Goal: Task Accomplishment & Management: Manage account settings

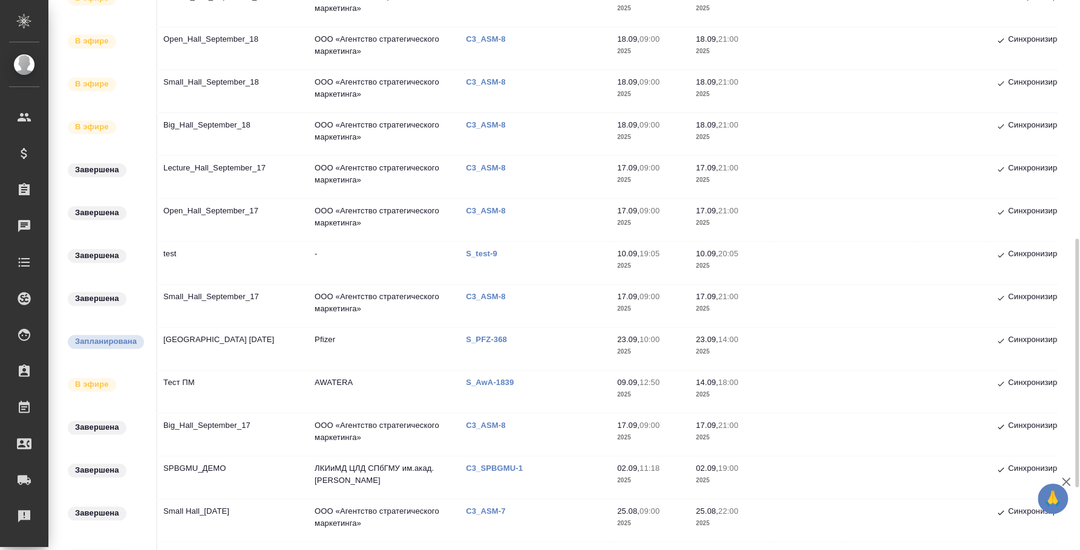
scroll to position [377, 0]
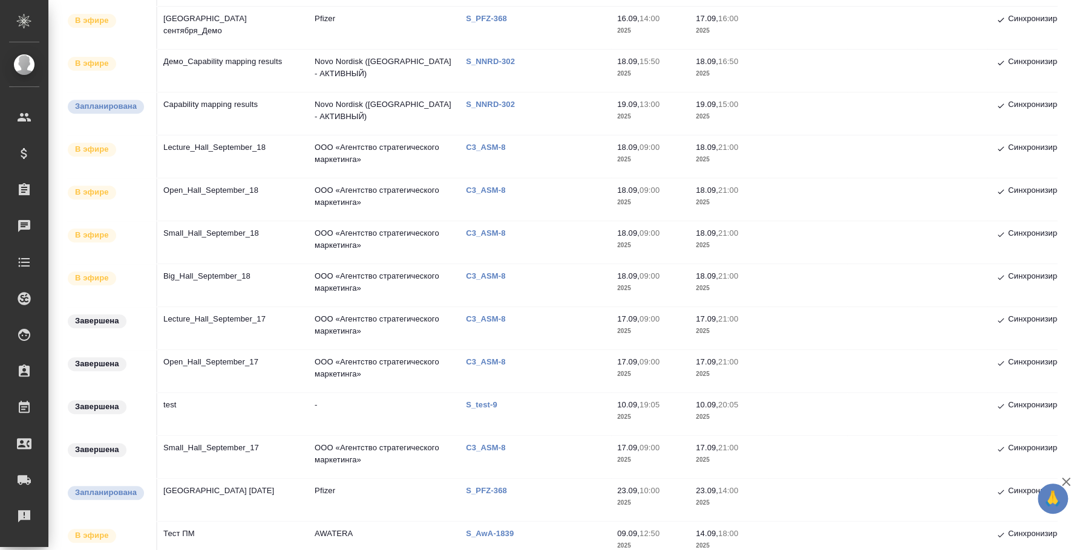
click at [209, 278] on td "Big_Hall_September_18" at bounding box center [232, 285] width 151 height 42
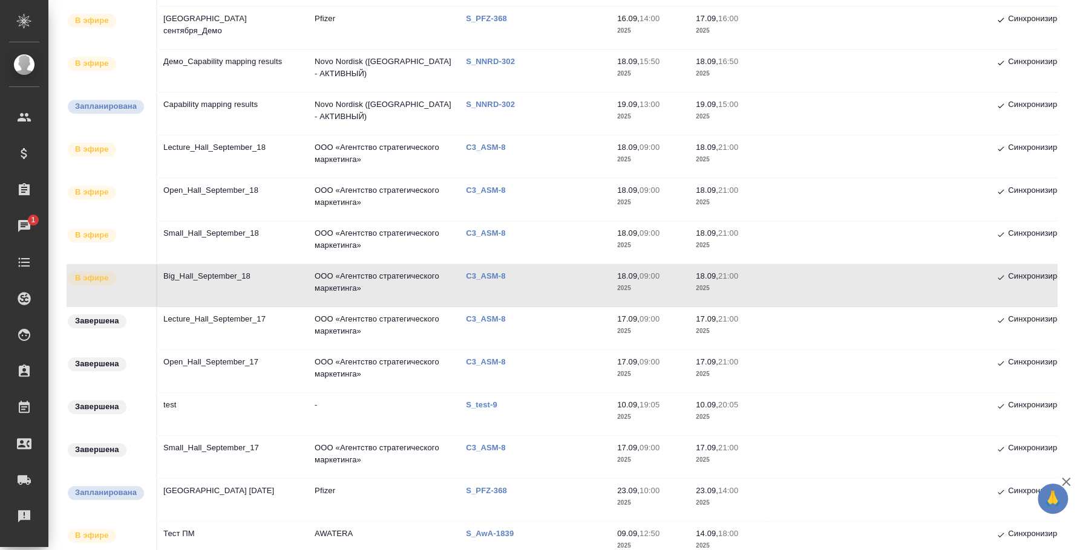
click at [214, 238] on td "Small_Hall_September_18" at bounding box center [232, 242] width 151 height 42
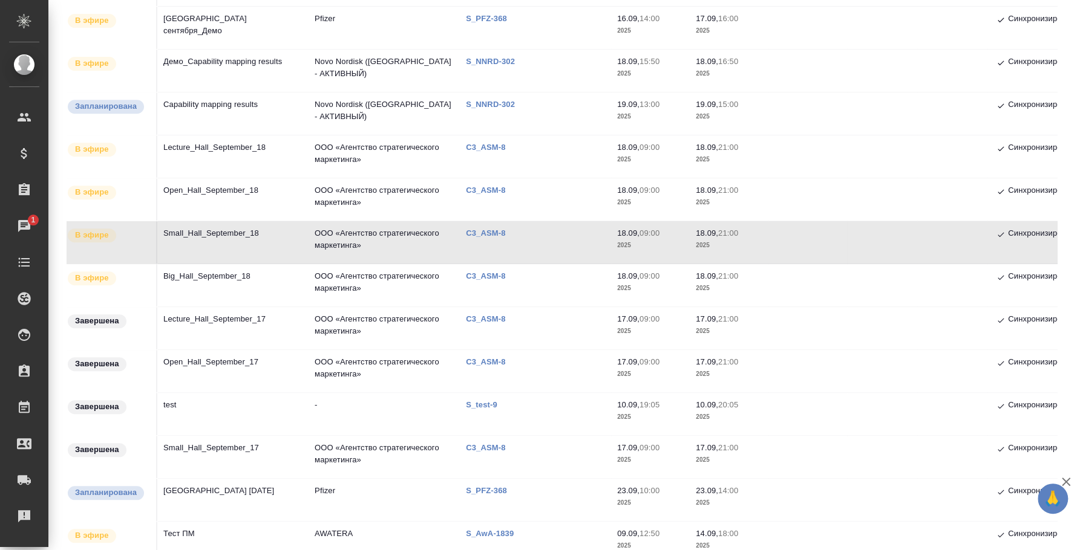
click at [219, 194] on td "Open_Hall_September_18" at bounding box center [232, 199] width 151 height 42
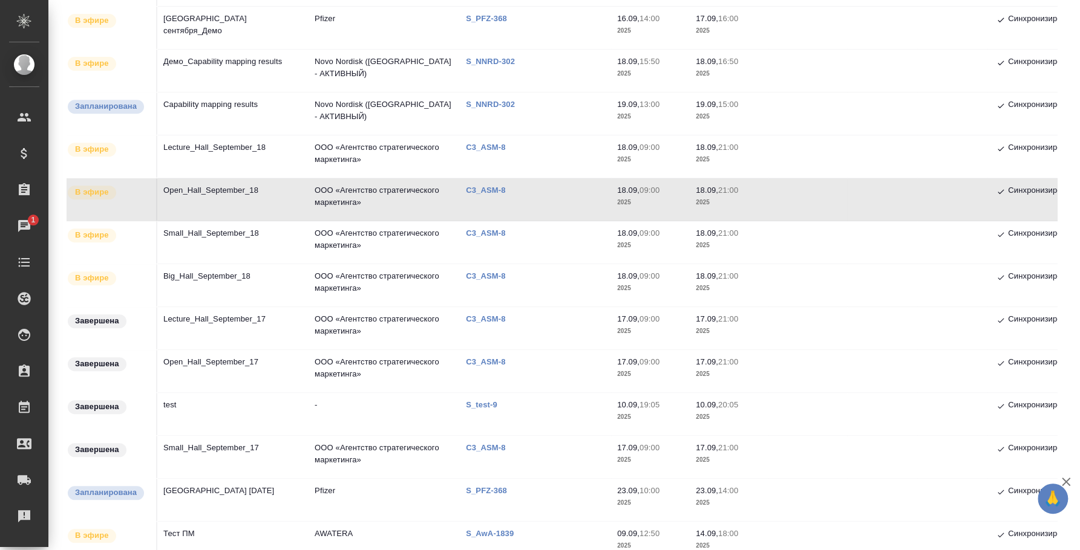
click at [255, 147] on td "Lecture_Hall_September_18" at bounding box center [232, 156] width 151 height 42
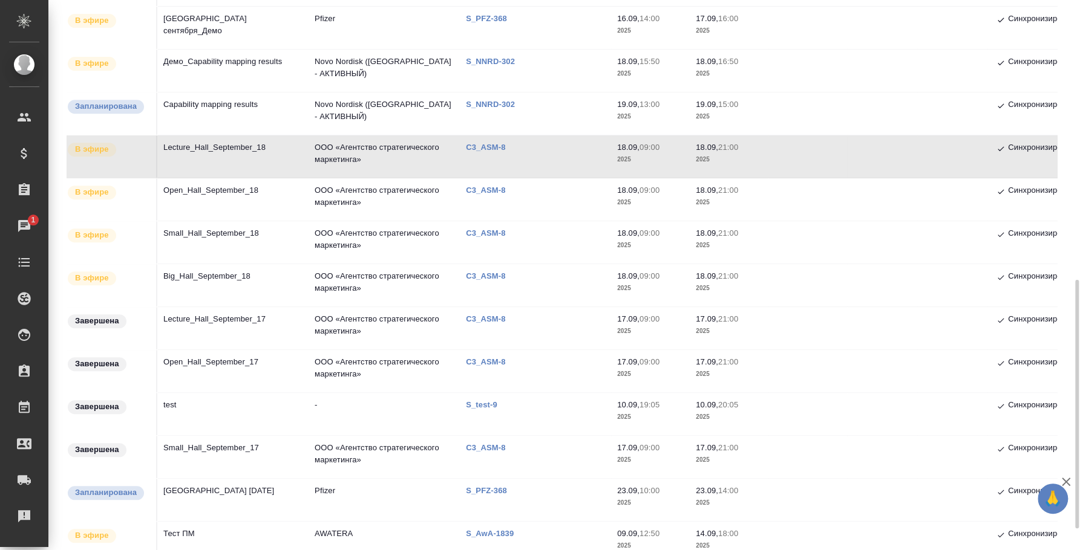
scroll to position [528, 0]
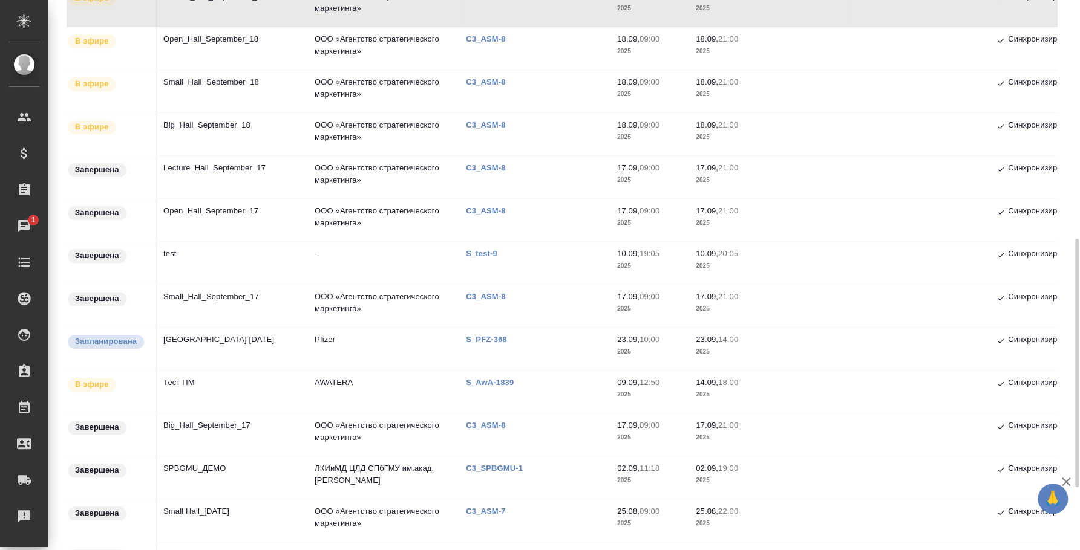
click at [214, 388] on td "Тест ПМ" at bounding box center [232, 392] width 151 height 42
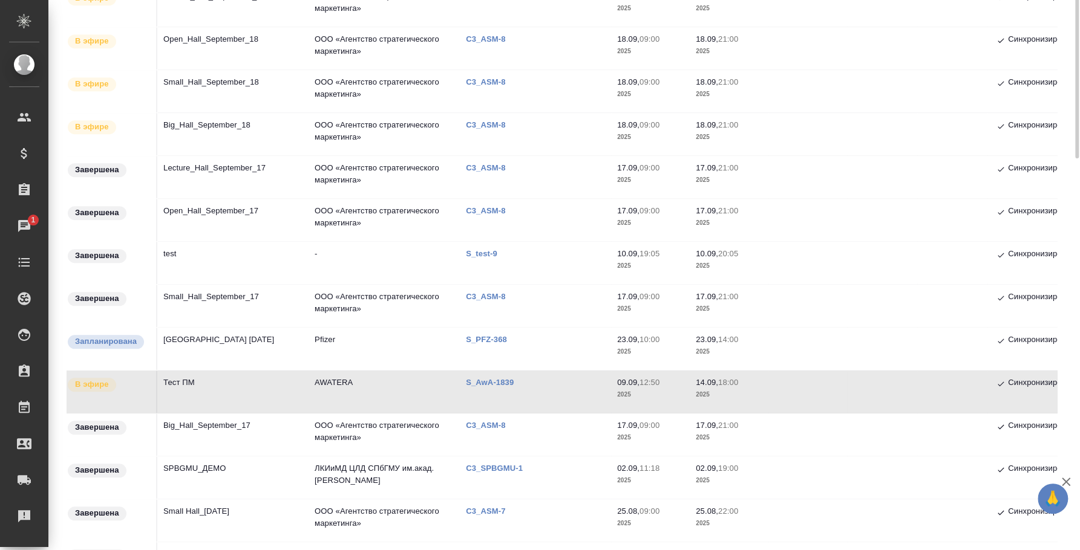
scroll to position [302, 0]
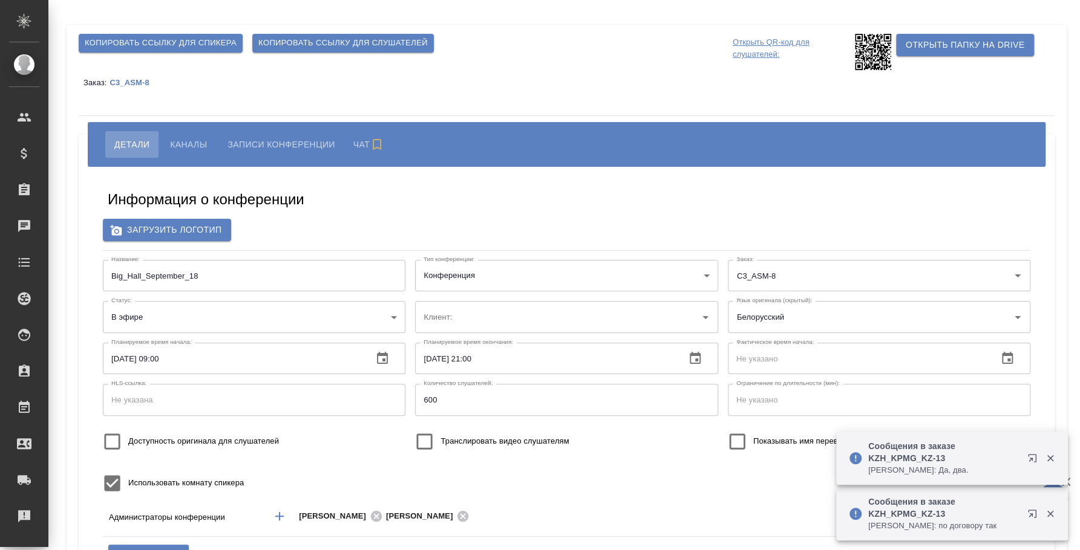
type input "ООО «Агентство стратегического маркетинга»"
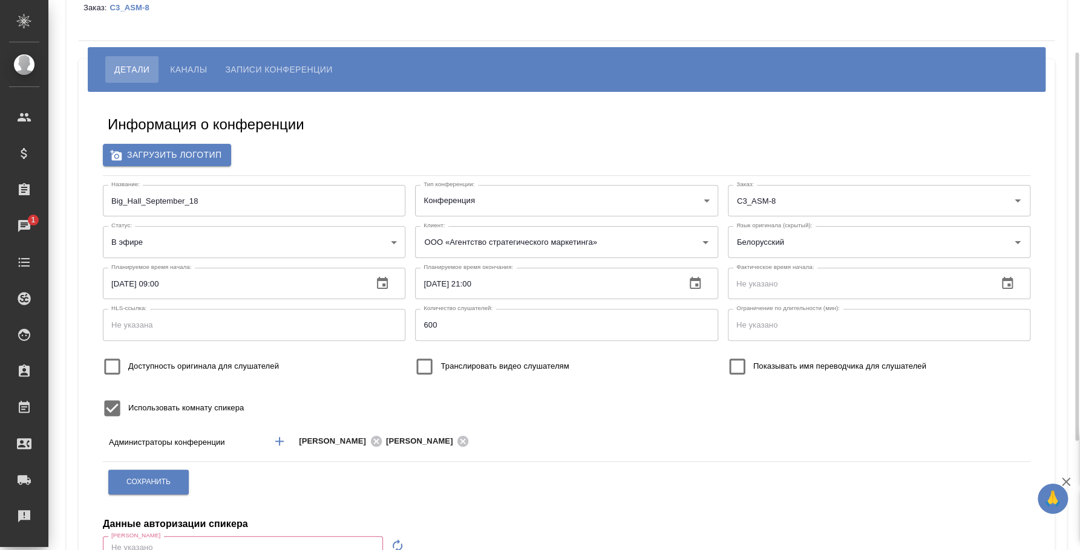
type input "[EMAIL_ADDRESS][DOMAIN_NAME]"
click at [394, 238] on body "🙏 .cls-1 fill:#fff; AWATERA Fedotova Irina Клиенты Спецификации Заказы 1 Чаты T…" at bounding box center [540, 275] width 1080 height 550
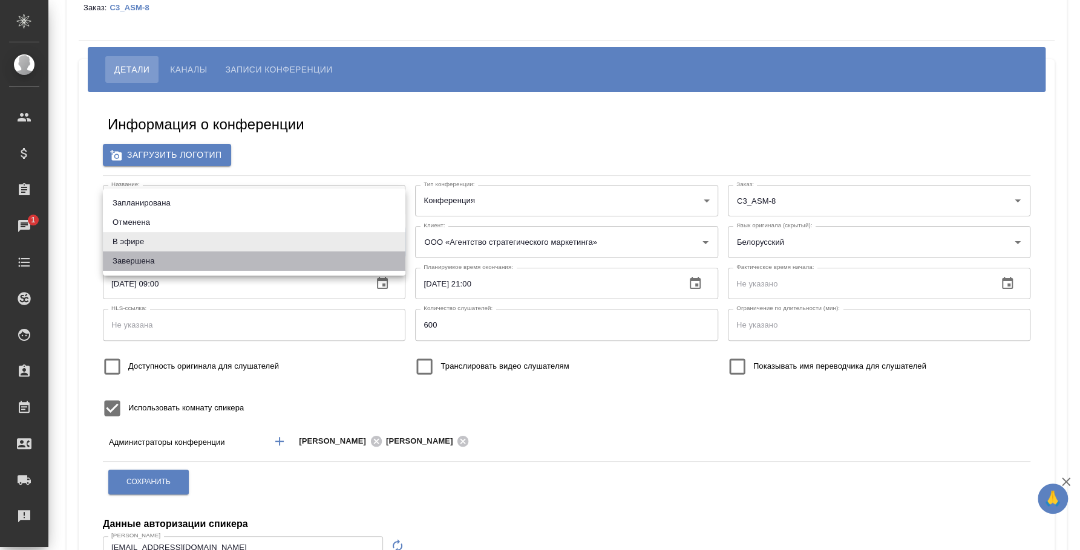
click at [356, 262] on li "Завершена" at bounding box center [254, 261] width 302 height 19
type input "ended"
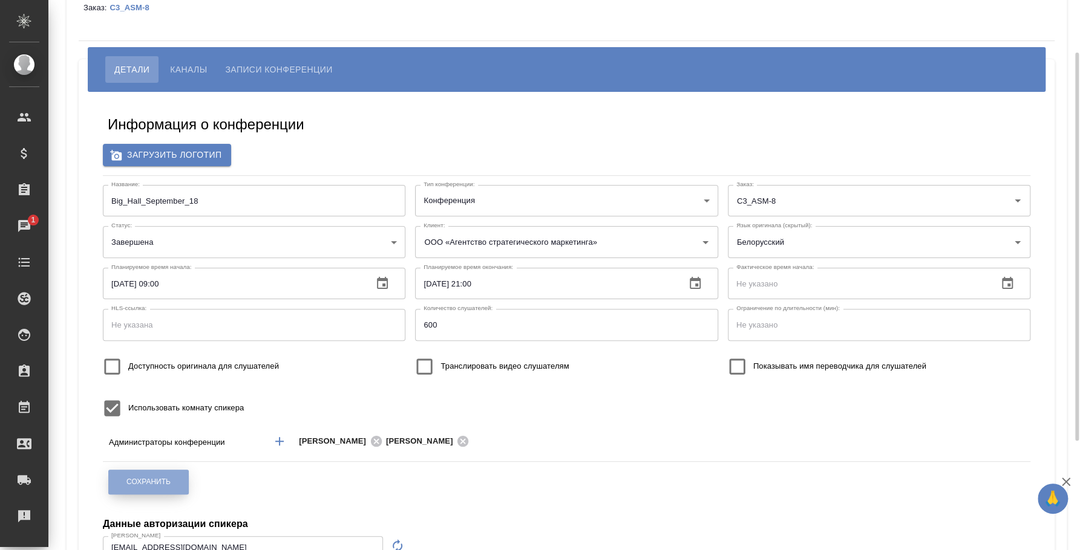
click at [149, 484] on span "Сохранить" at bounding box center [148, 482] width 44 height 10
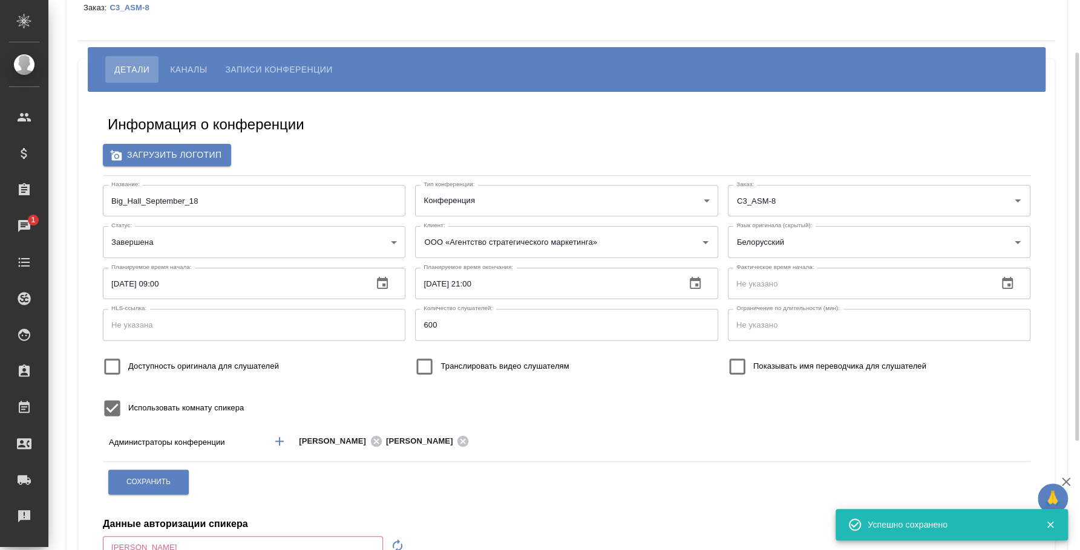
type input "[EMAIL_ADDRESS][DOMAIN_NAME]"
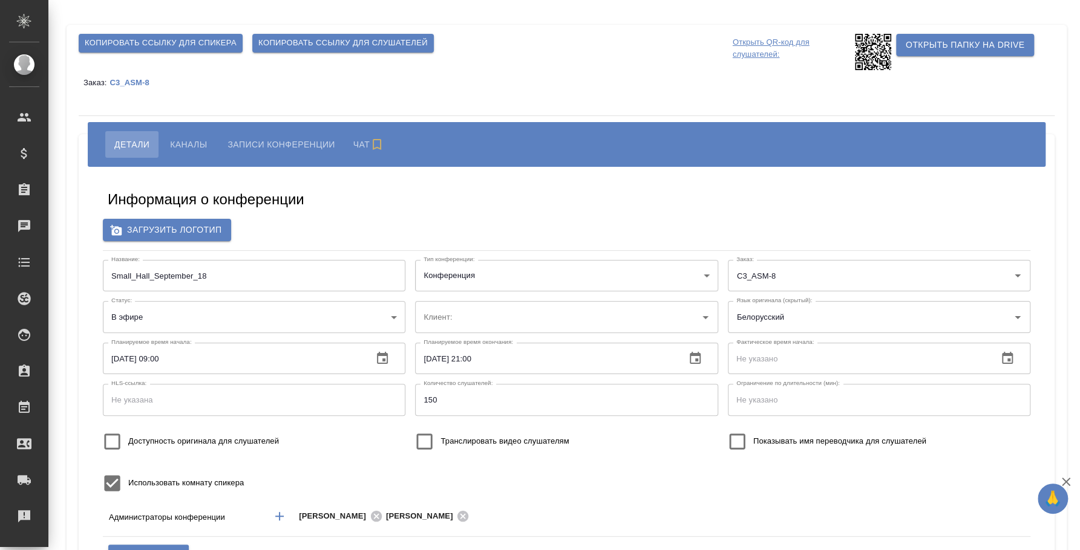
type input "ООО «Агентство стратегического маркетинга»"
type input "[EMAIL_ADDRESS][DOMAIN_NAME]"
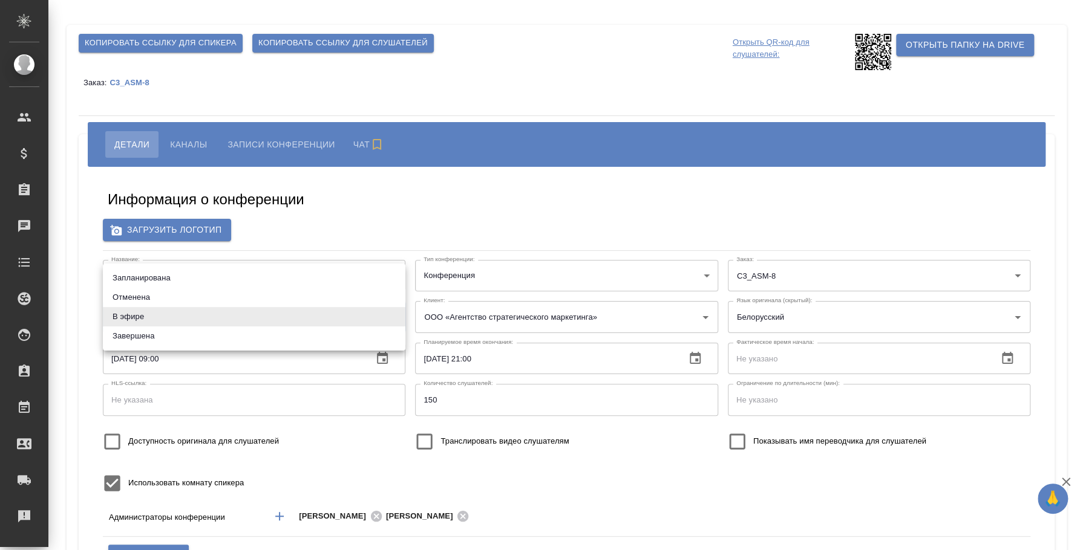
click at [388, 308] on body "🙏 .cls-1 fill:#fff; AWATERA Fedotova Irina Клиенты Спецификации Заказы Чаты Tod…" at bounding box center [540, 275] width 1080 height 550
click at [329, 336] on li "Завершена" at bounding box center [254, 336] width 302 height 19
type input "ended"
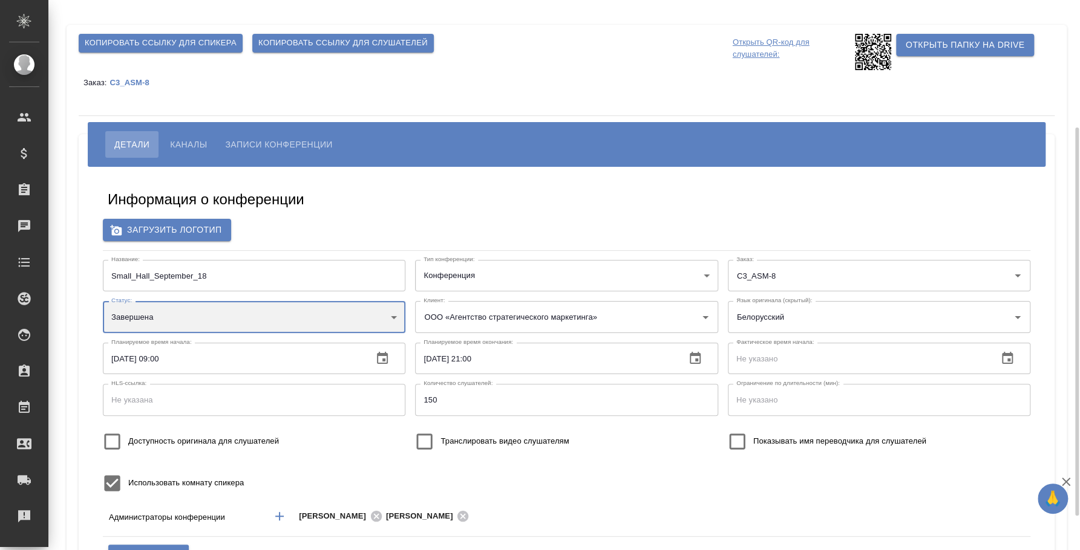
scroll to position [75, 0]
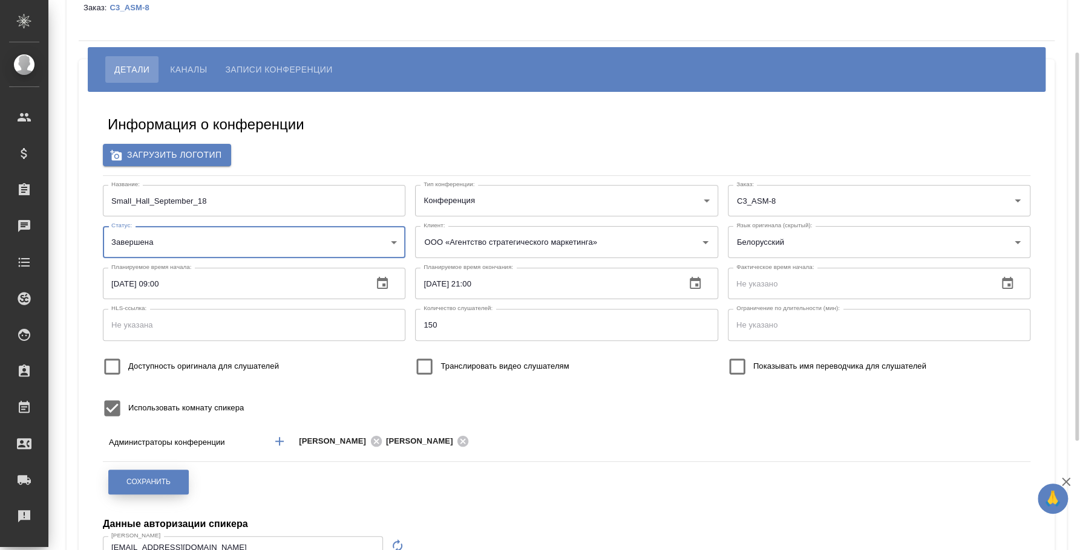
click at [165, 472] on button "Сохранить" at bounding box center [148, 482] width 80 height 25
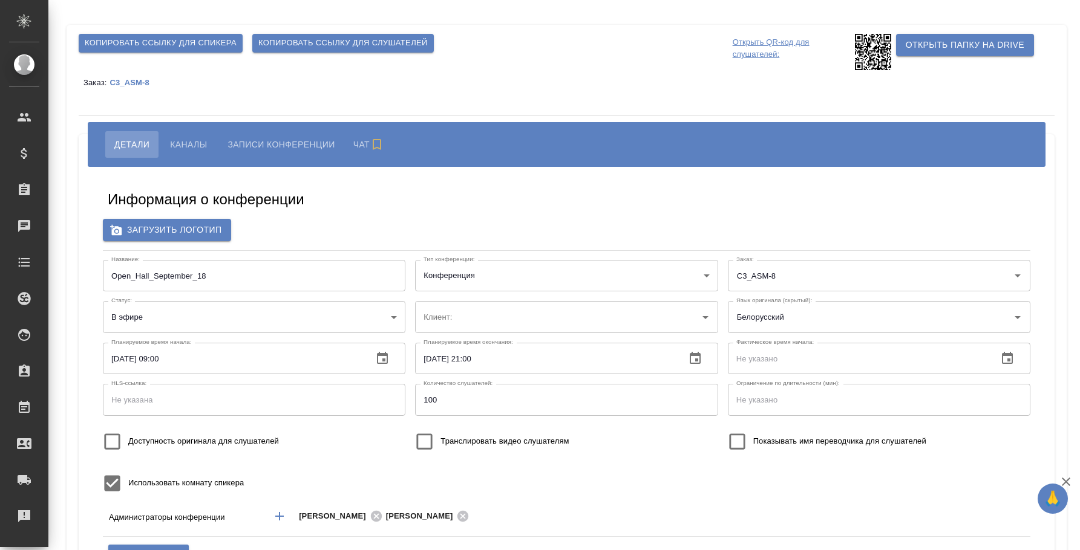
type input "ООО «Агентство стратегического маркетинга»"
type input "[EMAIL_ADDRESS][DOMAIN_NAME]"
click at [384, 318] on body "🙏 .cls-1 fill:#fff; AWATERA [PERSON_NAME] Спецификации Заказы Чаты Todo Проекты…" at bounding box center [540, 275] width 1080 height 550
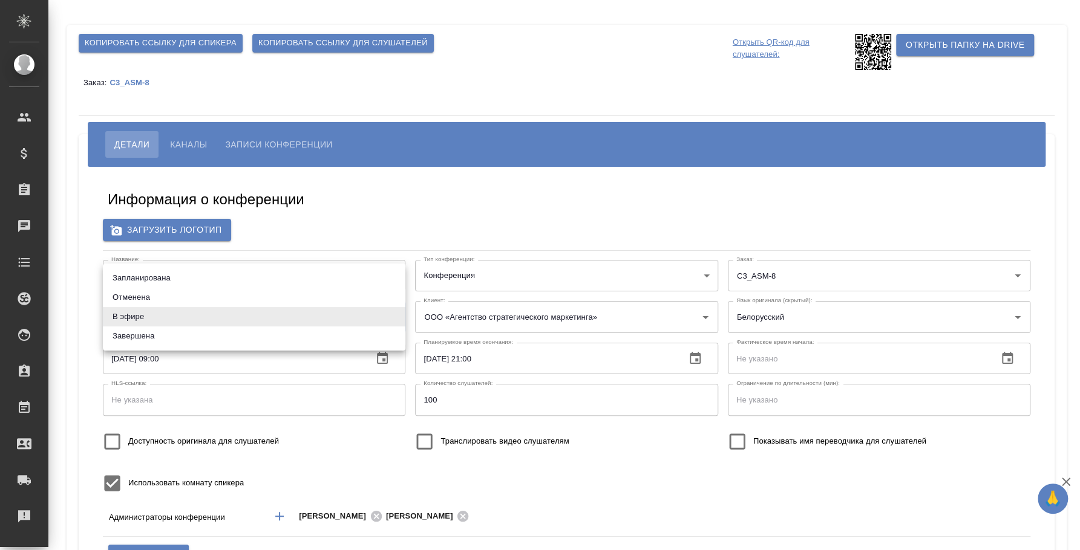
click at [270, 337] on li "Завершена" at bounding box center [254, 336] width 302 height 19
type input "ended"
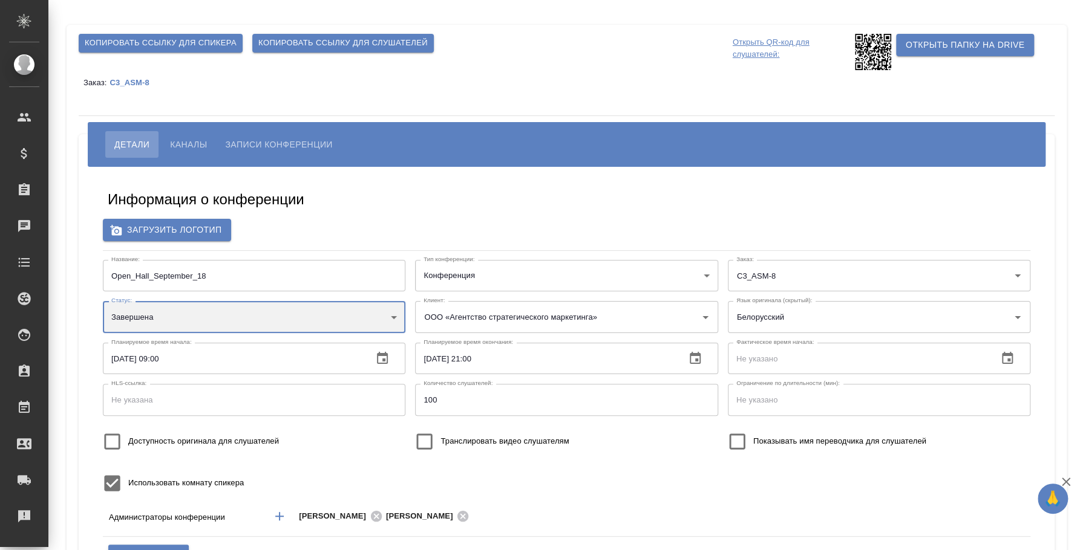
scroll to position [151, 0]
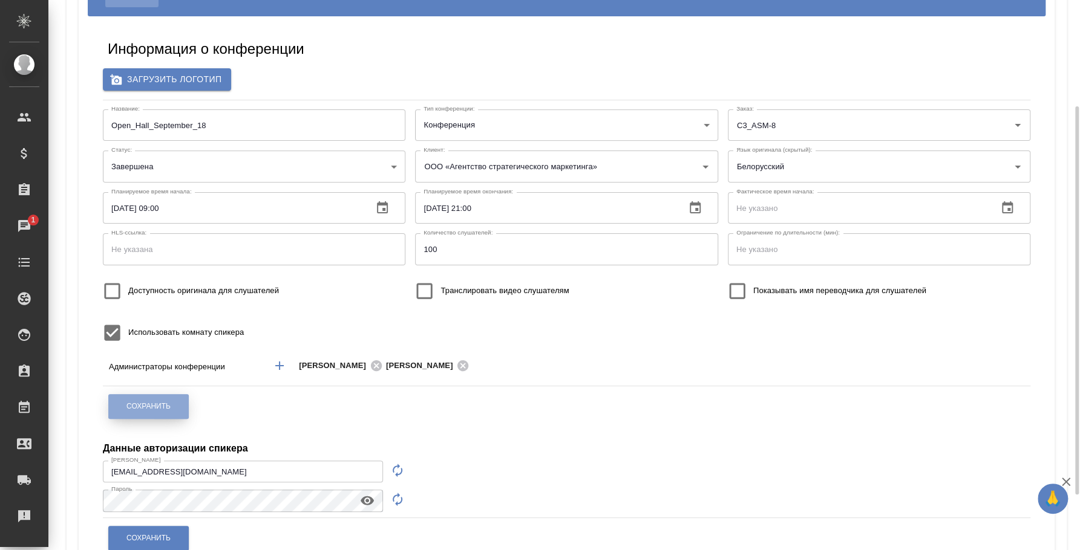
click at [165, 400] on button "Сохранить" at bounding box center [148, 406] width 80 height 25
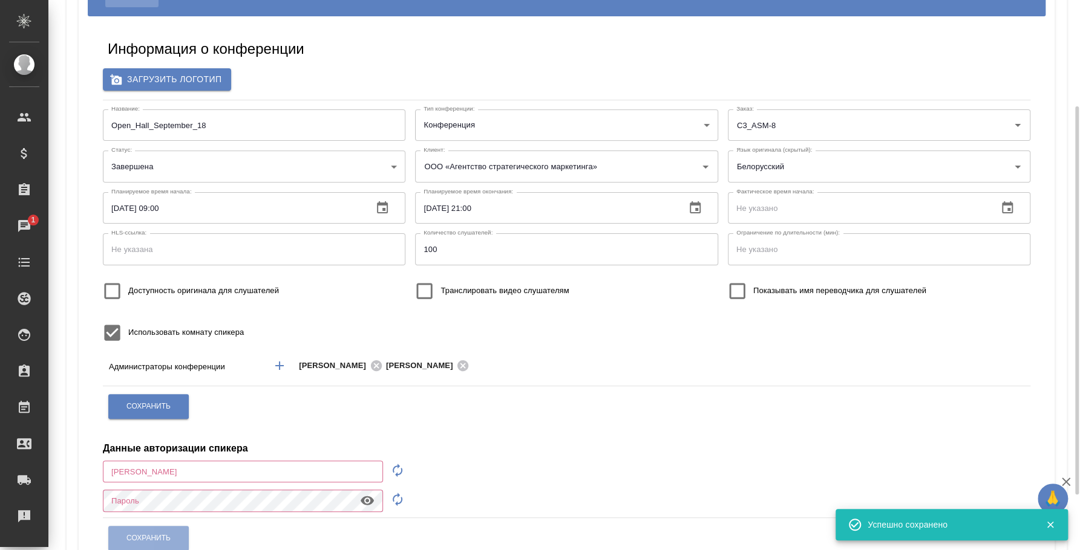
type input "[EMAIL_ADDRESS][DOMAIN_NAME]"
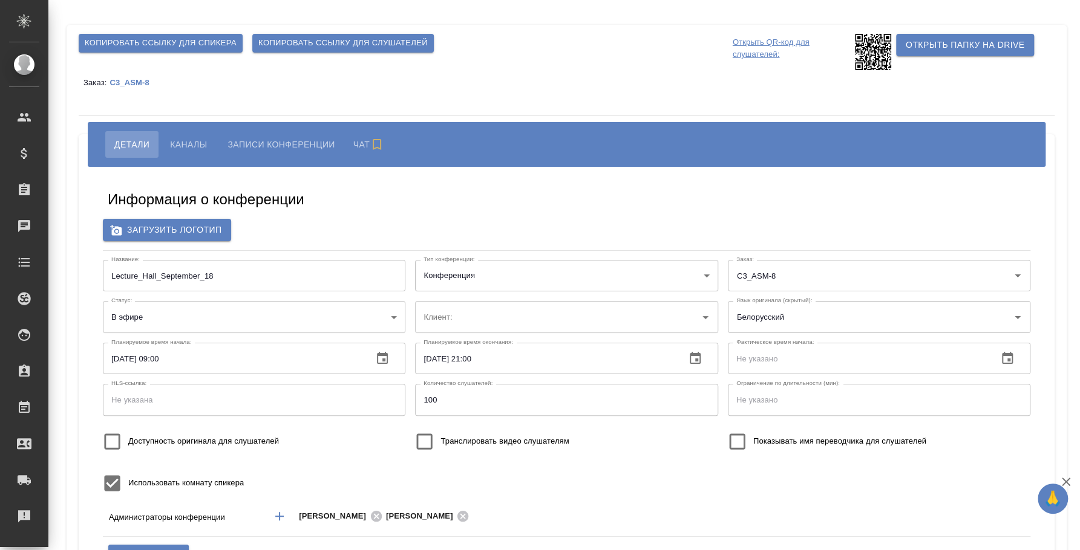
type input "ООО «Агентство стратегического маркетинга»"
type input "[EMAIL_ADDRESS][DOMAIN_NAME]"
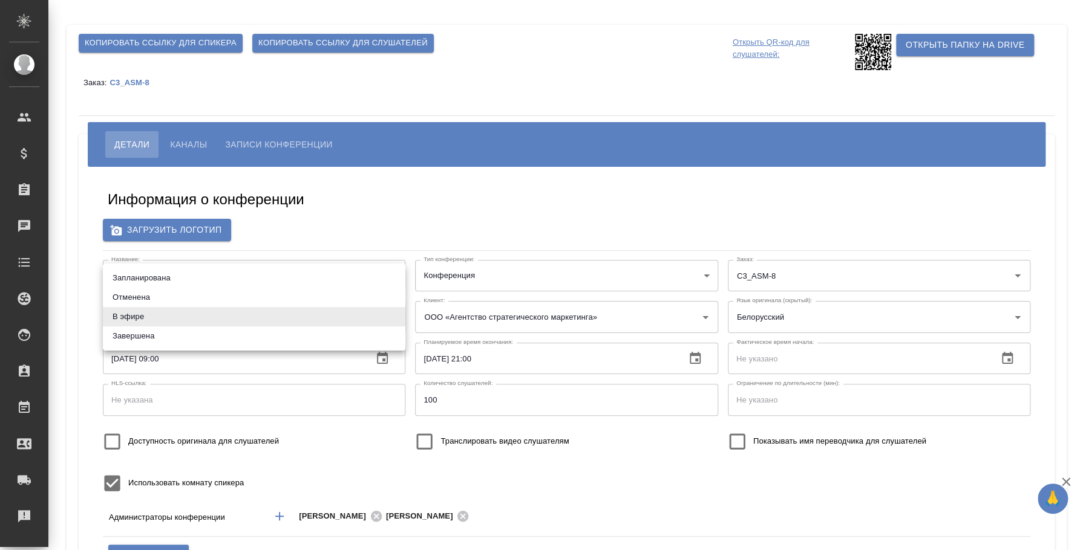
click at [390, 316] on body "🙏 .cls-1 fill:#fff; AWATERA [PERSON_NAME] Спецификации Заказы Чаты Todo Проекты…" at bounding box center [540, 275] width 1080 height 550
click at [347, 338] on li "Завершена" at bounding box center [254, 336] width 302 height 19
type input "ended"
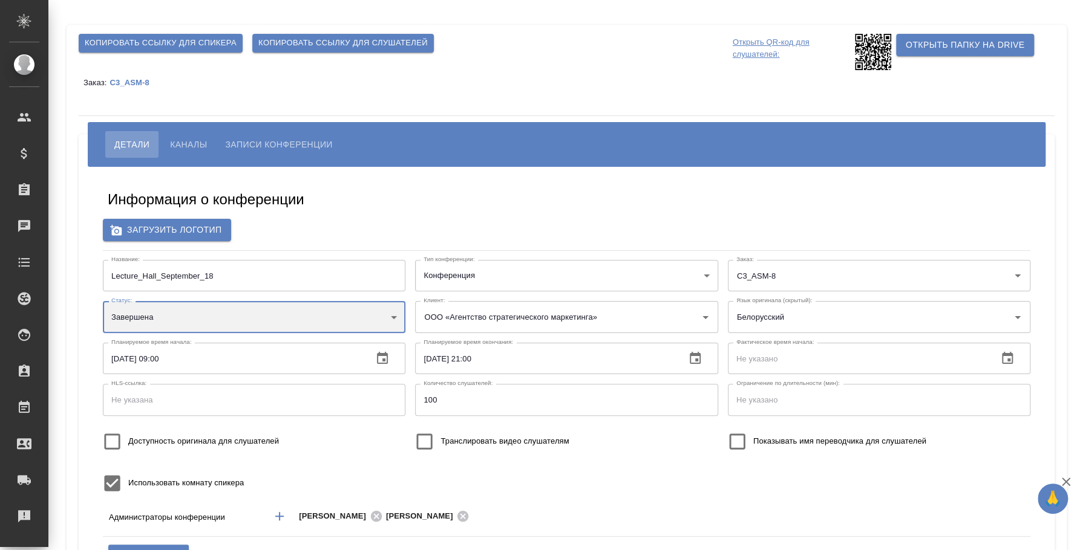
scroll to position [151, 0]
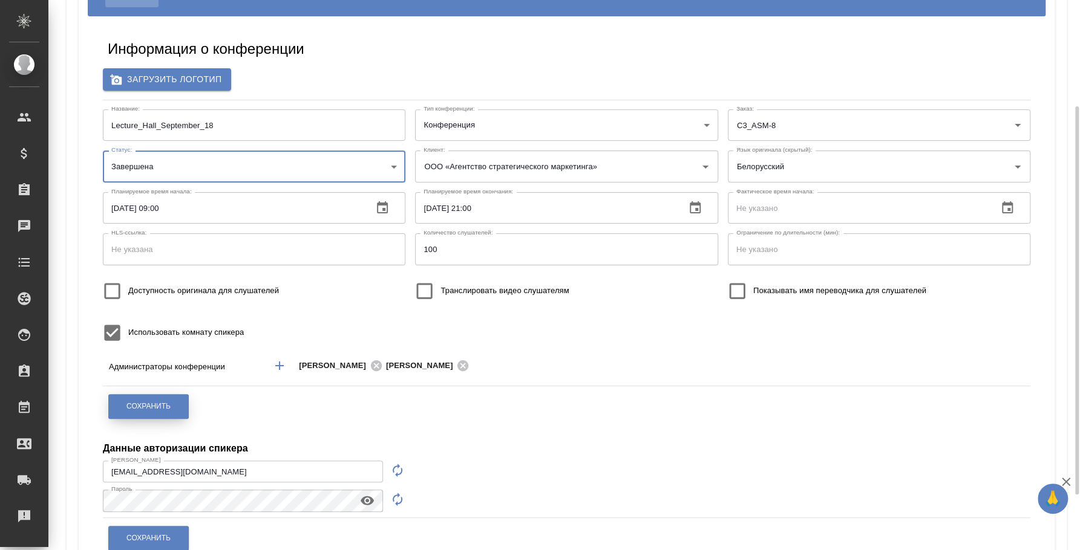
click at [148, 398] on button "Сохранить" at bounding box center [148, 406] width 80 height 25
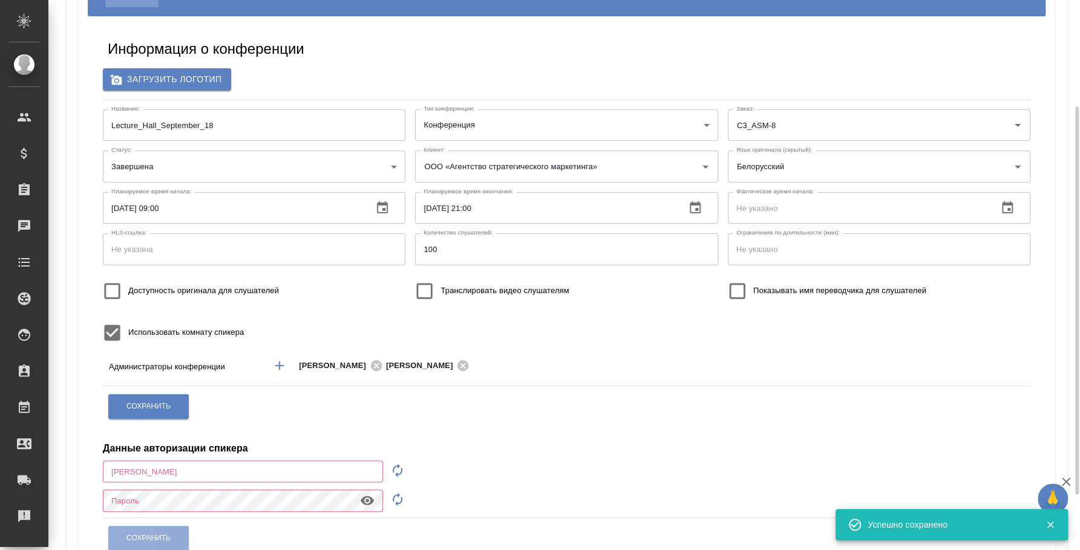
type input "[EMAIL_ADDRESS][DOMAIN_NAME]"
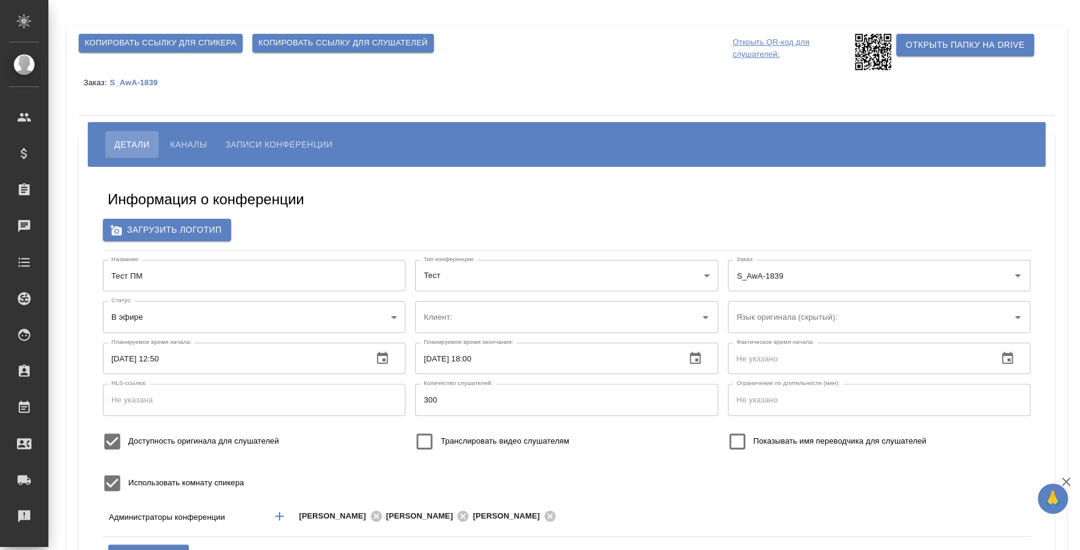
type input "AWATERA"
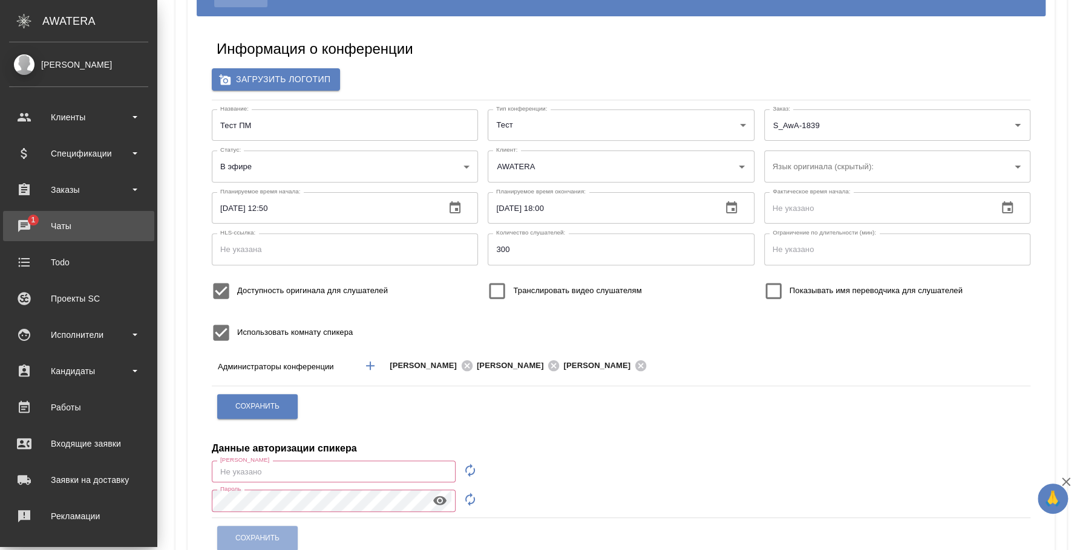
type input "[EMAIL_ADDRESS][DOMAIN_NAME]"
click at [41, 232] on div "Чаты" at bounding box center [78, 226] width 139 height 18
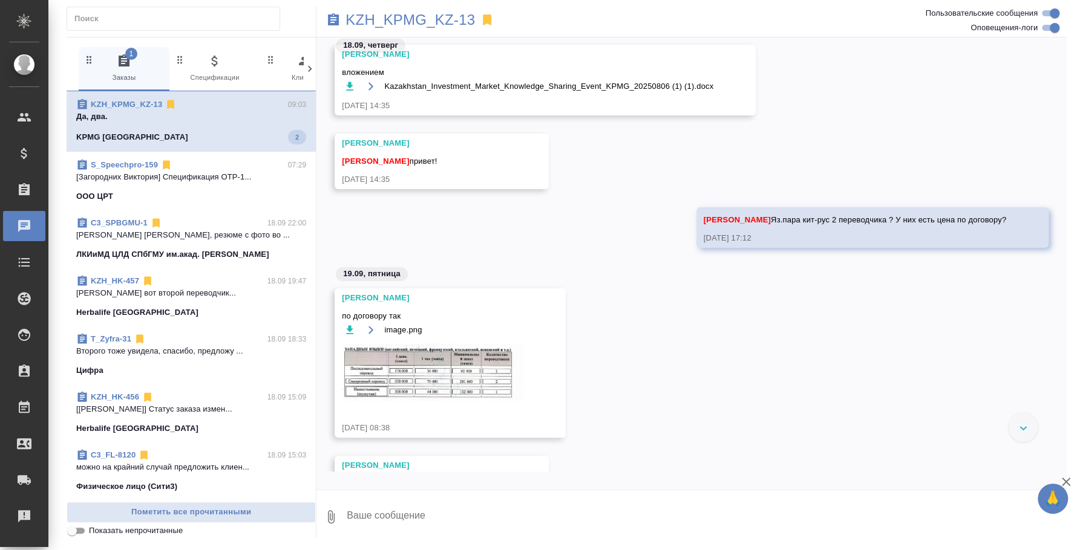
scroll to position [255, 0]
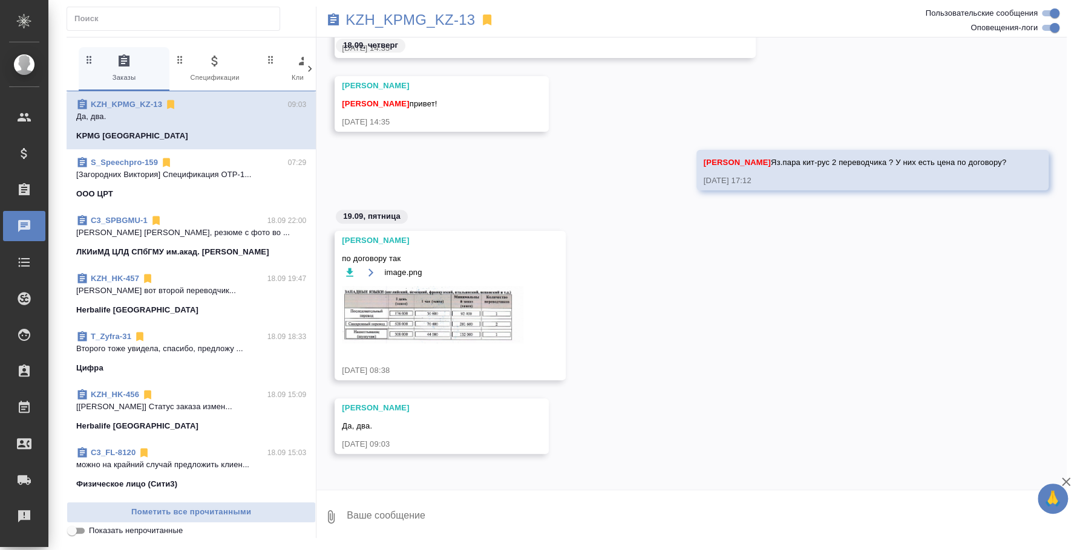
click at [500, 315] on img at bounding box center [432, 314] width 181 height 57
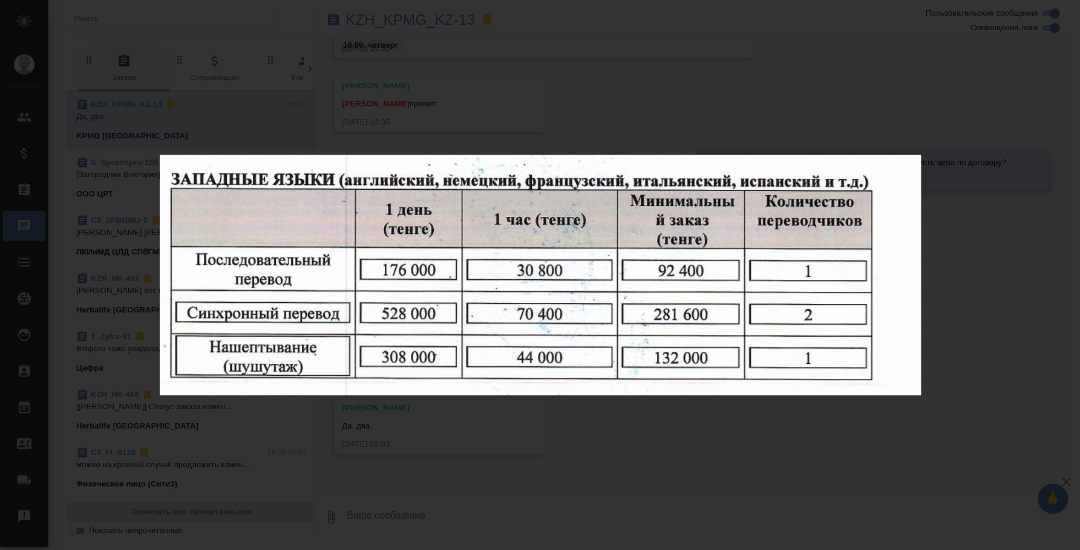
click at [729, 451] on div "image.png 1 of 1" at bounding box center [540, 275] width 1080 height 550
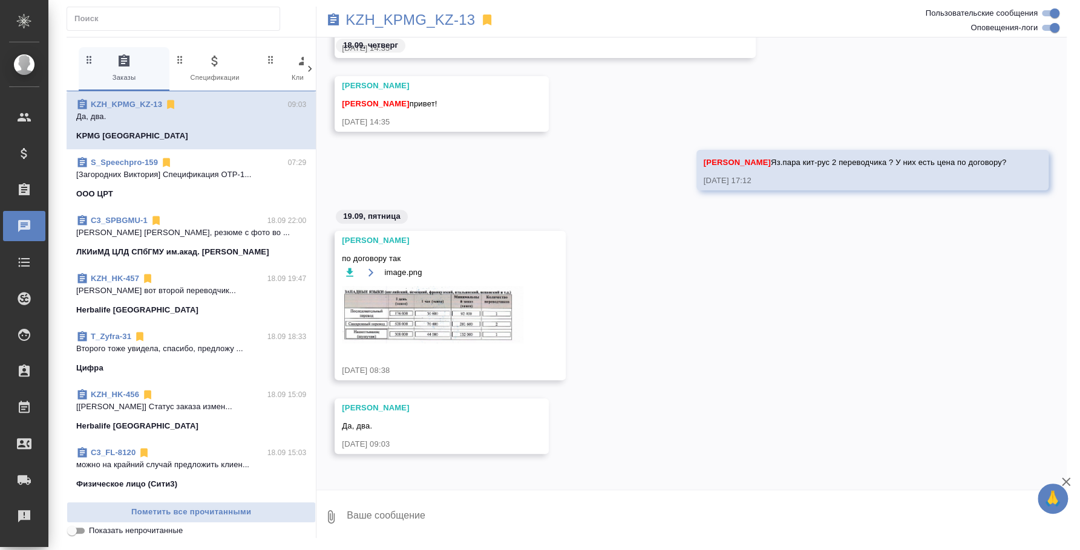
click at [599, 510] on textarea at bounding box center [705, 517] width 721 height 41
click at [474, 332] on img at bounding box center [432, 314] width 181 height 57
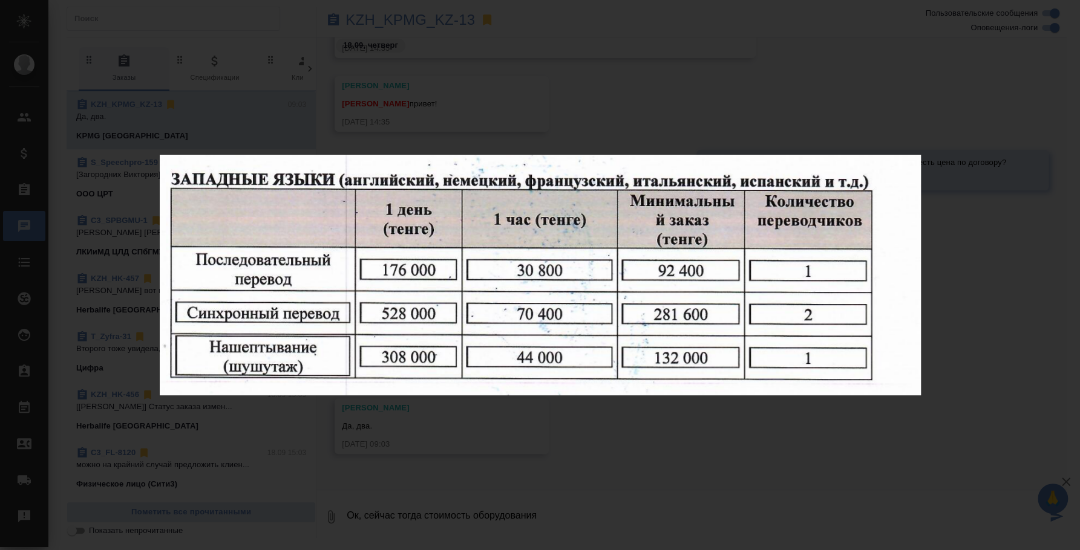
click at [874, 461] on div "image.png 1 of 1" at bounding box center [540, 275] width 1080 height 550
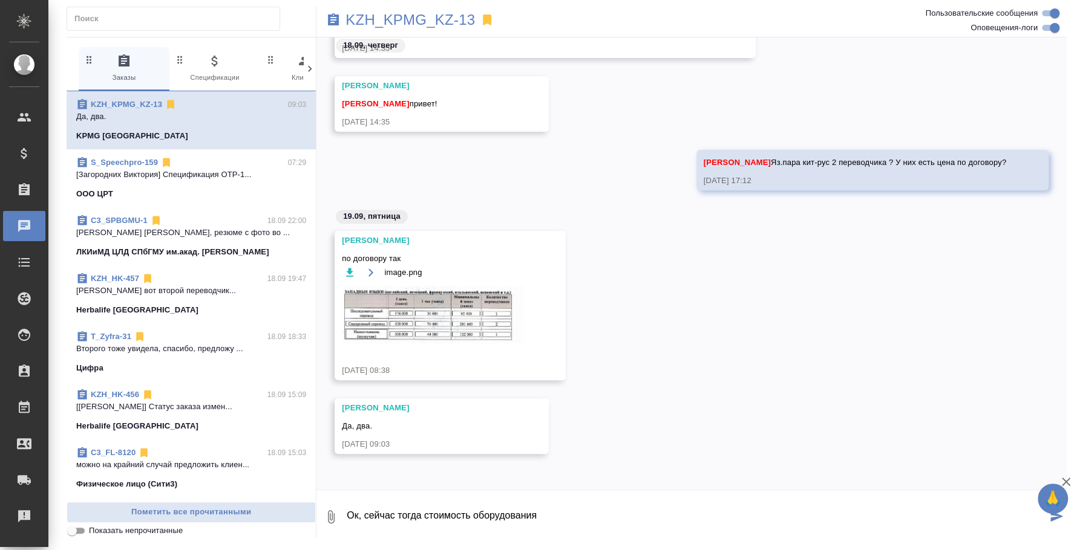
click at [544, 523] on textarea "Ок, сейчас тогда стоимость оборудования" at bounding box center [695, 517] width 701 height 41
click at [601, 512] on textarea "Ок, сейчас тогда стоимость оборудования узнаю у постащиков, сколько выйдет" at bounding box center [695, 517] width 701 height 41
click at [789, 516] on textarea "Ок, сейчас тогда стоимость оборудования узнаю у поставщиков, сколько выйдет" at bounding box center [695, 517] width 701 height 41
click at [480, 328] on img at bounding box center [432, 314] width 181 height 57
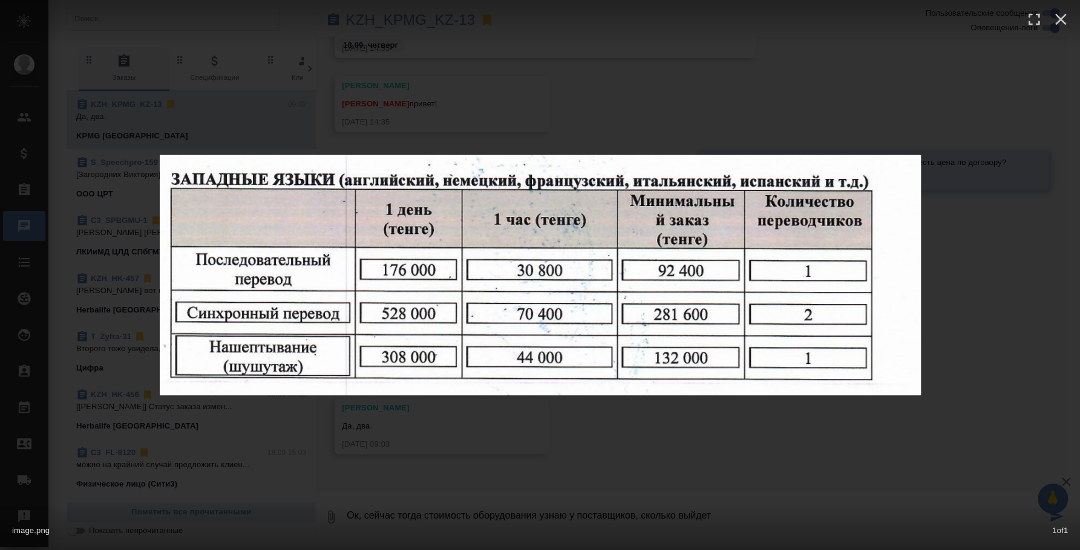
click at [590, 461] on div "image.png 1 of 1" at bounding box center [540, 275] width 1080 height 550
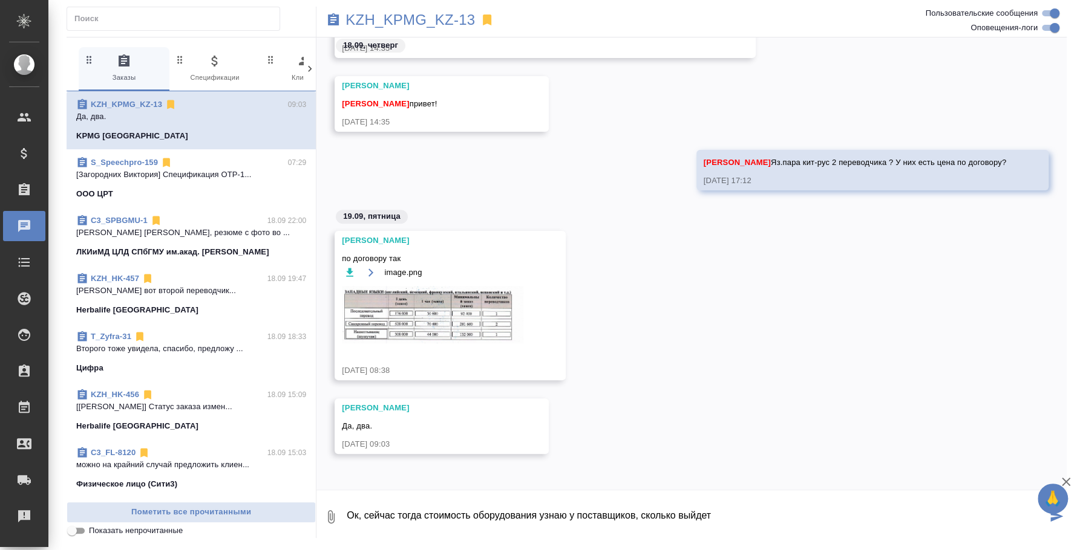
click at [353, 272] on icon "button" at bounding box center [350, 273] width 12 height 12
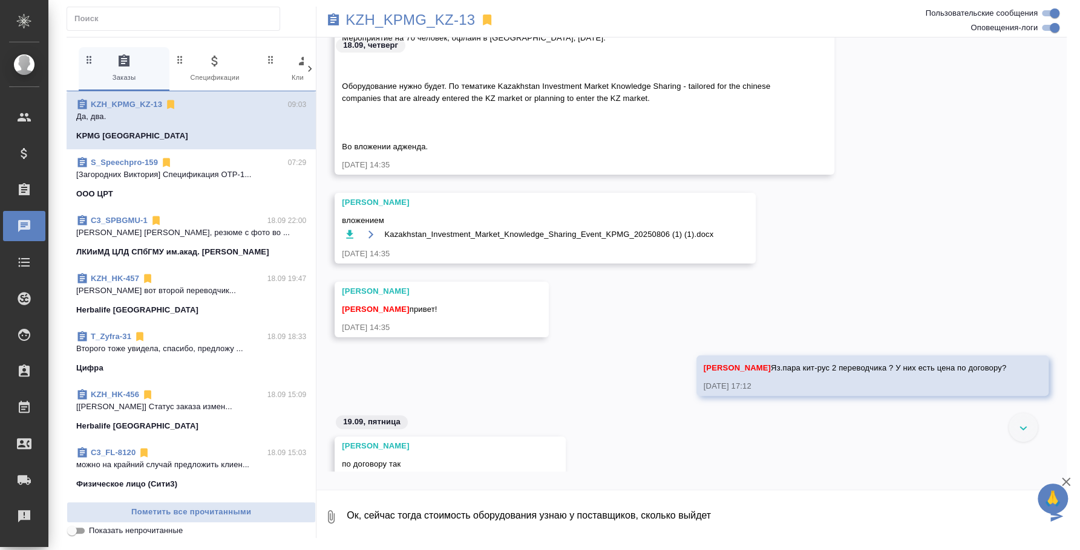
scroll to position [0, 0]
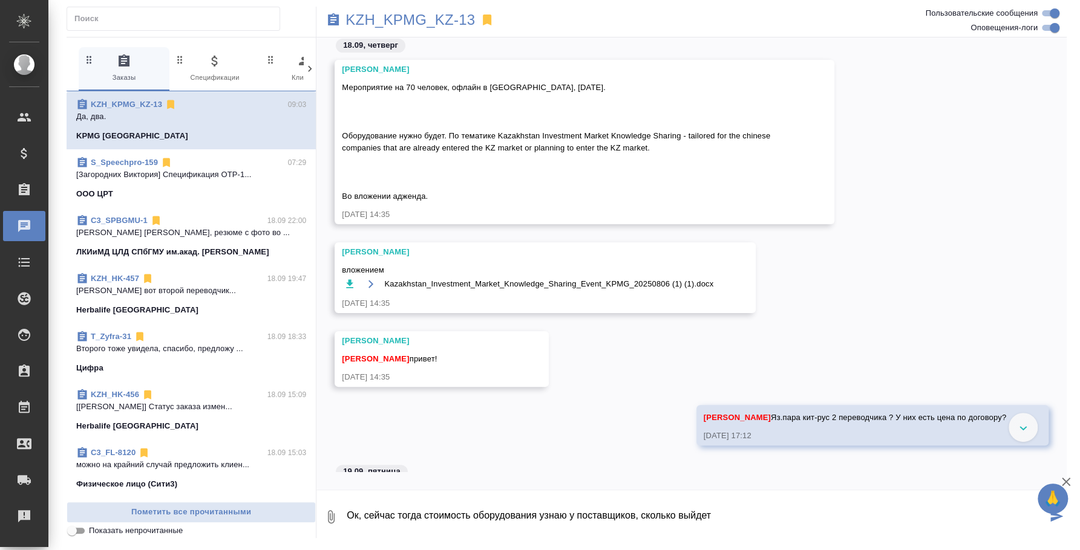
click at [351, 285] on icon "button" at bounding box center [350, 284] width 12 height 12
click at [735, 506] on textarea "Ок, сейчас тогда стоимость оборудования узнаю у поставщиков, сколько выйдет" at bounding box center [695, 517] width 701 height 41
type textarea "Ок, сейчас тогда стоимость оборудования узнаю у поставщиков, сколько выйдет"
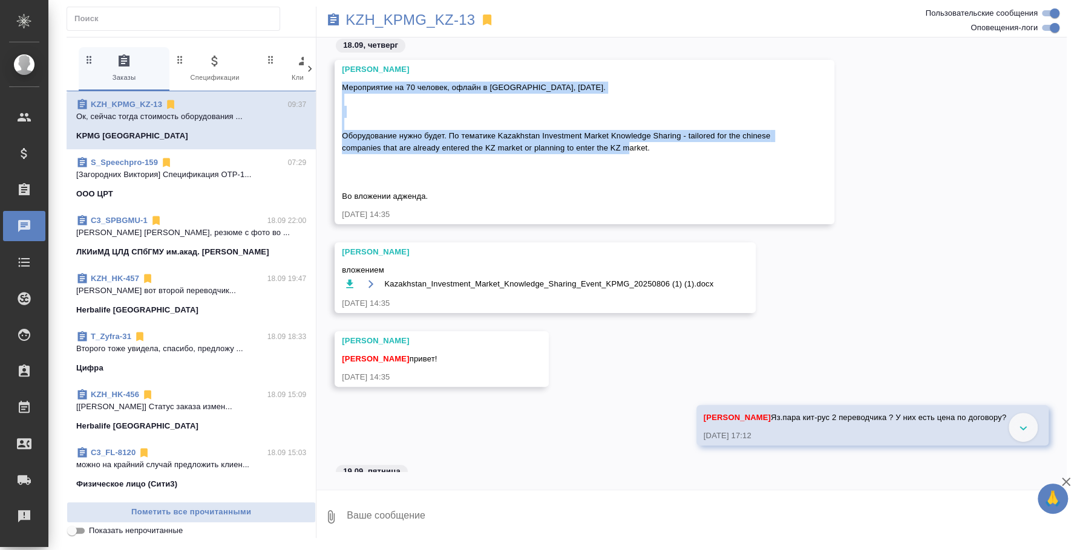
drag, startPoint x: 651, startPoint y: 152, endPoint x: 336, endPoint y: 82, distance: 322.2
click at [336, 82] on div "Кошербаева Назерке Мероприятие на 70 человек, офлайн в Нархозе, 16 октября. Обо…" at bounding box center [584, 142] width 500 height 164
copy span "Мероприятие на 70 человек, офлайн в Нархозе, 16 октября. Оборудование нужно буд…"
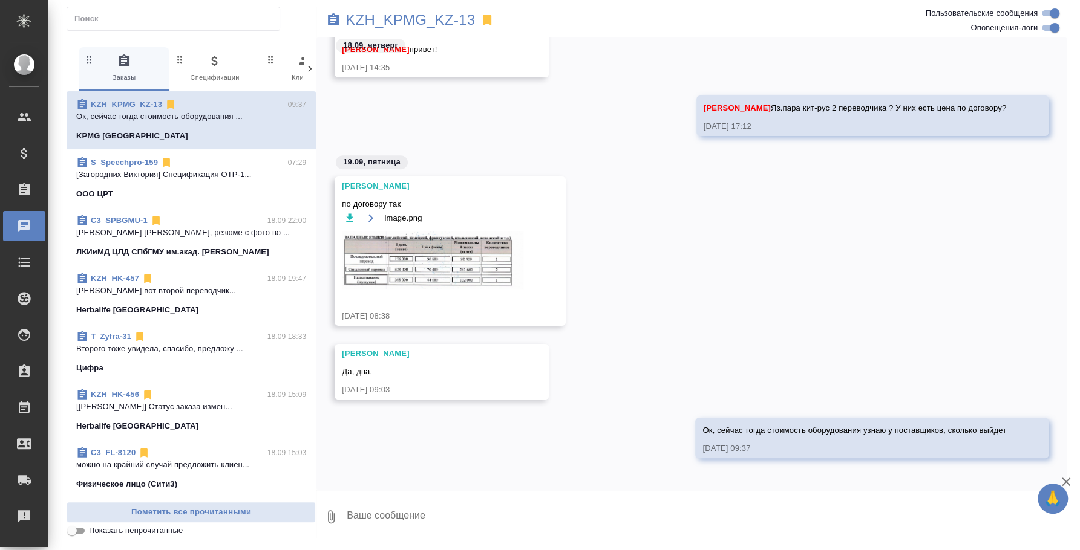
scroll to position [314, 0]
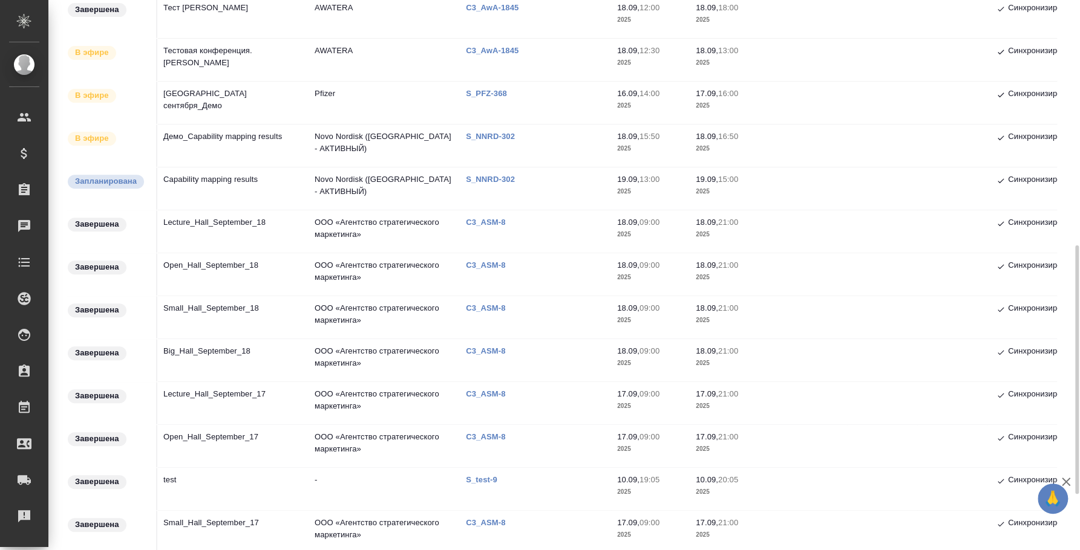
scroll to position [452, 0]
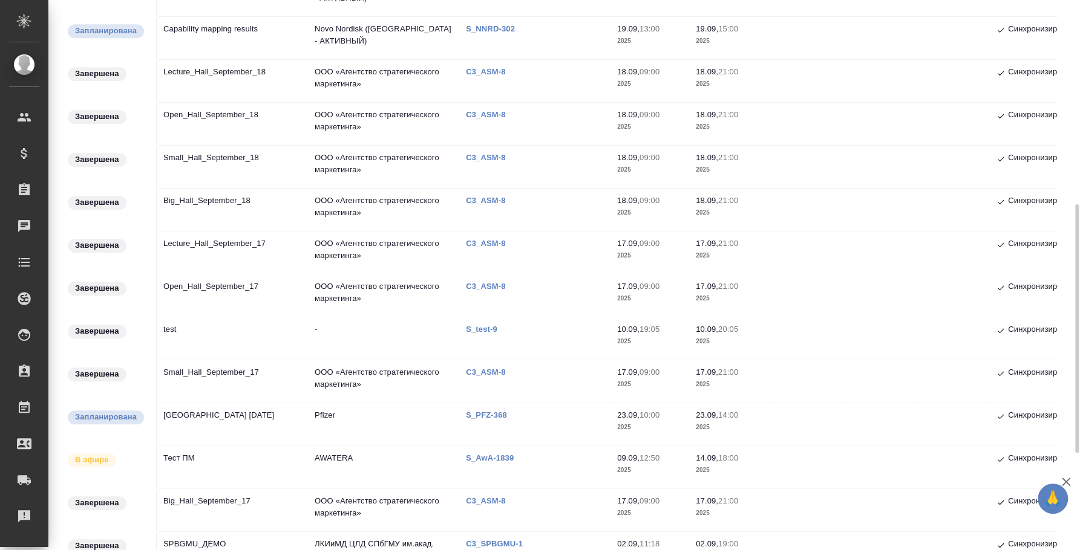
click at [207, 455] on td "Тест ПМ" at bounding box center [232, 467] width 151 height 42
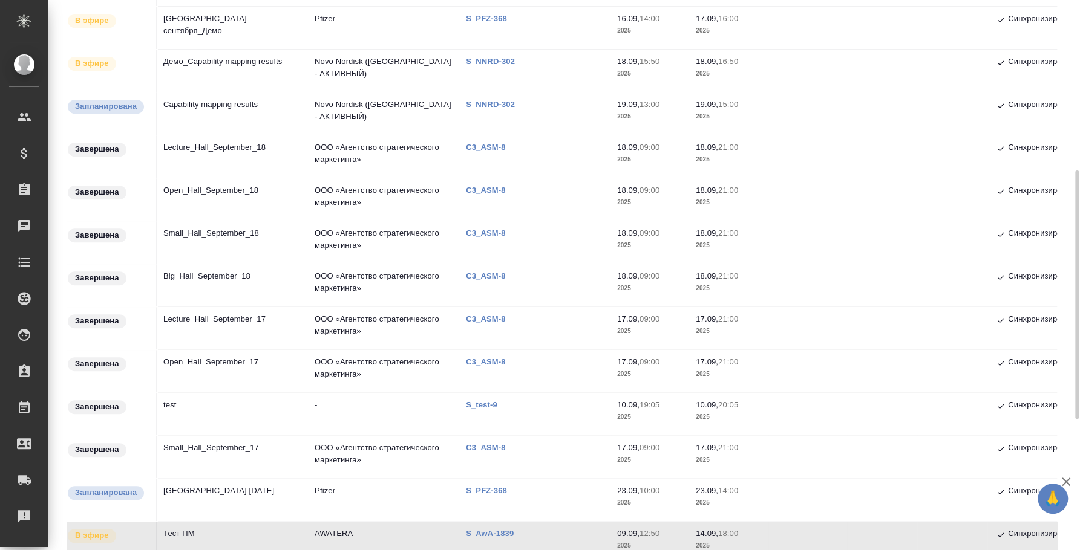
scroll to position [666, 0]
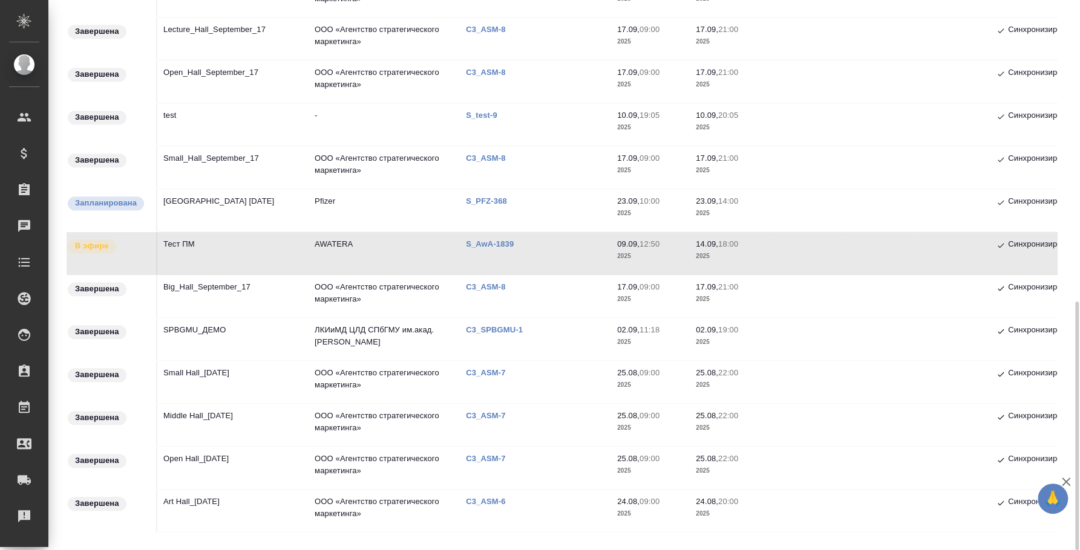
click at [477, 328] on p "C3_SPBGMU-1" at bounding box center [499, 329] width 66 height 9
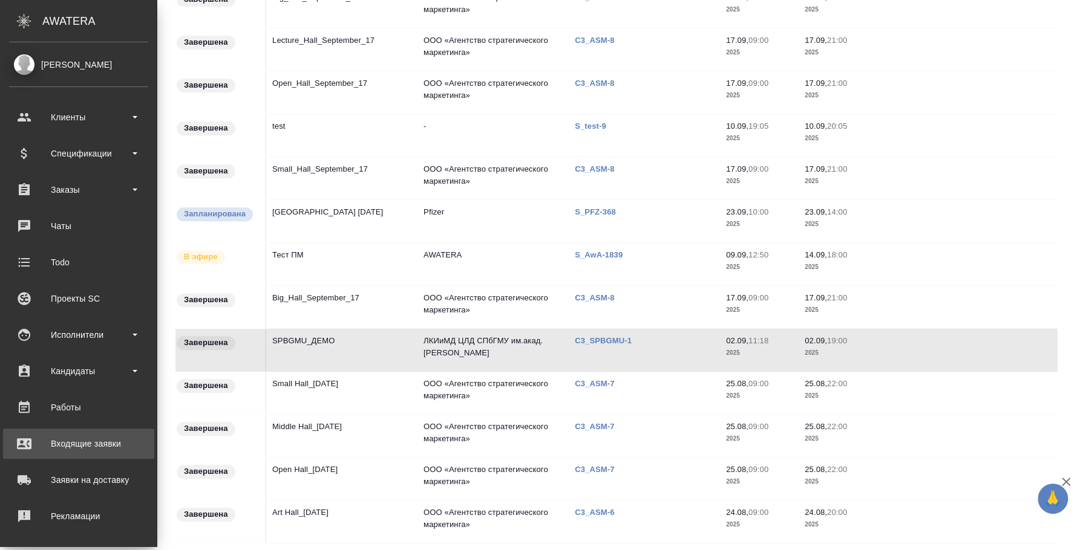
scroll to position [111, 0]
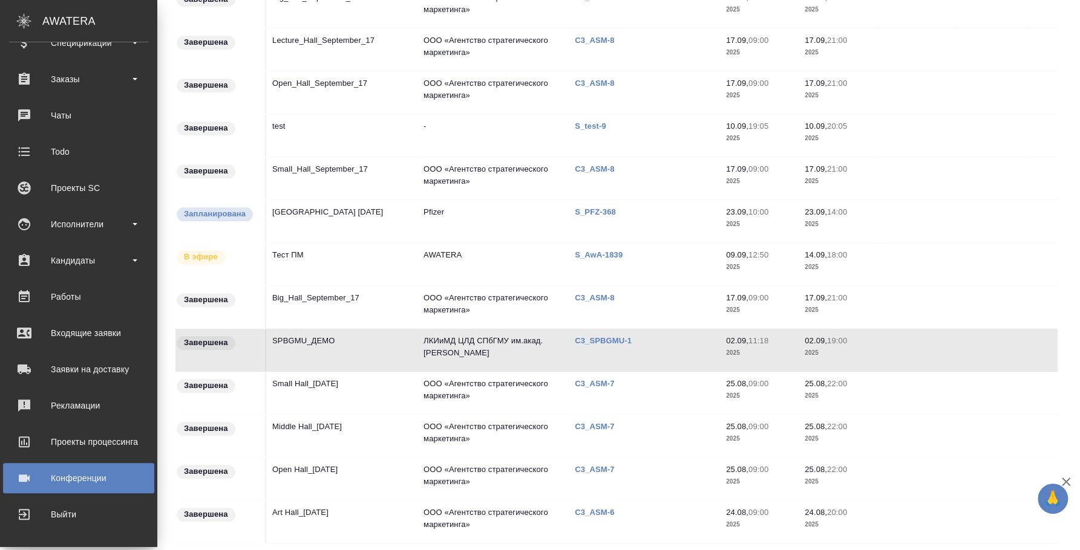
click at [85, 477] on div "Конференции" at bounding box center [78, 478] width 139 height 18
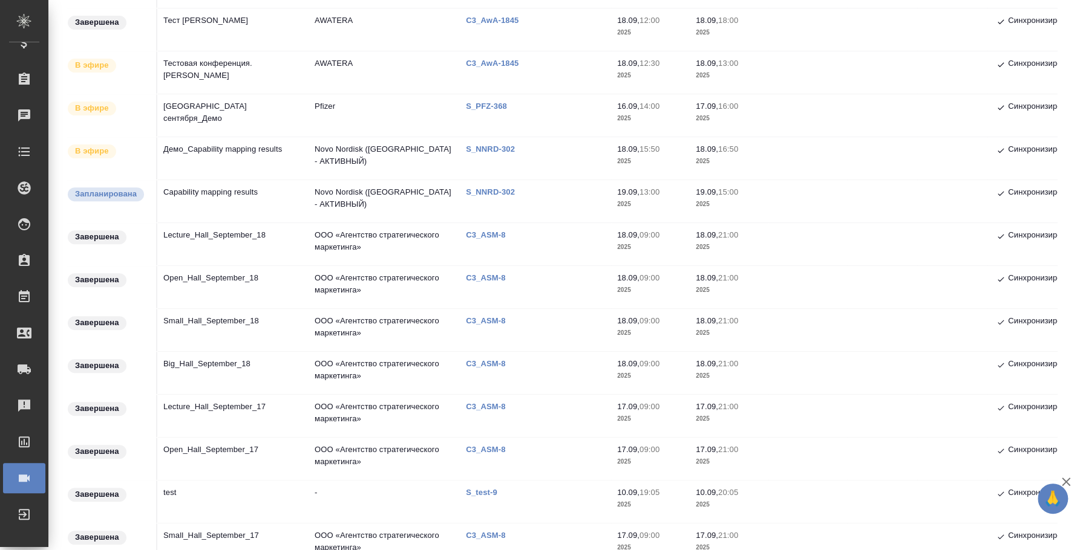
scroll to position [0, 0]
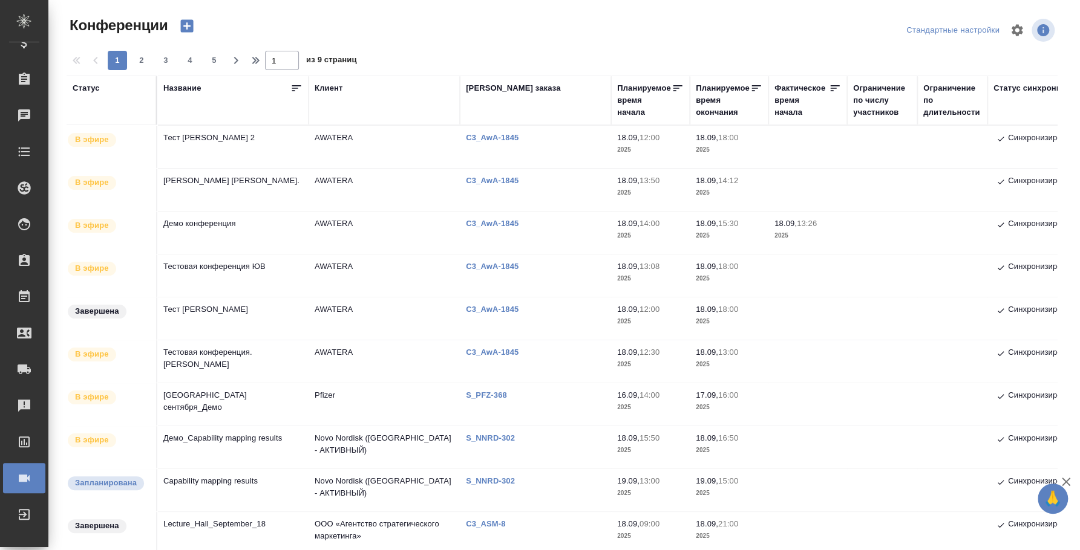
click at [187, 21] on icon "button" at bounding box center [187, 26] width 13 height 13
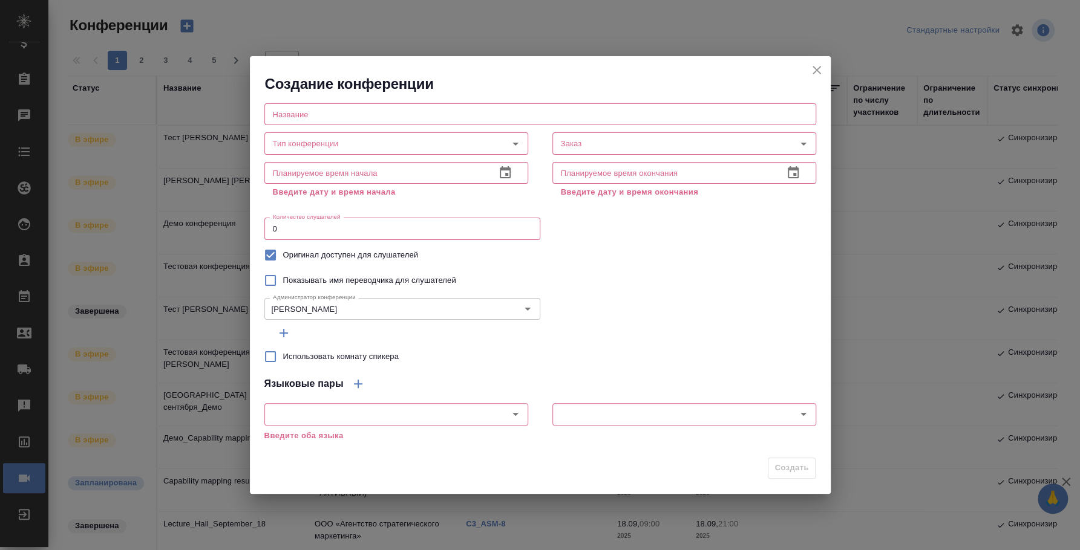
click at [472, 119] on input "text" at bounding box center [540, 114] width 552 height 22
paste input "C3_SPBGMU-1"
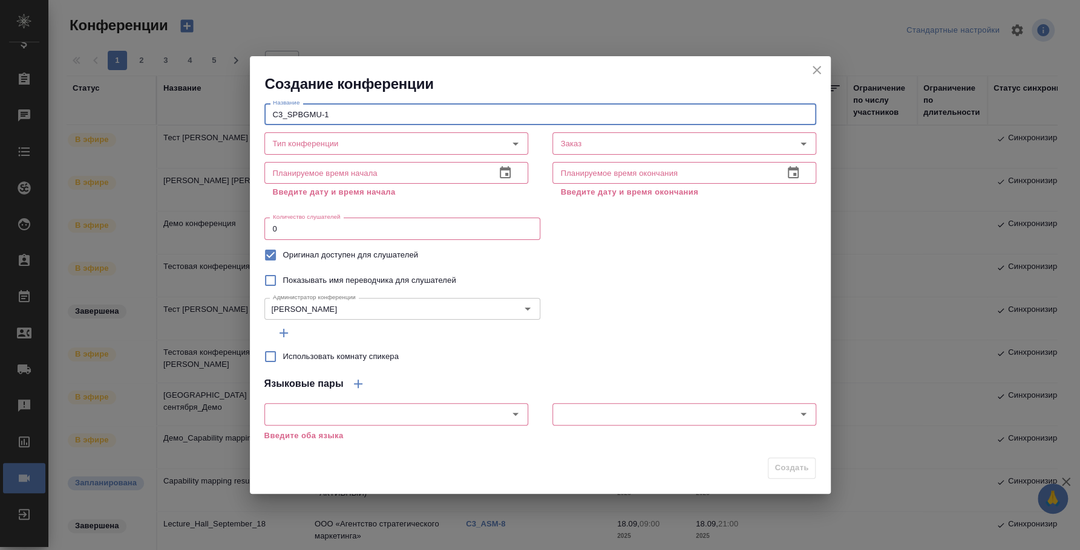
click at [270, 112] on input "C3_SPBGMU-1" at bounding box center [540, 114] width 552 height 22
click at [515, 148] on icon "Open" at bounding box center [515, 144] width 15 height 15
type input "Демо поставщики_ 3_SPBGMU-1"
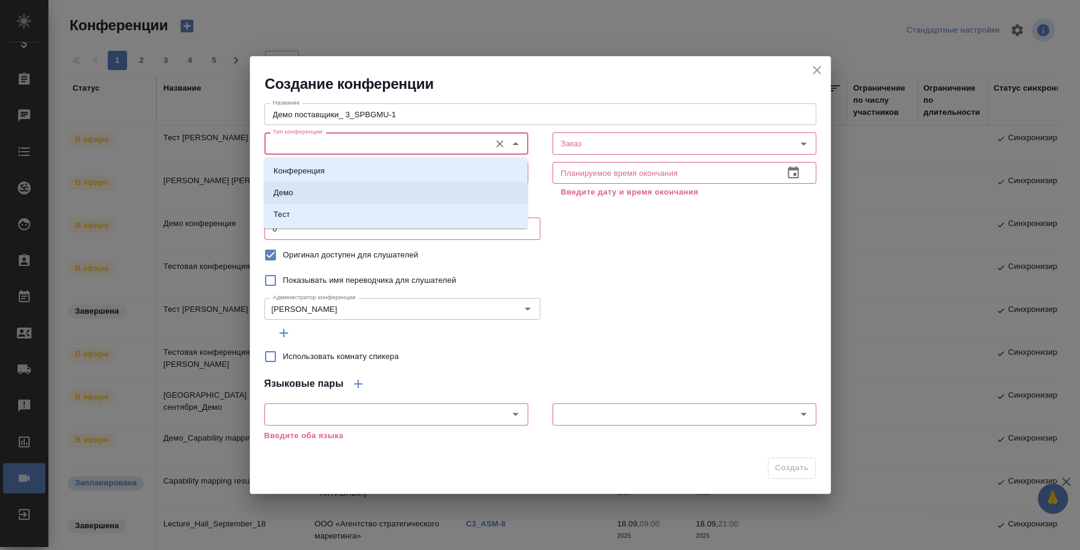
click at [368, 203] on li "Демо" at bounding box center [396, 193] width 264 height 22
type input "Демо"
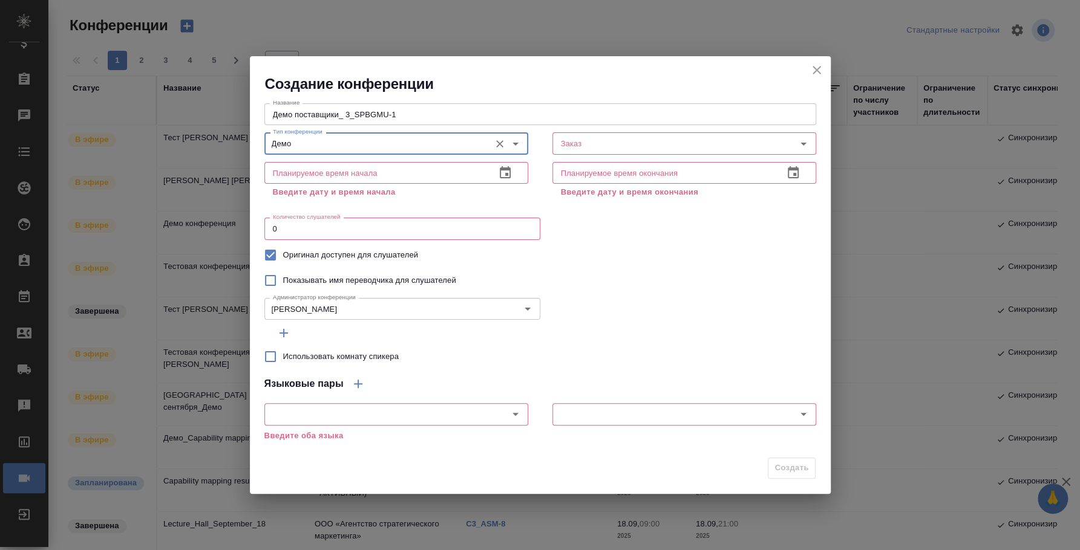
click at [506, 171] on icon "button" at bounding box center [505, 172] width 11 height 12
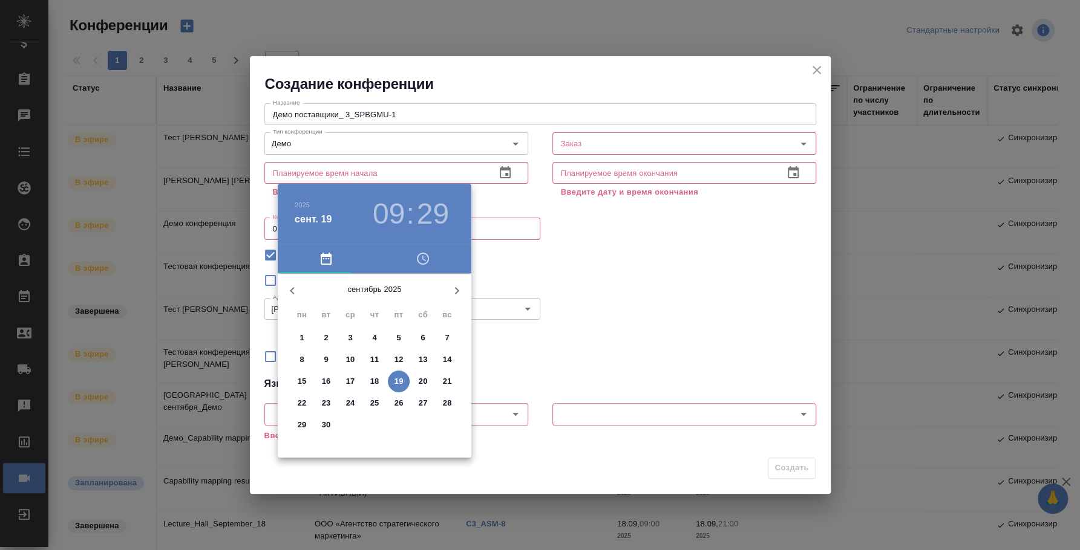
click at [399, 379] on p "19" at bounding box center [398, 382] width 9 height 12
type input "[DATE] 09:29"
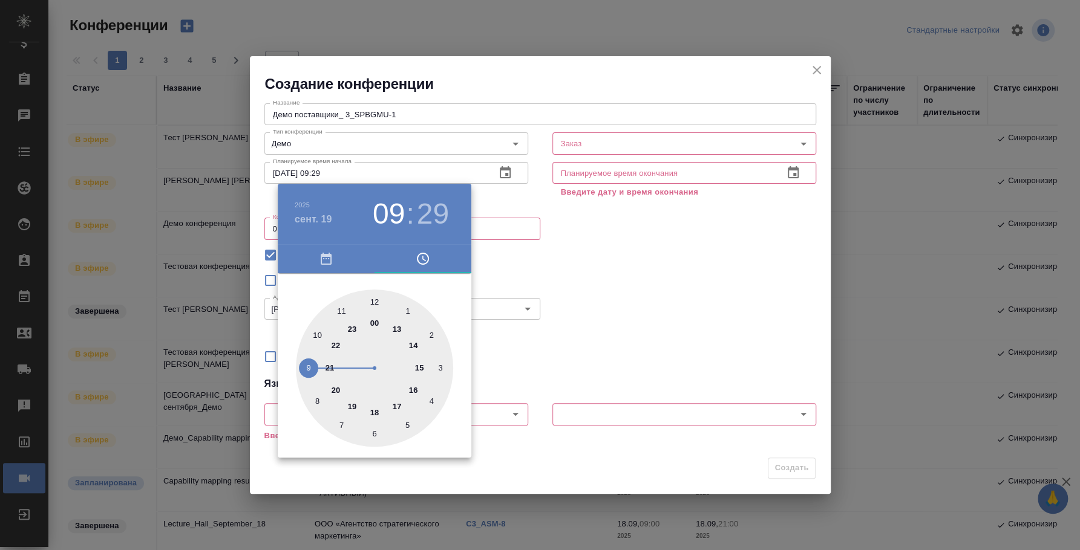
click at [791, 168] on div at bounding box center [540, 275] width 1080 height 550
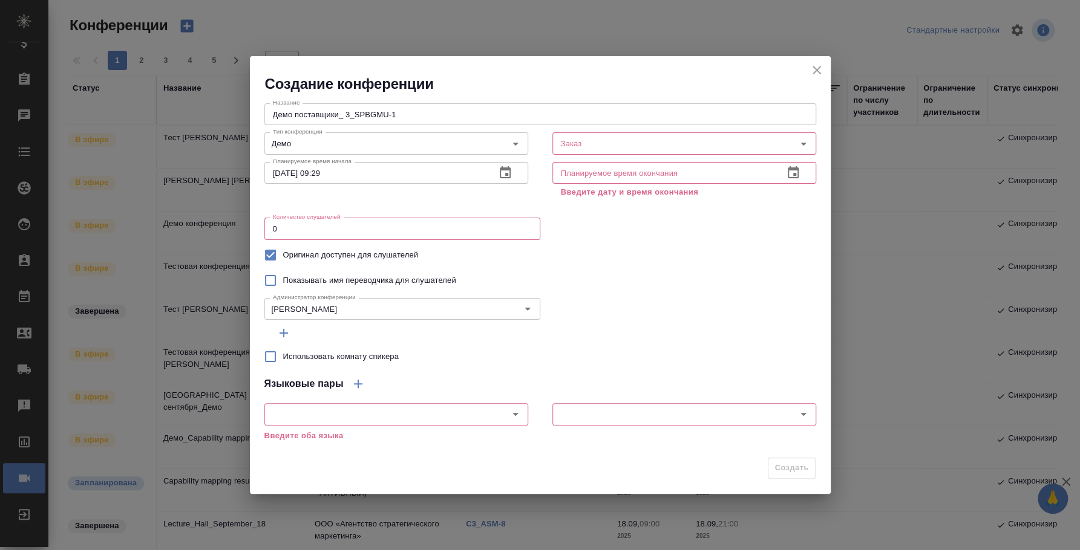
click at [790, 173] on icon "button" at bounding box center [793, 173] width 15 height 15
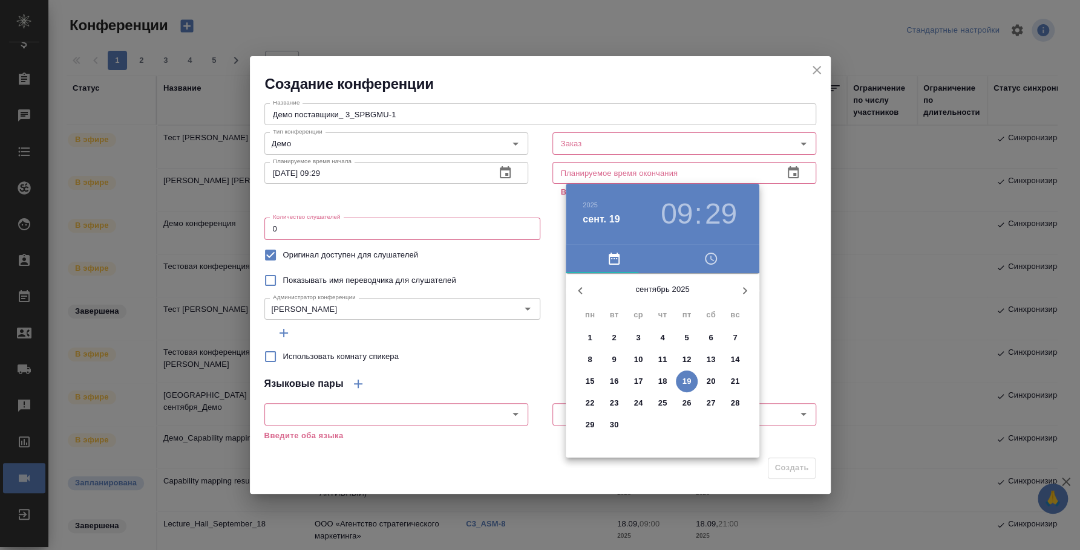
click at [792, 174] on div at bounding box center [540, 275] width 1080 height 550
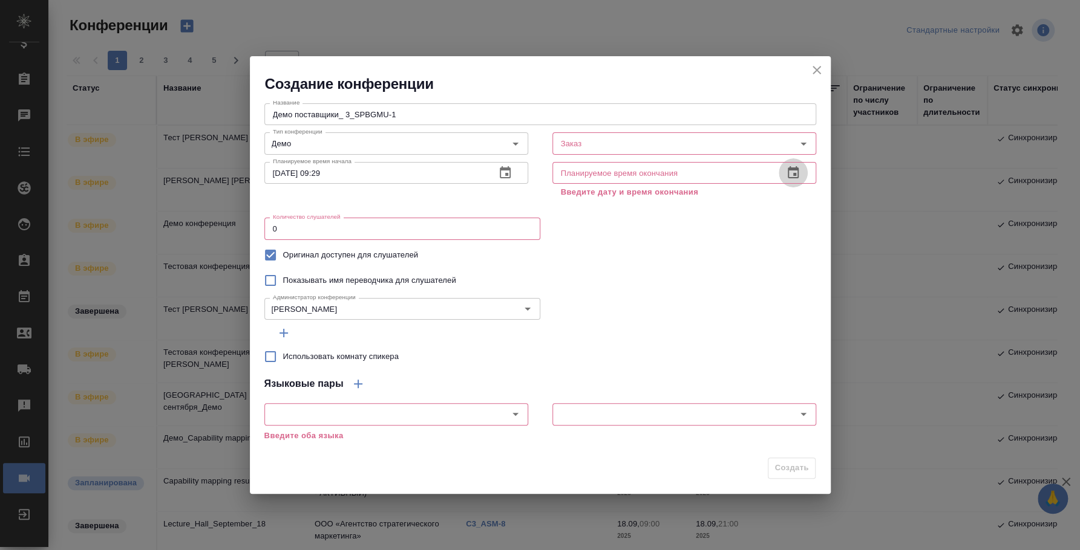
click at [793, 171] on icon "button" at bounding box center [793, 173] width 15 height 15
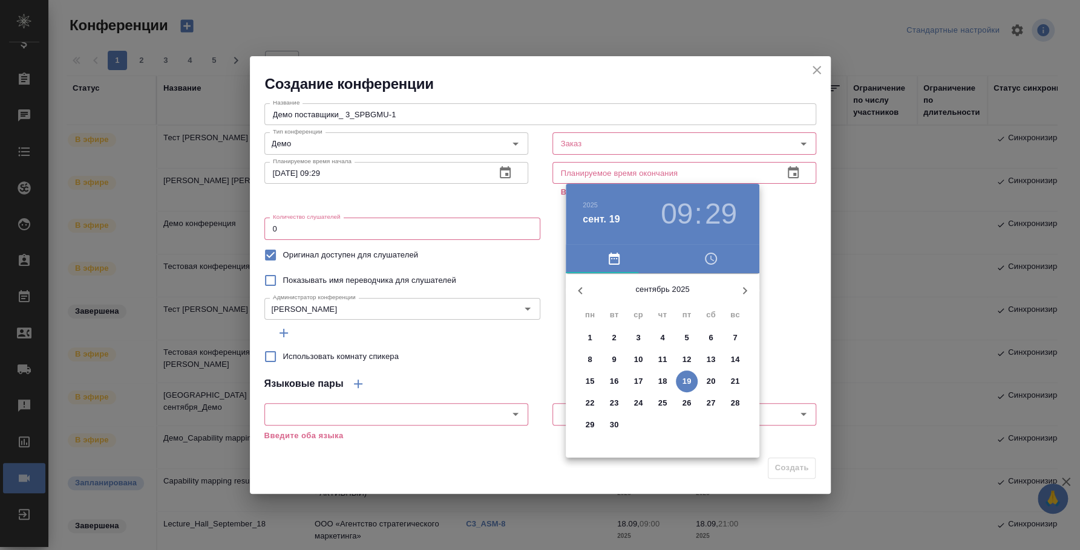
click at [594, 399] on span "22" at bounding box center [590, 403] width 22 height 12
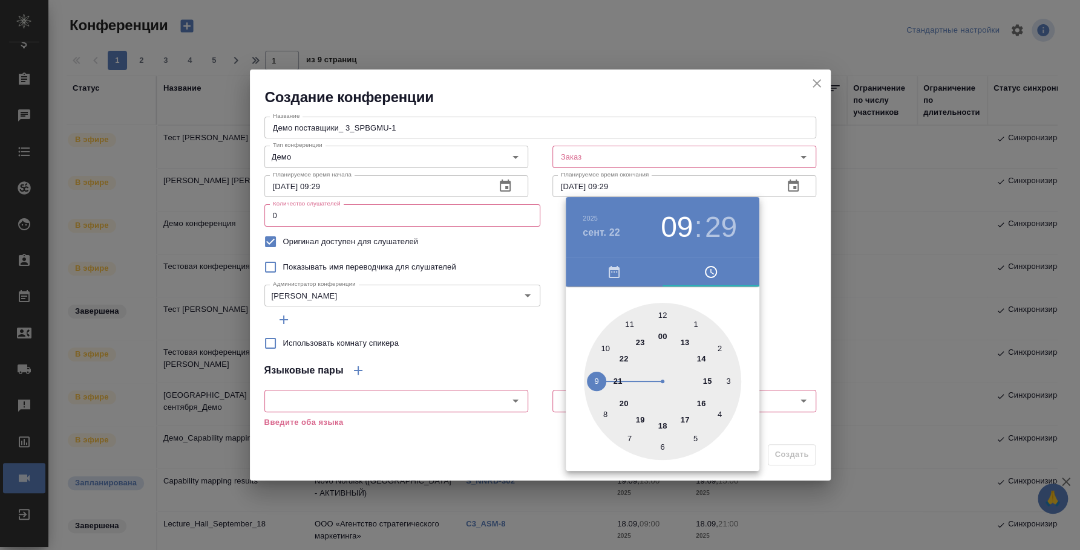
click at [597, 382] on div at bounding box center [662, 381] width 157 height 157
click at [771, 299] on div at bounding box center [540, 275] width 1080 height 550
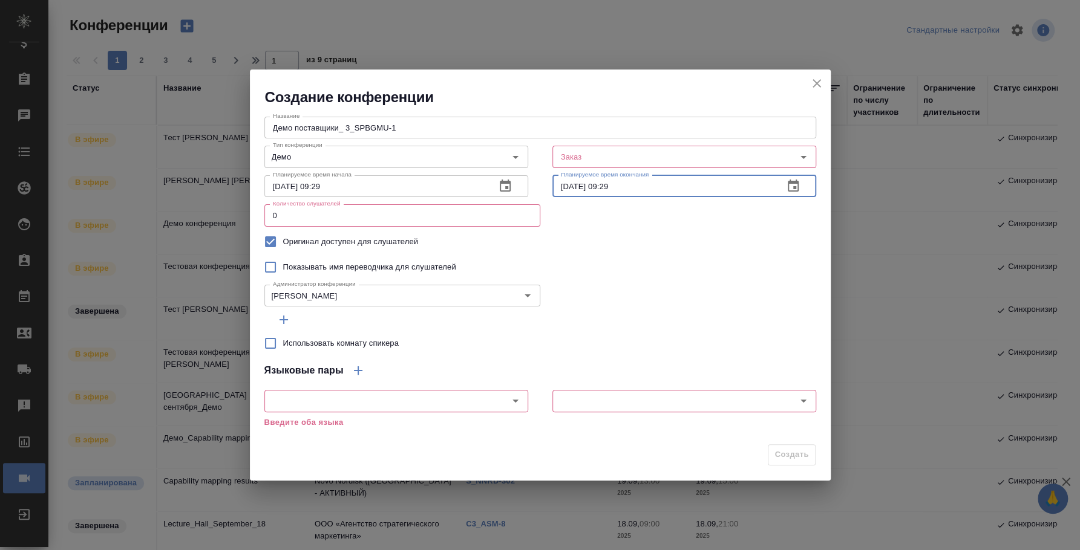
drag, startPoint x: 603, startPoint y: 187, endPoint x: 634, endPoint y: 195, distance: 32.6
click at [634, 195] on input "22.09.2025 09:29" at bounding box center [662, 186] width 221 height 22
type input "22.09.2025 21:00"
click at [699, 160] on input "Заказ" at bounding box center [655, 156] width 198 height 15
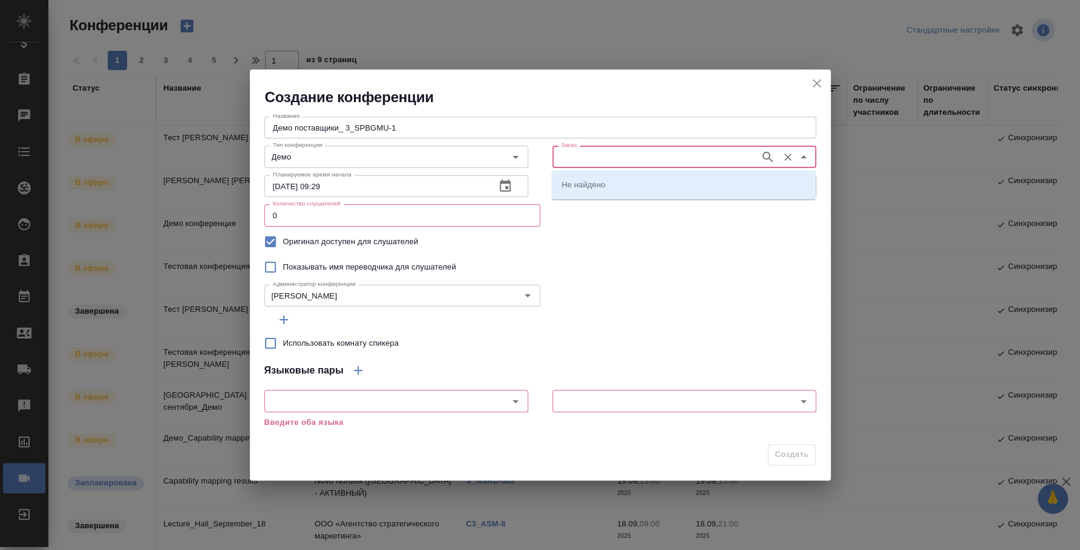
paste input "C3_SPBGMU-1"
type input "C3_SPBGMU-1"
click at [654, 185] on li "C3_SPBGMU-1" at bounding box center [684, 185] width 264 height 22
type input "C3_SPBGMU-1"
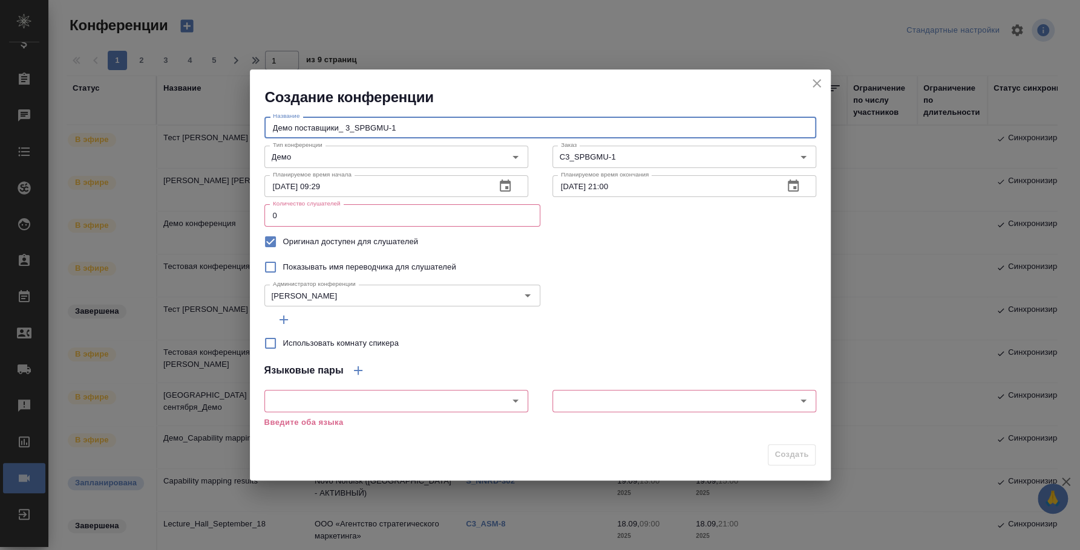
click at [350, 125] on input "Демо поставщики_ 3_SPBGMU-1" at bounding box center [540, 128] width 552 height 22
type input "Демо поставщики_SPBGMU-1"
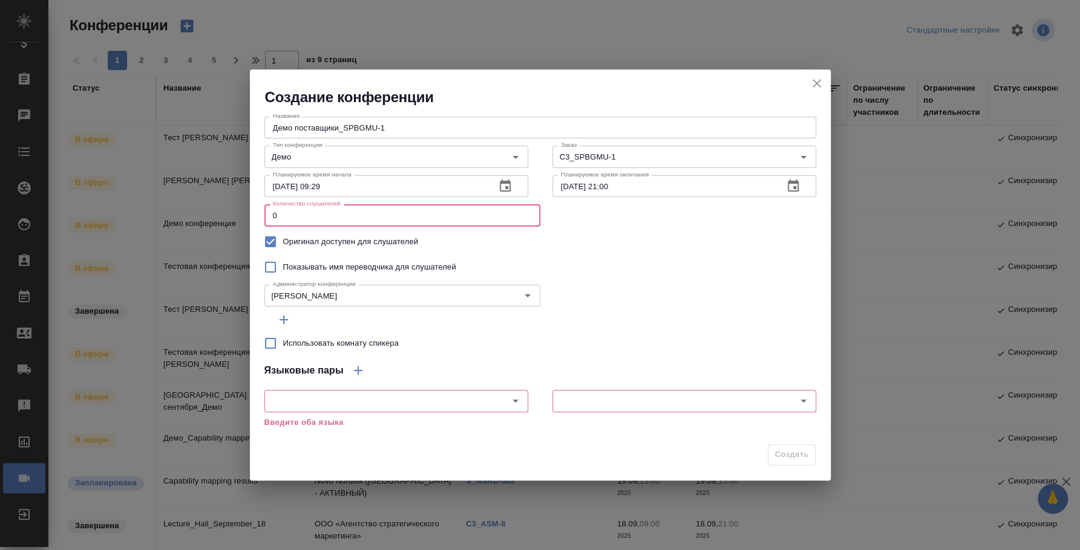
drag, startPoint x: 402, startPoint y: 221, endPoint x: 186, endPoint y: 215, distance: 216.0
click at [186, 215] on div "Создание конференции Название Демо поставщики_SPBGMU-1 Название Тип конференции…" at bounding box center [540, 275] width 1080 height 550
type input "200"
click at [399, 402] on input "text" at bounding box center [376, 401] width 216 height 15
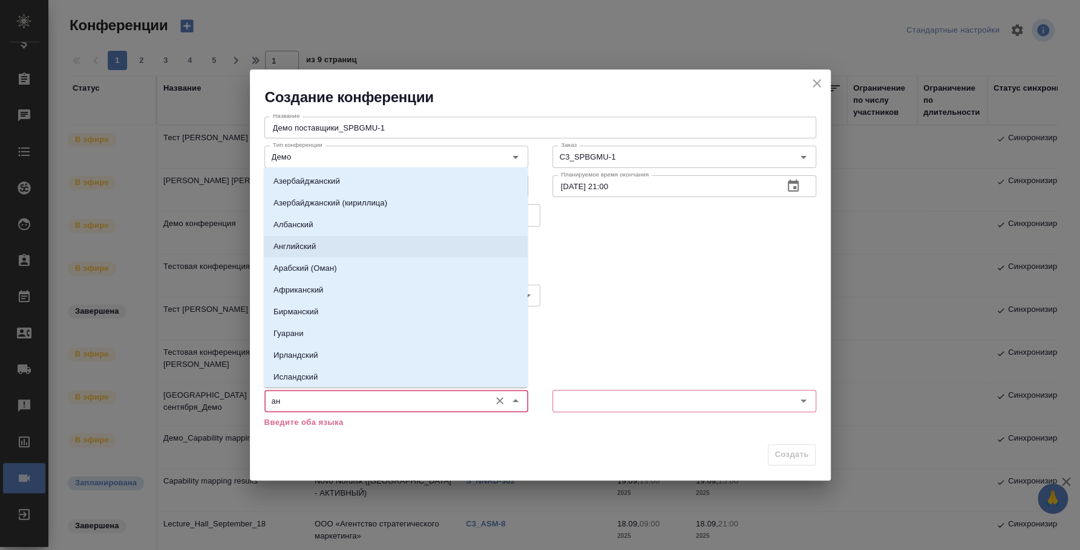
click at [351, 249] on li "Английский" at bounding box center [396, 247] width 264 height 22
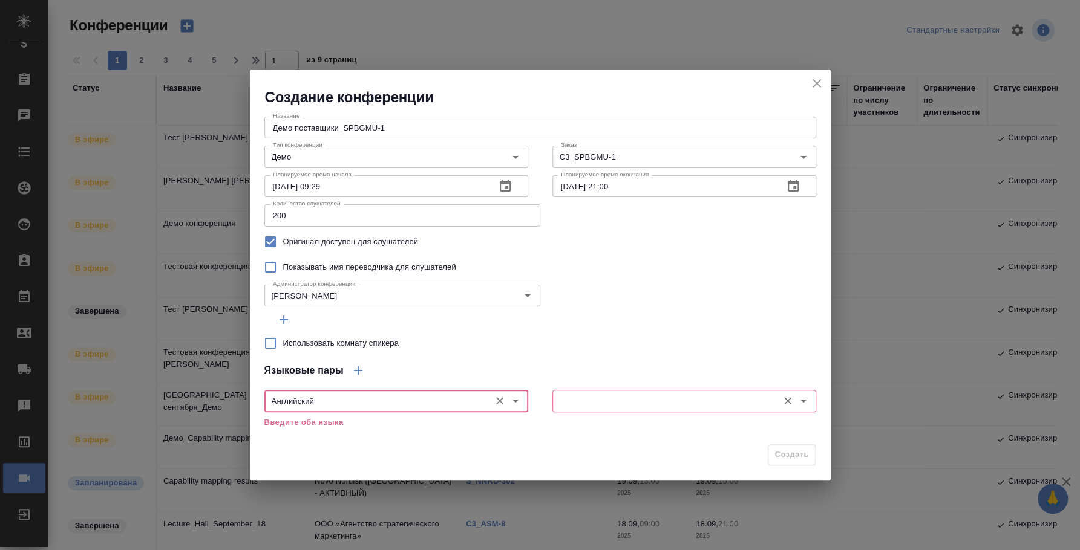
type input "Английский"
click at [645, 405] on input "text" at bounding box center [664, 401] width 216 height 15
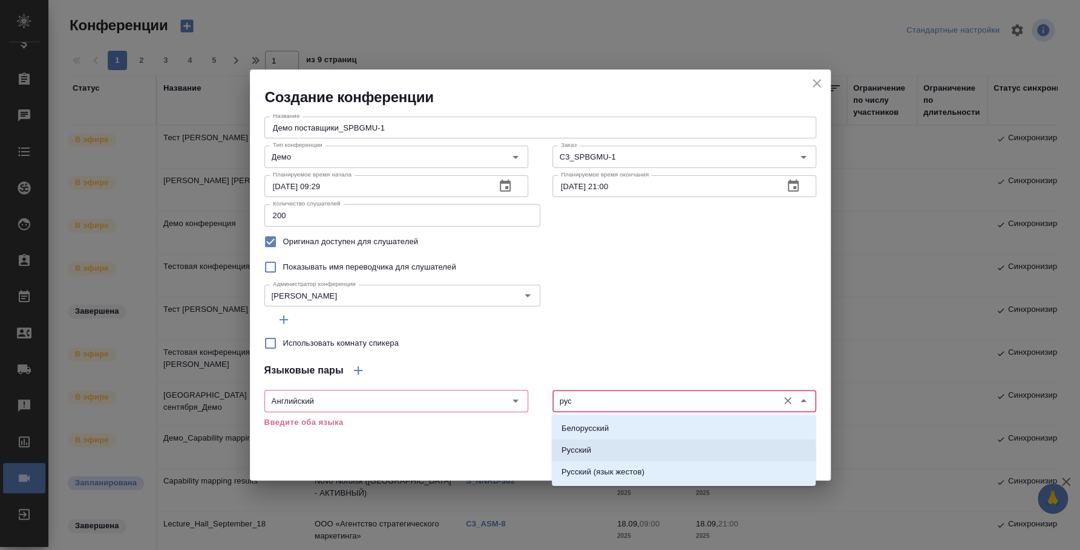
click at [776, 445] on li "Русский" at bounding box center [684, 451] width 264 height 22
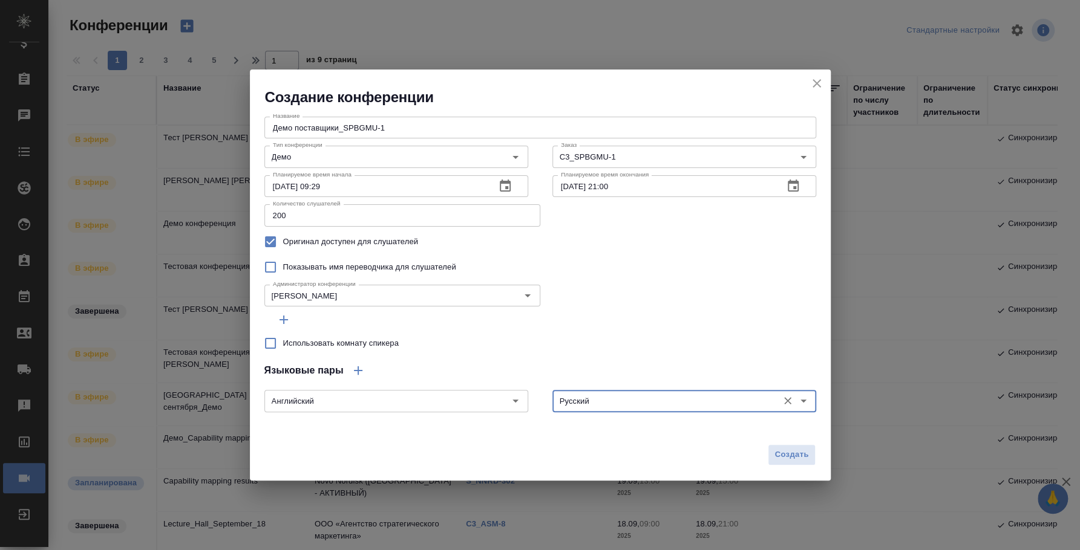
type input "Русский"
click at [270, 346] on input "Использовать комнату спикера" at bounding box center [270, 343] width 25 height 25
checkbox input "true"
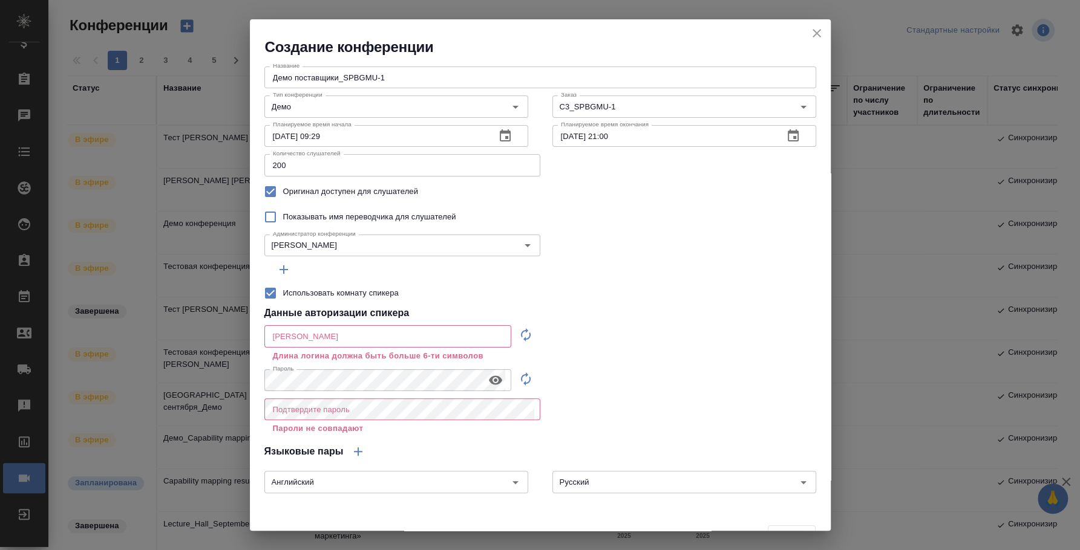
click at [518, 334] on icon "button" at bounding box center [525, 335] width 15 height 15
type input "speaker_3tfWZ2ez"
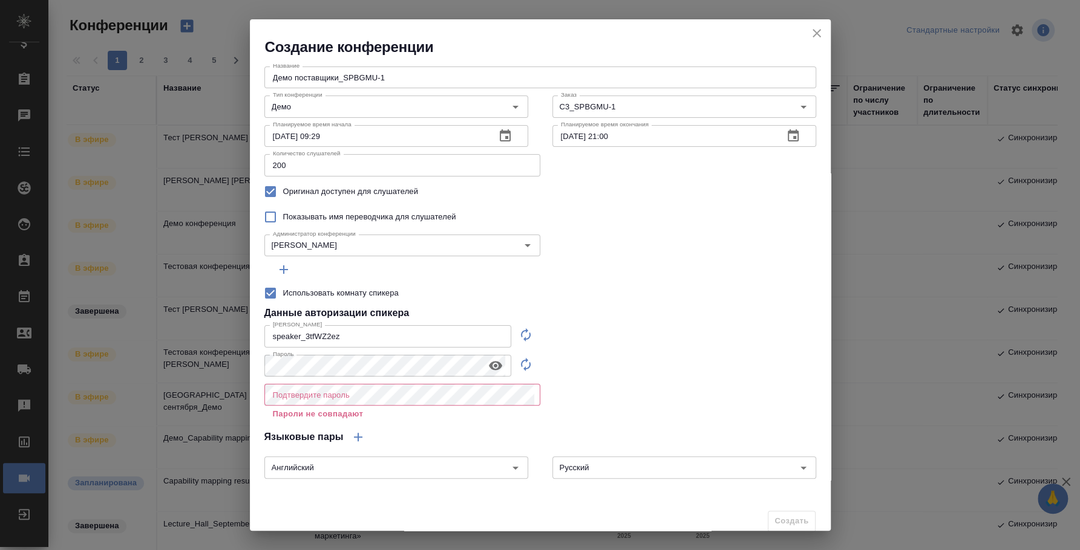
click at [493, 371] on icon "button" at bounding box center [495, 366] width 15 height 15
click at [102, 351] on div "Создание конференции Название Демо поставщики_SPBGMU-1 Название Тип конференции…" at bounding box center [540, 275] width 1080 height 550
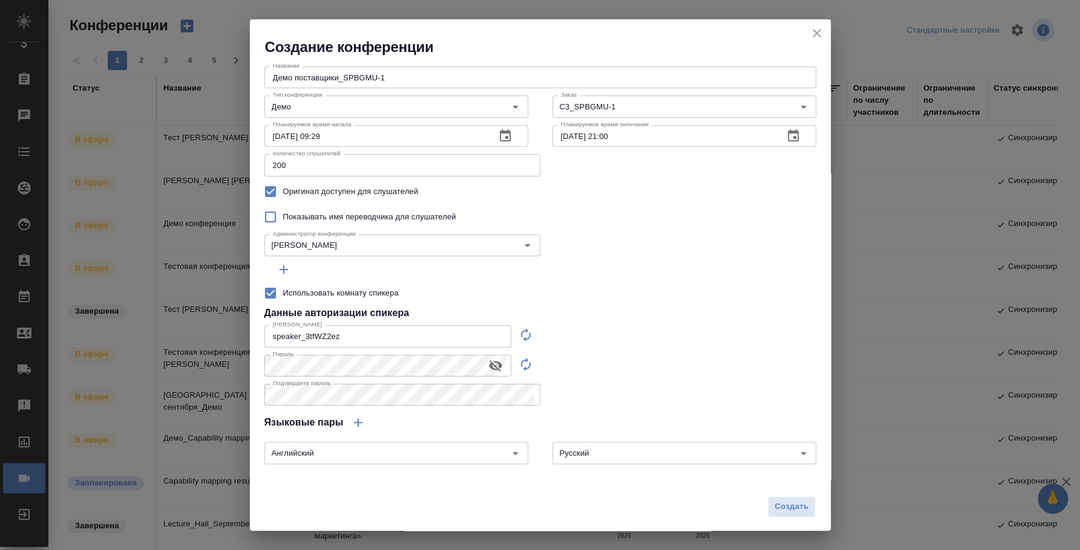
click at [679, 379] on div "Название Демо поставщики_SPBGMU-1 Название Тип конференции Демо Тип конференции…" at bounding box center [540, 274] width 581 height 434
click at [774, 504] on span "Создать" at bounding box center [791, 507] width 34 height 14
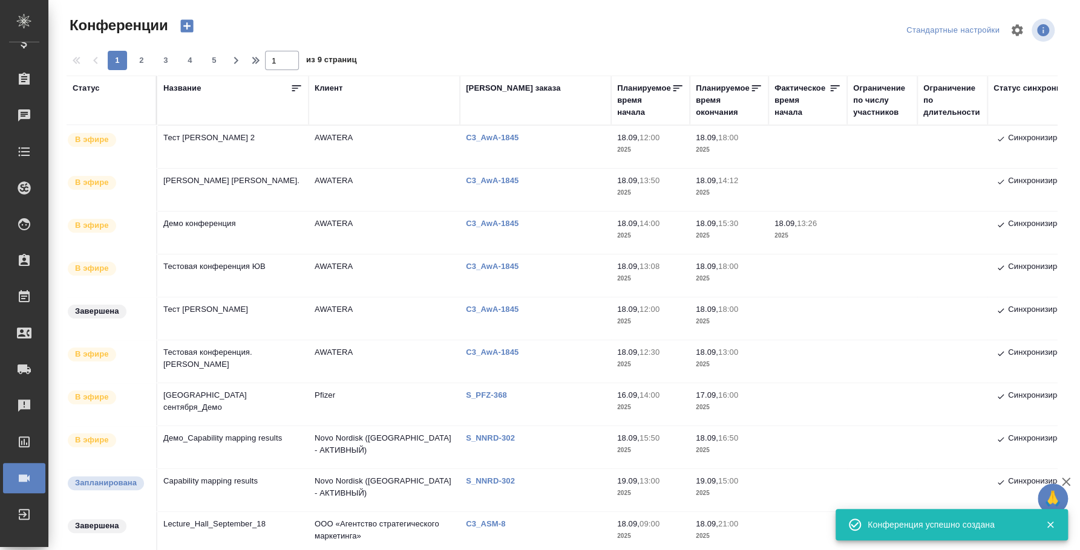
type input "0"
checkbox input "false"
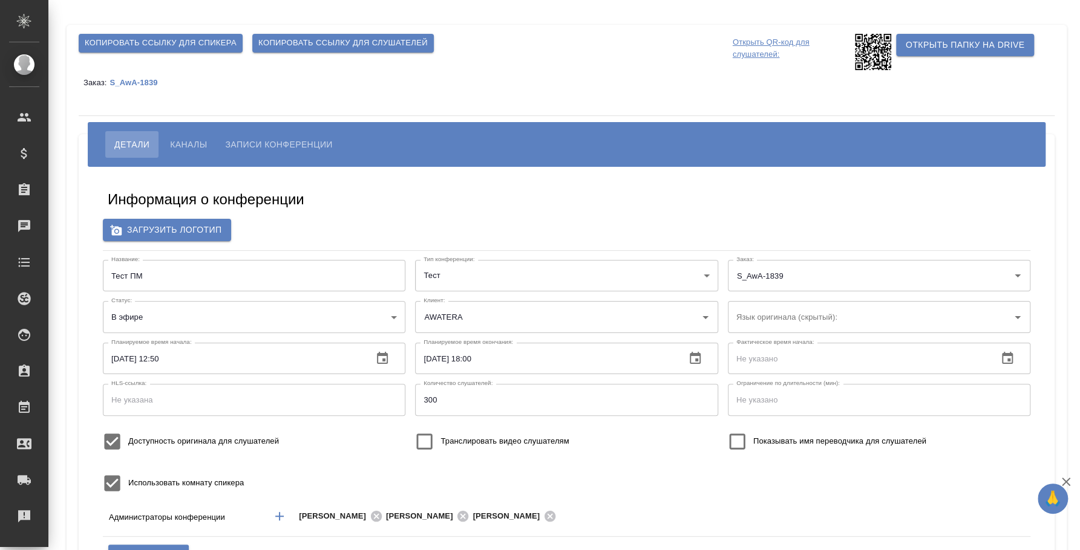
type input "[EMAIL_ADDRESS][DOMAIN_NAME]"
click at [338, 41] on span "Копировать ссылку для слушателей" at bounding box center [342, 43] width 169 height 14
click at [183, 144] on span "Каналы" at bounding box center [188, 144] width 37 height 15
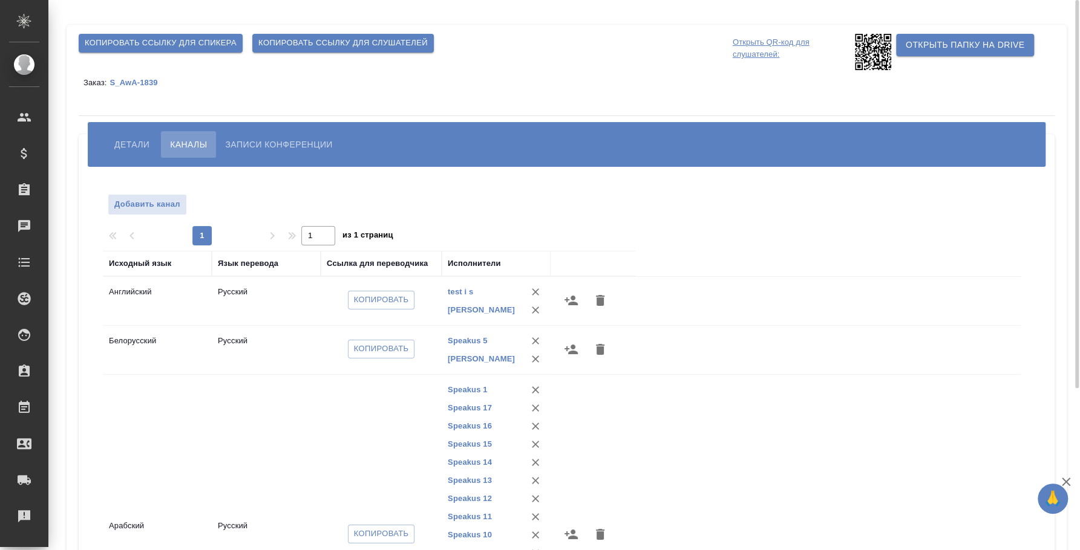
click at [140, 142] on span "Детали" at bounding box center [131, 144] width 35 height 15
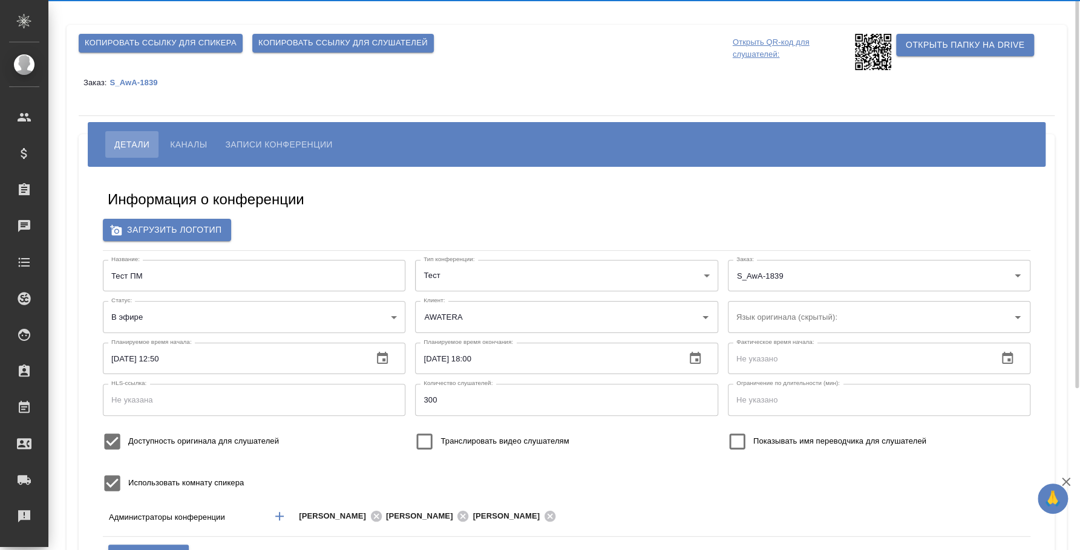
type input "i.fedotova@awatera.com"
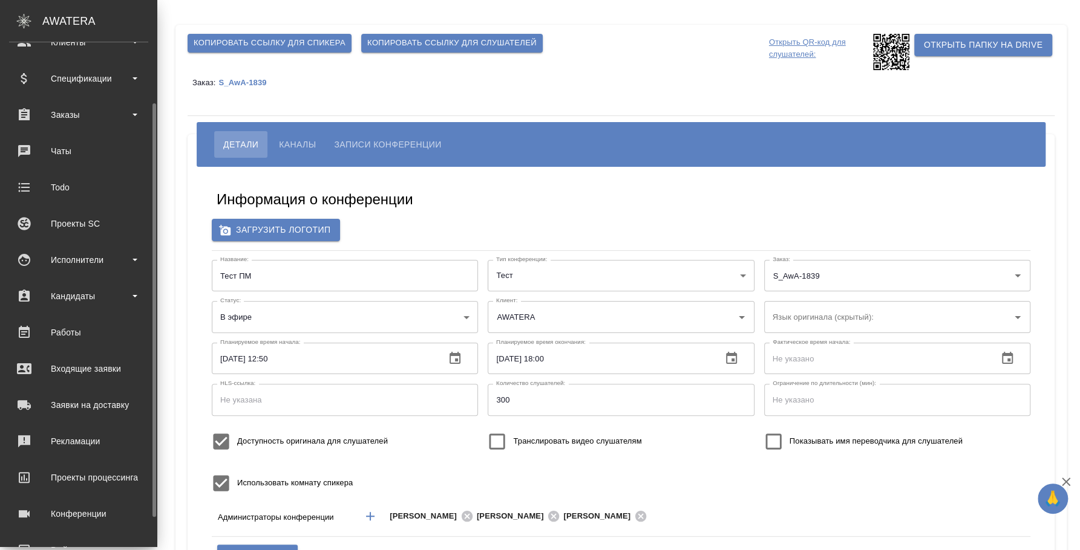
scroll to position [111, 0]
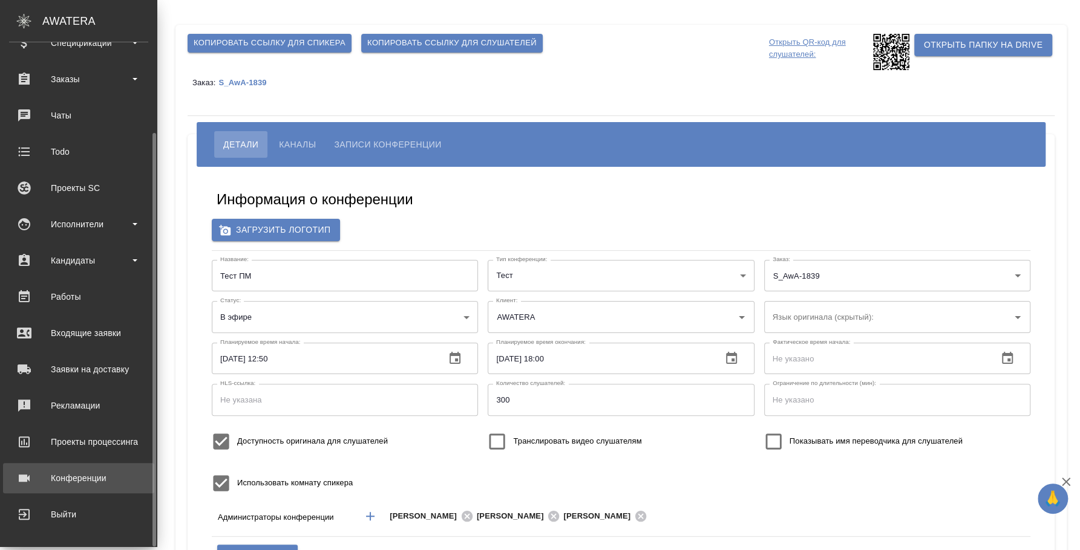
click at [94, 470] on div "Конференции" at bounding box center [78, 478] width 139 height 18
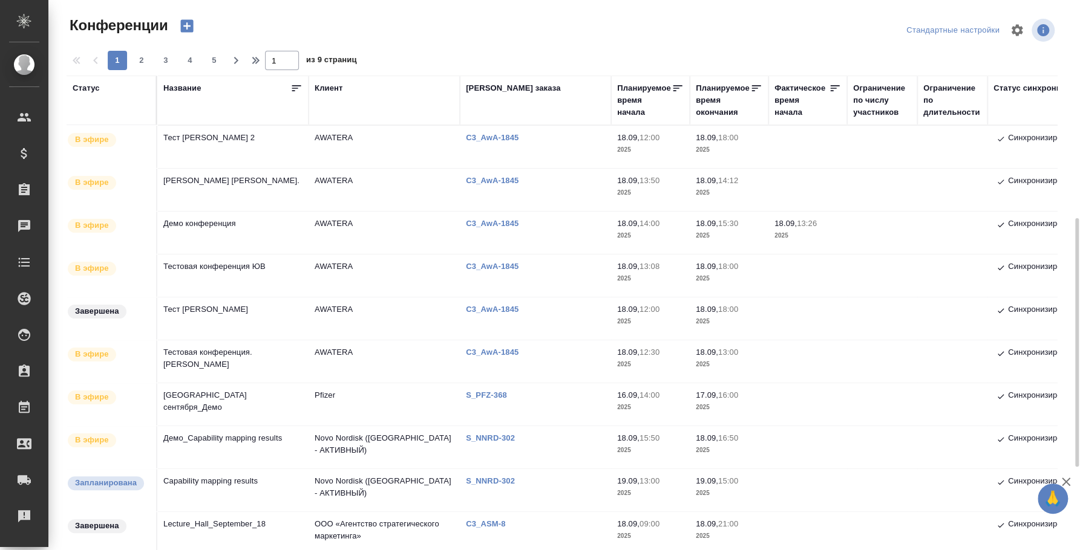
scroll to position [151, 0]
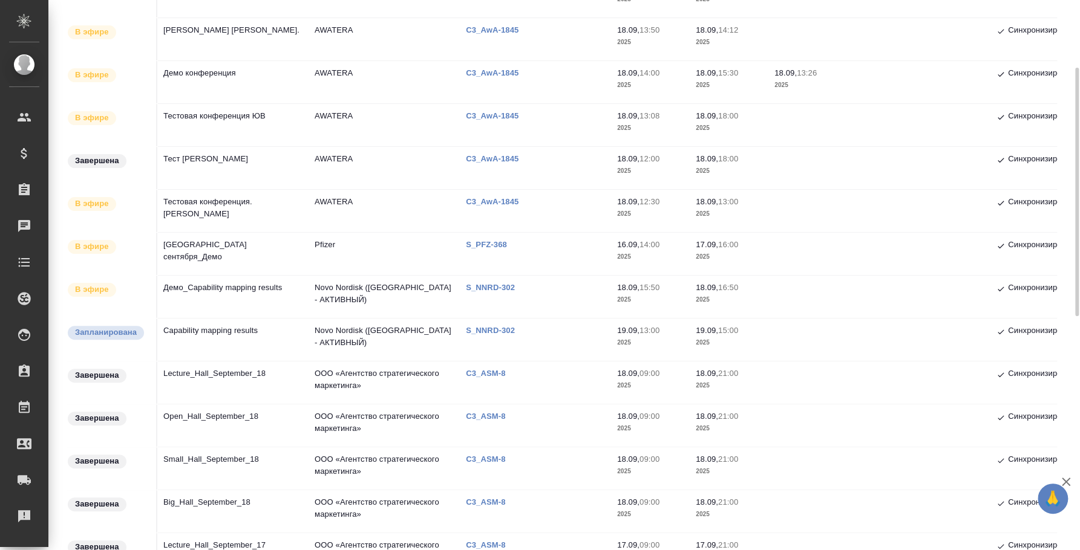
click at [222, 332] on td "Capability mapping results" at bounding box center [232, 340] width 151 height 42
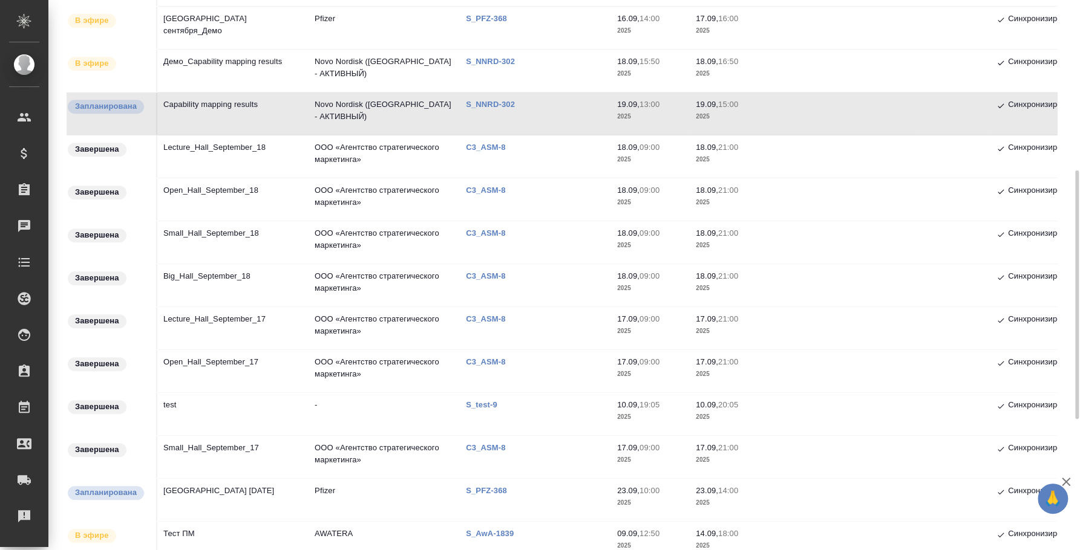
scroll to position [452, 0]
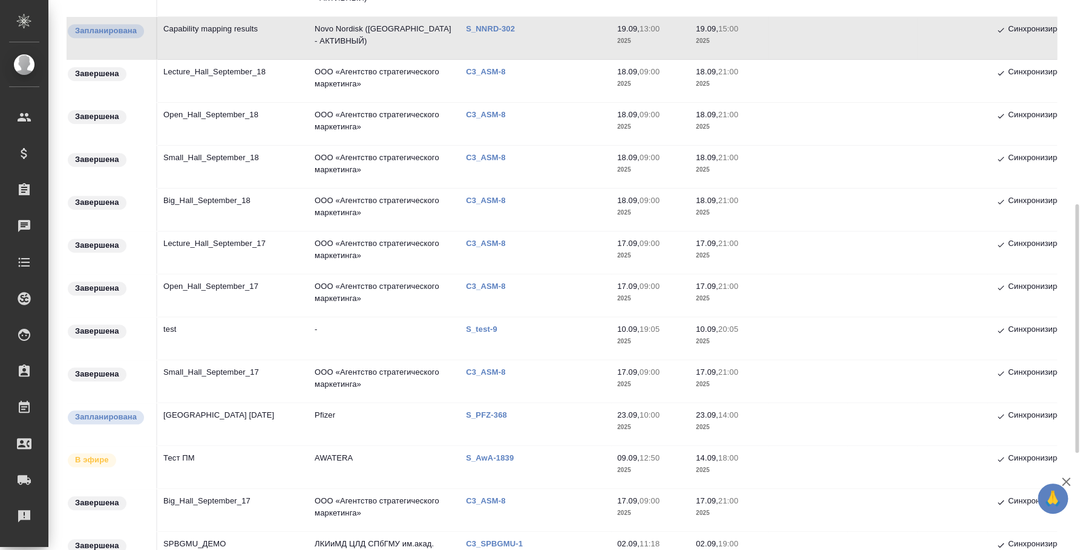
click at [197, 462] on td "Тест ПМ" at bounding box center [232, 467] width 151 height 42
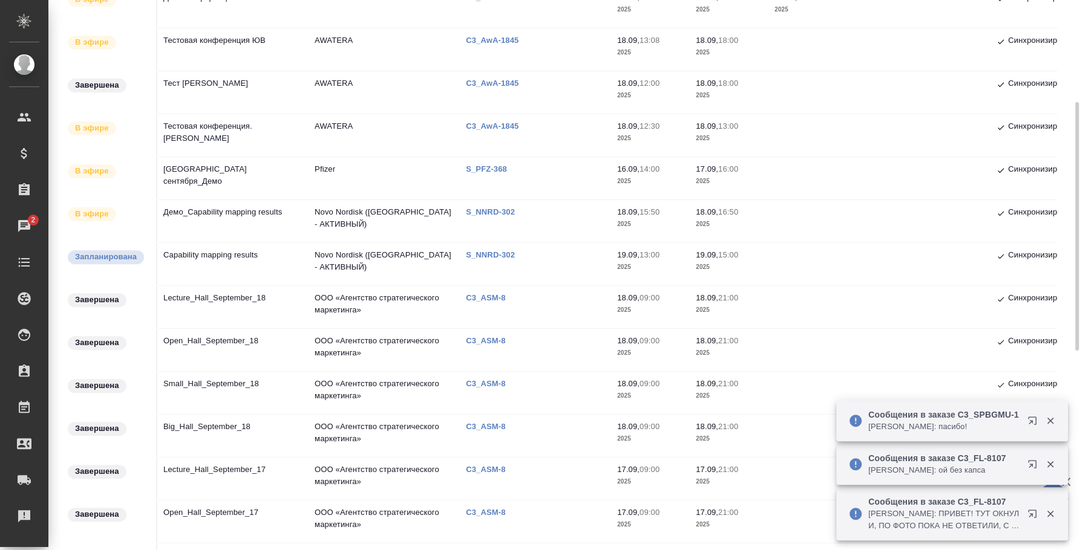
scroll to position [0, 0]
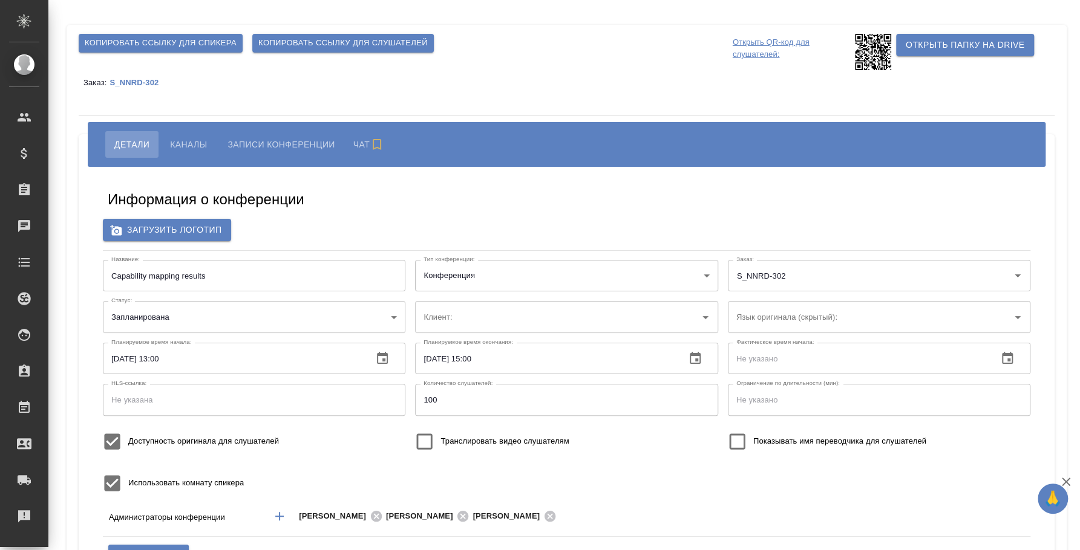
type input "Novo Nordisk ([GEOGRAPHIC_DATA] - АКТИВНЫЙ)"
type input "[EMAIL_ADDRESS][DOMAIN_NAME]"
click at [321, 36] on span "Копировать ссылку для слушателей" at bounding box center [342, 43] width 169 height 14
type input "[EMAIL_ADDRESS][DOMAIN_NAME]"
click at [308, 49] on span "Копировать ссылку для слушателей" at bounding box center [342, 43] width 169 height 14
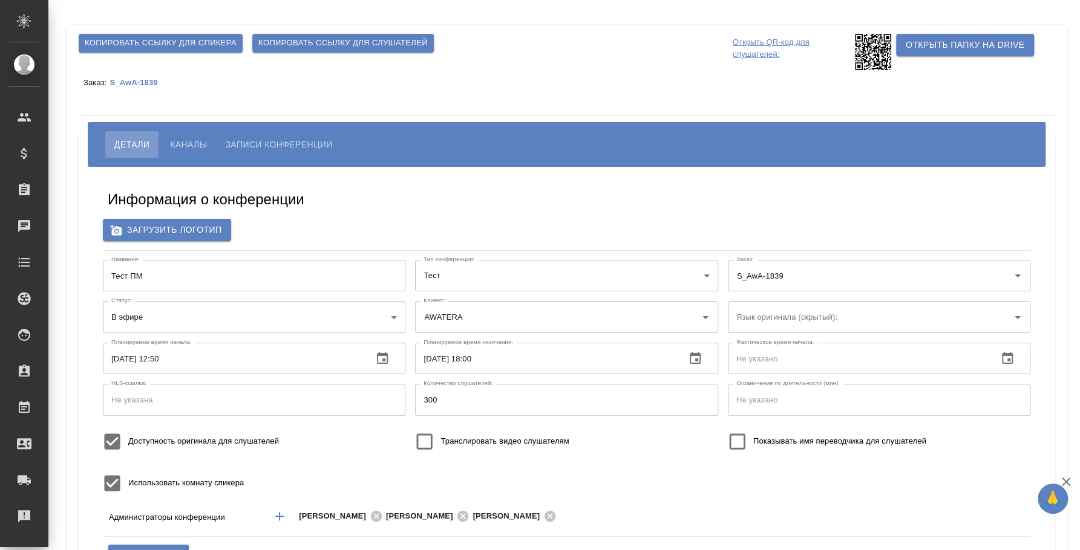
click at [310, 45] on span "Копировать ссылку для слушателей" at bounding box center [342, 43] width 169 height 14
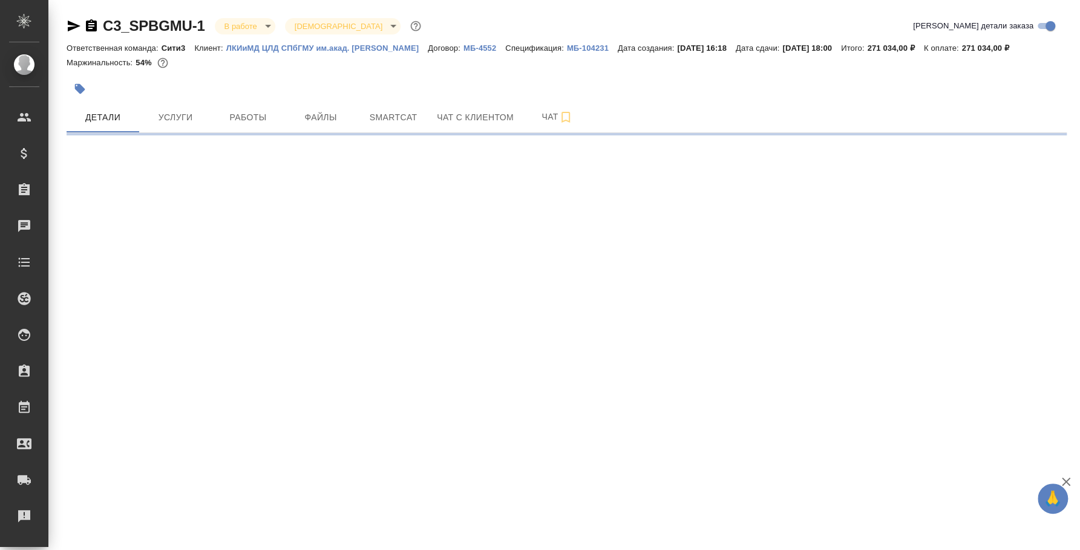
select select "RU"
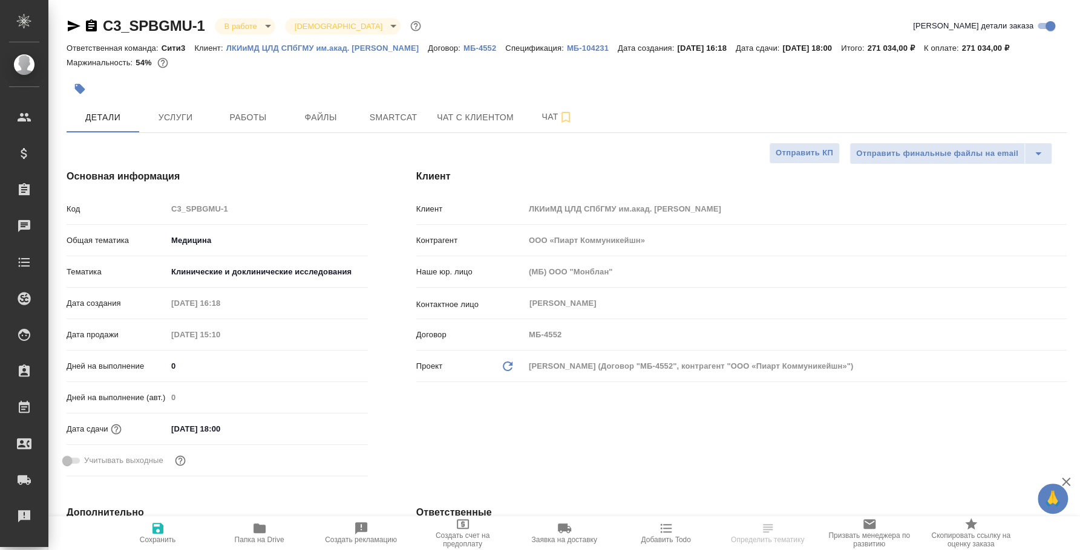
type textarea "x"
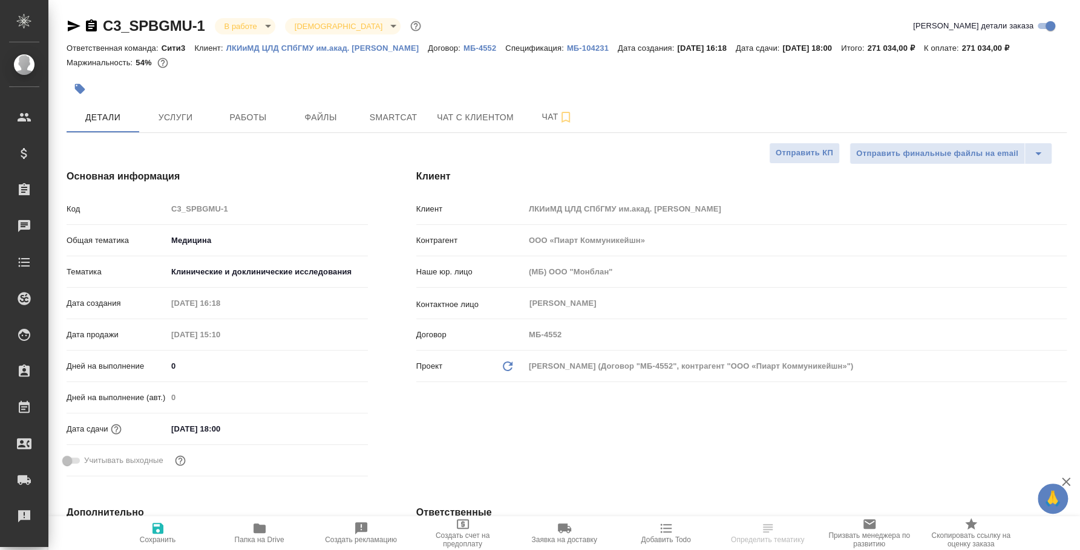
type textarea "x"
click at [92, 28] on icon "button" at bounding box center [91, 26] width 15 height 15
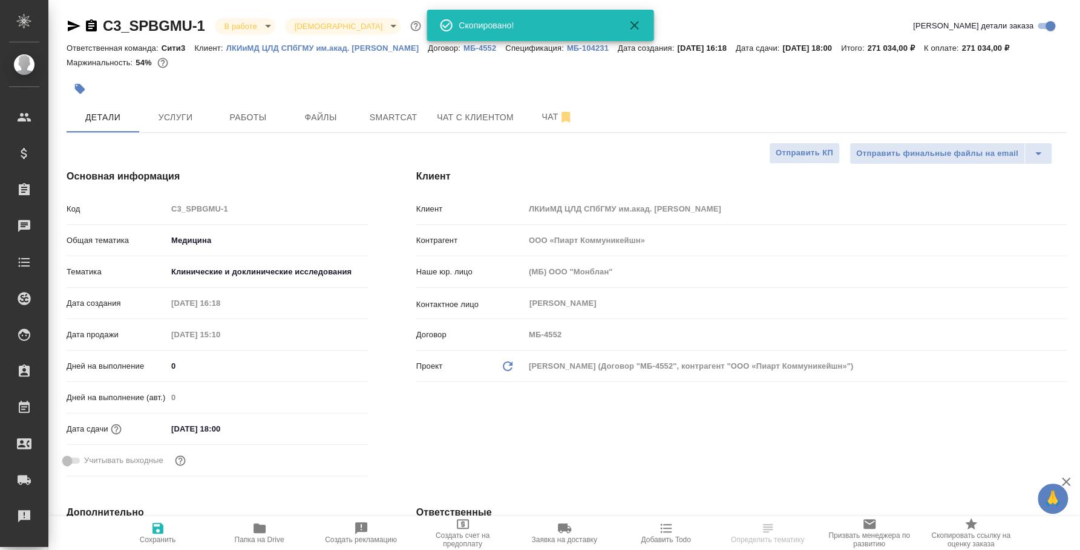
type textarea "x"
select select "RU"
type textarea "x"
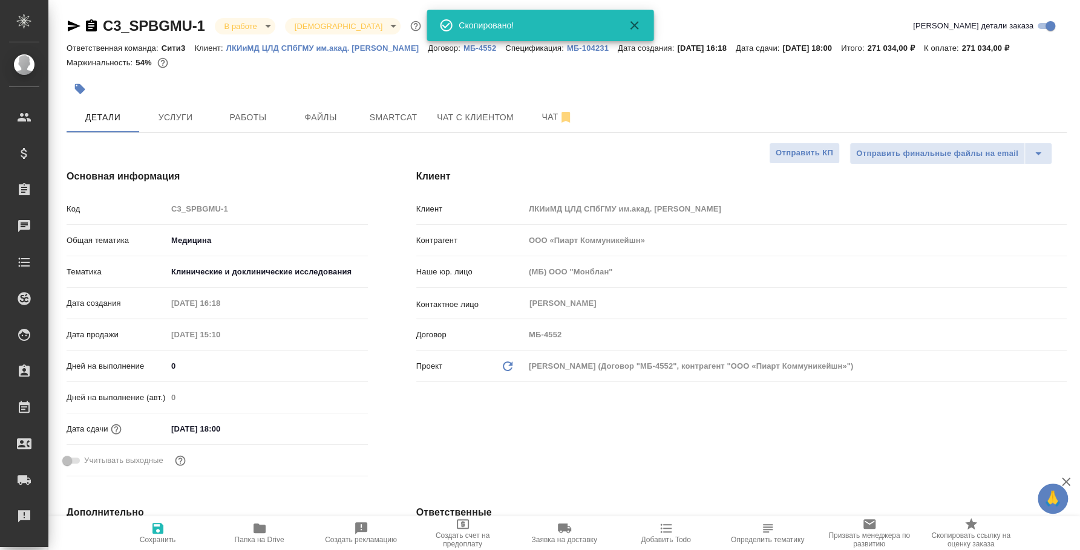
type textarea "x"
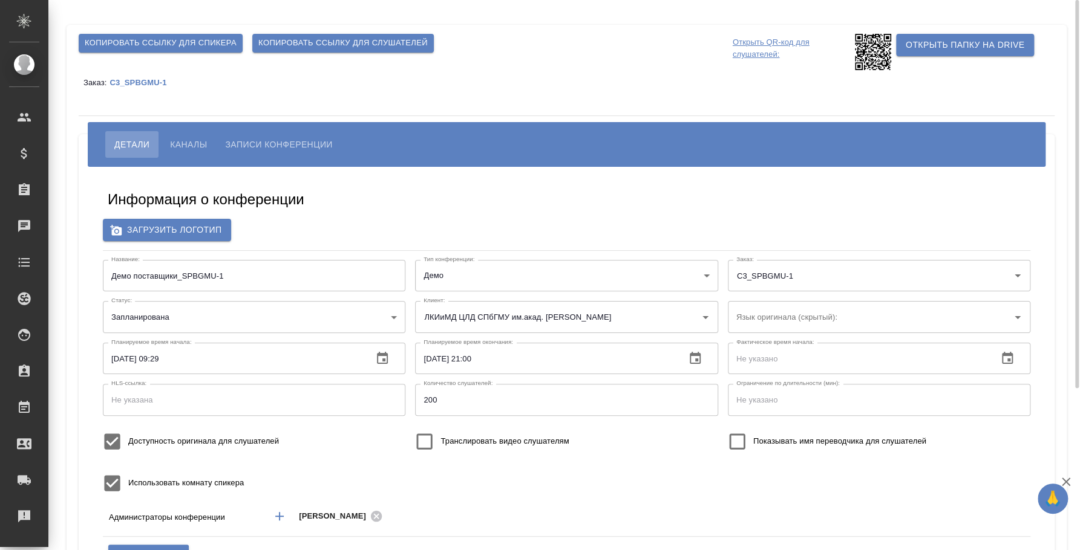
type input "200"
click at [324, 42] on span "Копировать ссылку для слушателей" at bounding box center [342, 43] width 169 height 14
click at [344, 55] on div "Копировать ссылку для слушателей" at bounding box center [342, 43] width 191 height 28
click at [344, 45] on span "Копировать ссылку для слушателей" at bounding box center [342, 43] width 169 height 14
click at [201, 140] on span "Каналы" at bounding box center [188, 144] width 37 height 15
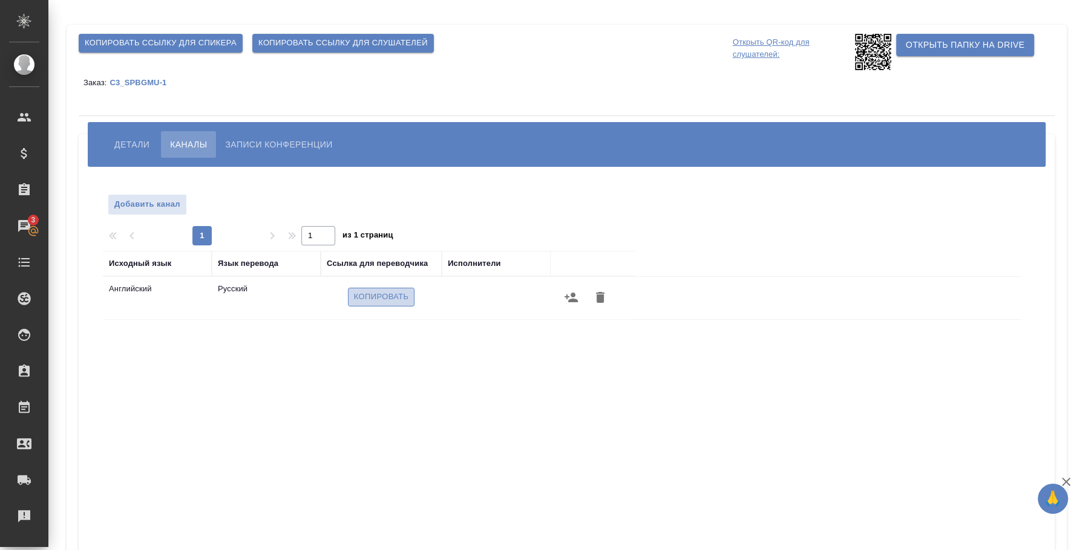
click at [393, 295] on span "Копировать" at bounding box center [381, 297] width 55 height 14
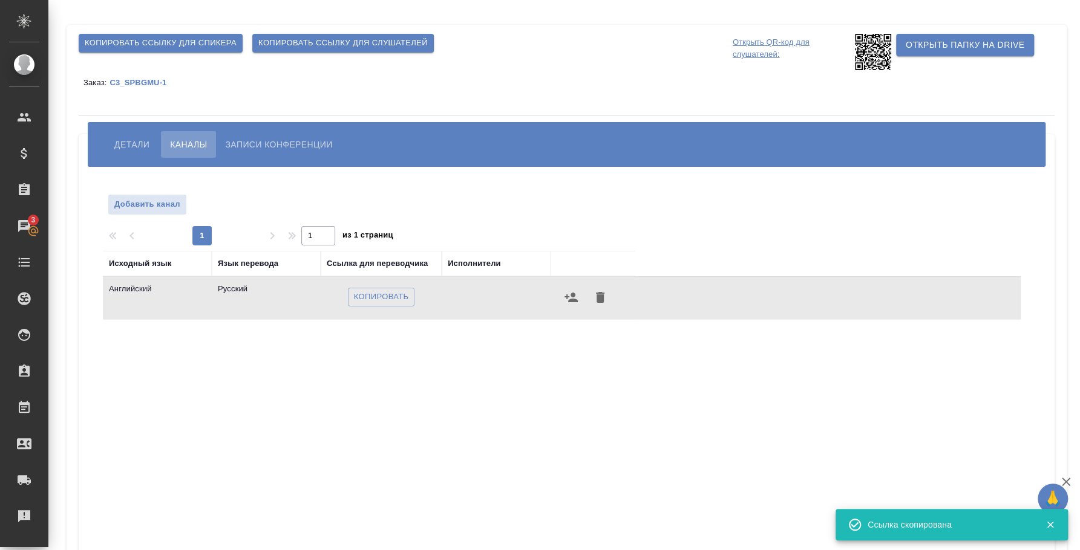
click at [326, 41] on span "Копировать ссылку для слушателей" at bounding box center [342, 43] width 169 height 14
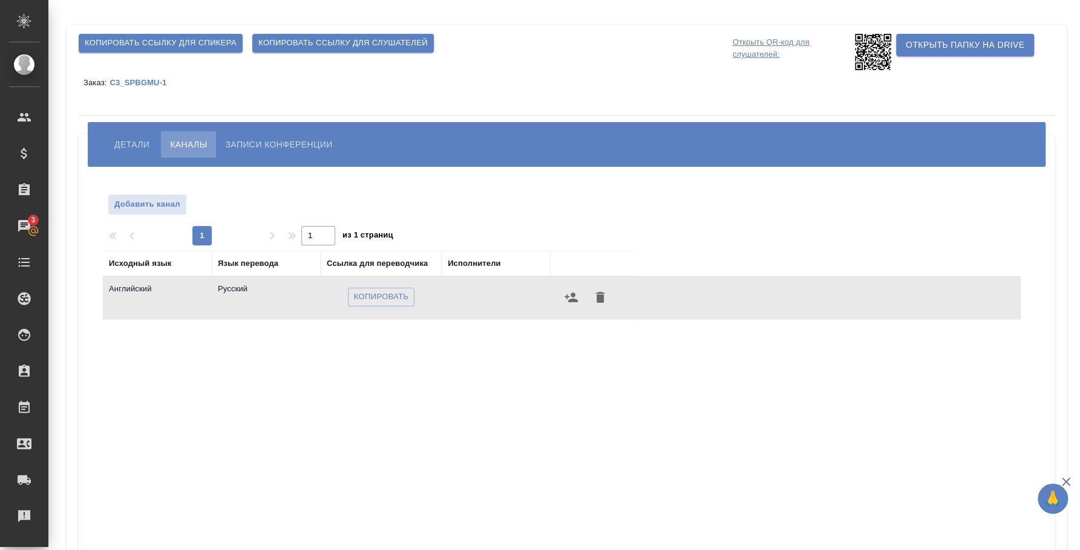
click at [877, 64] on icon at bounding box center [873, 52] width 36 height 36
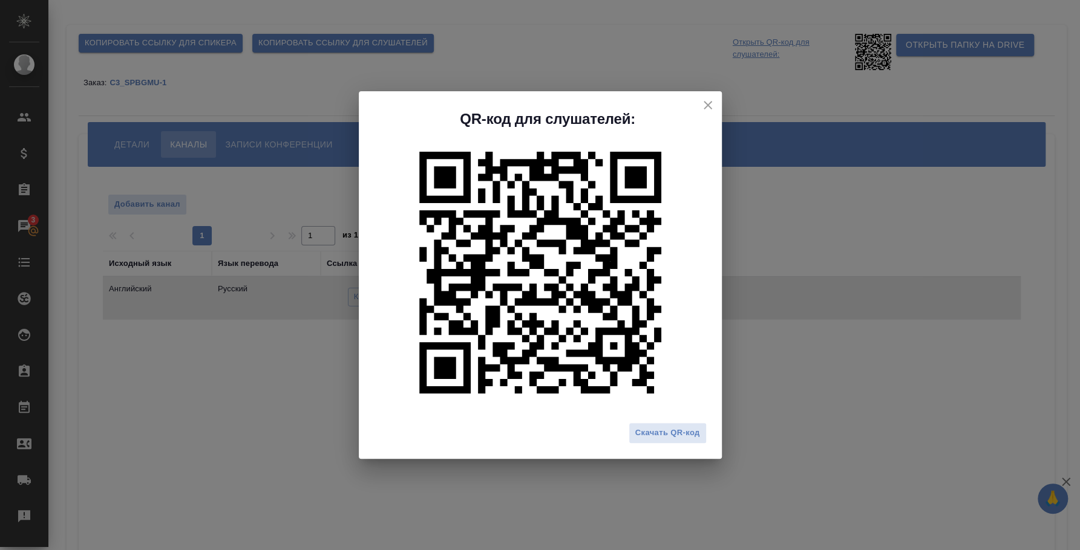
click at [852, 469] on div "QR-код для слушателей: Скачать QR-код" at bounding box center [540, 275] width 1080 height 550
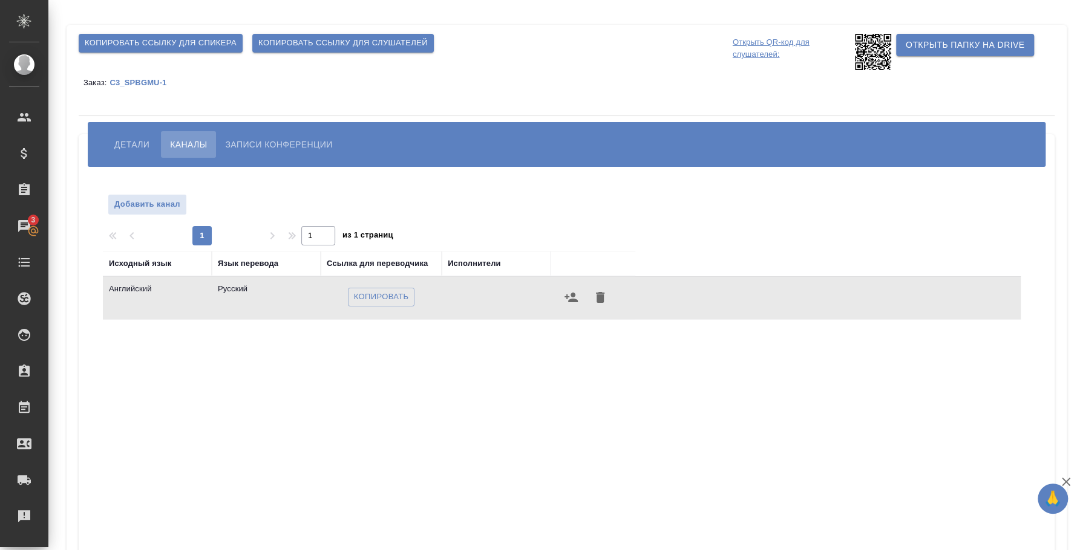
click at [312, 36] on span "Копировать ссылку для слушателей" at bounding box center [342, 43] width 169 height 14
click at [363, 294] on span "Копировать" at bounding box center [381, 297] width 55 height 14
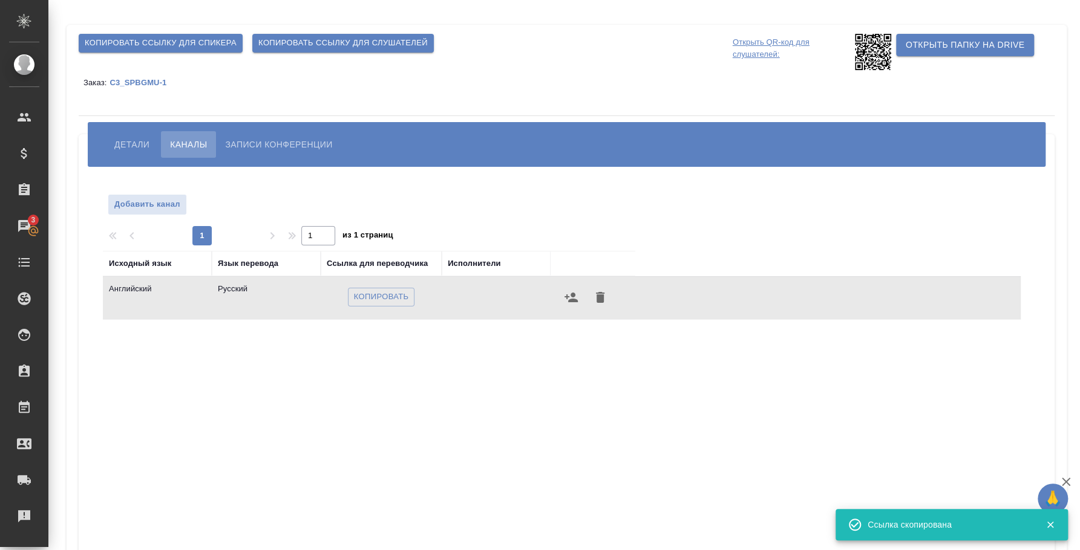
click at [855, 47] on icon at bounding box center [873, 52] width 36 height 36
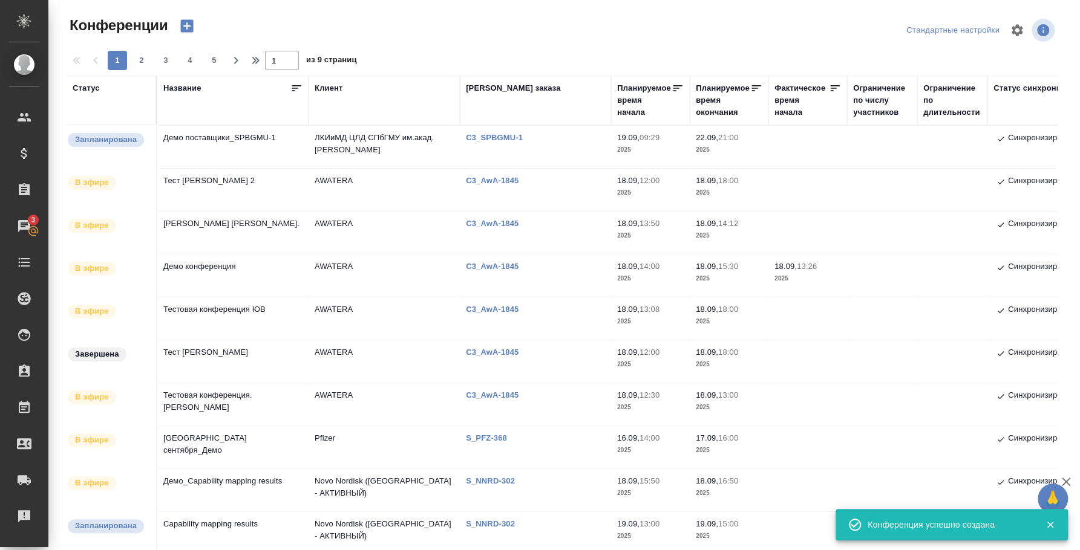
scroll to position [111, 0]
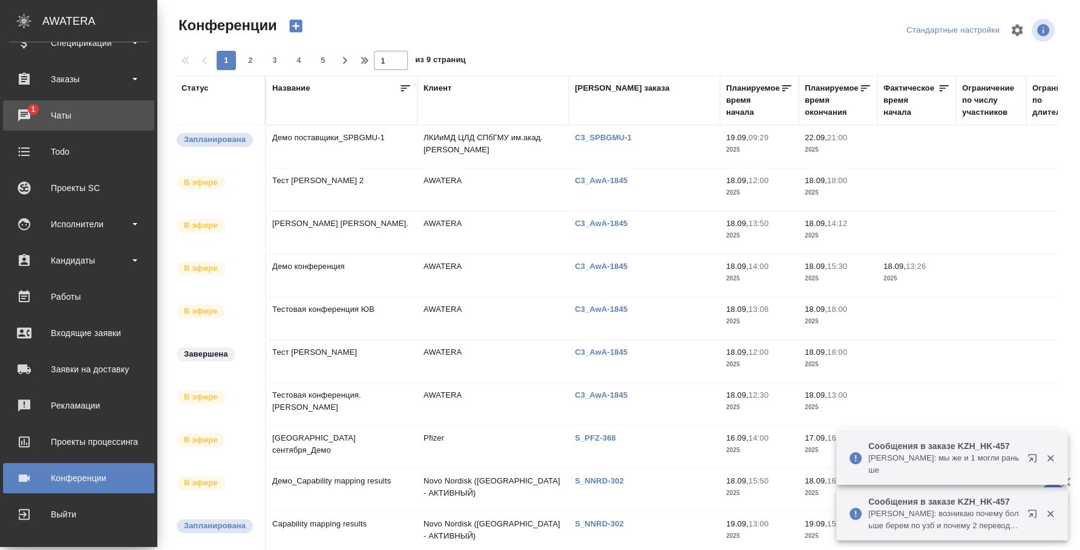
click at [45, 113] on div "Чаты" at bounding box center [78, 115] width 139 height 18
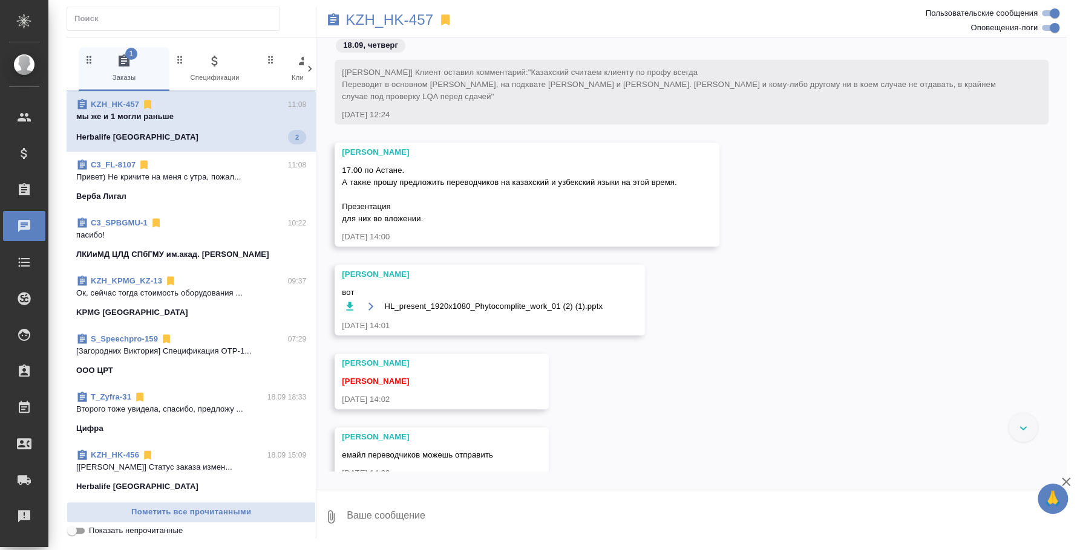
scroll to position [1369, 0]
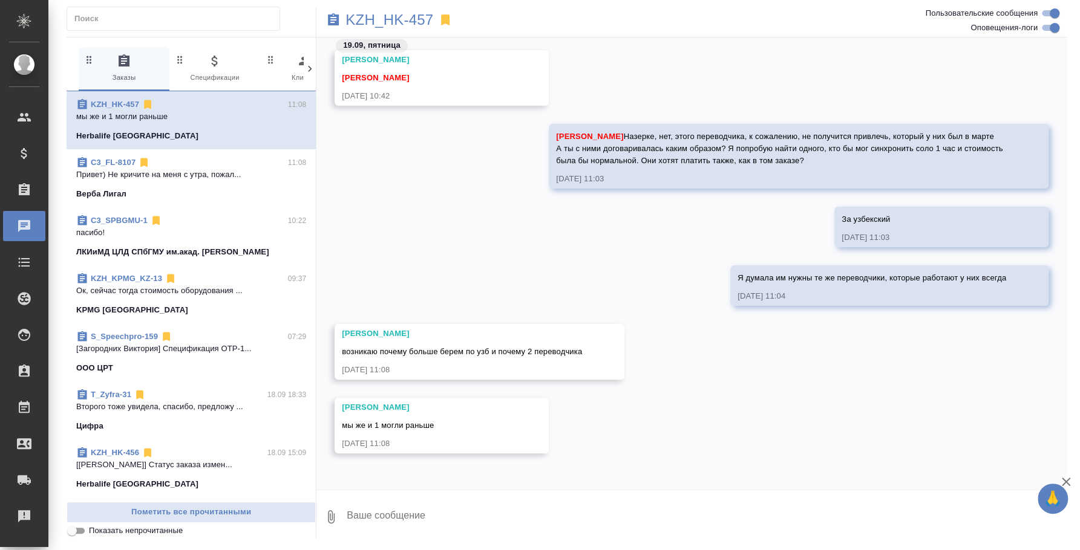
click at [660, 515] on textarea at bounding box center [705, 517] width 721 height 41
type textarea "О"
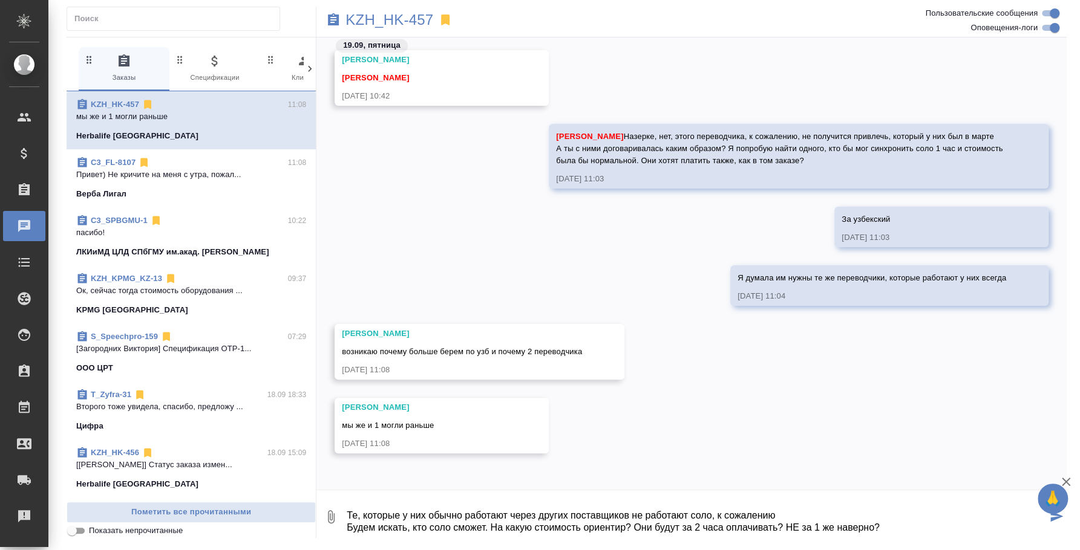
type textarea "Те, которые у них обычно работают через других поставщиков не работают соло, к …"
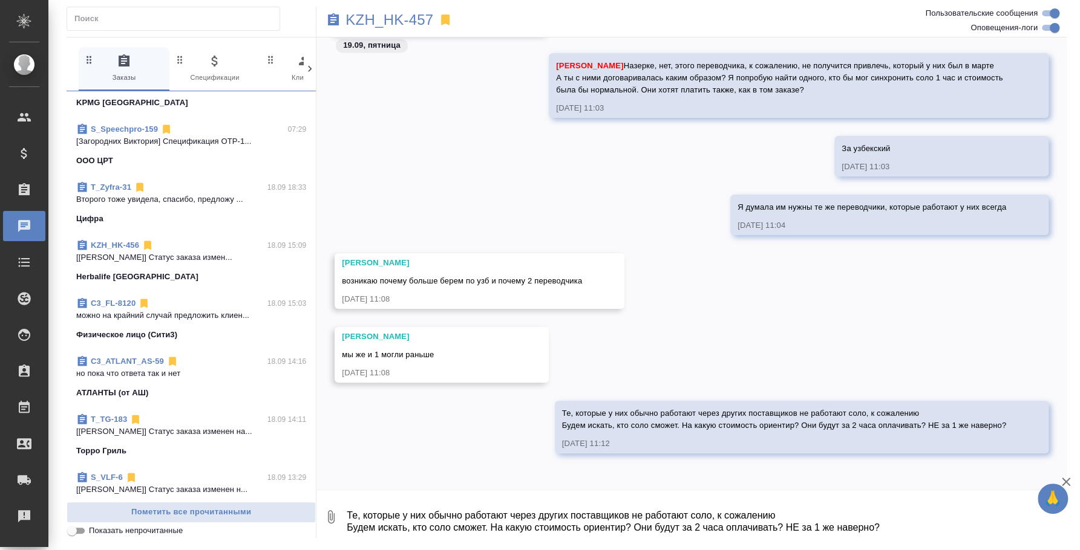
scroll to position [227, 0]
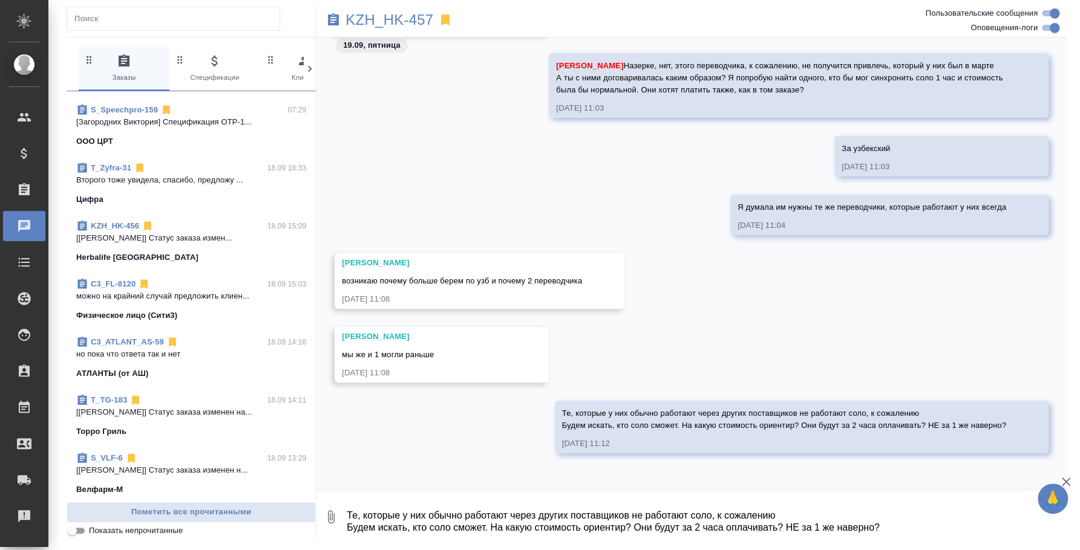
click at [151, 403] on div "T_TG-183 18.09 14:11" at bounding box center [191, 400] width 230 height 12
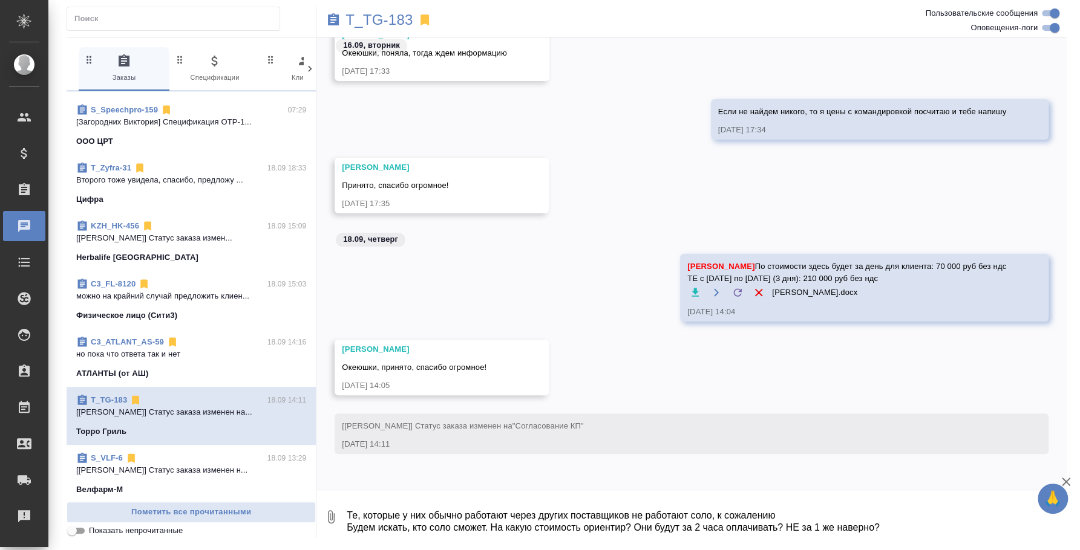
click at [200, 295] on p "можно на крайний случай предложить клиен..." at bounding box center [191, 296] width 230 height 12
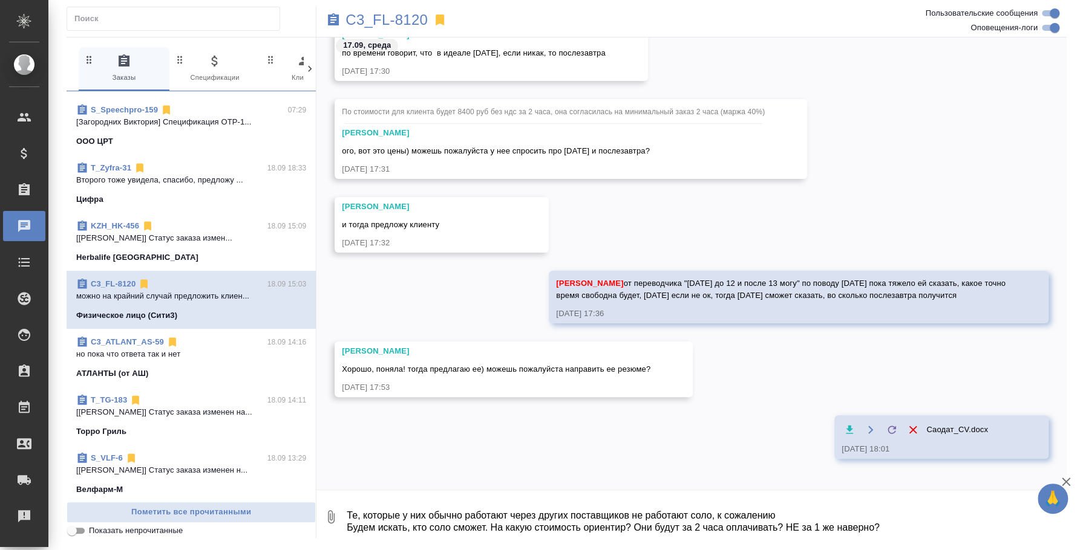
scroll to position [1543, 0]
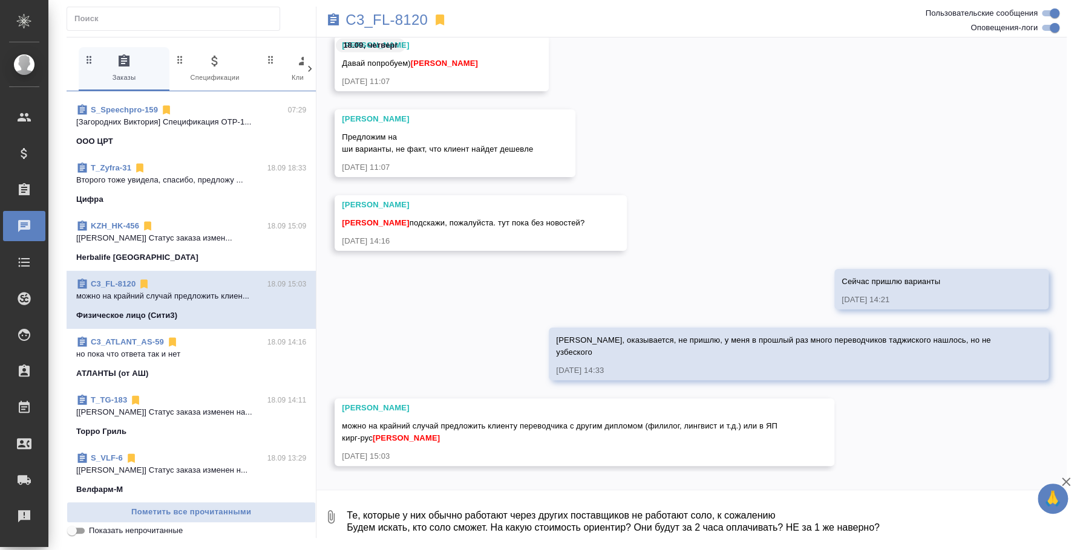
click at [389, 510] on textarea "Те, которые у них обычно работают через других поставщиков не работают соло, к …" at bounding box center [705, 517] width 721 height 41
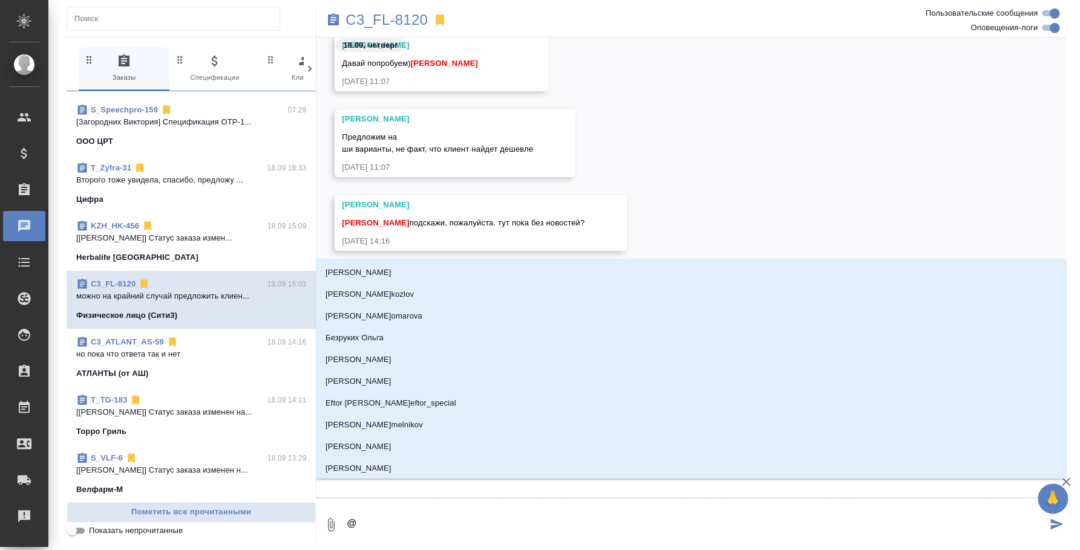
type textarea "@и"
type input "и"
type textarea "@ил"
type input "ил"
type textarea "@иль"
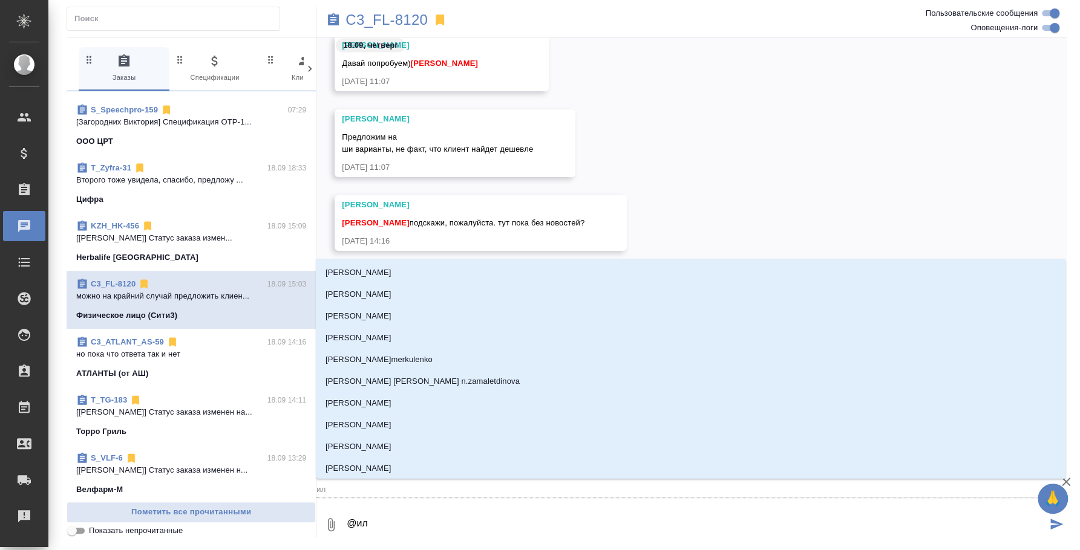
type input "иль"
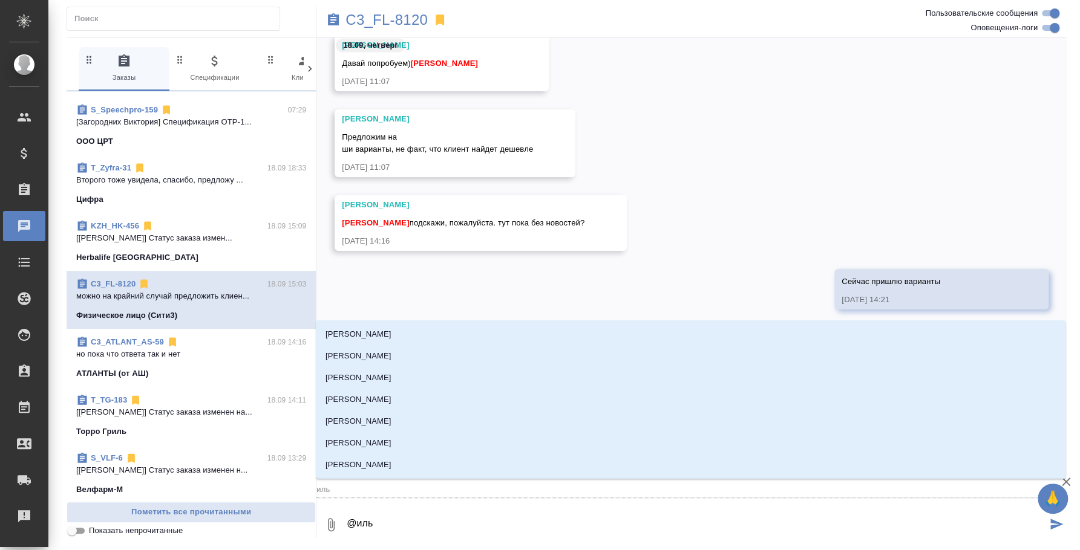
type textarea "@[PERSON_NAME]"
type input "[PERSON_NAME]"
type textarea "@[PERSON_NAME]"
type input "[PERSON_NAME]"
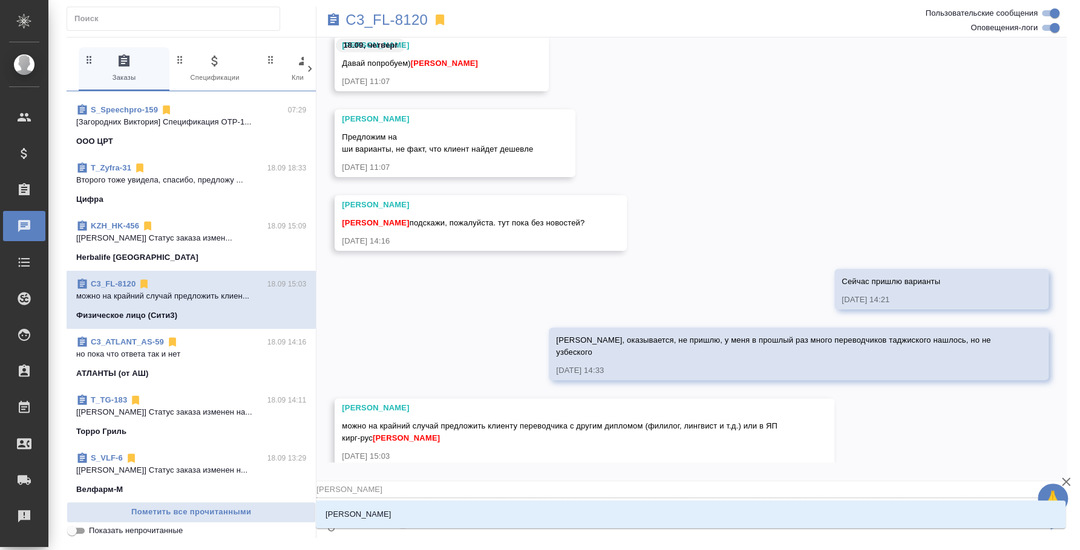
type textarea "@[PERSON_NAME]"
type input "[PERSON_NAME]"
click at [443, 513] on li "[PERSON_NAME]" at bounding box center [690, 515] width 749 height 22
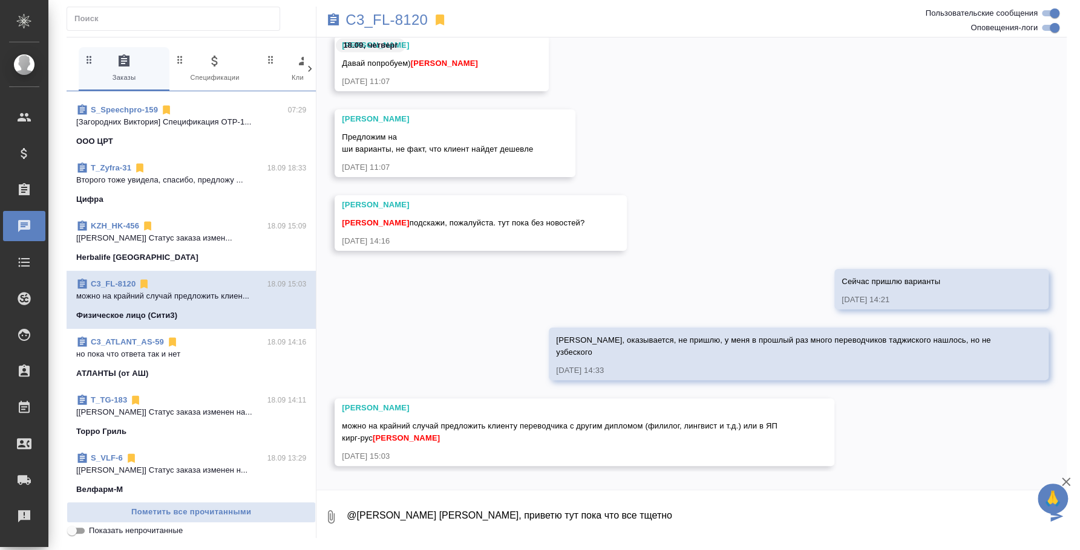
click at [507, 515] on textarea "@[PERSON_NAME] [PERSON_NAME], приветю тут пока что все тщетно" at bounding box center [695, 517] width 701 height 41
click at [623, 505] on textarea "@[PERSON_NAME] [PERSON_NAME], привет тут пока что все тщетно" at bounding box center [695, 517] width 701 height 41
type textarea "@[PERSON_NAME] [PERSON_NAME], привет тут пока что все тщетно. Я сейчас еще венд…"
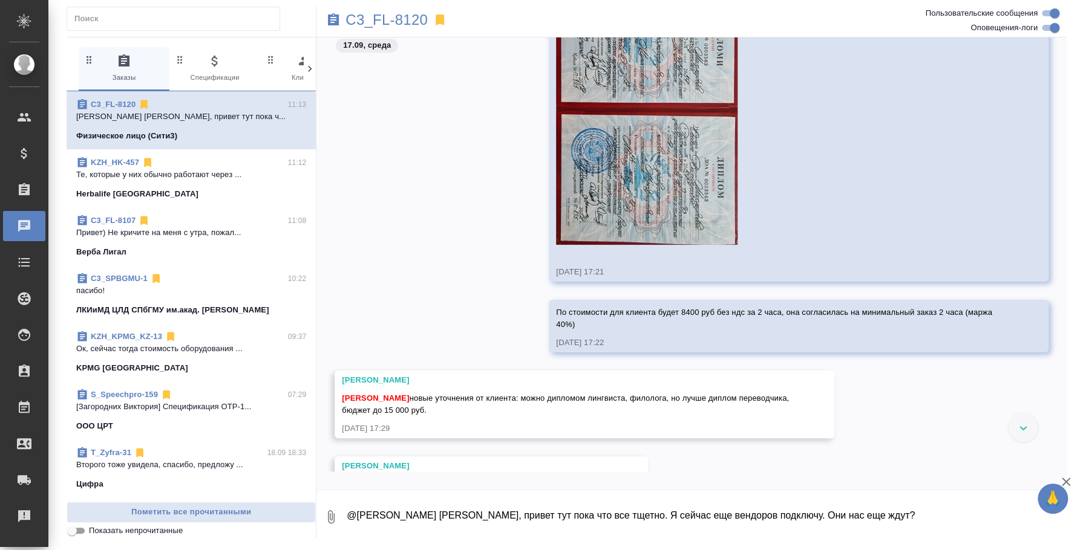
scroll to position [712, 0]
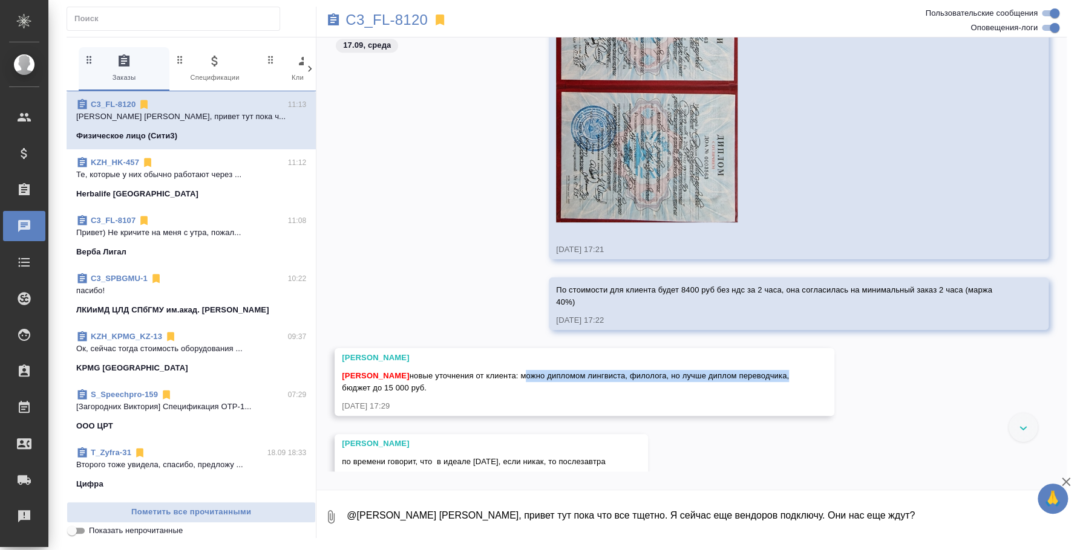
drag, startPoint x: 521, startPoint y: 375, endPoint x: 390, endPoint y: 390, distance: 131.5
click at [390, 390] on span "[PERSON_NAME] новые уточнения от клиента: можно дипломом лингвиста, филолога, н…" at bounding box center [566, 381] width 449 height 21
copy span "можно дипломом лингвиста, филолога, но лучше диплом переводчика"
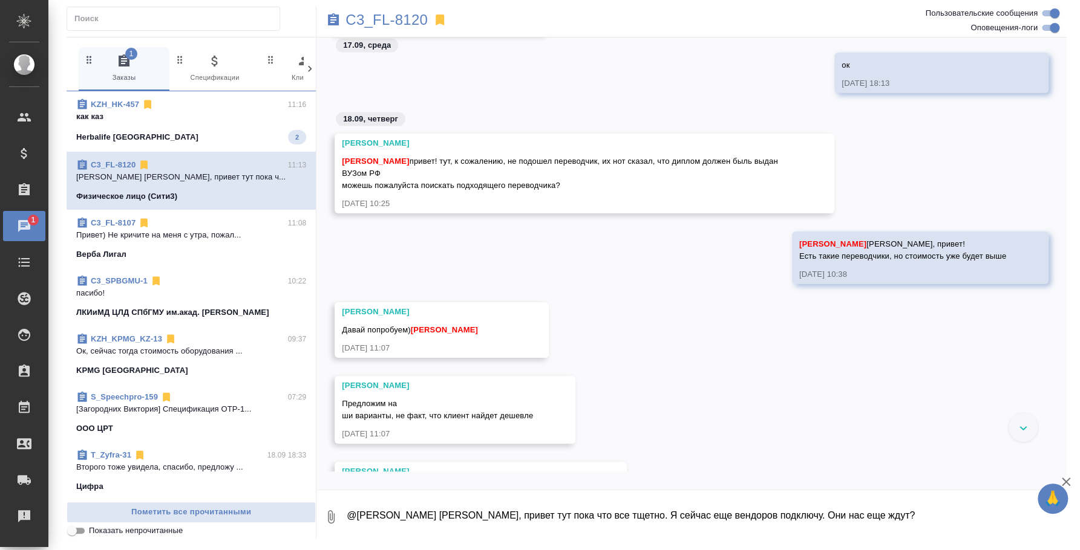
scroll to position [1968, 0]
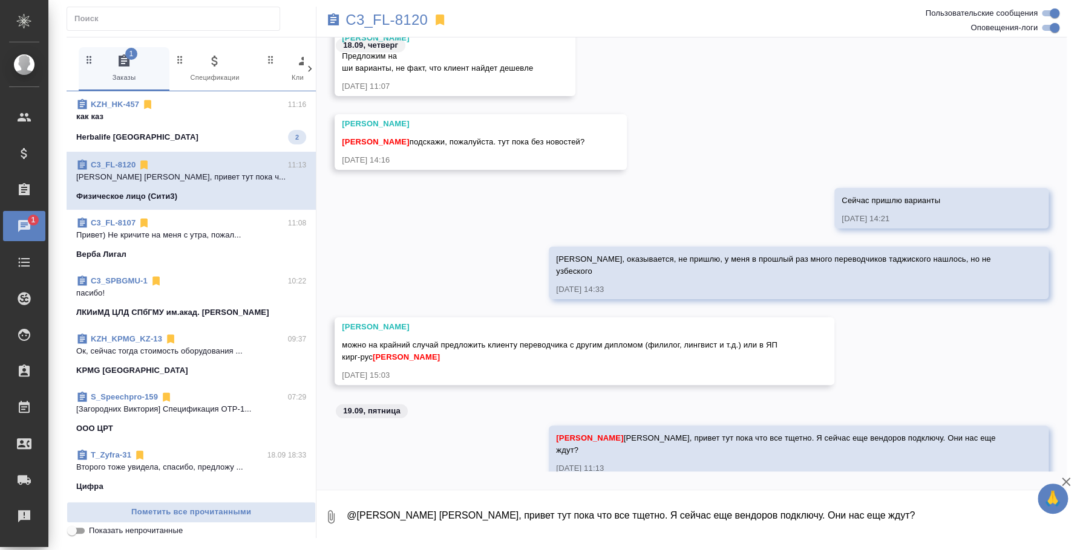
click at [232, 137] on div "Herbalife [GEOGRAPHIC_DATA] 2" at bounding box center [191, 137] width 230 height 15
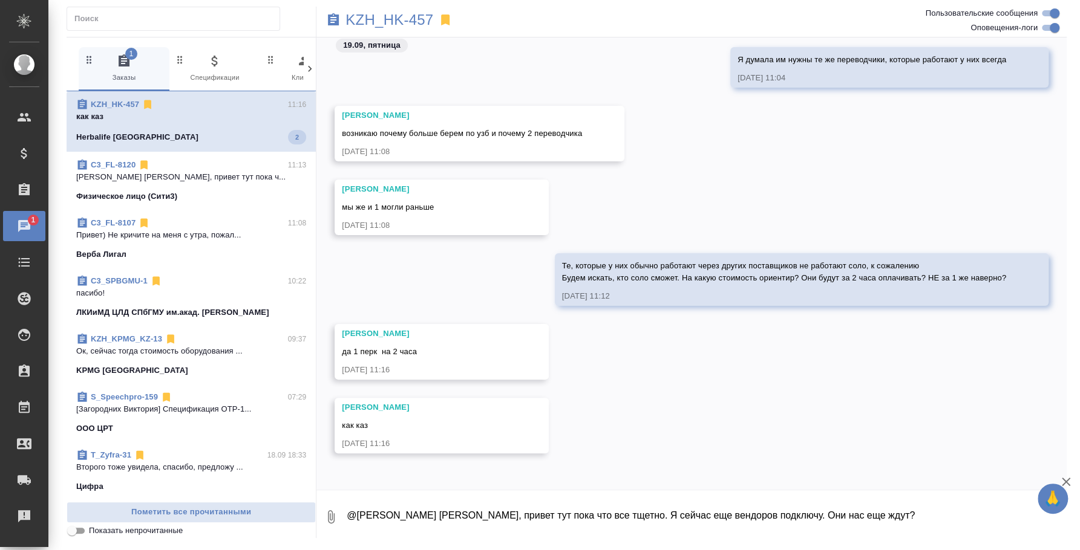
scroll to position [1835, 0]
click at [769, 532] on textarea "@[PERSON_NAME] [PERSON_NAME], привет тут пока что все тщетно. Я сейчас еще венд…" at bounding box center [705, 517] width 721 height 41
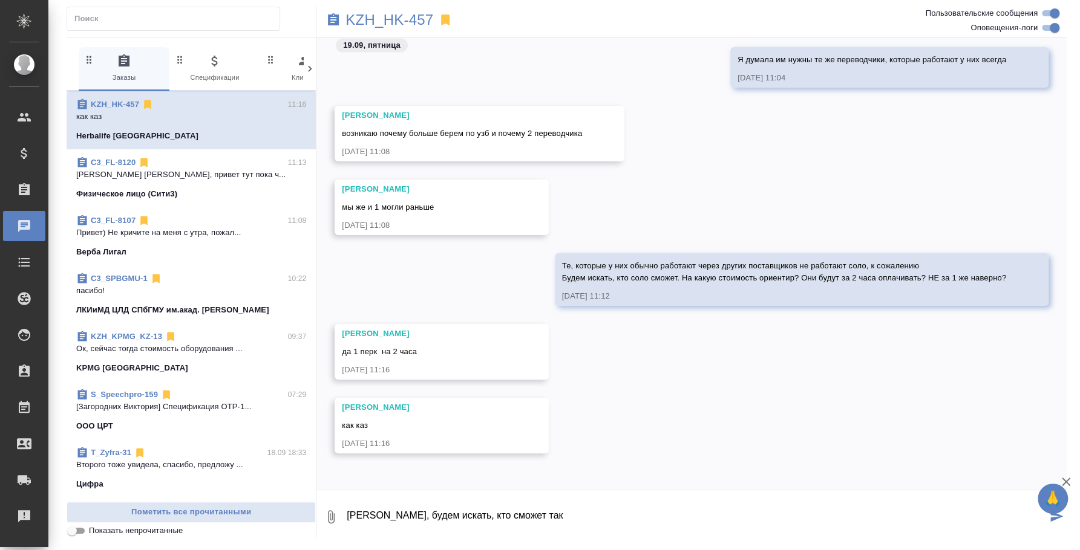
type textarea "[PERSON_NAME], будем искать, кто сможет так"
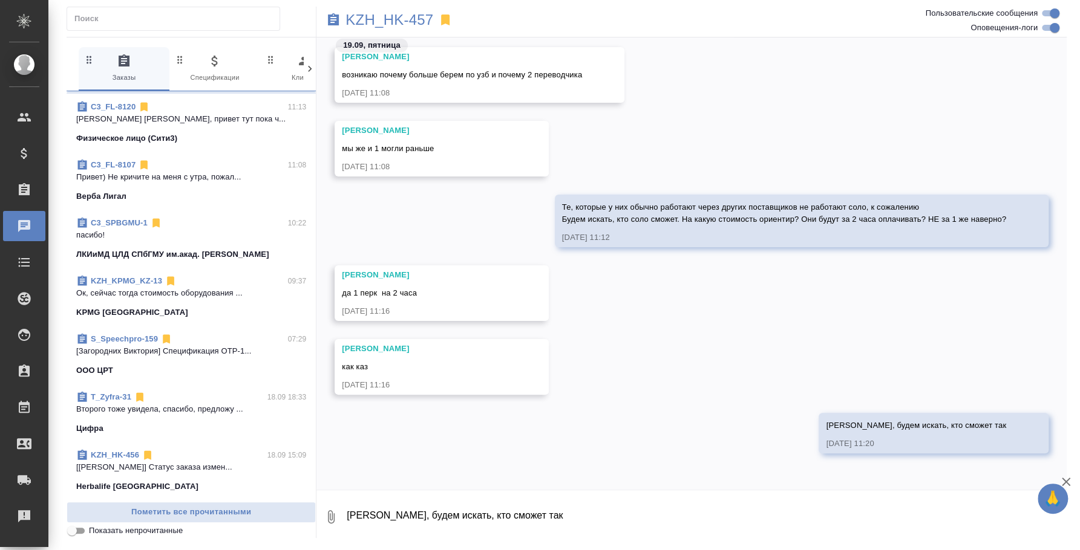
scroll to position [75, 0]
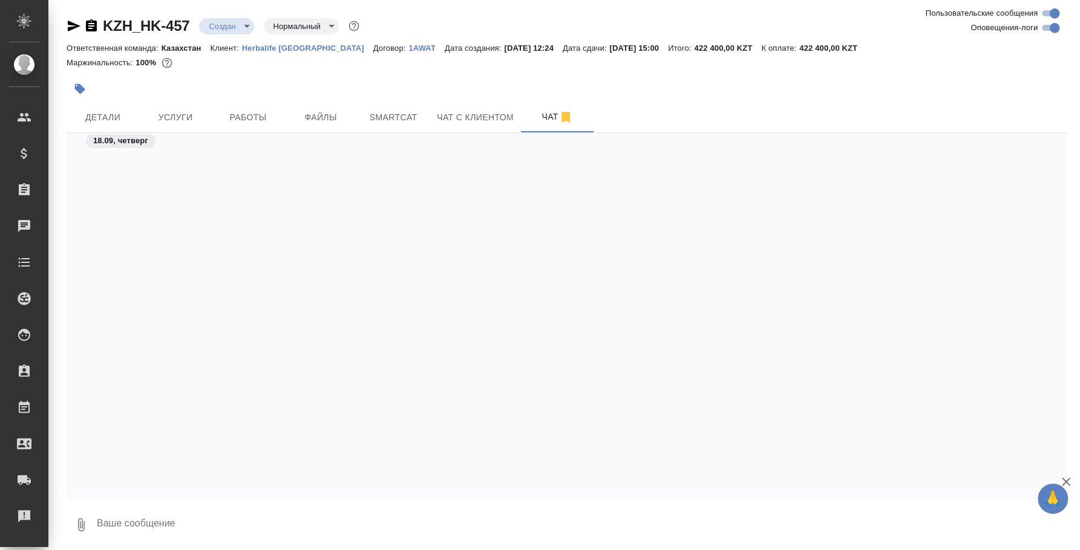
scroll to position [916, 0]
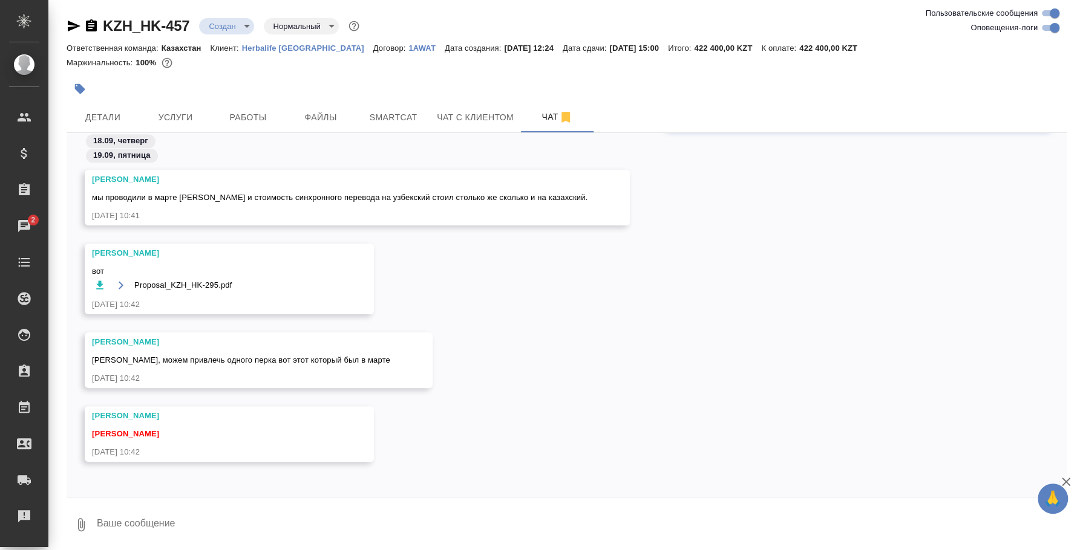
click at [264, 516] on textarea at bounding box center [581, 524] width 971 height 41
click at [344, 524] on textarea at bounding box center [581, 524] width 971 height 41
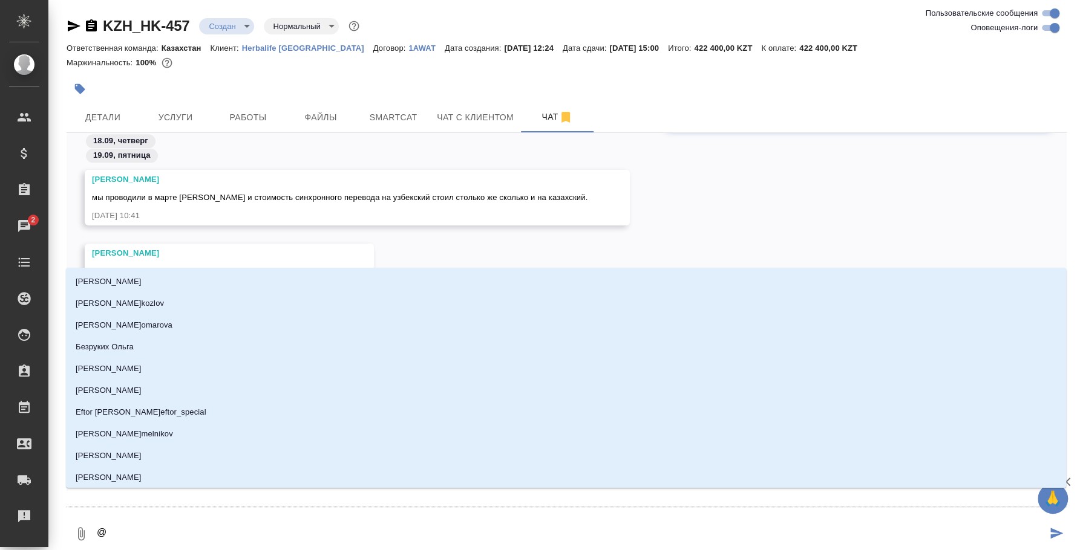
type textarea "@y"
type input "y"
type textarea "@y'f"
type input "y'f"
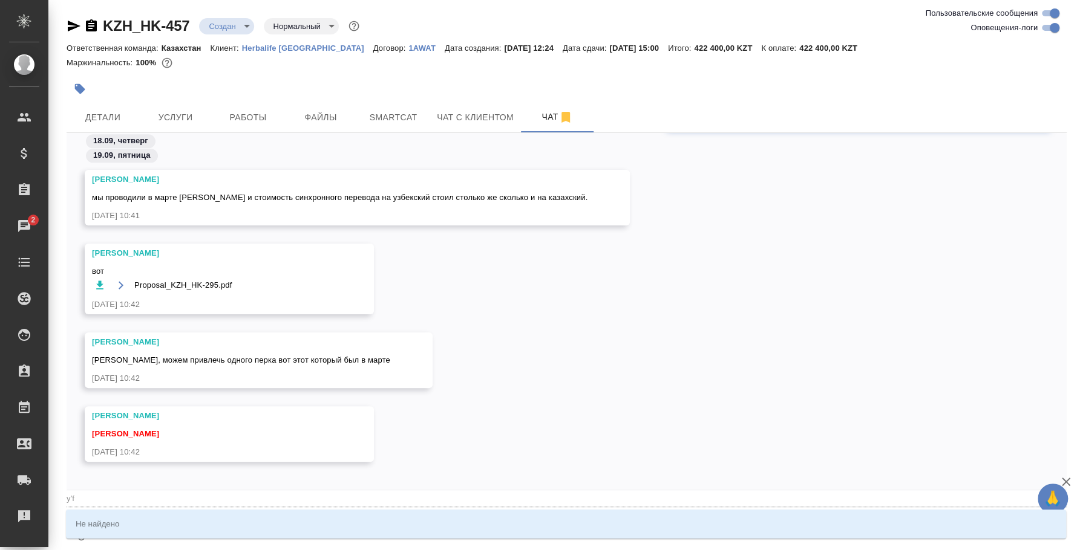
type textarea "@y"
type input "y"
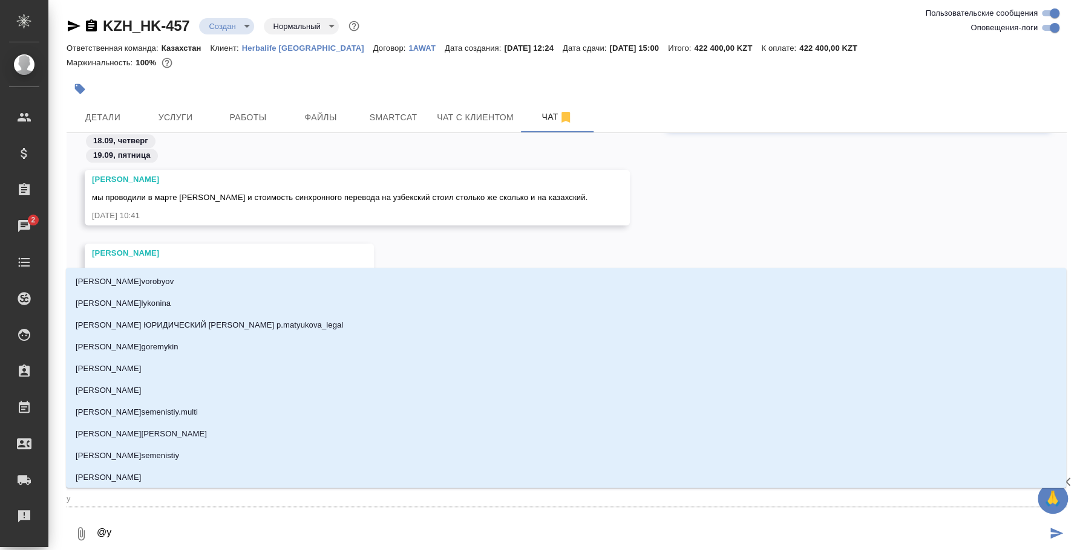
type textarea "@"
type textarea "@н"
type input "н"
type textarea "@на"
type input "на"
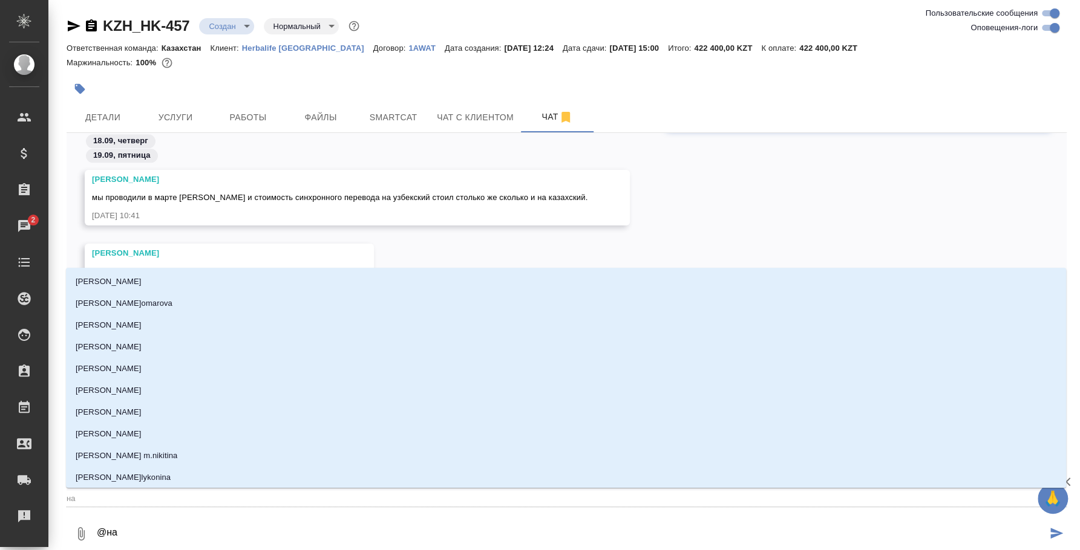
type textarea "@наз"
type input "наз"
type textarea "@назе"
type input "назе"
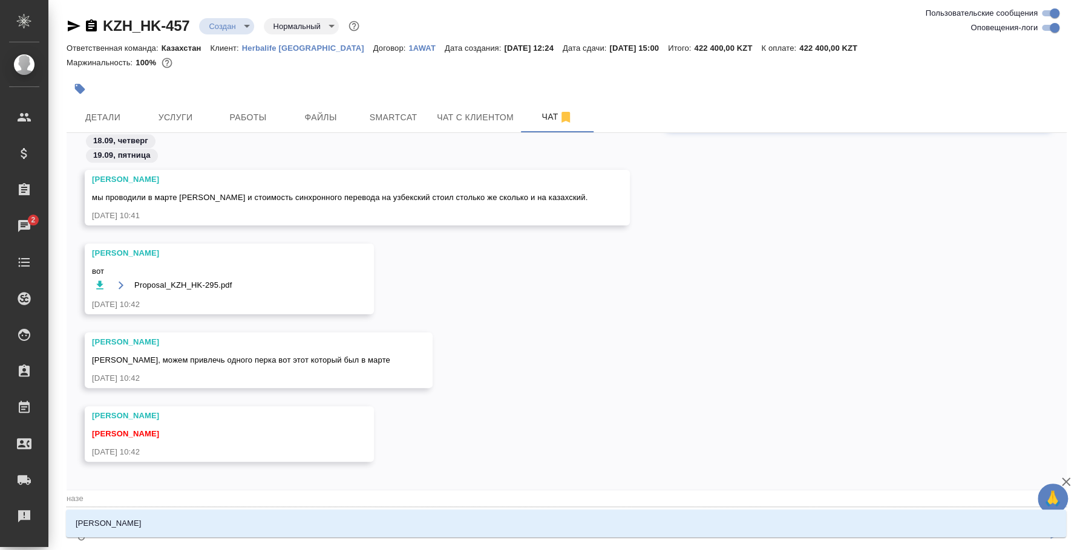
type textarea "@назер"
type input "назер"
type textarea "@назерк"
type input "назерк"
type textarea "@назерке"
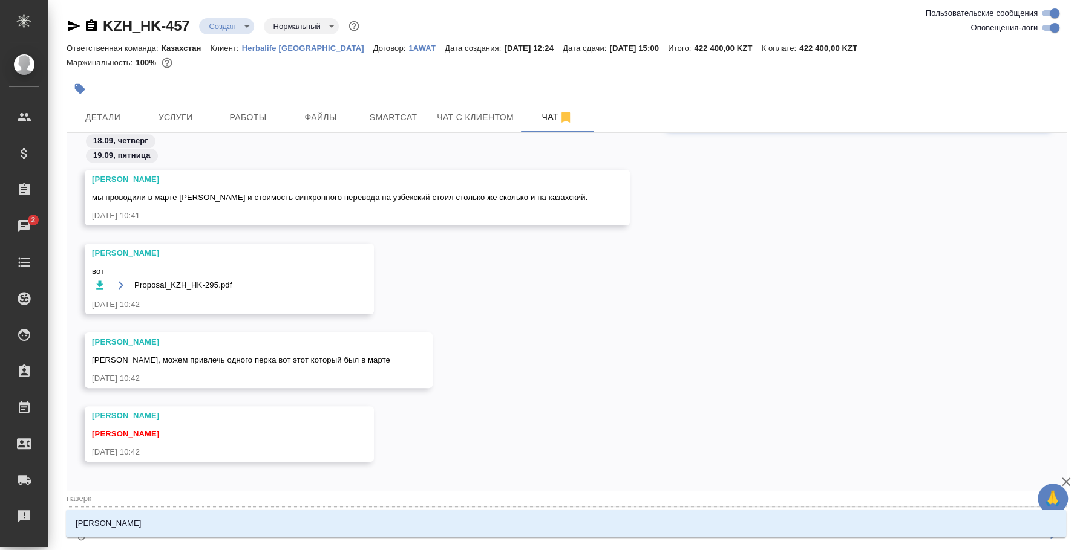
type input "назерке"
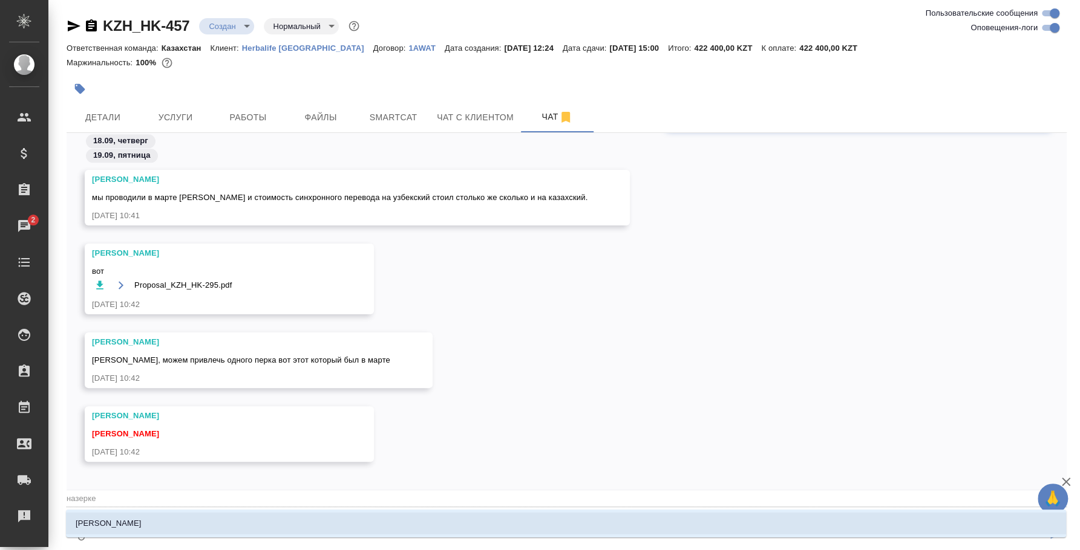
click at [344, 524] on li "[PERSON_NAME]" at bounding box center [566, 524] width 1000 height 22
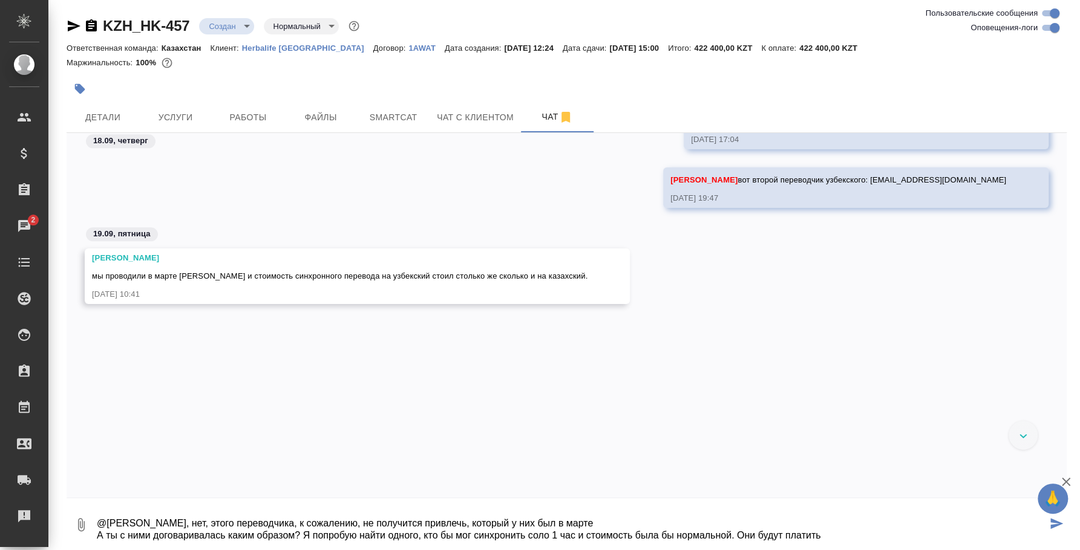
scroll to position [834, 0]
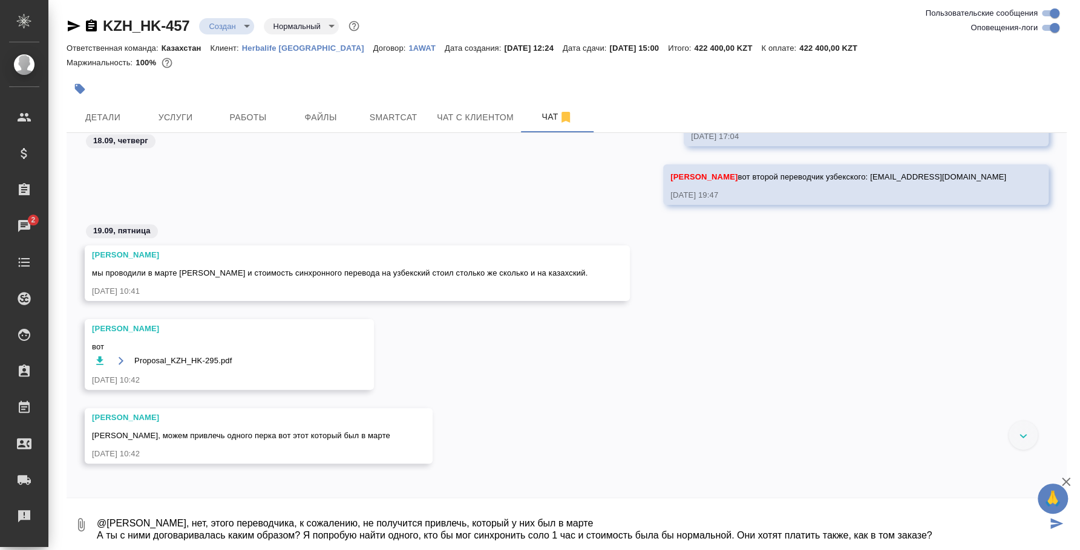
type textarea "@[PERSON_NAME], нет, этого переводчика, к сожалению, не получится привлечь, кот…"
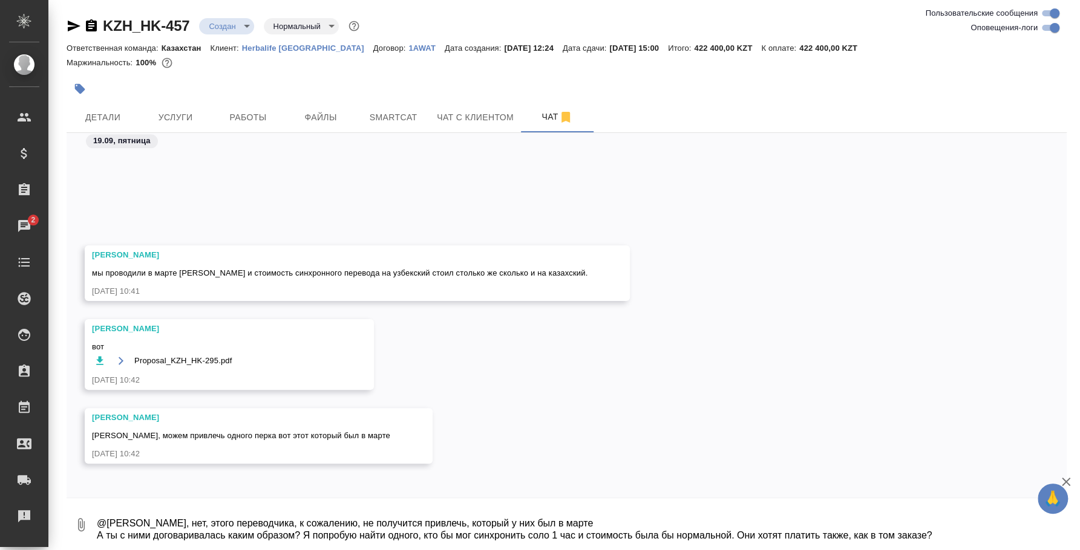
scroll to position [992, 0]
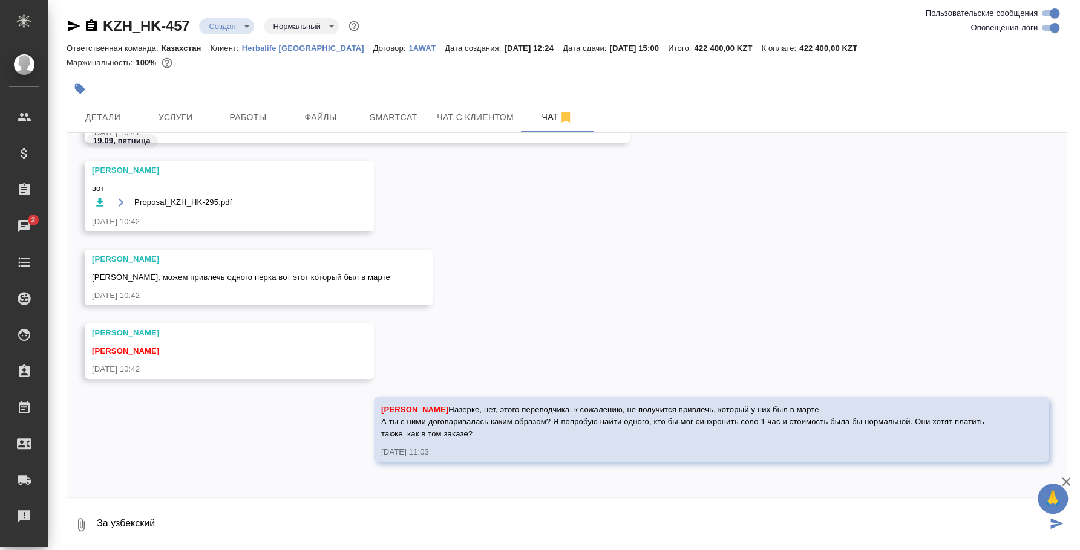
type textarea "За узбекский"
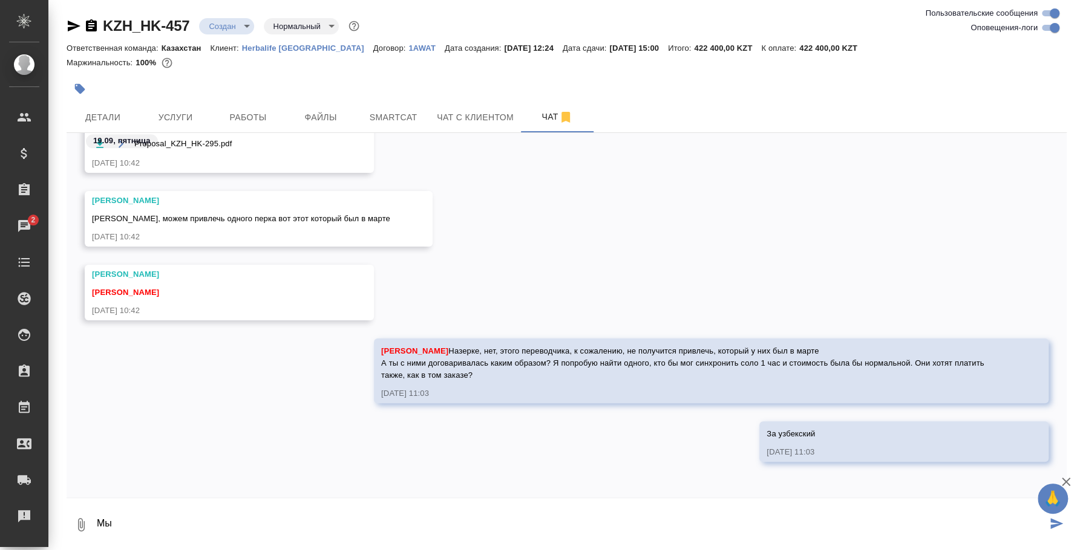
type textarea "М"
type textarea "Я думала им нужны те же переводчики, которые работают у них всегда"
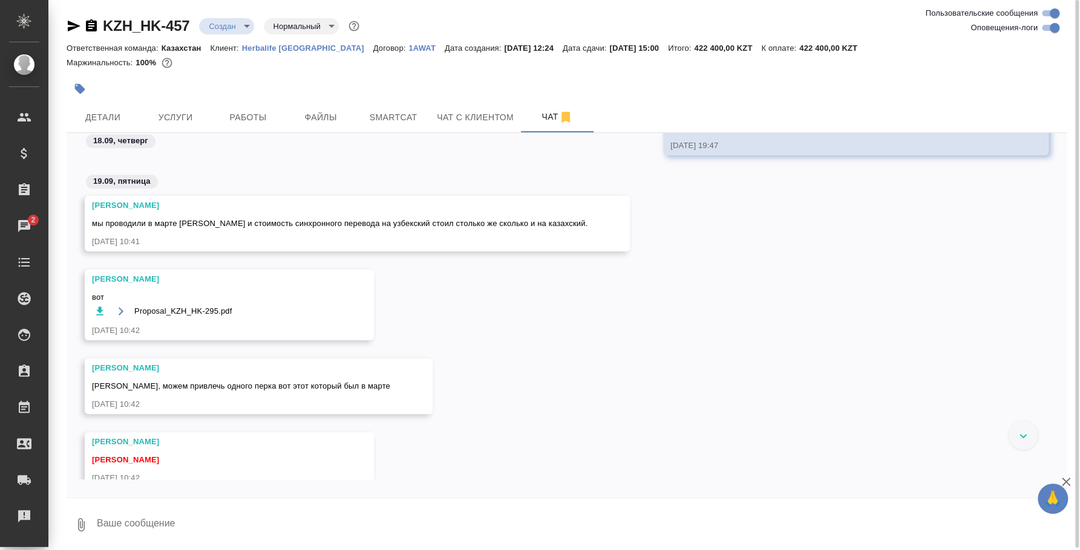
scroll to position [1110, 0]
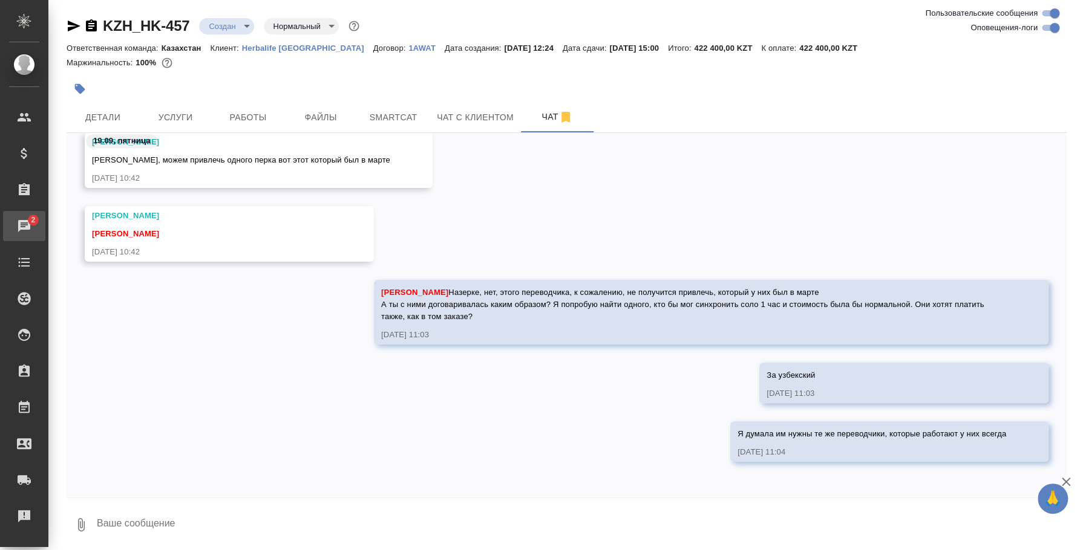
click at [24, 225] on div "Чаты" at bounding box center [9, 226] width 30 height 18
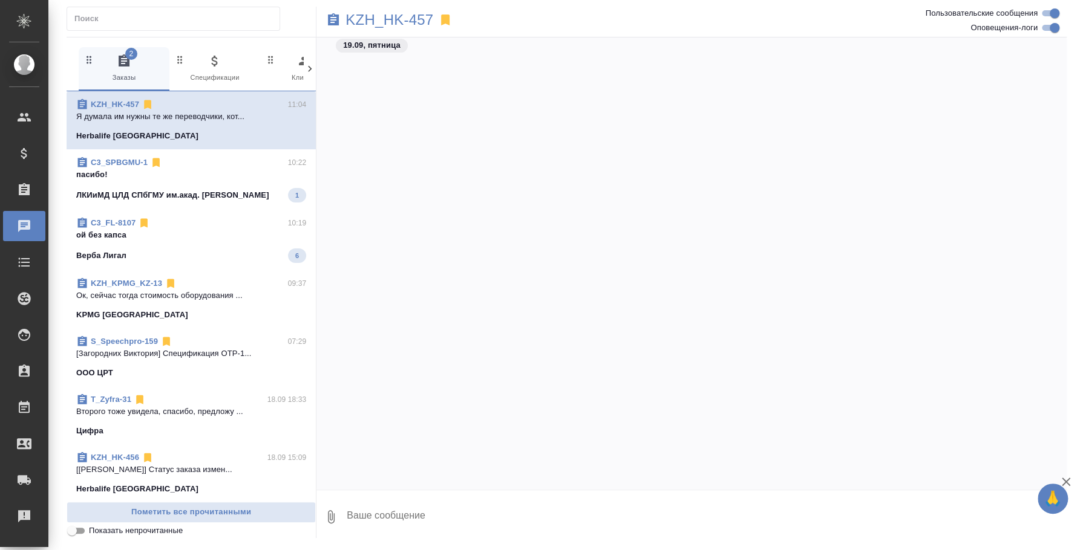
scroll to position [1219, 0]
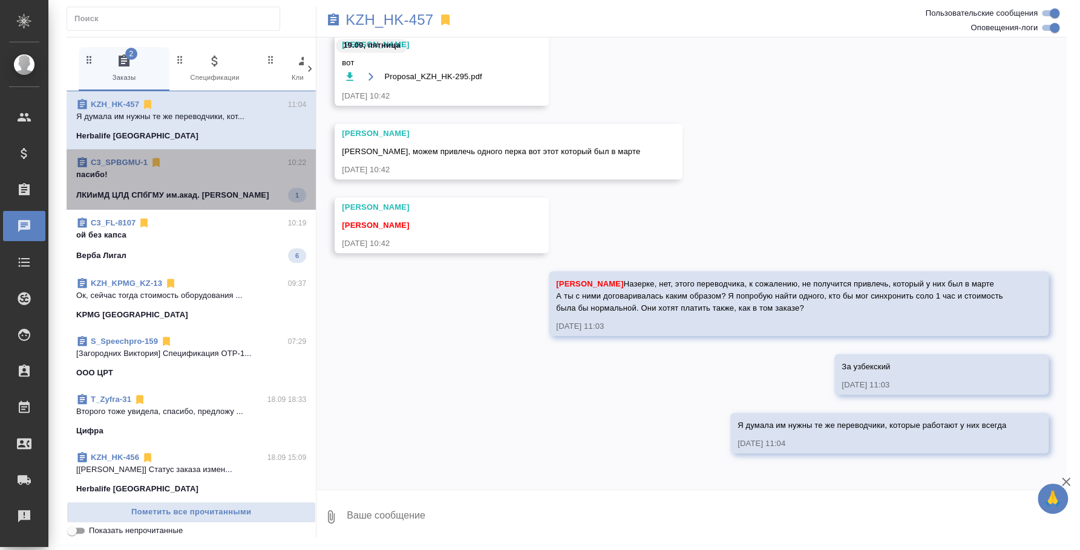
click at [205, 181] on span "C3_SPBGMU-1 10:22 пасибо! [PERSON_NAME] СПбГМУ им.акад. [PERSON_NAME] 1" at bounding box center [191, 180] width 230 height 46
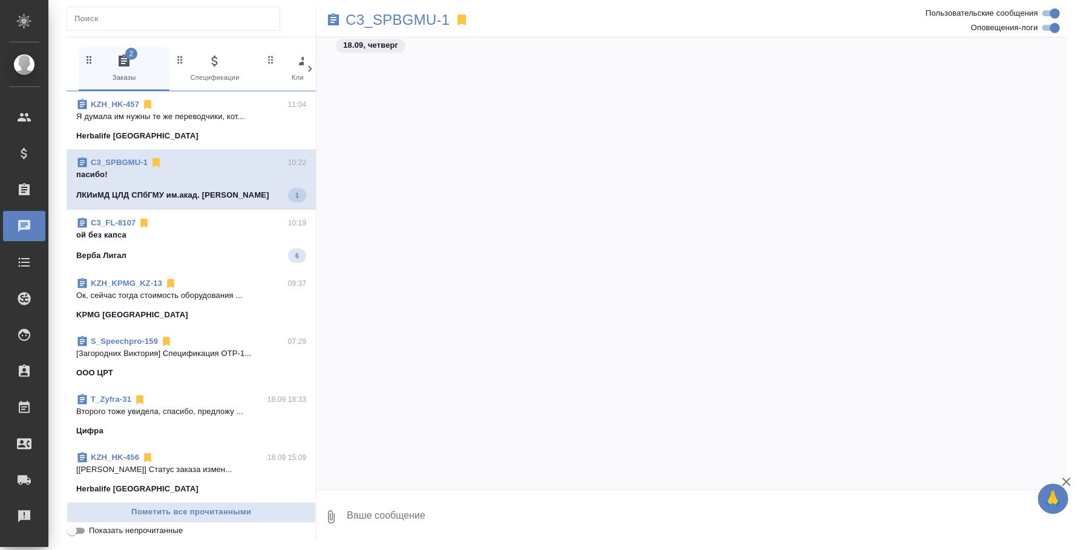
scroll to position [6185, 0]
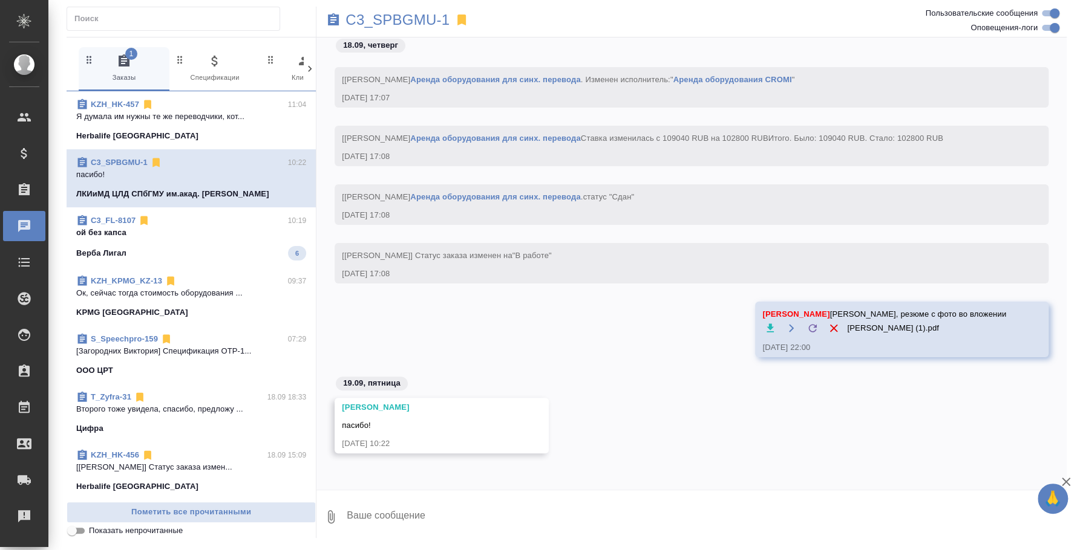
click at [218, 234] on p "ой без капса" at bounding box center [191, 233] width 230 height 12
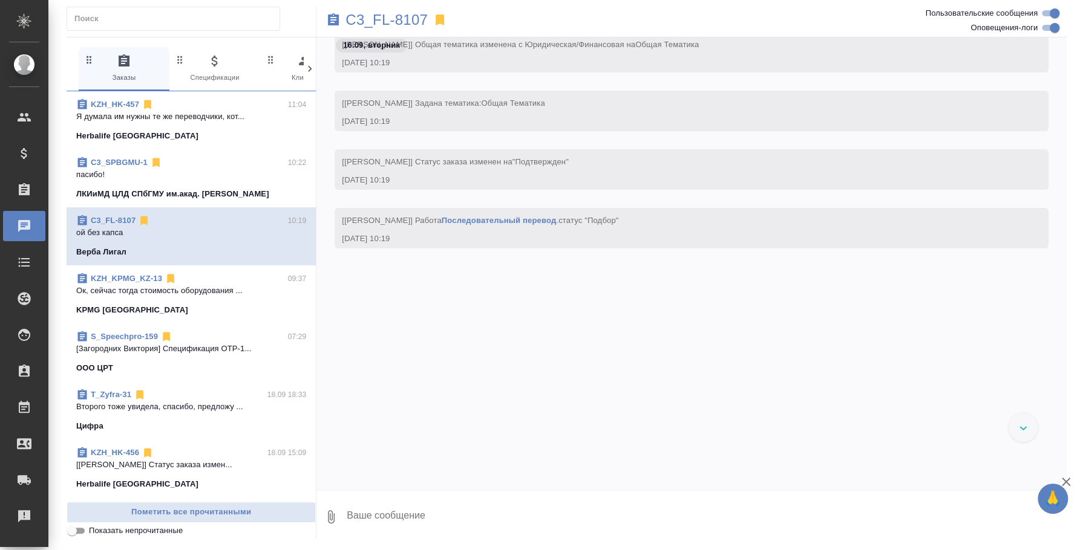
scroll to position [8077, 0]
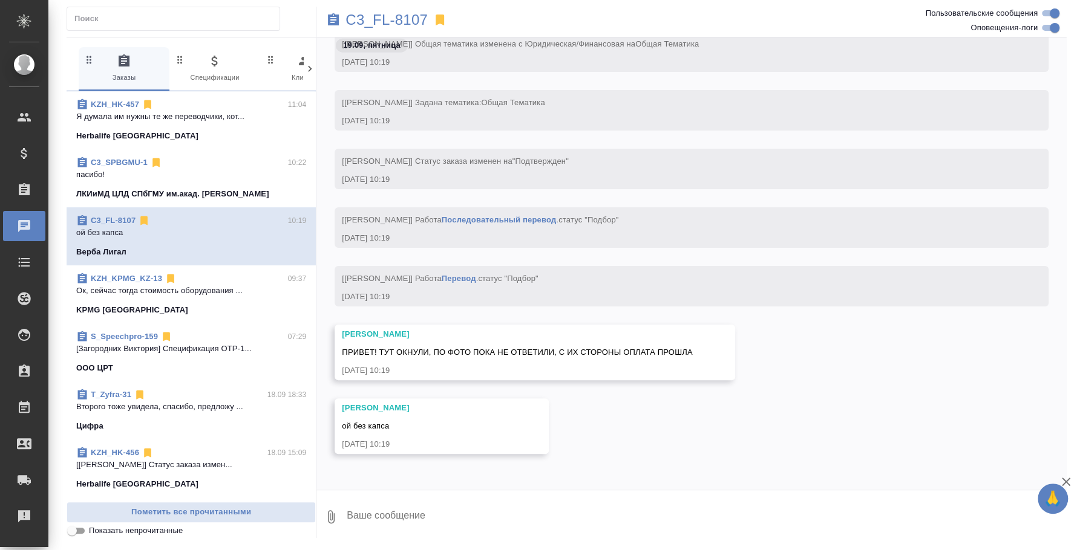
click at [412, 503] on textarea at bounding box center [705, 517] width 721 height 41
type textarea "Привет) Не кричите на меня с утра, пожалуйста [PERSON_NAME])"
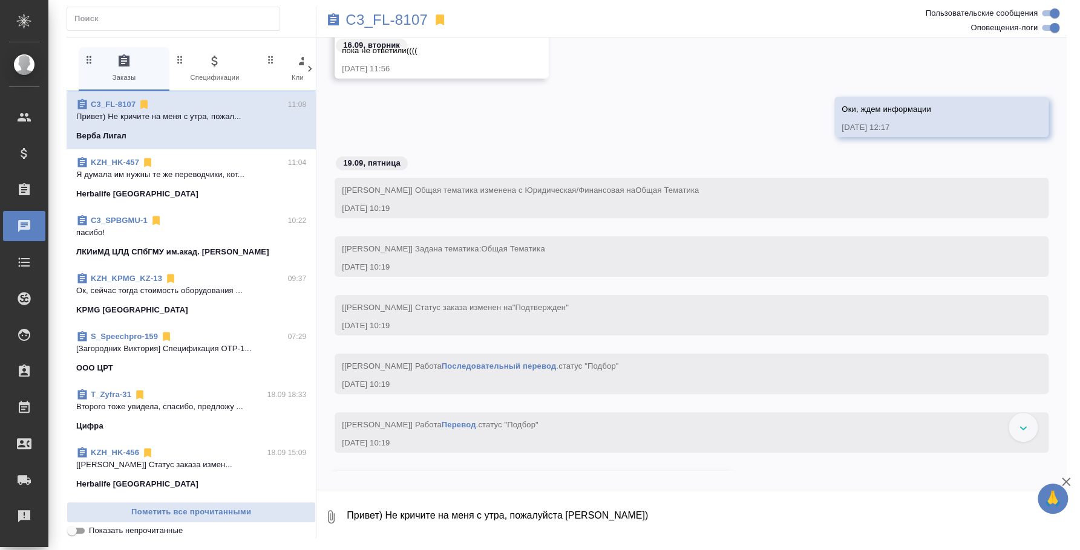
scroll to position [8677, 0]
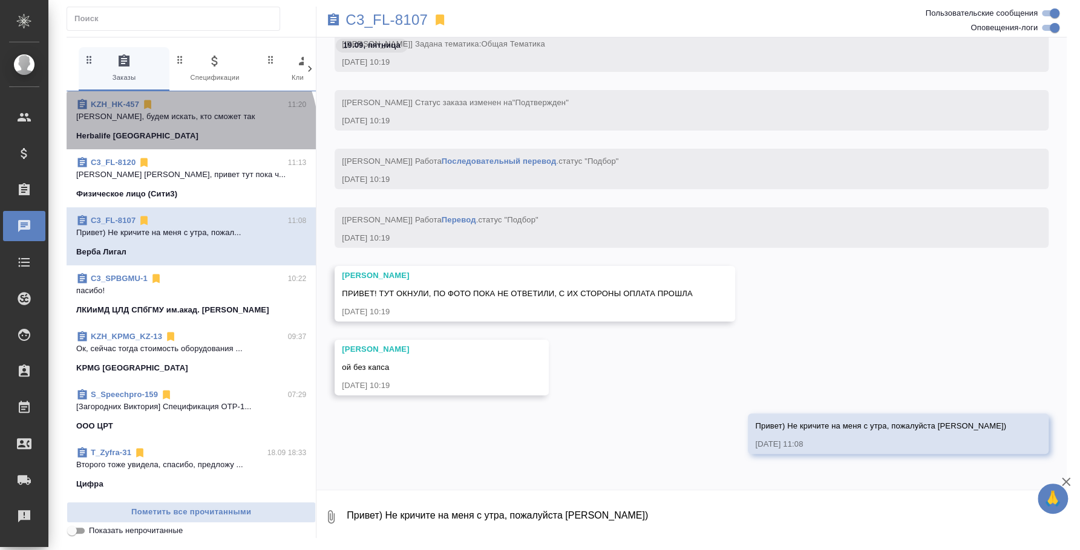
click at [189, 132] on div "Herbalife [GEOGRAPHIC_DATA]" at bounding box center [191, 136] width 230 height 12
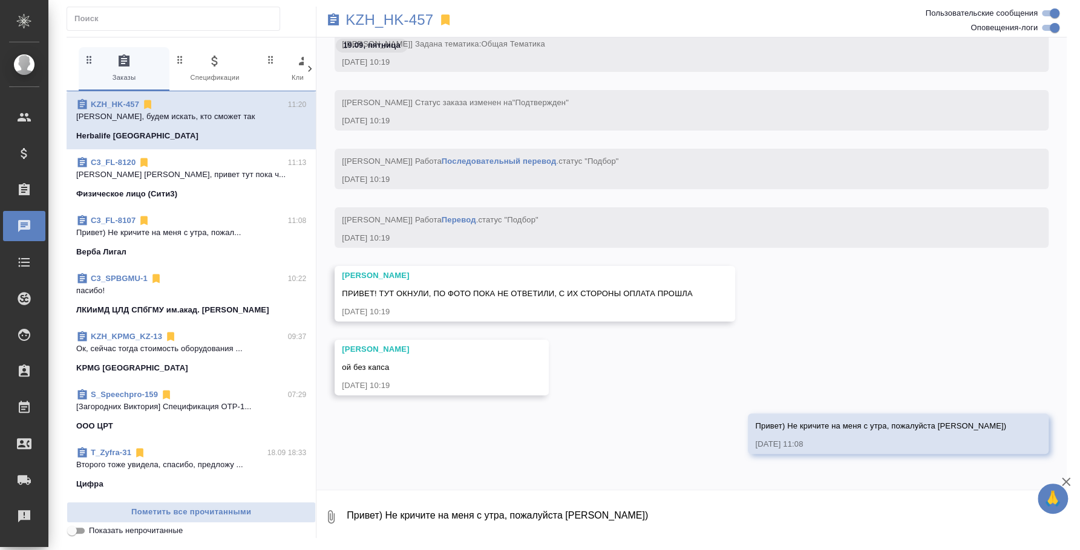
scroll to position [1816, 0]
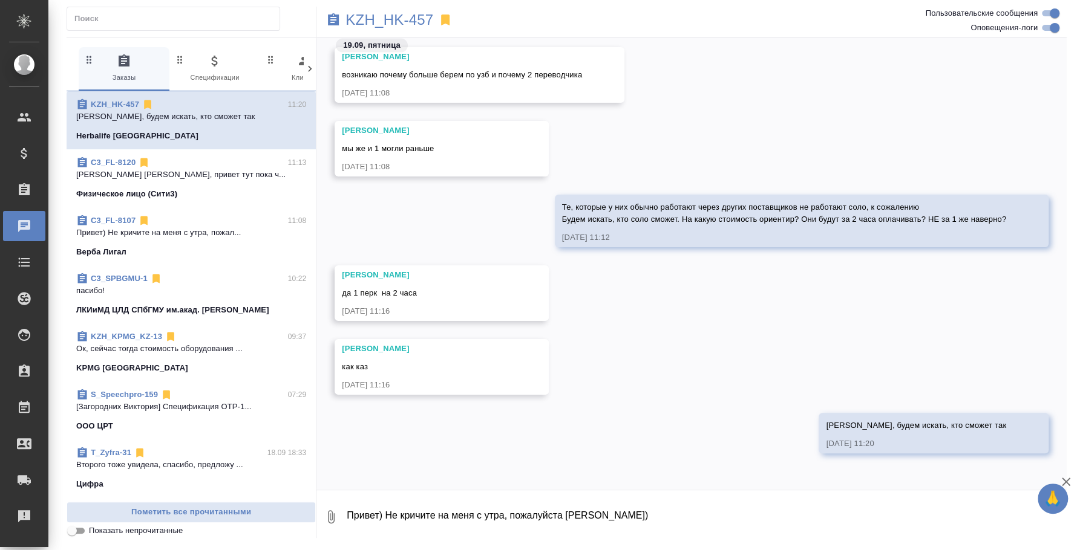
click at [171, 363] on div "KPMG [GEOGRAPHIC_DATA]" at bounding box center [191, 368] width 230 height 12
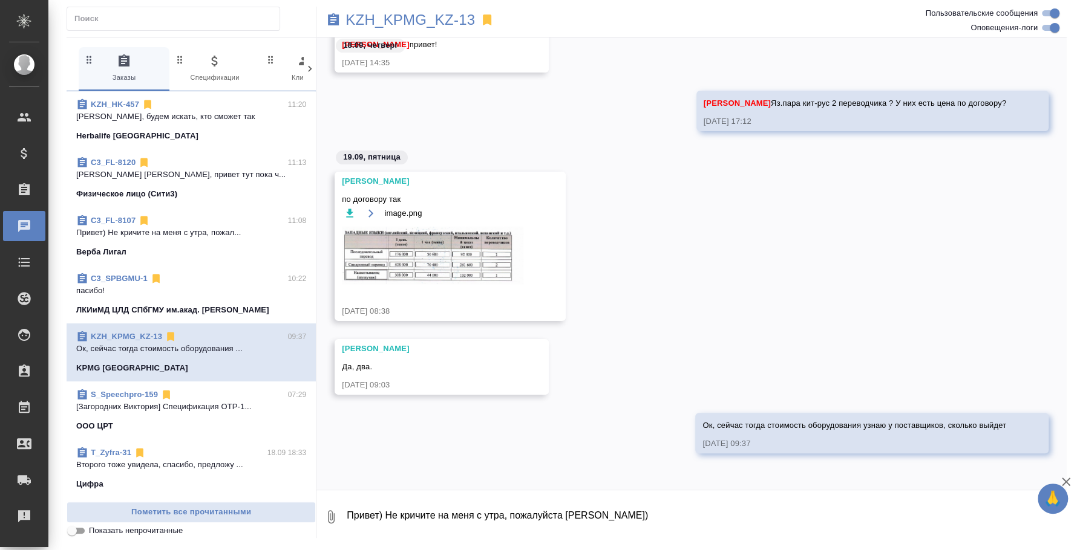
scroll to position [157, 0]
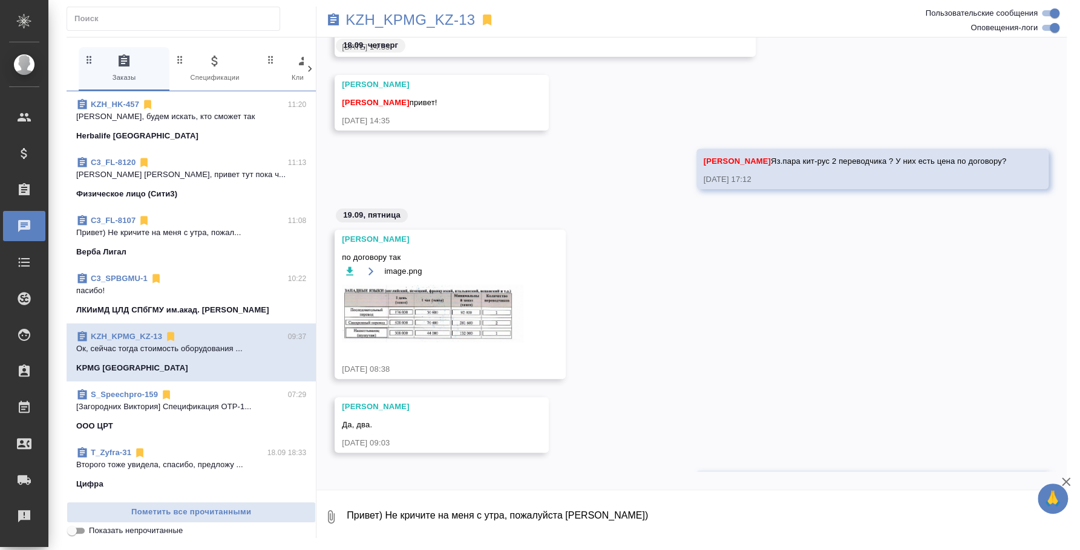
click at [429, 523] on textarea "Привет) Не кричите на меня с утра, пожалуйста [PERSON_NAME])" at bounding box center [705, 517] width 721 height 41
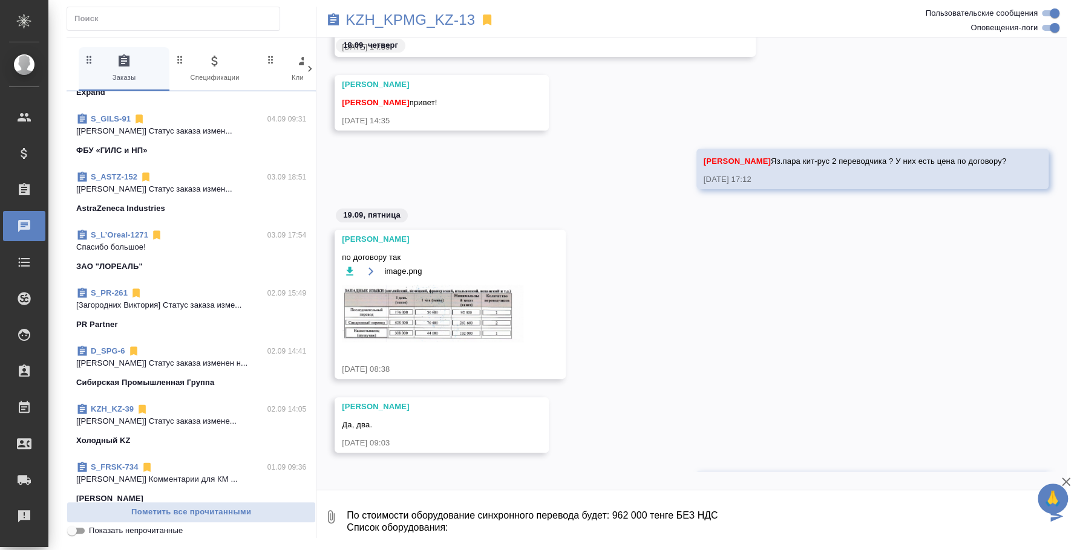
scroll to position [2948, 0]
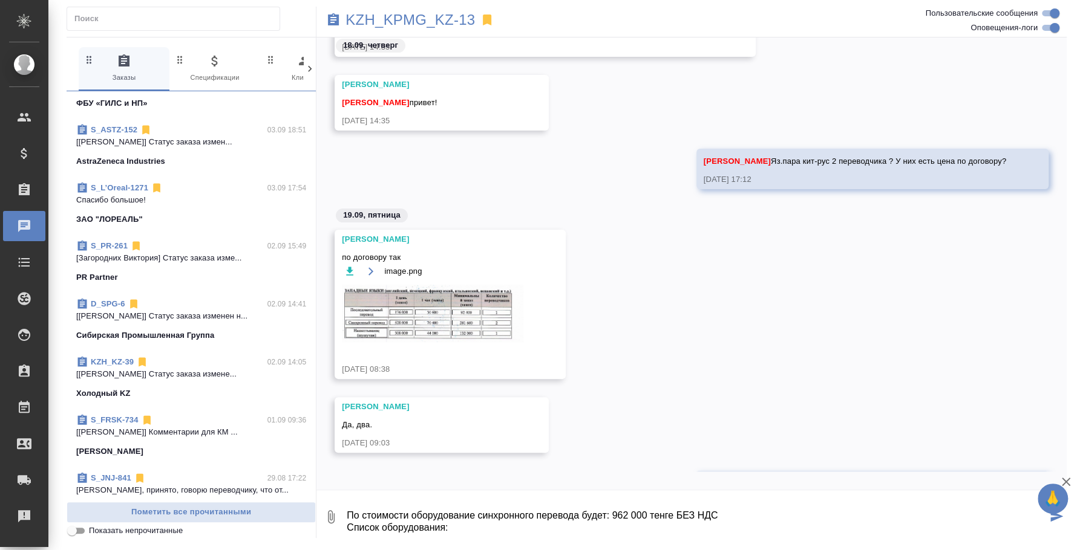
click at [171, 368] on p "[[PERSON_NAME]] Статус заказа измене..." at bounding box center [191, 374] width 230 height 12
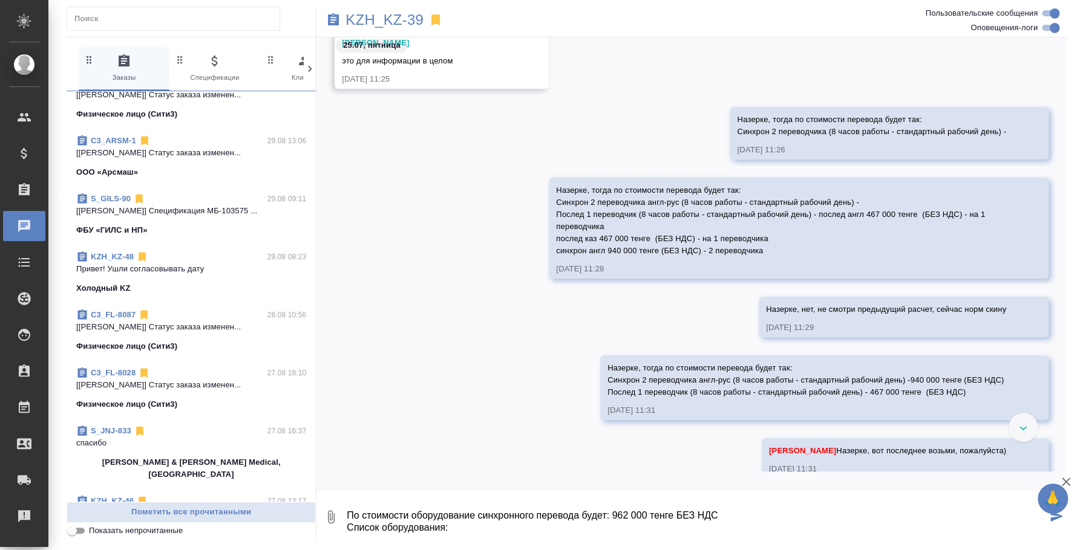
scroll to position [3931, 0]
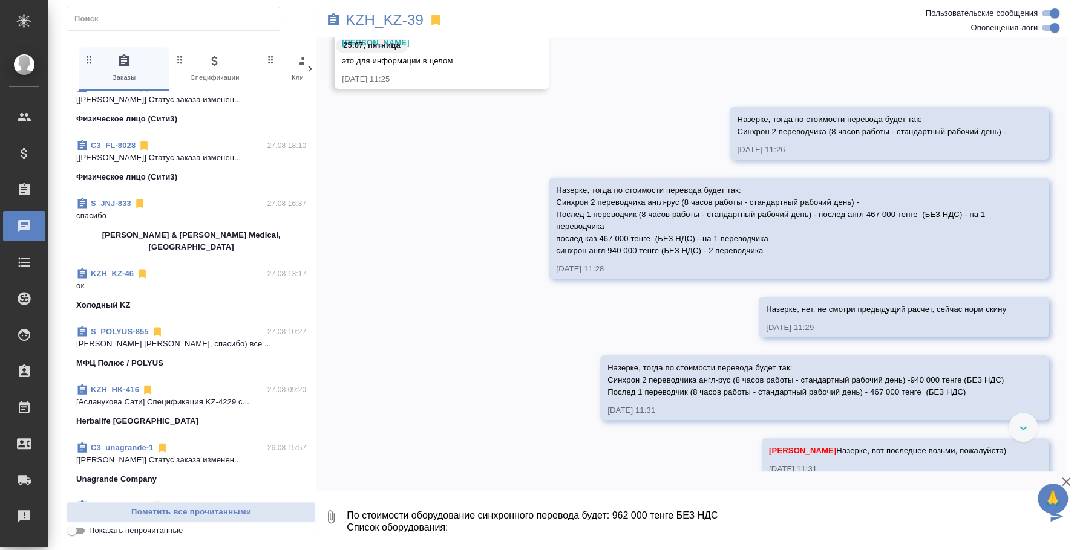
click at [158, 268] on span "KZH_KZ-46 27.08 13:17 ок Холодный KZ" at bounding box center [191, 290] width 230 height 44
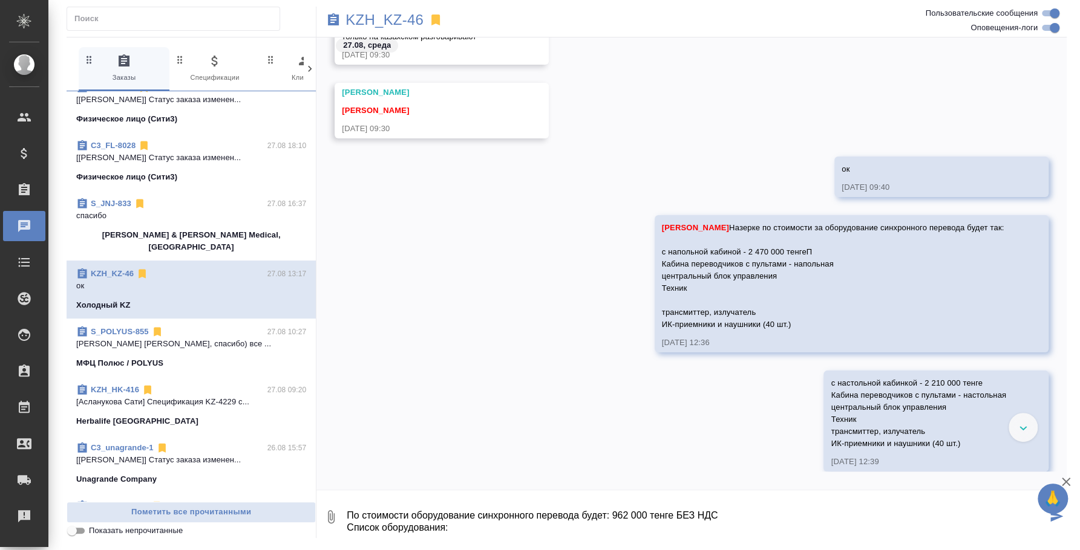
scroll to position [2572, 0]
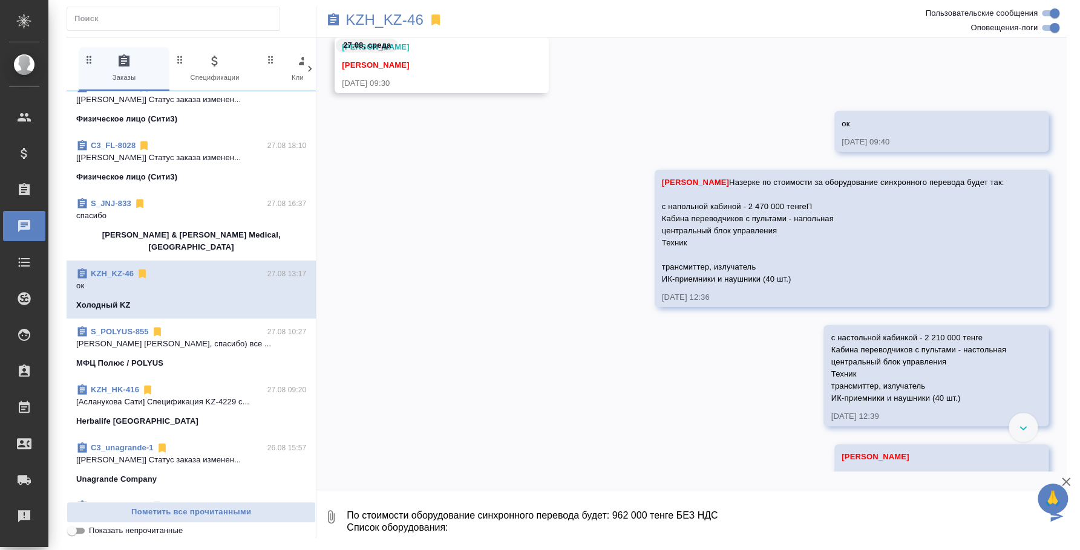
drag, startPoint x: 633, startPoint y: 207, endPoint x: 683, endPoint y: 233, distance: 56.5
click at [729, 261] on span "Кошербаева Назерке Назерке по стоимости за оборудование синхронного перевода бу…" at bounding box center [834, 231] width 344 height 106
drag, startPoint x: 634, startPoint y: 203, endPoint x: 761, endPoint y: 278, distance: 147.8
click at [761, 278] on div "Кошербаева Назерке Назерке по стоимости за оборудование синхронного перевода бу…" at bounding box center [834, 230] width 344 height 112
copy span "напольной кабиной - 2 470 000 тенгеП Кабина переводчиков с пультами - напольная…"
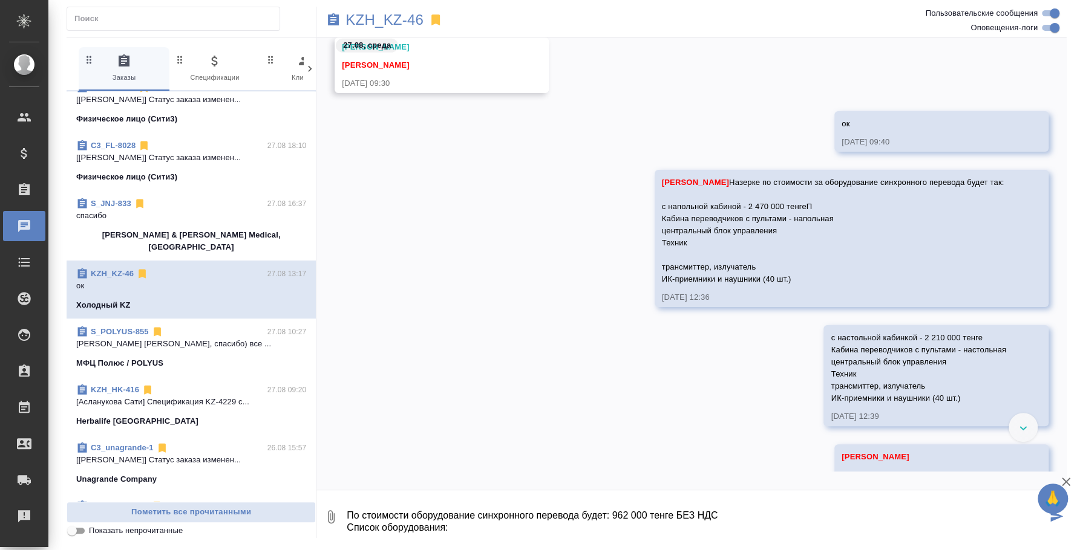
click at [455, 518] on textarea "По стоимости оборудование синхронного перевода будет: 962 000 тенге БЕЗ НДС Спи…" at bounding box center [695, 517] width 701 height 41
paste textarea "напольной кабиной - 2 470 000 тенгеП Кабина переводчиков с пультами - напольная…"
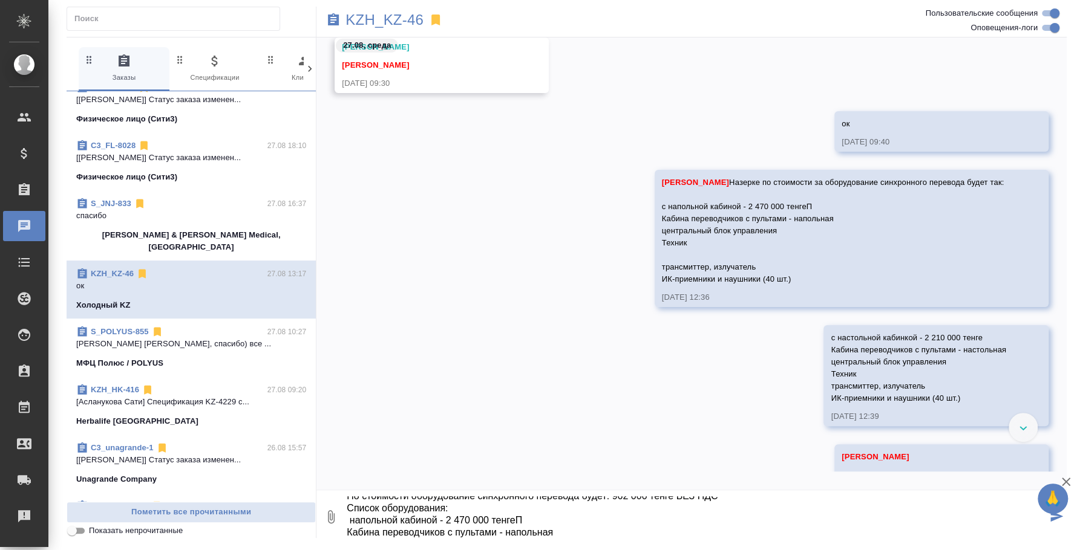
scroll to position [80, 0]
click at [473, 529] on textarea "По стоимости оборудование синхронного перевода будет: 962 000 тенге БЕЗ НДС Спи…" at bounding box center [695, 517] width 701 height 41
click at [383, 512] on textarea "По стоимости оборудование синхронного перевода будет: 962 000 тенге БЕЗ НДС Спи…" at bounding box center [695, 517] width 701 height 41
drag, startPoint x: 531, startPoint y: 501, endPoint x: 342, endPoint y: 506, distance: 189.4
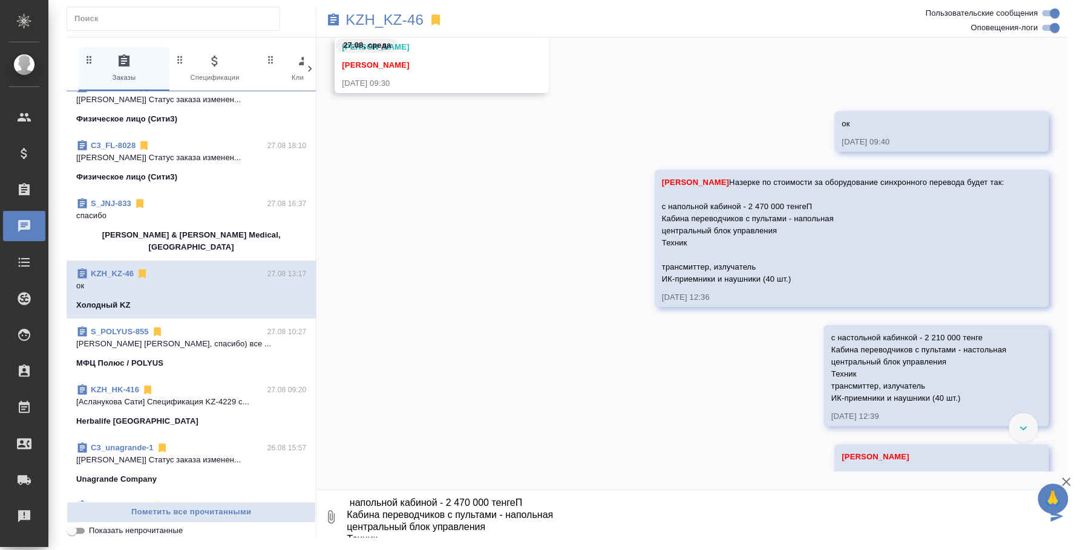
click at [342, 506] on div "0 По стоимости оборудование синхронного перевода будет: 962 000 тенге БЕЗ НДС С…" at bounding box center [691, 517] width 750 height 41
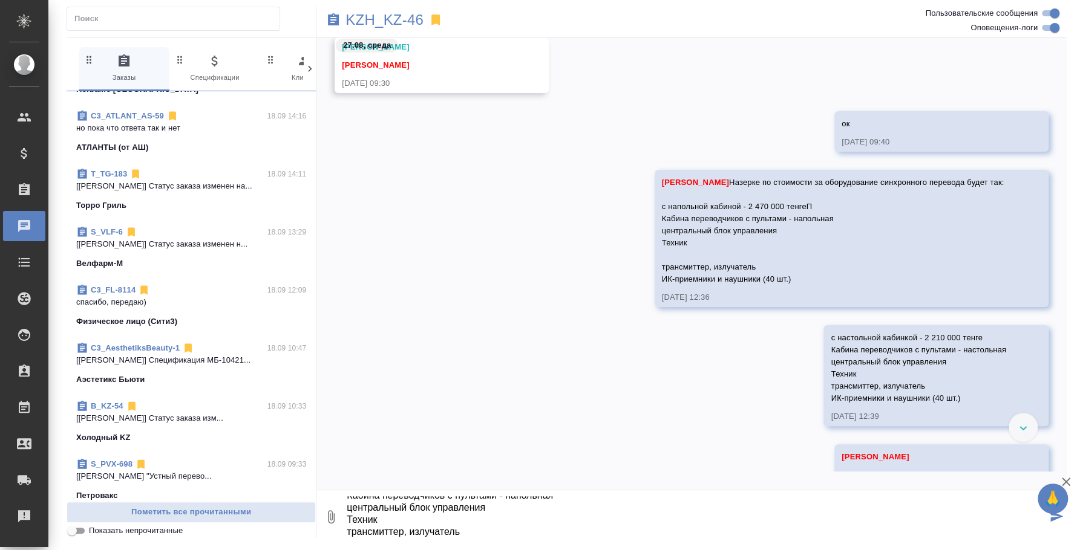
scroll to position [0, 0]
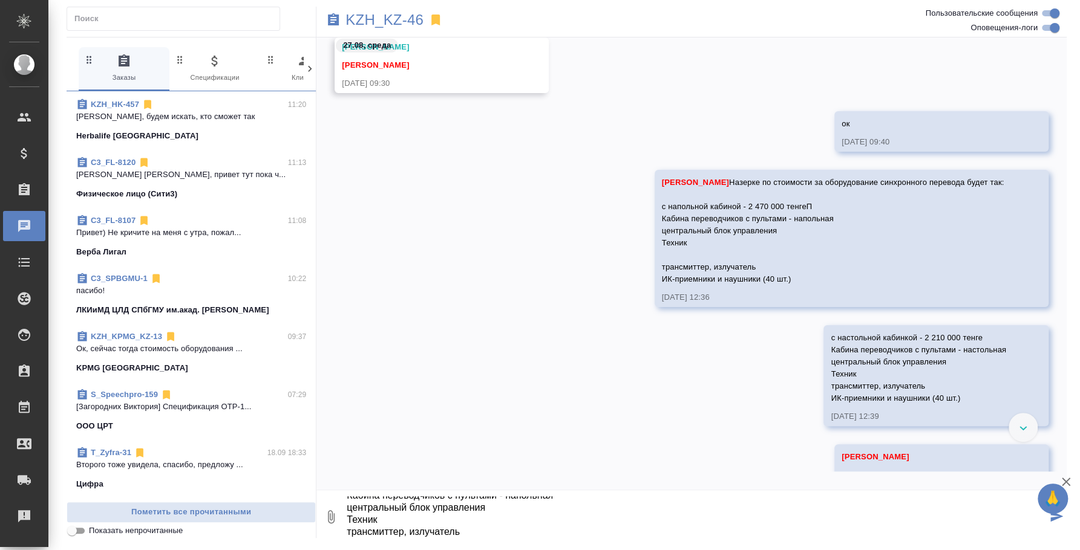
click at [172, 328] on div "KZH_KPMG_KZ-13 09:37 Ок, сейчас тогда стоимость оборудования ... KPMG Kazakhstan" at bounding box center [191, 353] width 249 height 58
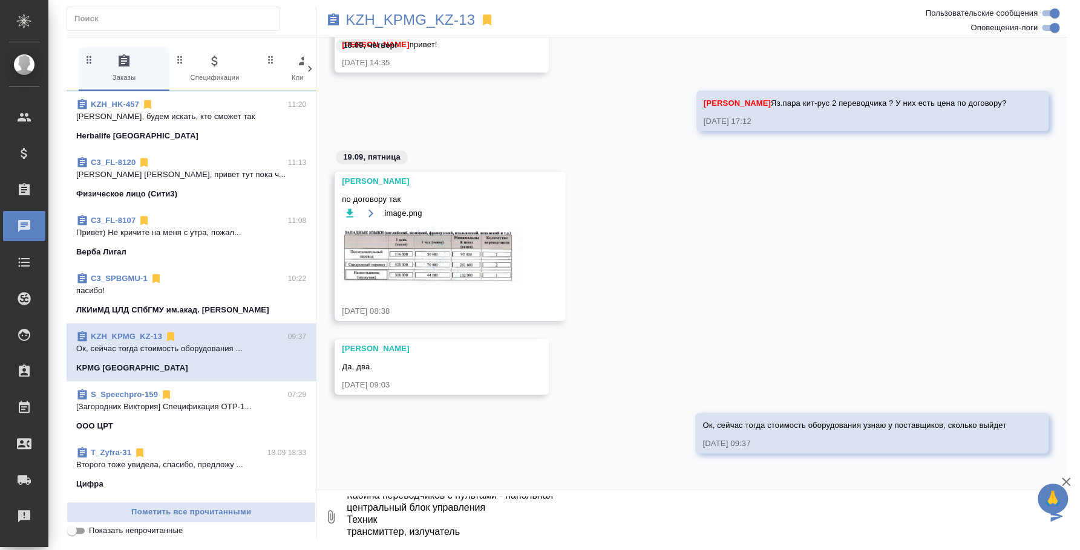
scroll to position [132, 0]
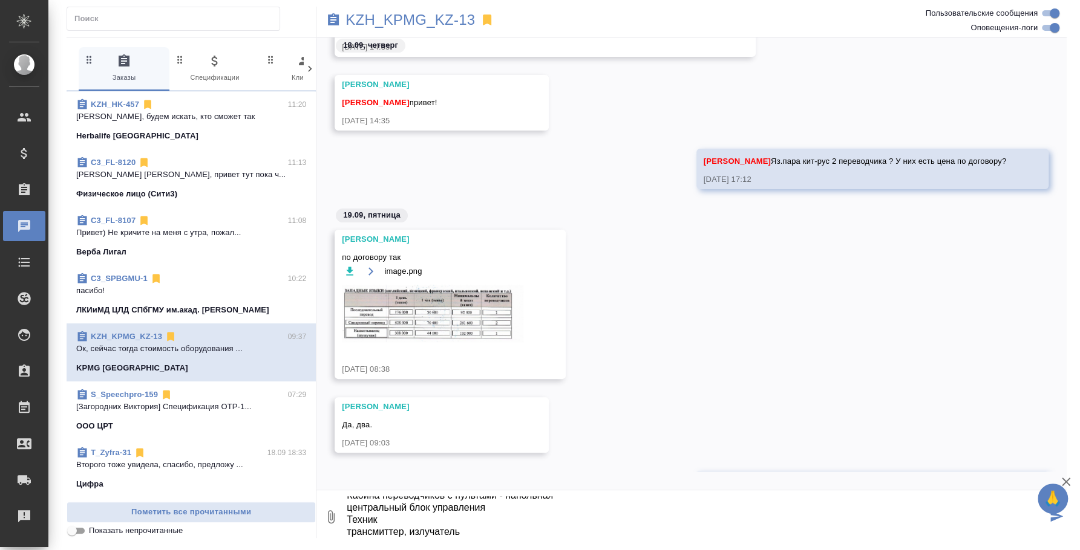
click at [480, 529] on textarea "По стоимости оборудование синхронного перевода будет: 962 000 тенге БЕЗ НДС Спи…" at bounding box center [695, 517] width 701 height 41
click at [353, 506] on textarea "По стоимости оборудование синхронного перевода будет: 962 000 тенге БЕЗ НДС Спи…" at bounding box center [695, 517] width 701 height 41
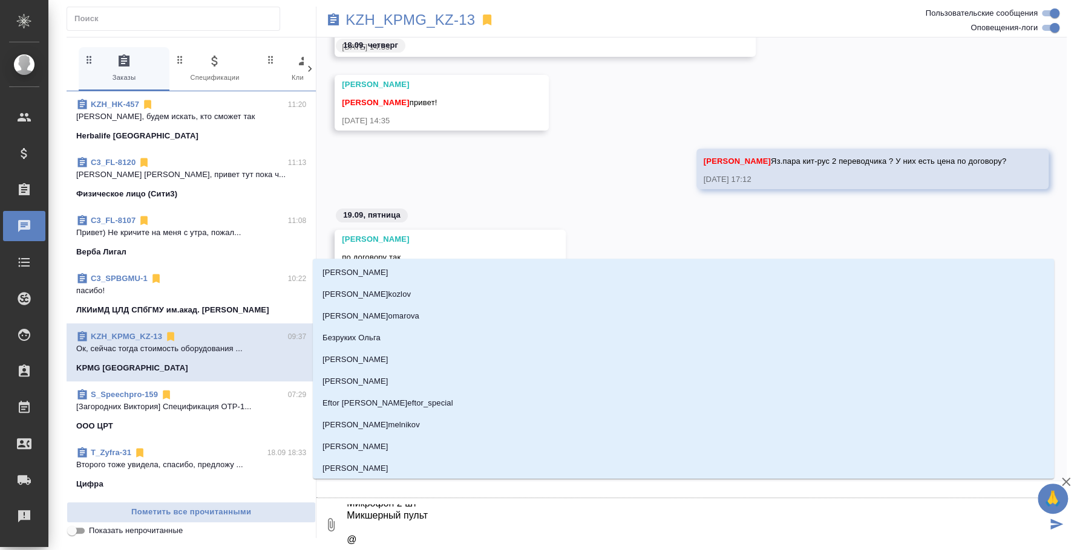
type textarea "По стоимости оборудование синхронного перевода будет: 962 000 тенге БЕЗ НДС Спи…"
type input "r"
type textarea "По стоимости оборудование синхронного перевода будет: 962 000 тенге БЕЗ НДС Спи…"
type input "rj"
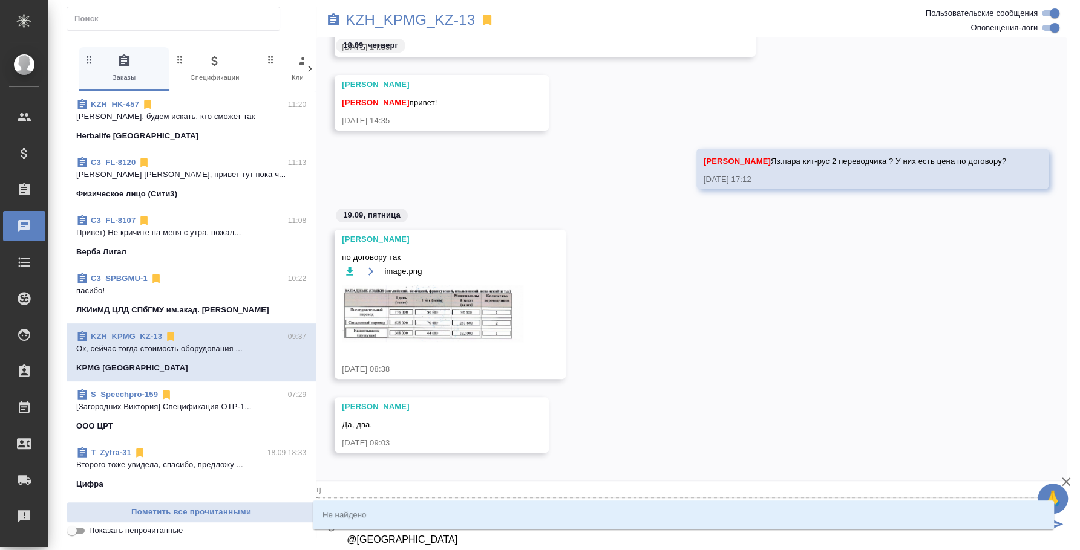
type textarea "По стоимости оборудование синхронного перевода будет: 962 000 тенге БЕЗ НДС Спи…"
type input "r"
type textarea "По стоимости оборудование синхронного перевода будет: 962 000 тенге БЕЗ НДС Спи…"
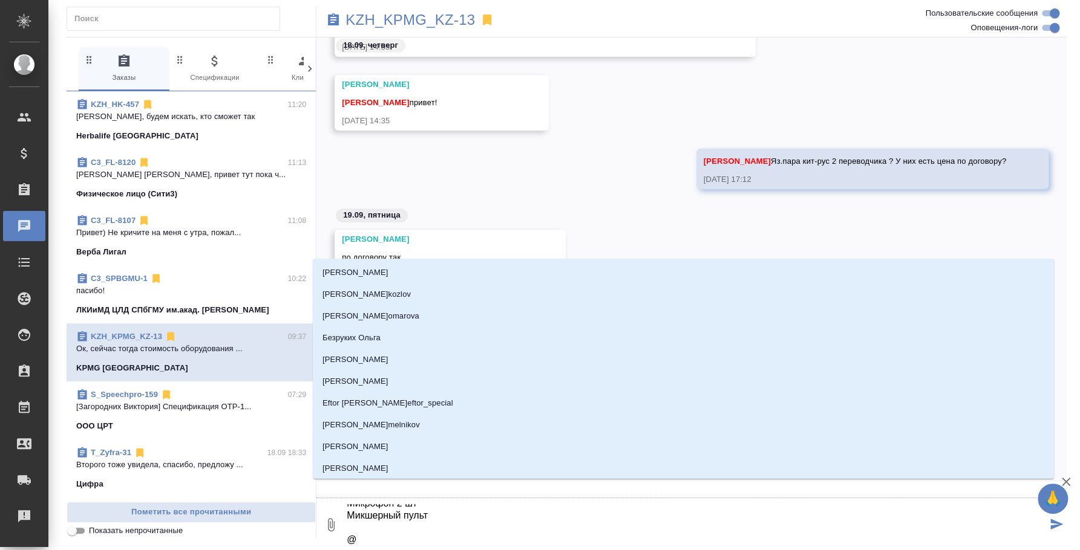
type textarea "По стоимости оборудование синхронного перевода будет: 962 000 тенге БЕЗ НДС Спи…"
type input "r"
type textarea "По стоимости оборудование синхронного перевода будет: 962 000 тенге БЕЗ НДС Спи…"
type input "r'j"
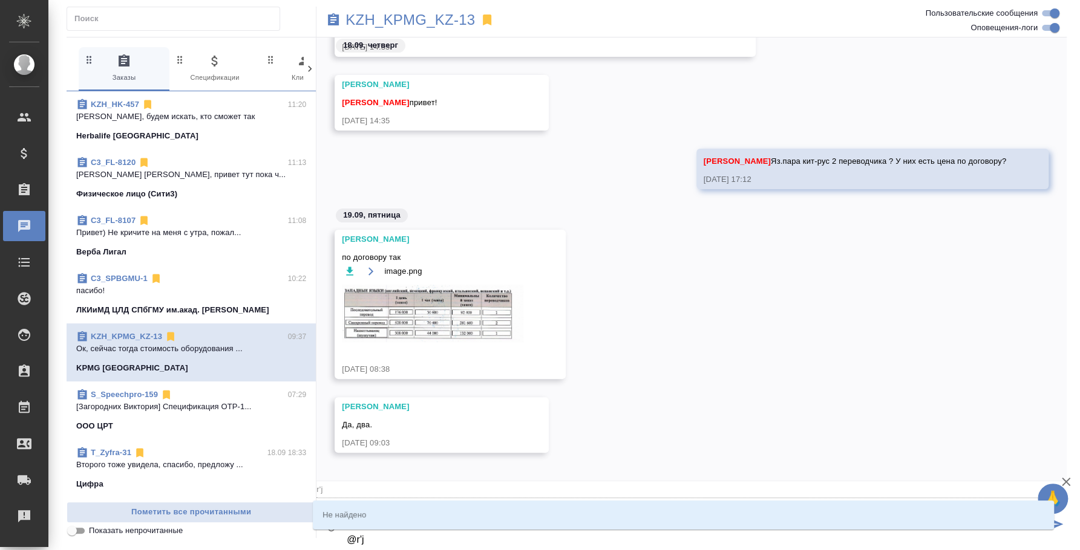
type textarea "По стоимости оборудование синхронного перевода будет: 962 000 тенге БЕЗ НДС Спи…"
type input "r'ji"
type textarea "По стоимости оборудование синхронного перевода будет: 962 000 тенге БЕЗ НДС Спи…"
type input "r'ji't"
type textarea "По стоимости оборудование синхронного перевода будет: 962 000 тенге БЕЗ НДС Спи…"
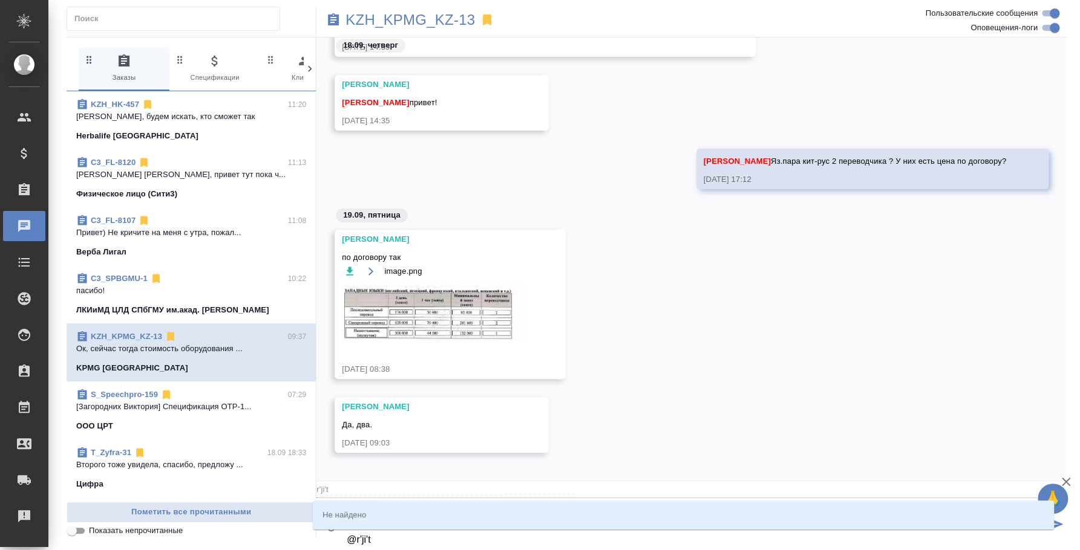
type input "r'ji"
type textarea "По стоимости оборудование синхронного перевода будет: 962 000 тенге БЕЗ НДС Спи…"
type input "r'j"
type textarea "По стоимости оборудование синхронного перевода будет: 962 000 тенге БЕЗ НДС Спи…"
type input "r"
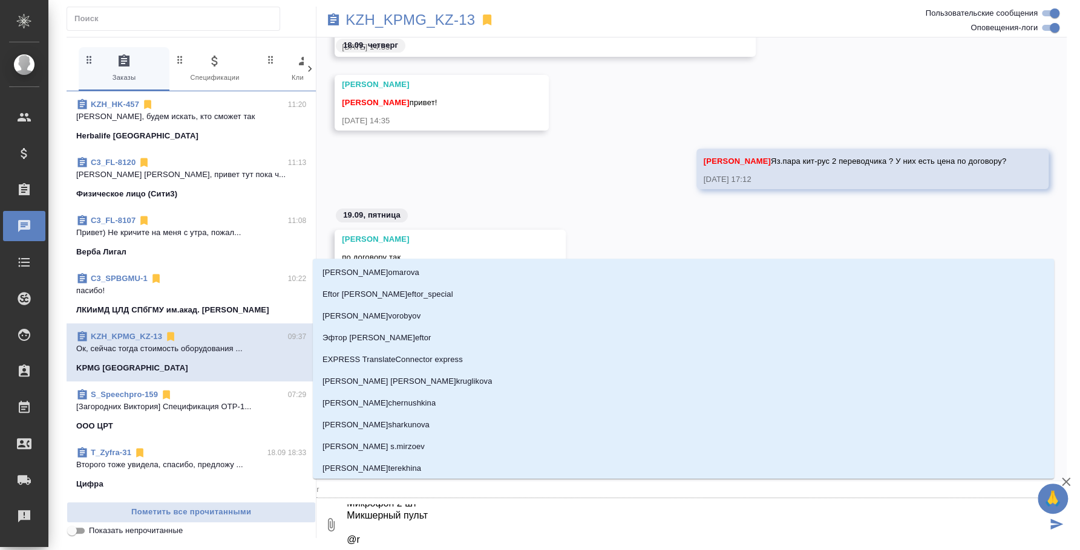
type textarea "По стоимости оборудование синхронного перевода будет: 962 000 тенге БЕЗ НДС Спи…"
click at [363, 547] on div ".cls-1 fill:#fff; AWATERA Fedotova Irina Клиенты Спецификации Заказы 0 Чаты Tod…" at bounding box center [540, 275] width 1080 height 550
click at [371, 533] on textarea "По стоимости оборудование синхронного перевода будет: 962 000 тенге БЕЗ НДС Спи…" at bounding box center [695, 524] width 701 height 41
click at [371, 536] on textarea "По стоимости оборудование синхронного перевода будет: 962 000 тенге БЕЗ НДС Спи…" at bounding box center [695, 524] width 701 height 41
type textarea "По стоимости оборудование синхронного перевода будет: 962 000 тенге БЕЗ НДС Спи…"
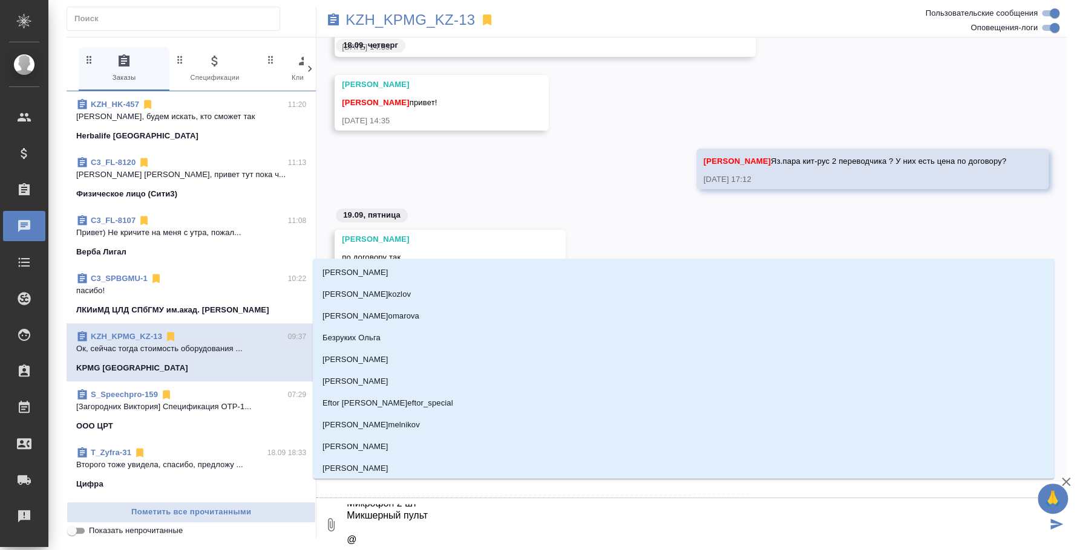
type input "к"
type textarea "По стоимости оборудование синхронного перевода будет: 962 000 тенге БЕЗ НДС Спи…"
type input "ко"
type textarea "По стоимости оборудование синхронного перевода будет: 962 000 тенге БЕЗ НДС Спи…"
type input "кош"
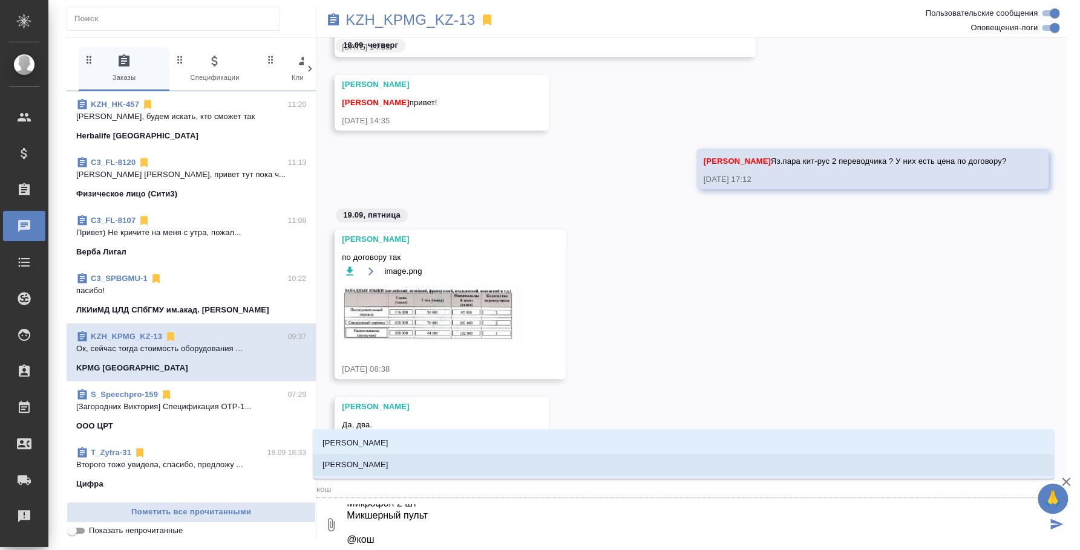
click at [399, 472] on li "Кошербаева Назерке" at bounding box center [683, 465] width 741 height 22
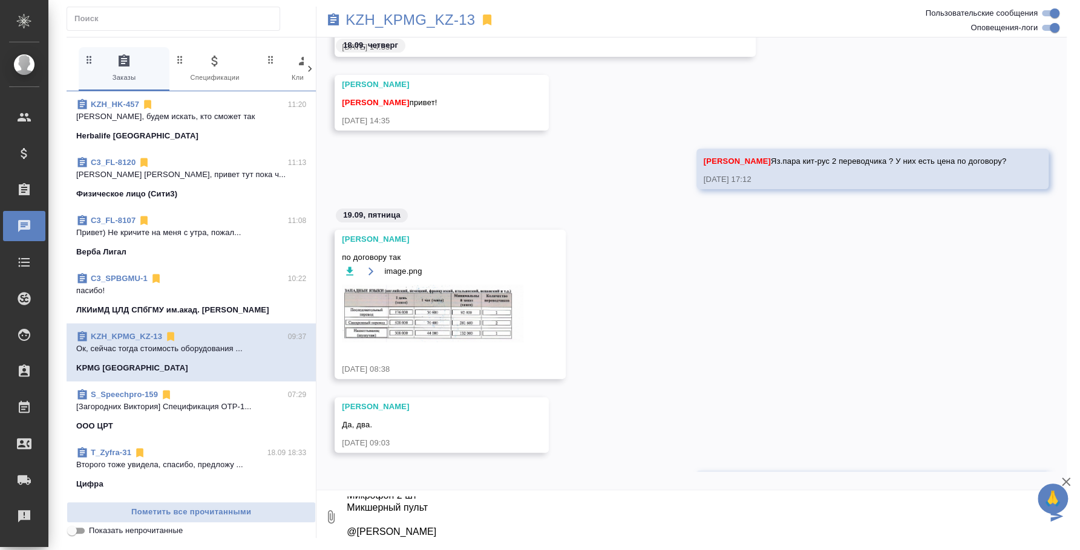
click at [412, 513] on textarea "По стоимости оборудование синхронного перевода будет: 962 000 тенге БЕЗ НДС Спи…" at bounding box center [695, 517] width 701 height 41
click at [431, 504] on textarea "По стоимости оборудование синхронного перевода будет: 962 000 тенге БЕЗ НДС Спи…" at bounding box center [695, 517] width 701 height 41
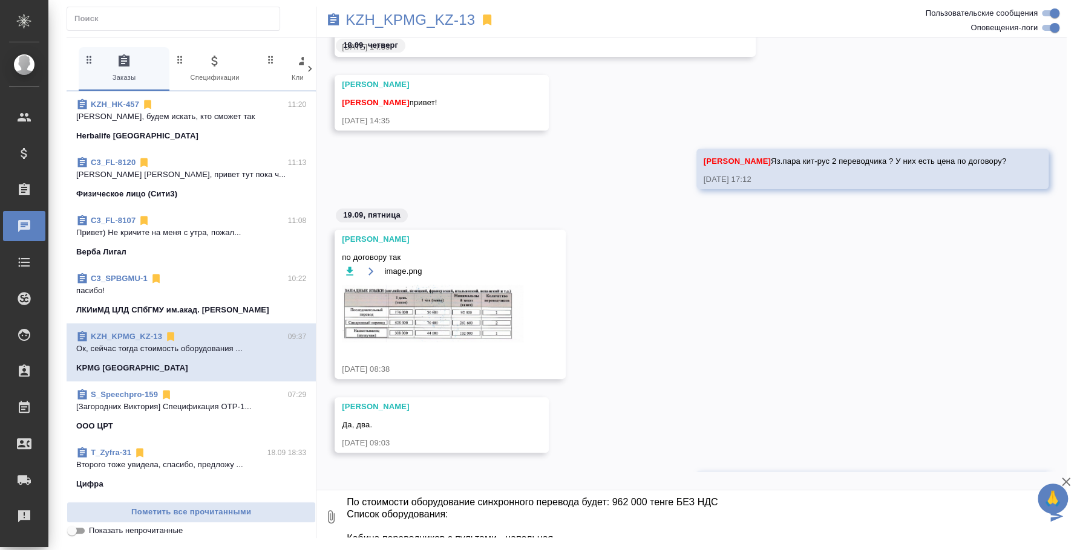
click at [501, 516] on textarea "По стоимости оборудование синхронного перевода будет: 962 000 тенге БЕЗ НДС Спи…" at bounding box center [695, 517] width 701 height 41
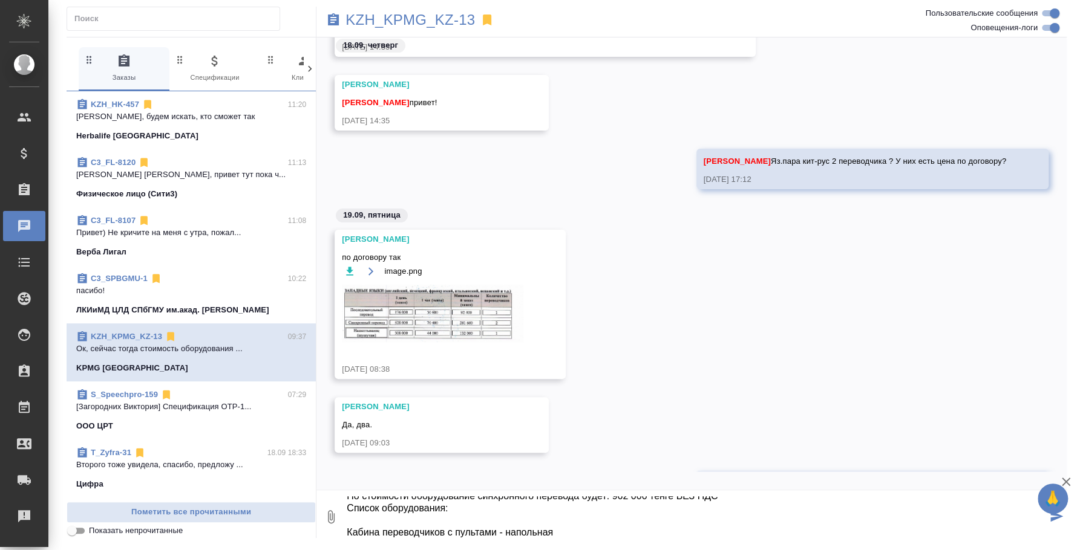
scroll to position [31, 0]
type textarea "По стоимости оборудование синхронного перевода будет: 962 000 тенге БЕЗ НДС Спи…"
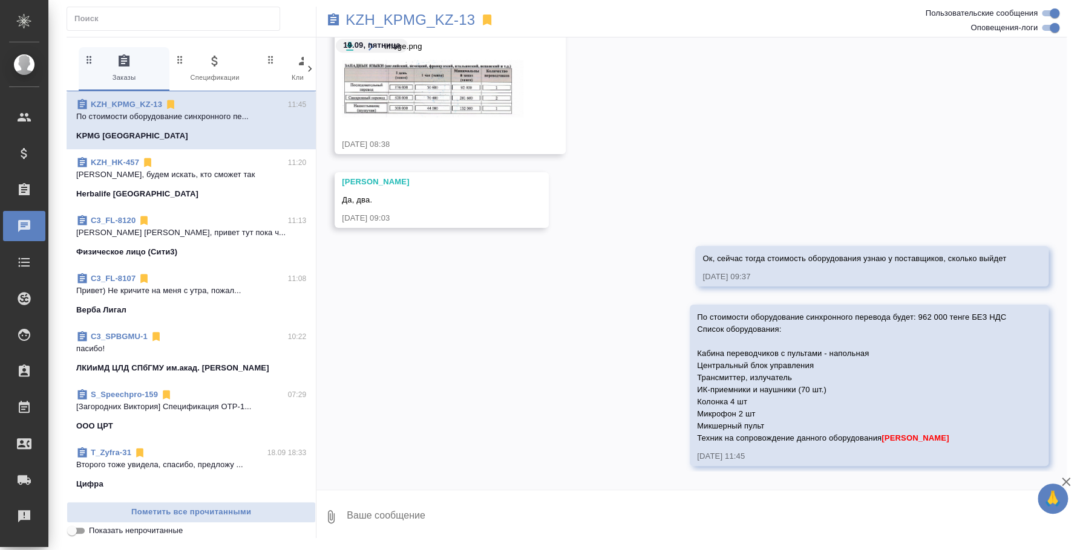
scroll to position [518, 0]
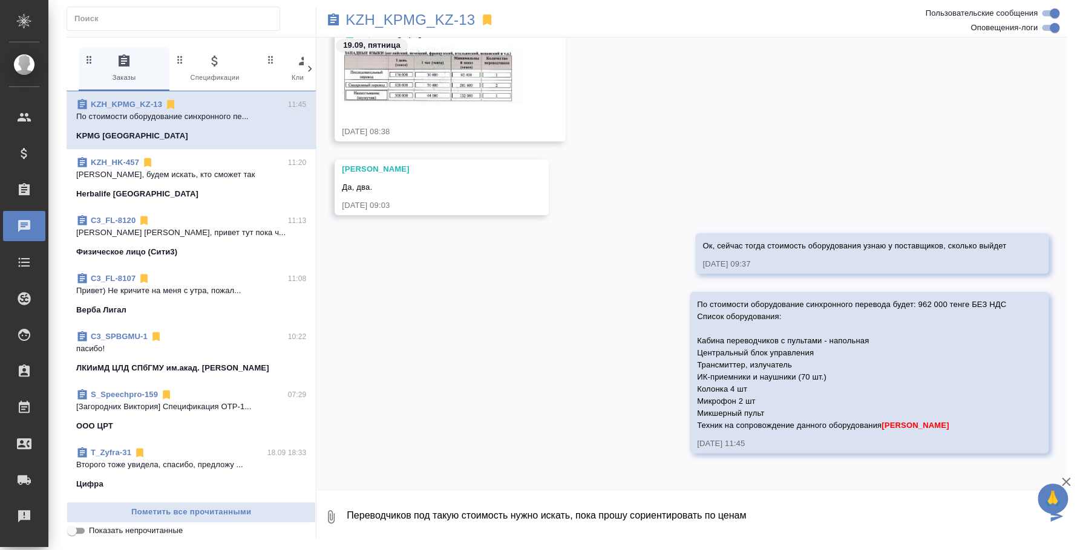
type textarea "Переводчиков под такую стоимость нужно искать, пока прошу сориентировать по цен…"
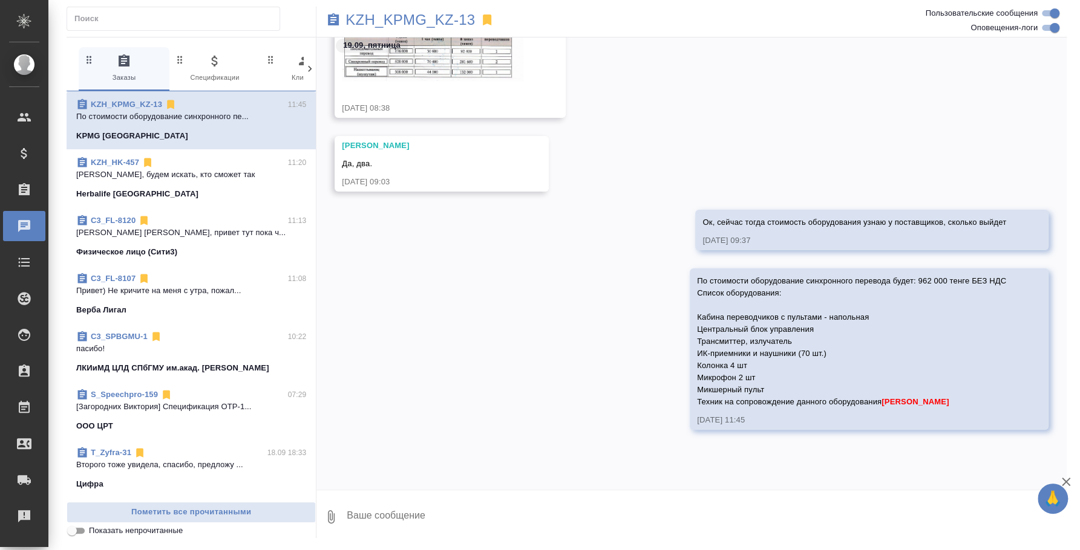
scroll to position [576, 0]
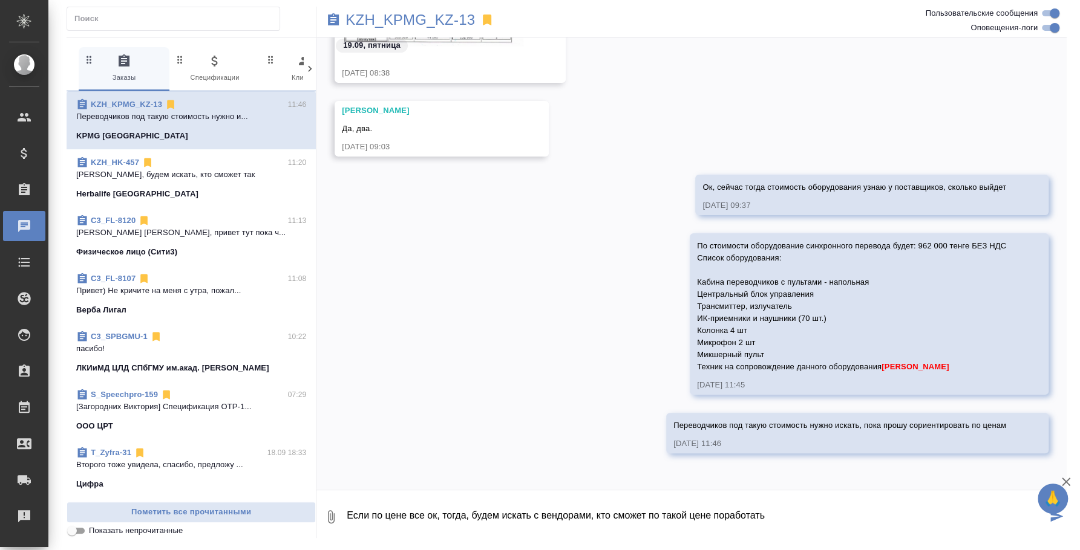
type textarea "Если по цене все ок, тогда, будем искать с вендорами, кто сможет по такой цене …"
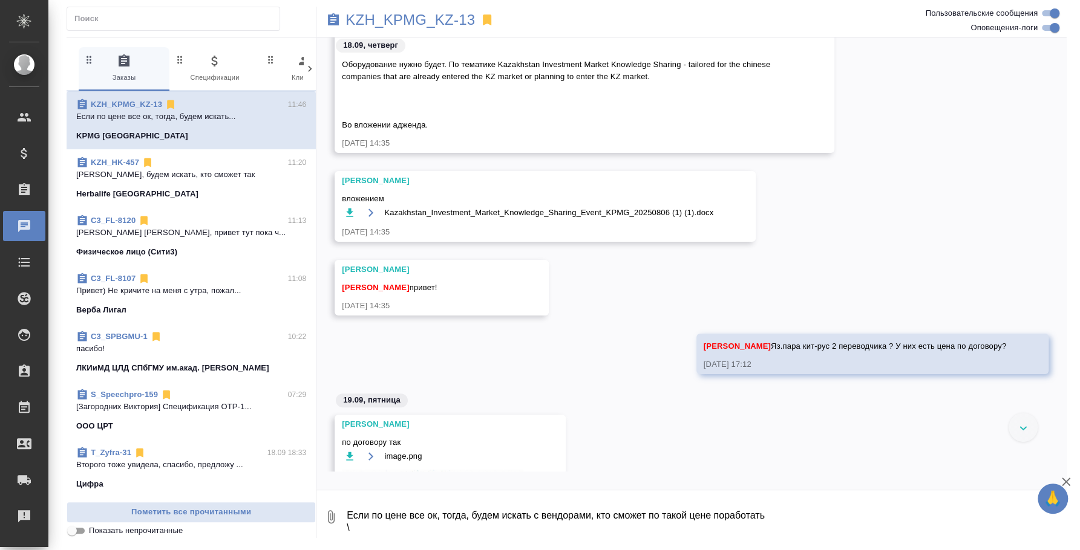
scroll to position [0, 0]
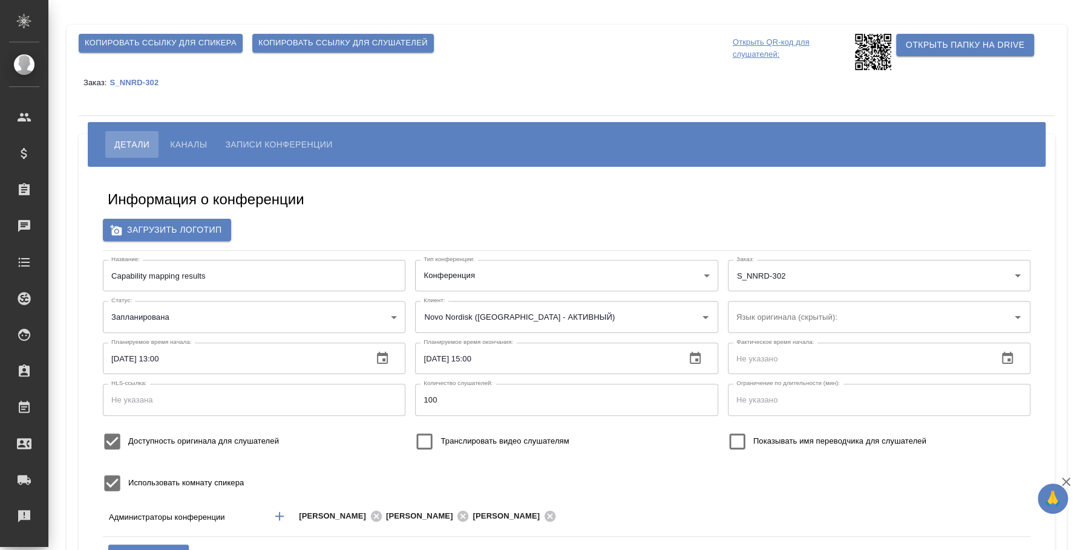
click at [300, 42] on span "Копировать ссылку для слушателей" at bounding box center [342, 43] width 169 height 14
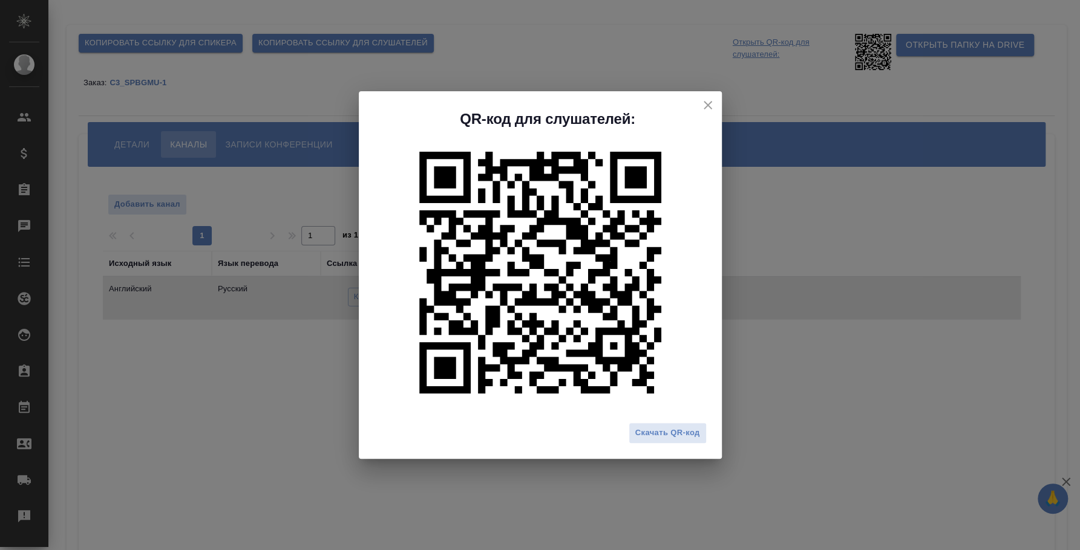
drag, startPoint x: 818, startPoint y: 507, endPoint x: 779, endPoint y: 429, distance: 87.9
click at [815, 507] on div "QR-код для слушателей: Скачать QR-код" at bounding box center [540, 275] width 1080 height 550
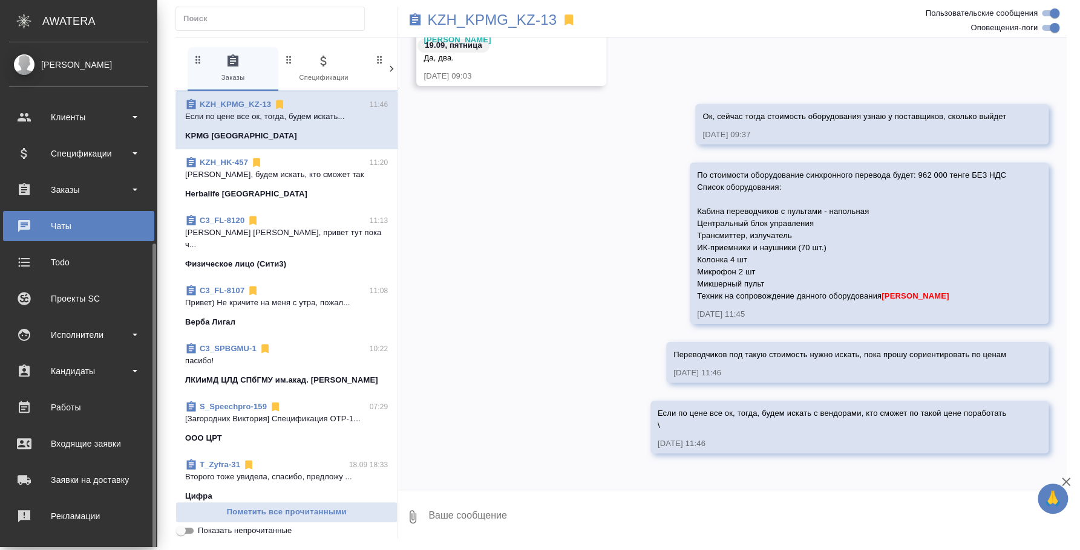
scroll to position [111, 0]
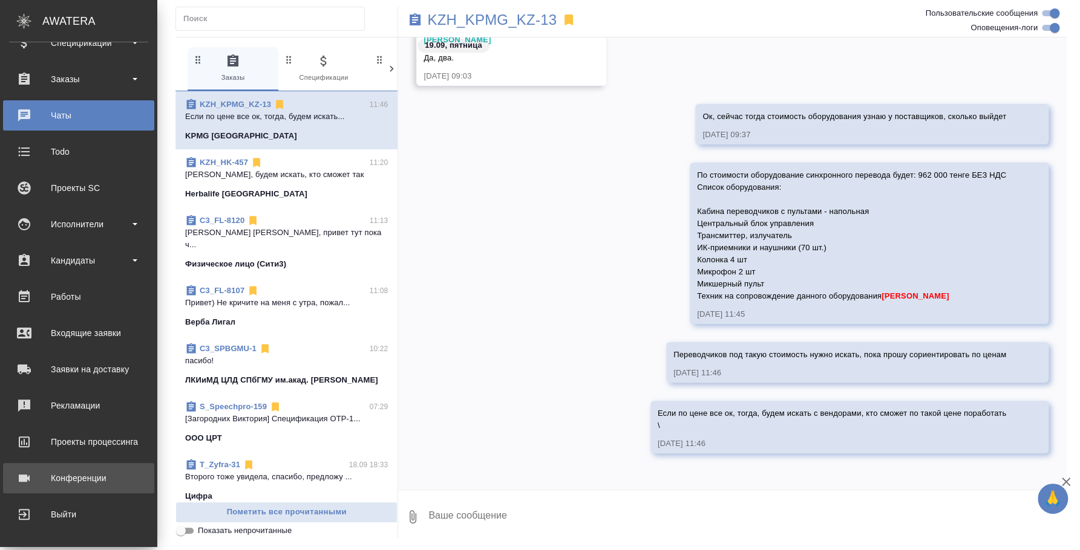
click at [70, 474] on div "Конференции" at bounding box center [78, 478] width 139 height 18
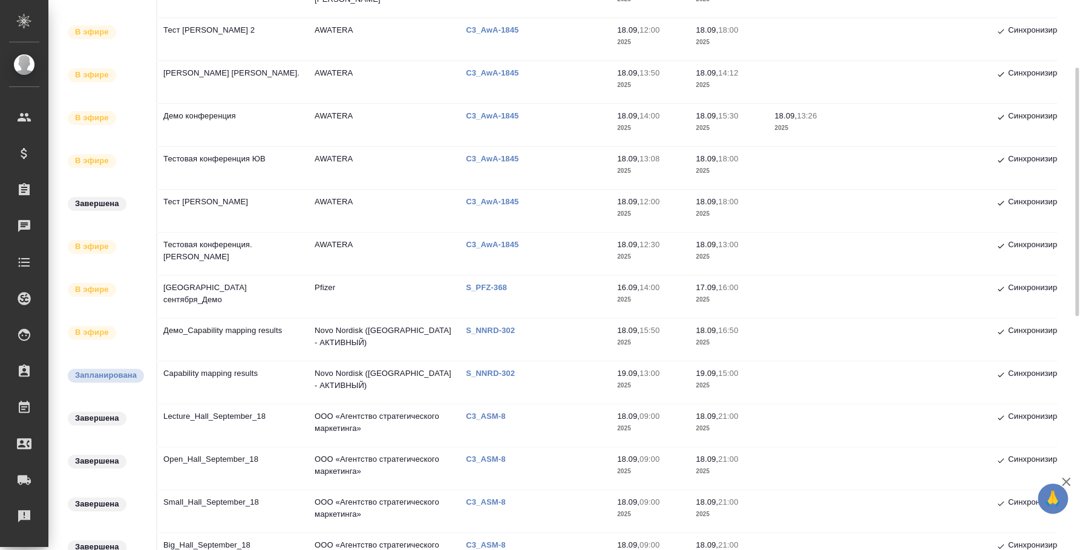
scroll to position [75, 0]
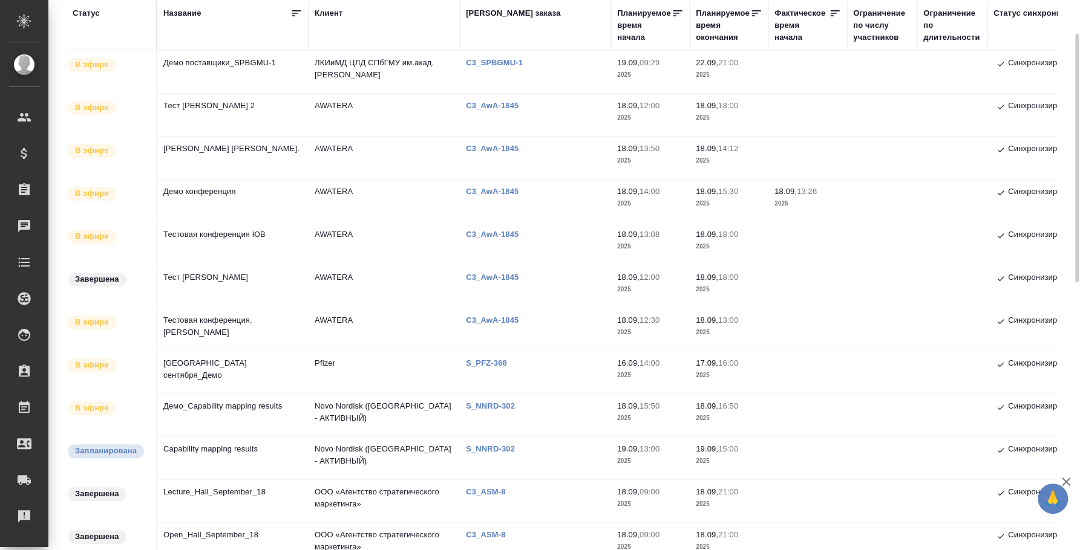
click at [230, 68] on td "Демо поставщики_SPBGMU-1" at bounding box center [232, 72] width 151 height 42
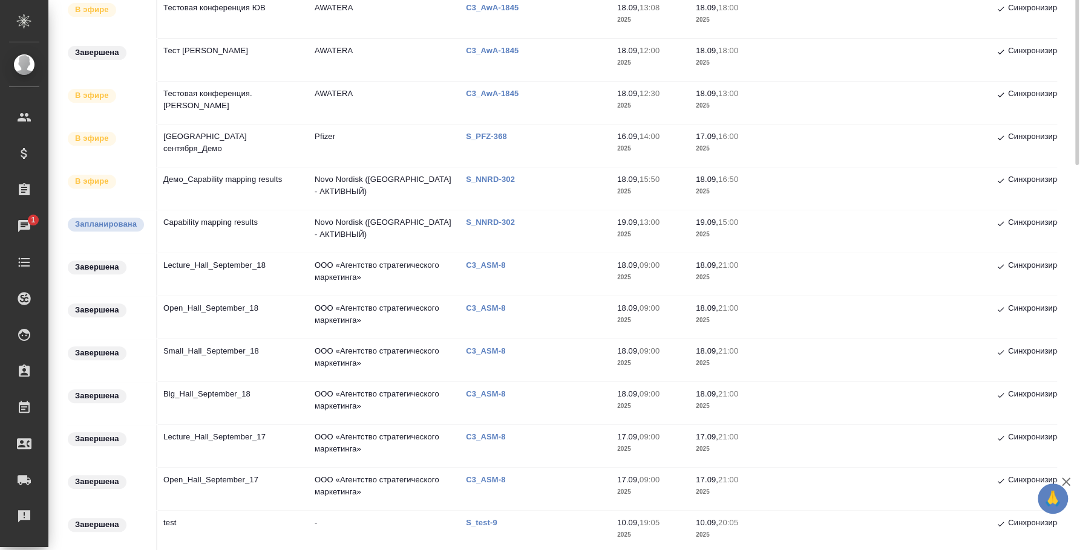
scroll to position [151, 0]
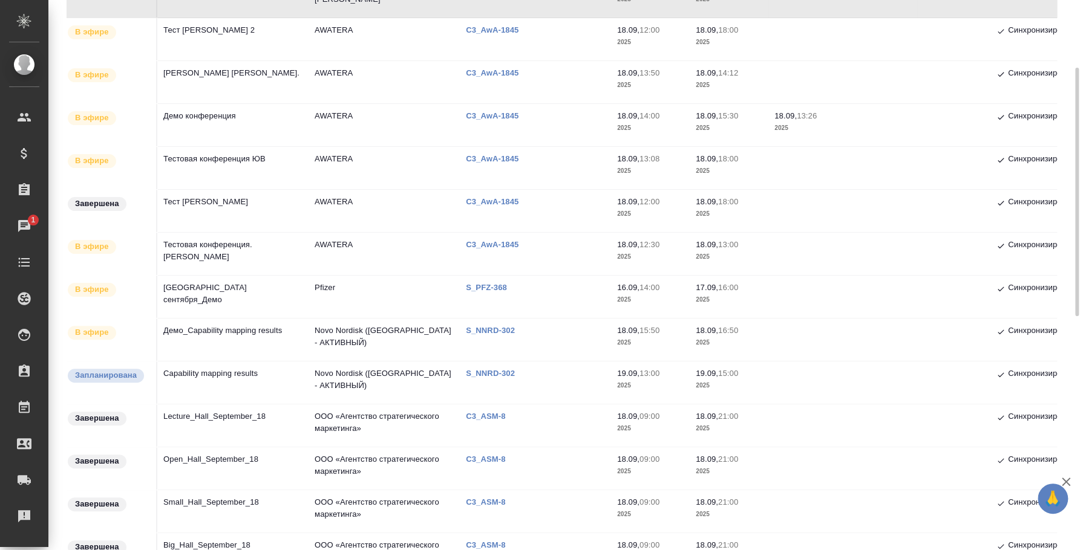
click at [209, 370] on td "Capability mapping results" at bounding box center [232, 383] width 151 height 42
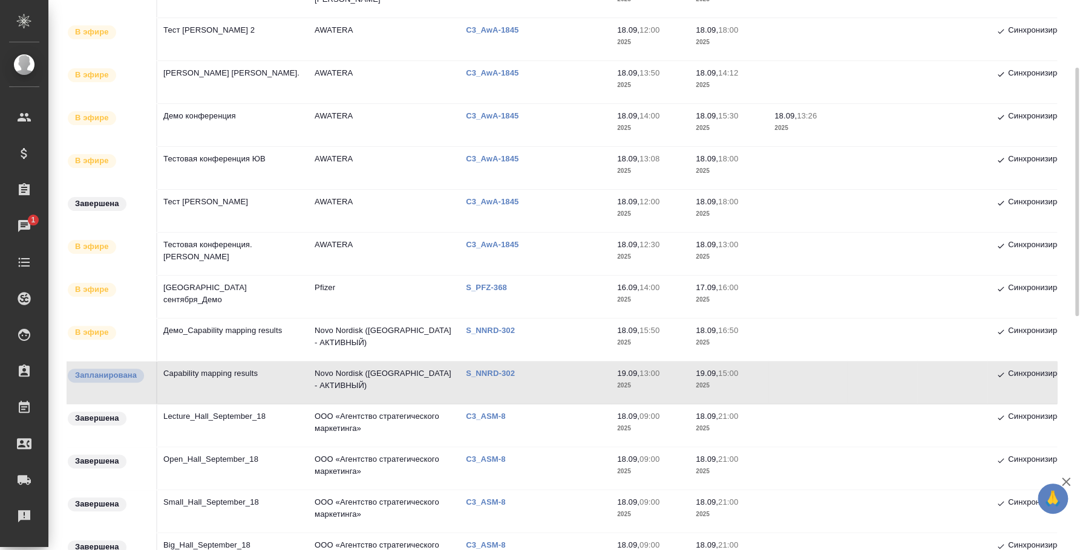
click at [210, 375] on td "Capability mapping results" at bounding box center [232, 383] width 151 height 42
click at [224, 374] on td "Capability mapping results" at bounding box center [232, 383] width 151 height 42
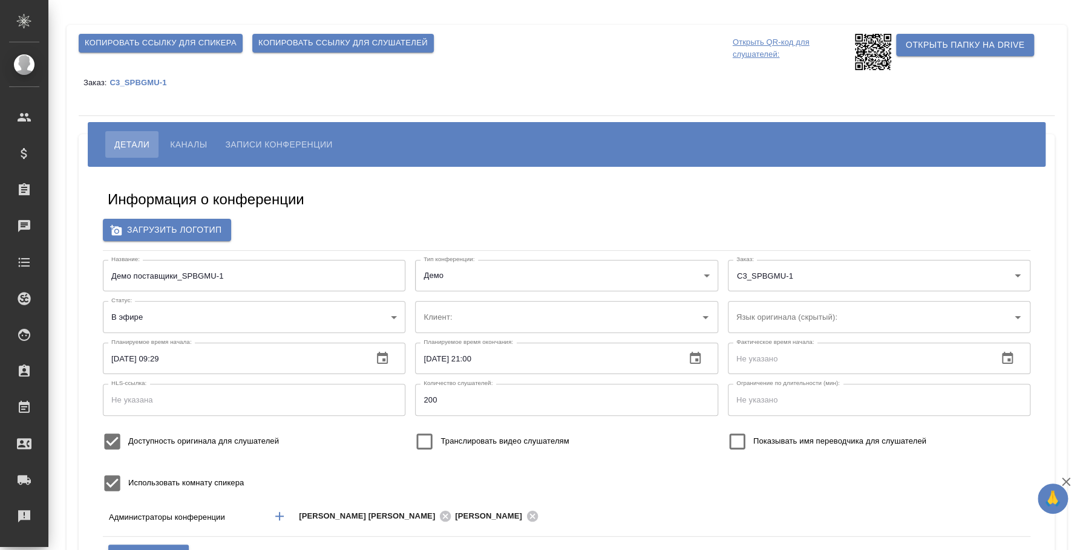
type input "ЛКИиМД ЦЛД СПбГМУ им.акад. И.П.[PERSON_NAME]"
type input "200"
click at [207, 142] on span "Каналы" at bounding box center [188, 144] width 37 height 15
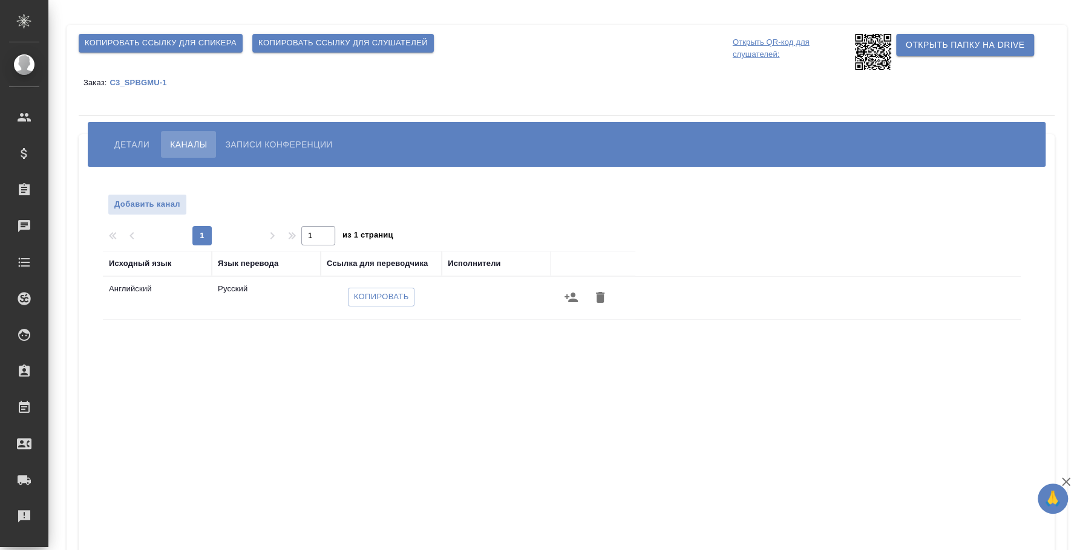
click at [567, 298] on icon "button" at bounding box center [571, 297] width 15 height 15
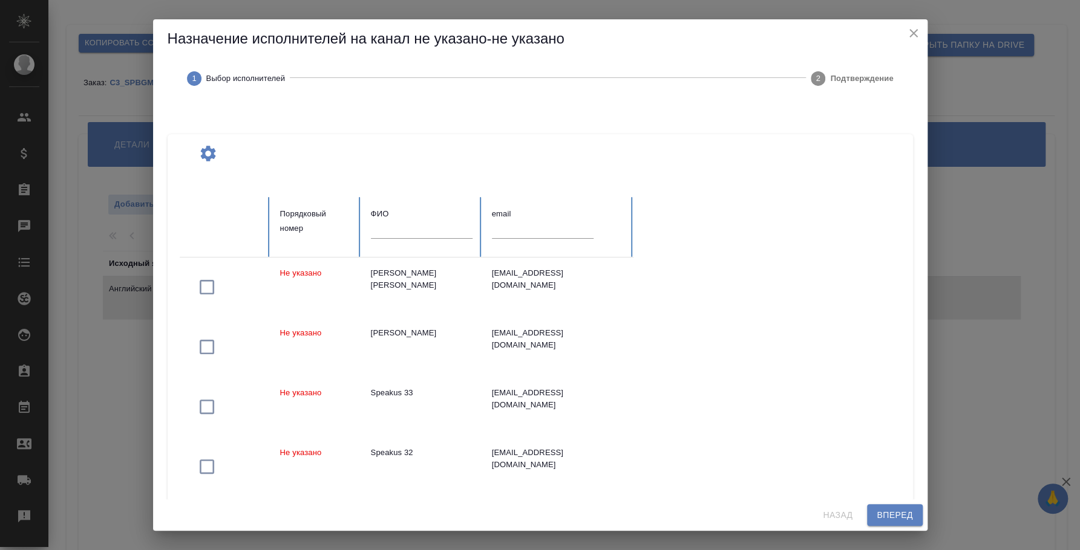
click at [428, 233] on input "text" at bounding box center [422, 229] width 102 height 17
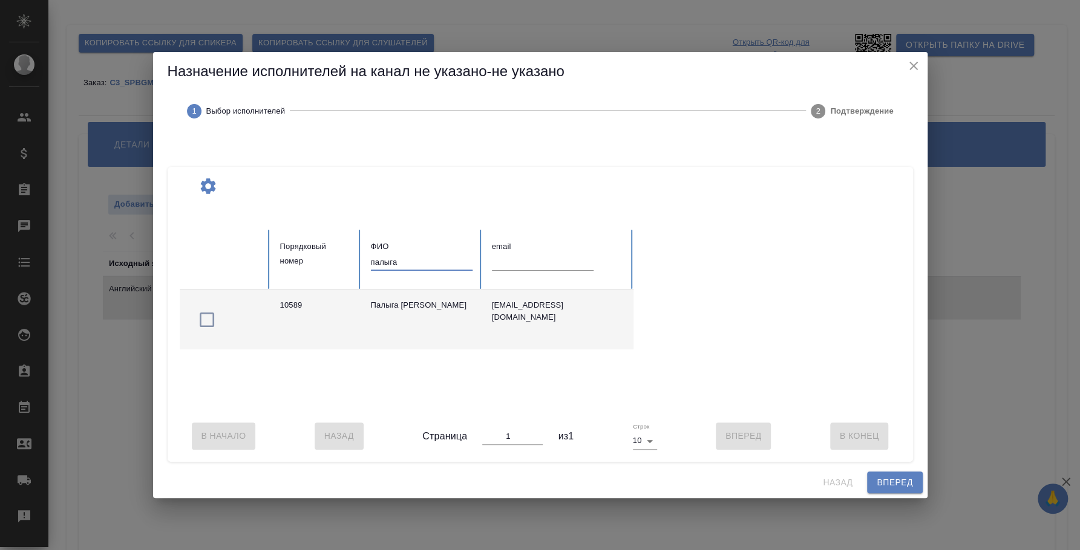
click at [210, 319] on icon "button" at bounding box center [207, 320] width 15 height 15
drag, startPoint x: 406, startPoint y: 262, endPoint x: 229, endPoint y: 242, distance: 177.7
click at [229, 242] on tr "Порядковый номер ФИО палыга email" at bounding box center [407, 260] width 454 height 60
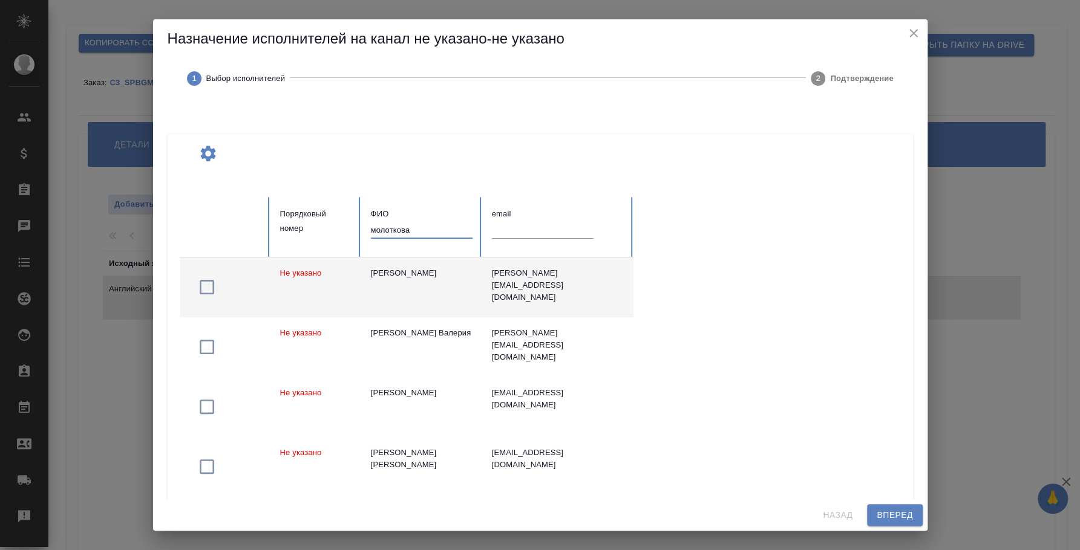
type input "молоткова"
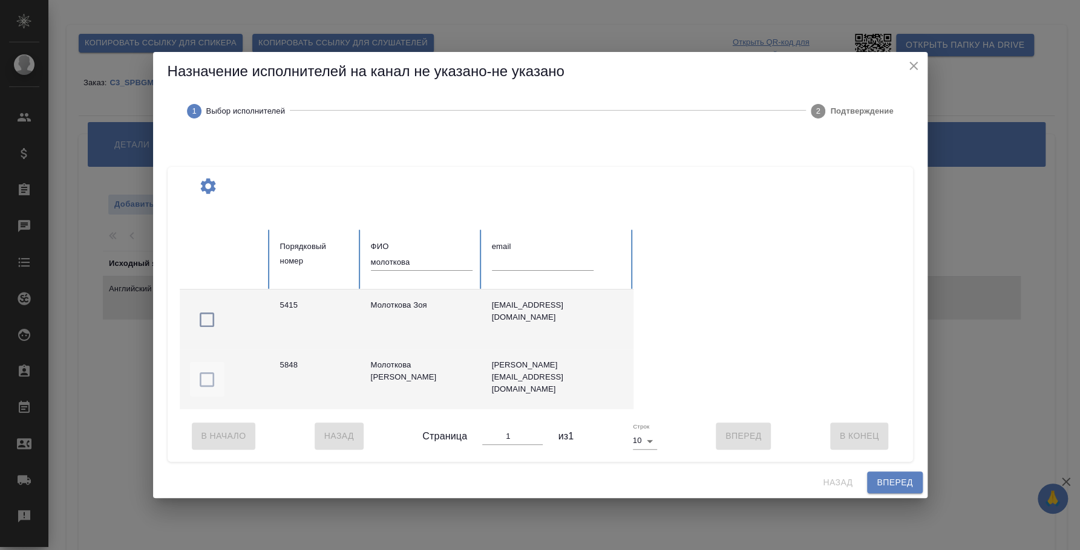
click at [206, 371] on icon "button" at bounding box center [206, 379] width 19 height 19
click at [882, 481] on span "Вперед" at bounding box center [894, 482] width 36 height 15
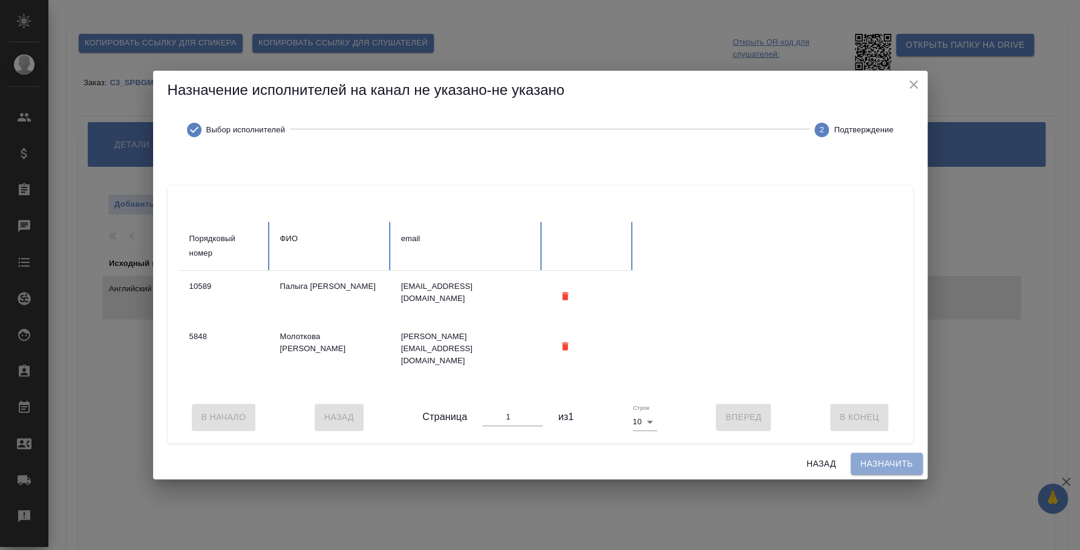
click at [881, 471] on span "Назначить" at bounding box center [886, 464] width 53 height 15
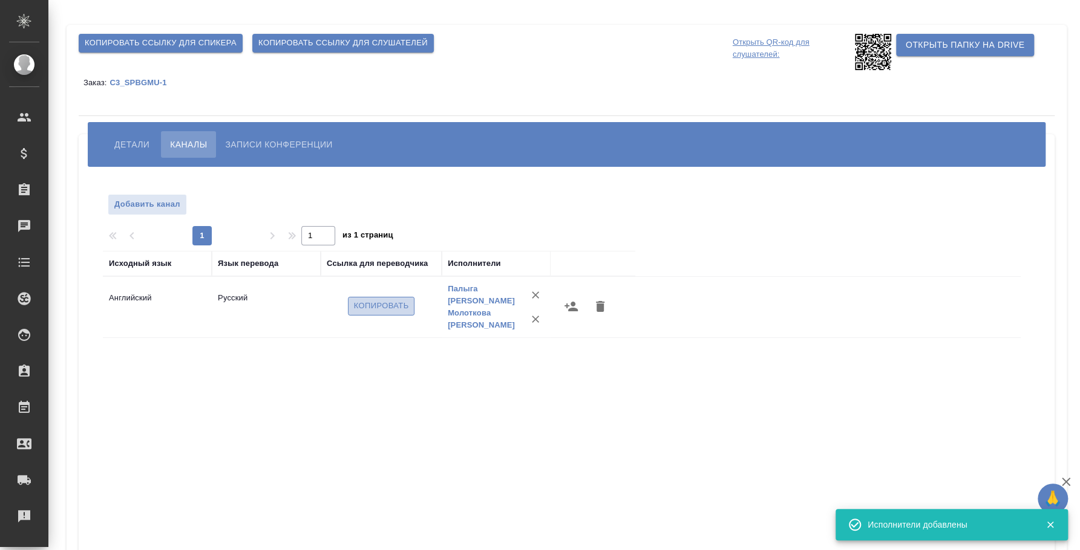
click at [393, 310] on span "Копировать" at bounding box center [381, 306] width 55 height 14
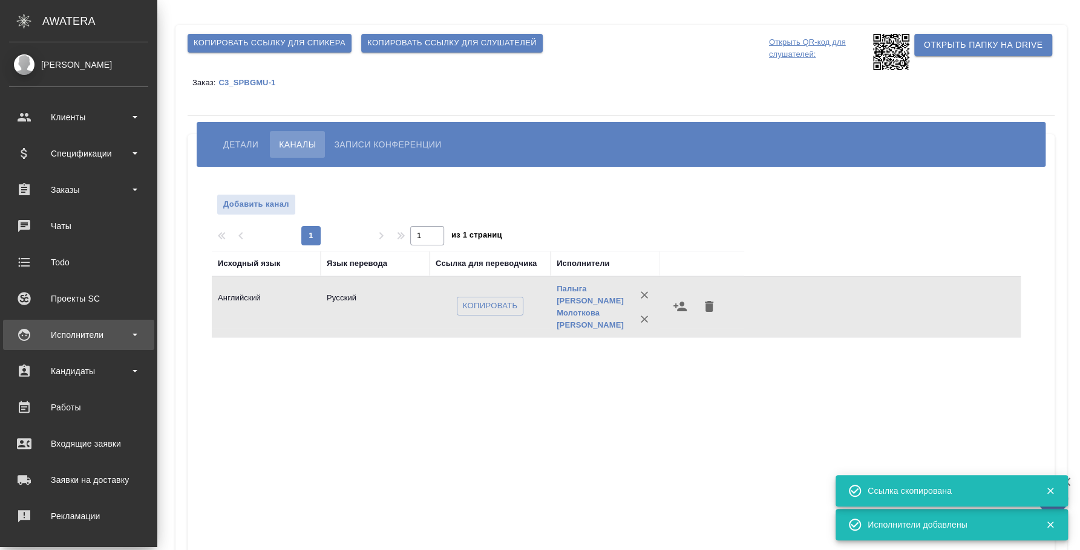
click at [79, 336] on div "Исполнители" at bounding box center [78, 335] width 139 height 18
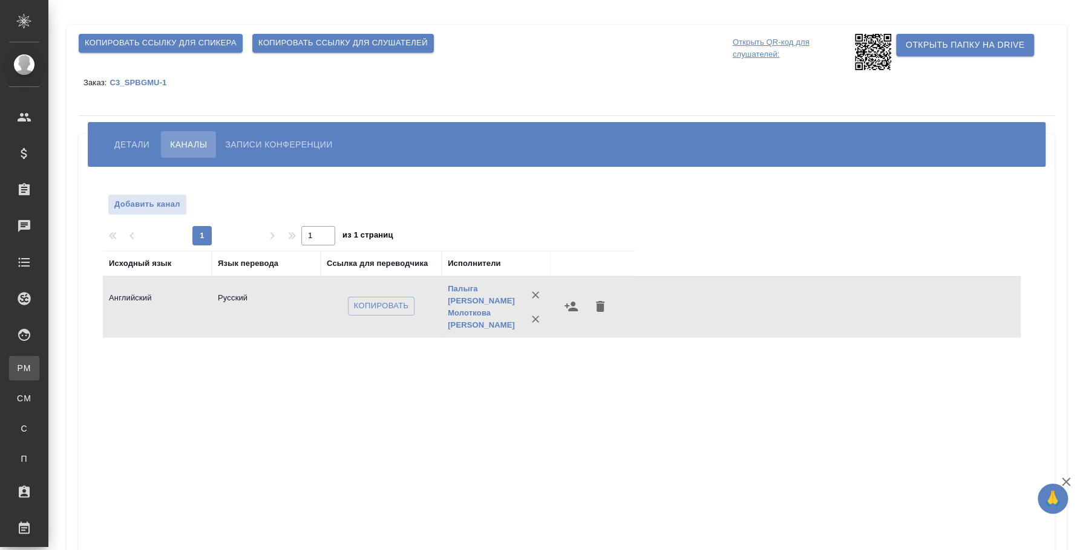
click at [39, 360] on link "PM Для PM/LQA" at bounding box center [24, 368] width 30 height 24
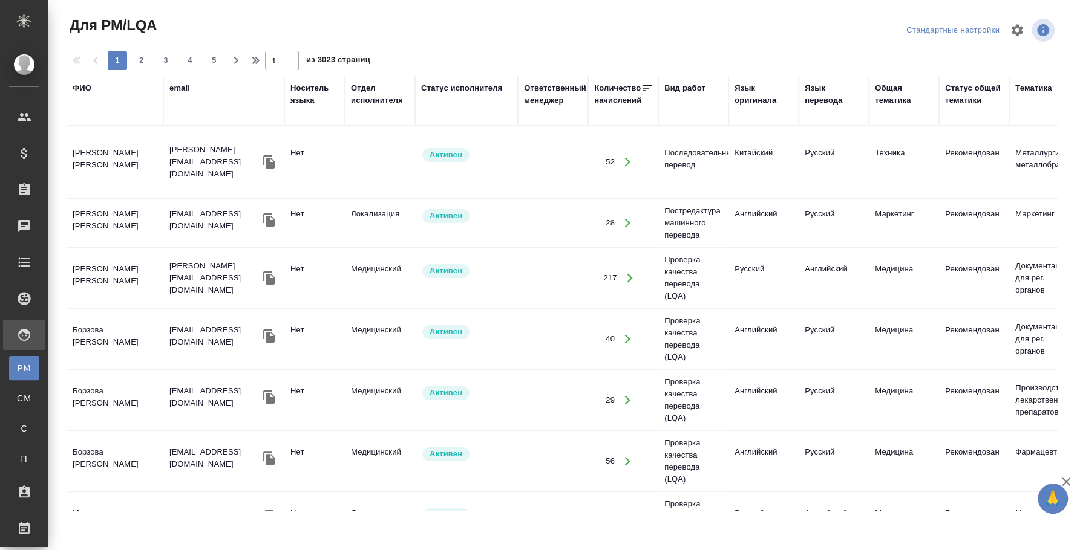
click at [83, 91] on div "ФИО" at bounding box center [82, 88] width 19 height 12
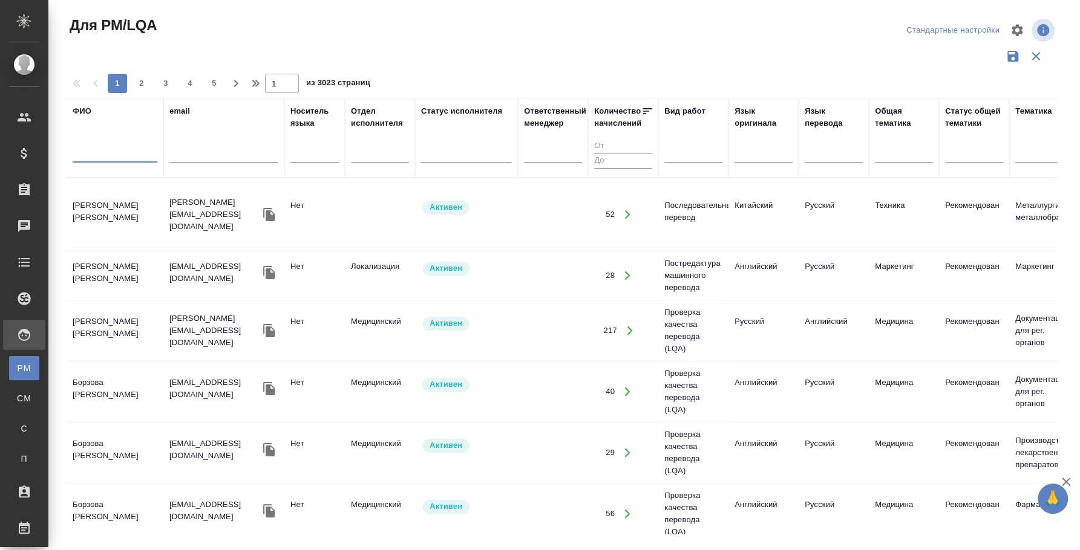
click at [97, 148] on input "text" at bounding box center [115, 155] width 85 height 15
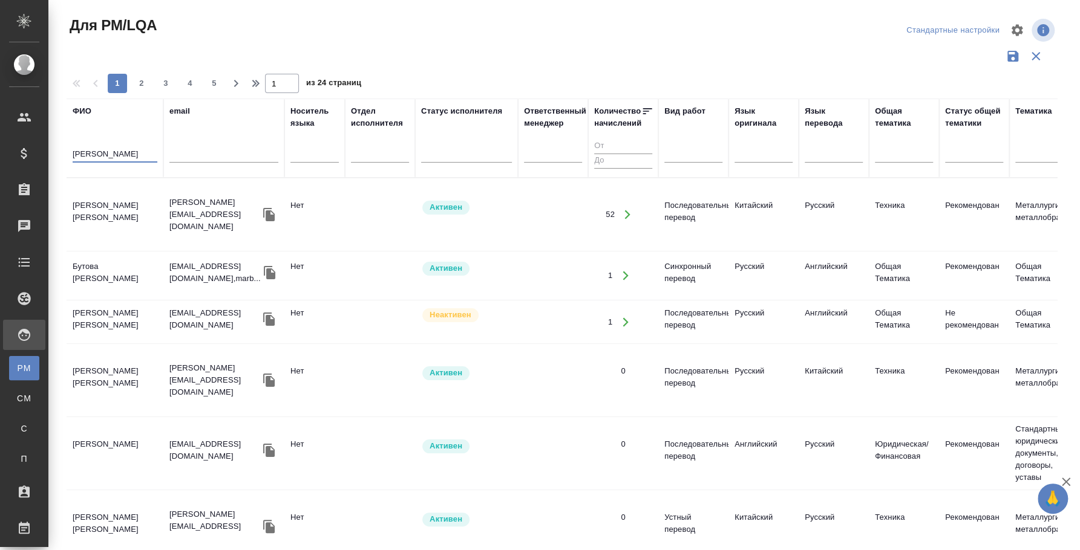
type input "буянов"
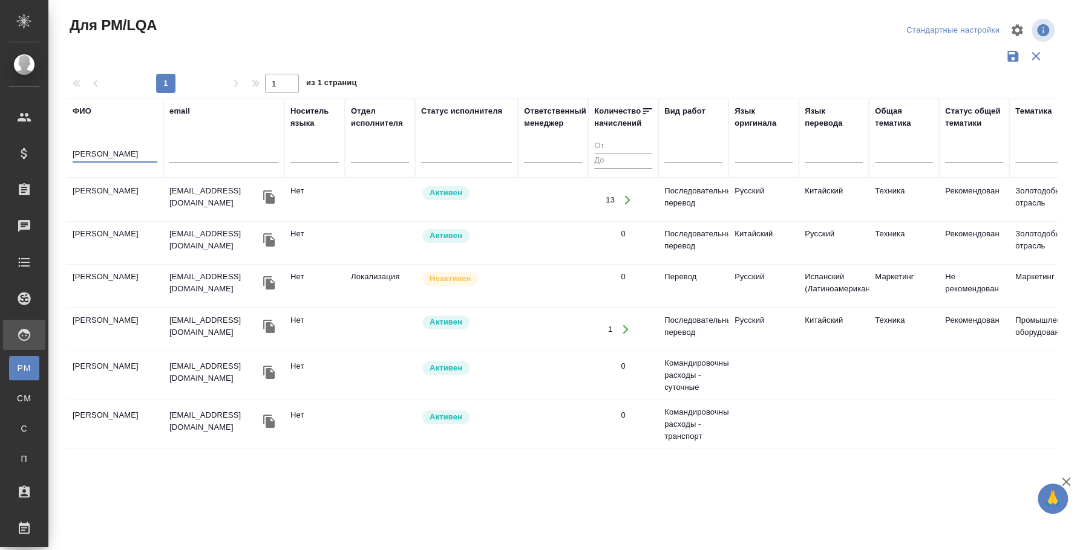
click at [110, 194] on td "[PERSON_NAME]" at bounding box center [115, 200] width 97 height 42
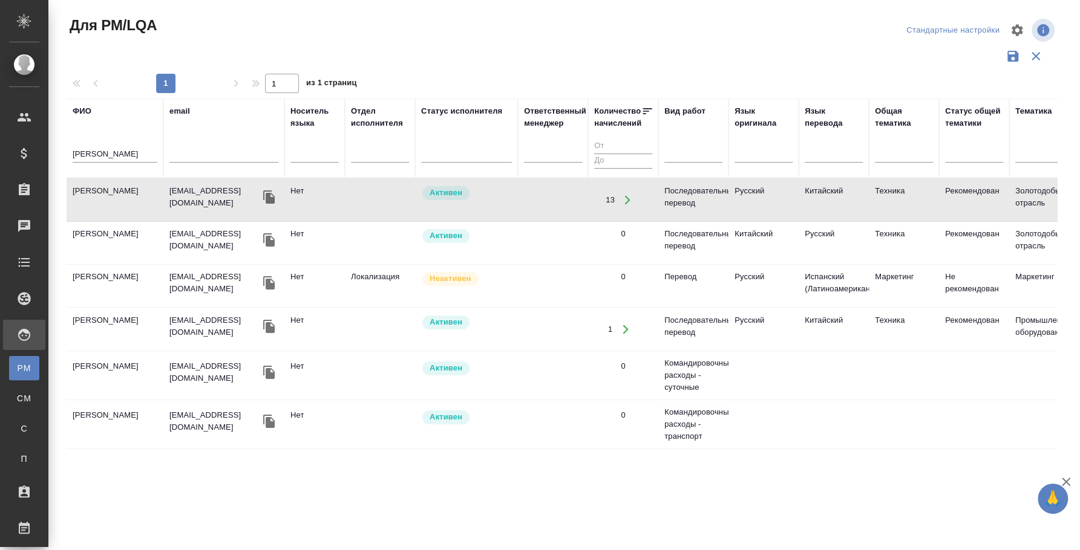
click at [110, 194] on td "[PERSON_NAME]" at bounding box center [115, 200] width 97 height 42
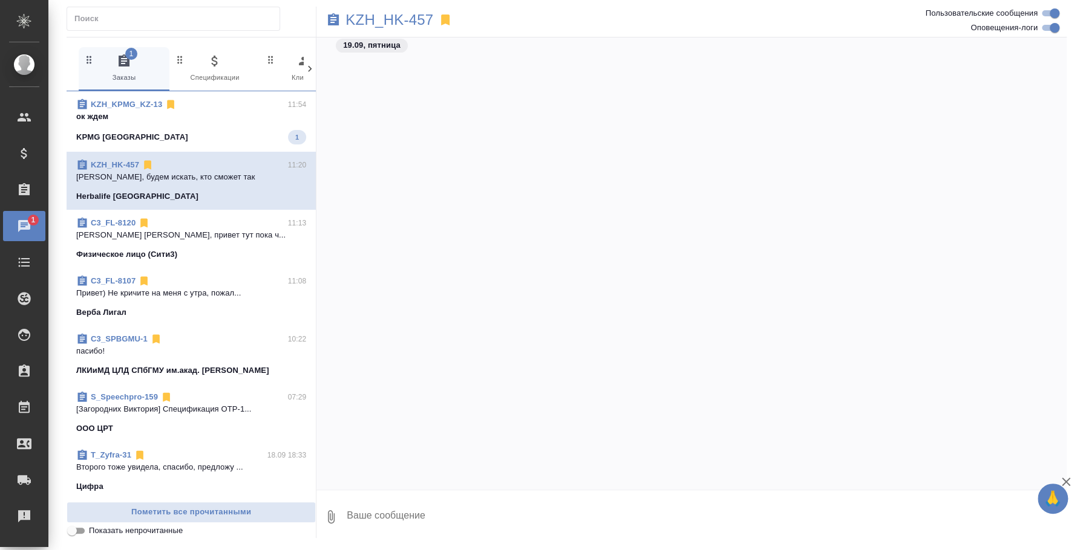
scroll to position [1894, 0]
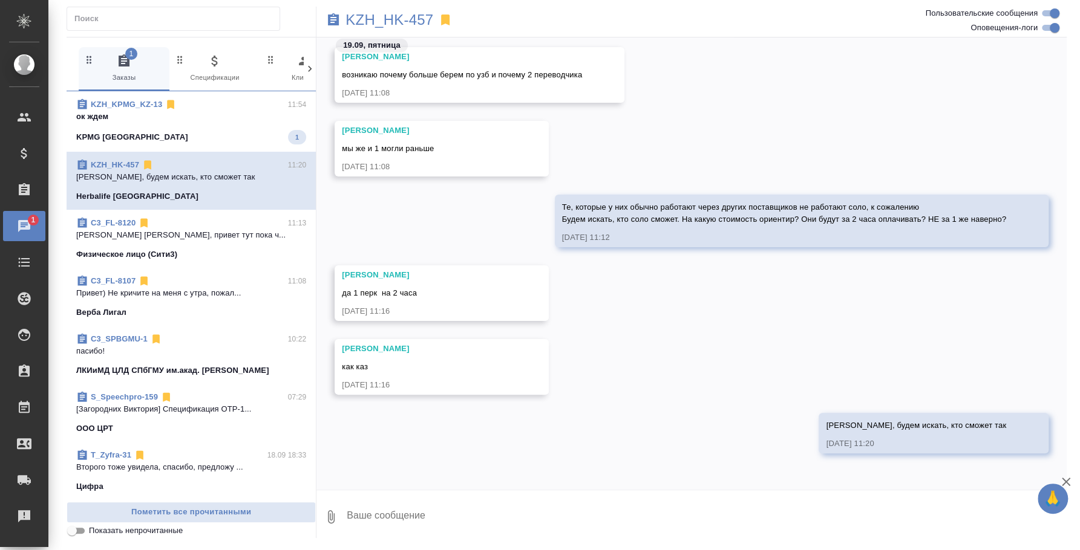
click at [226, 133] on div "KPMG Kazakhstan 1" at bounding box center [191, 137] width 230 height 15
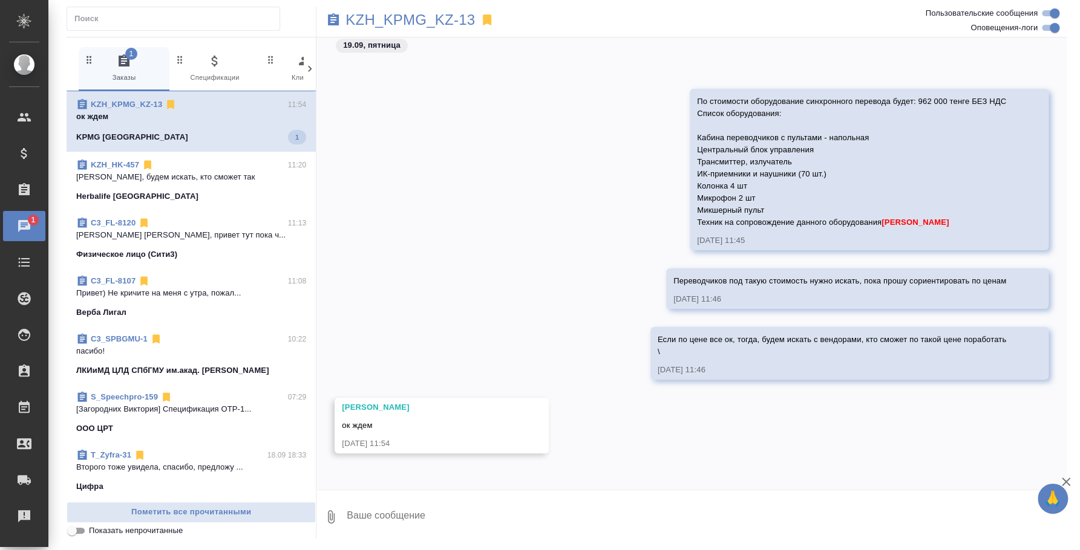
scroll to position [642, 0]
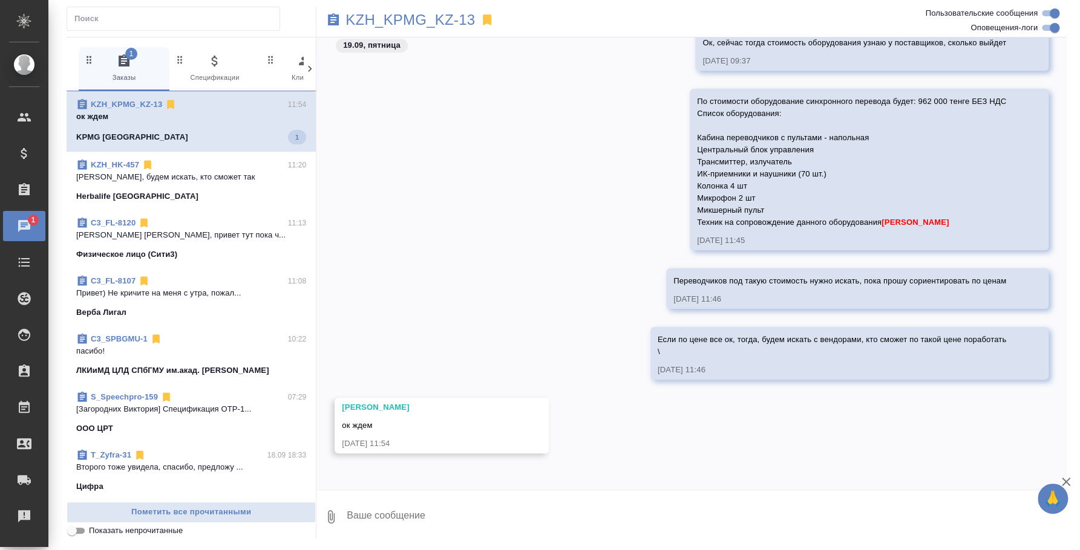
click at [549, 522] on textarea at bounding box center [705, 517] width 721 height 41
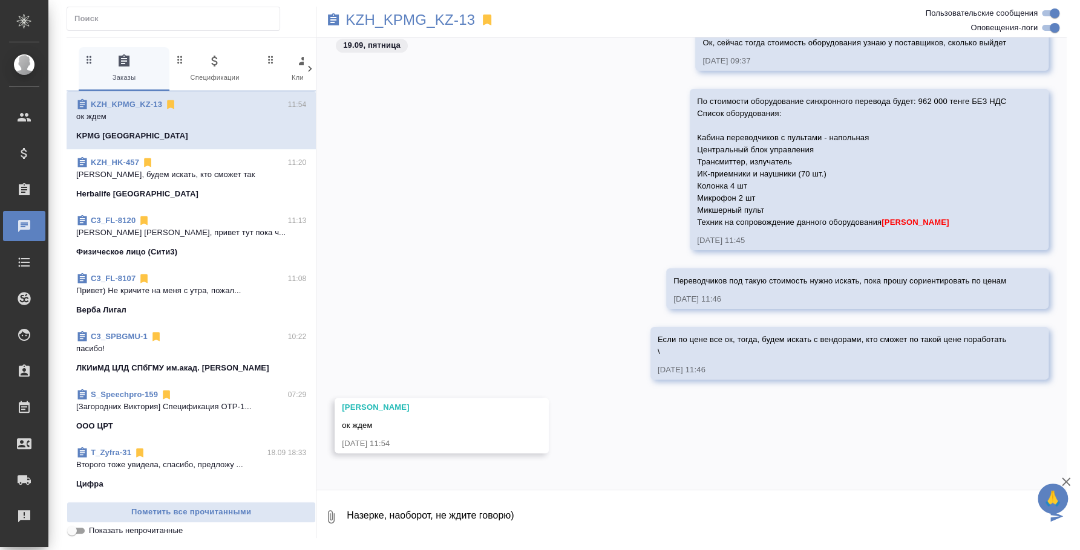
type textarea "Назерке, наоборот, не ждите говорю)"
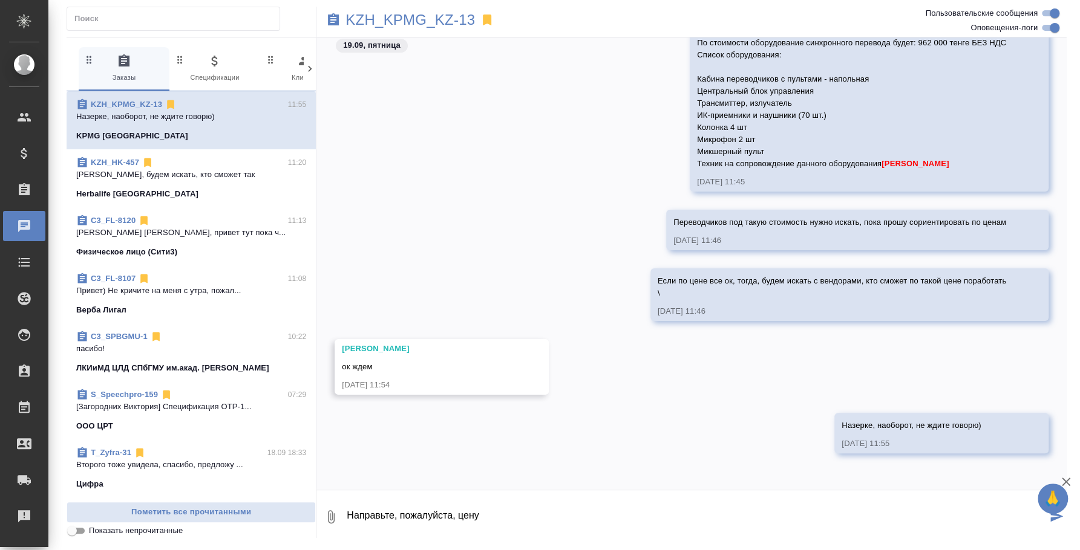
type textarea "Направьте, пожалуйста, цену"
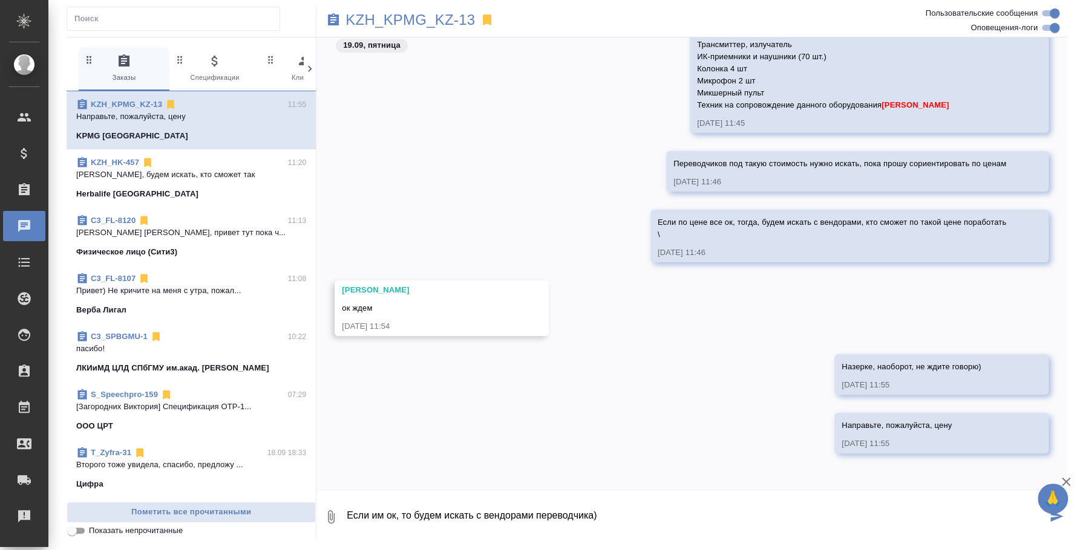
type textarea "Если им ок, то будем искать с вендорами переводчика)"
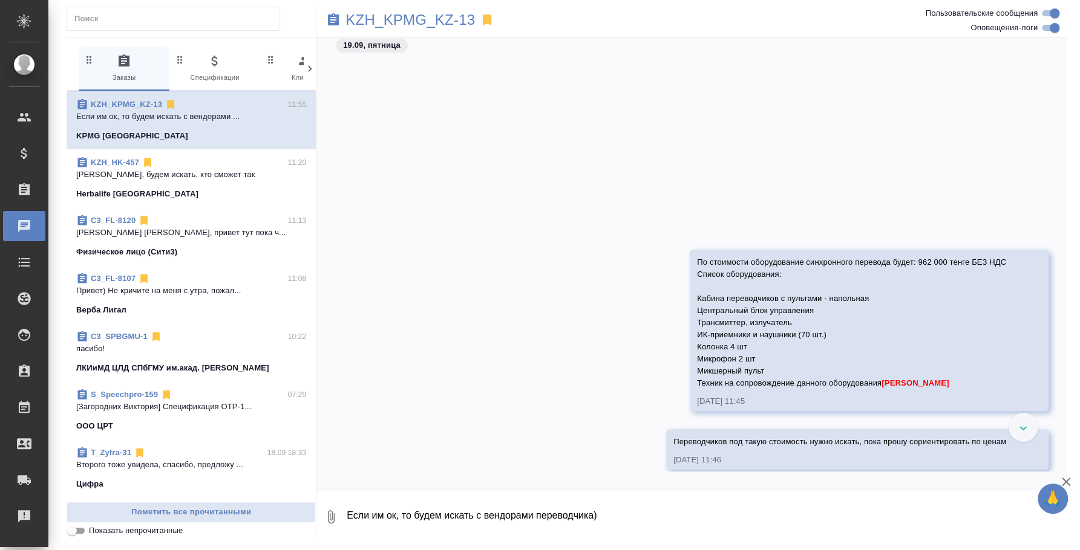
scroll to position [897, 0]
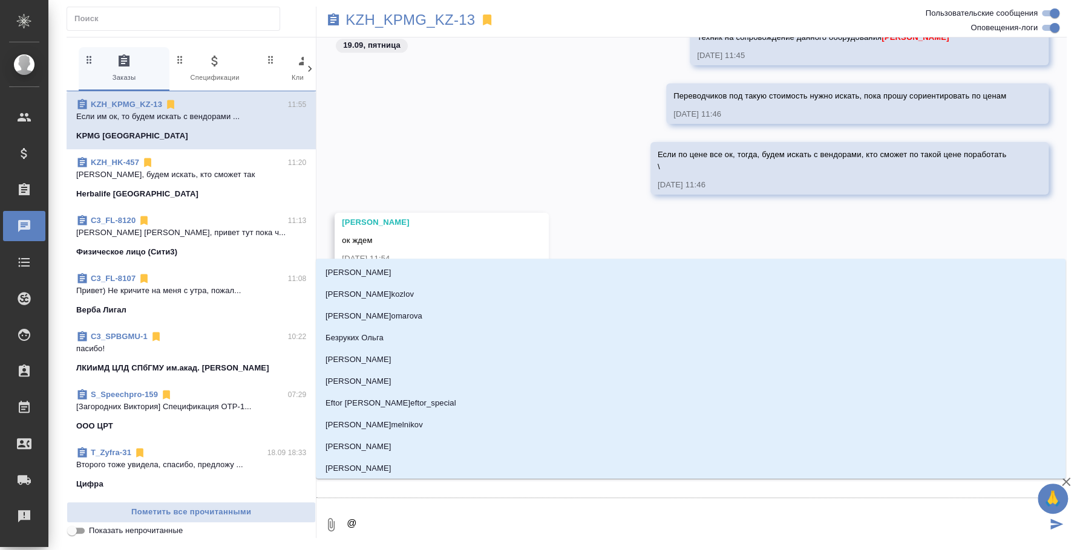
type textarea "@r"
type input "r"
type textarea "@[GEOGRAPHIC_DATA]"
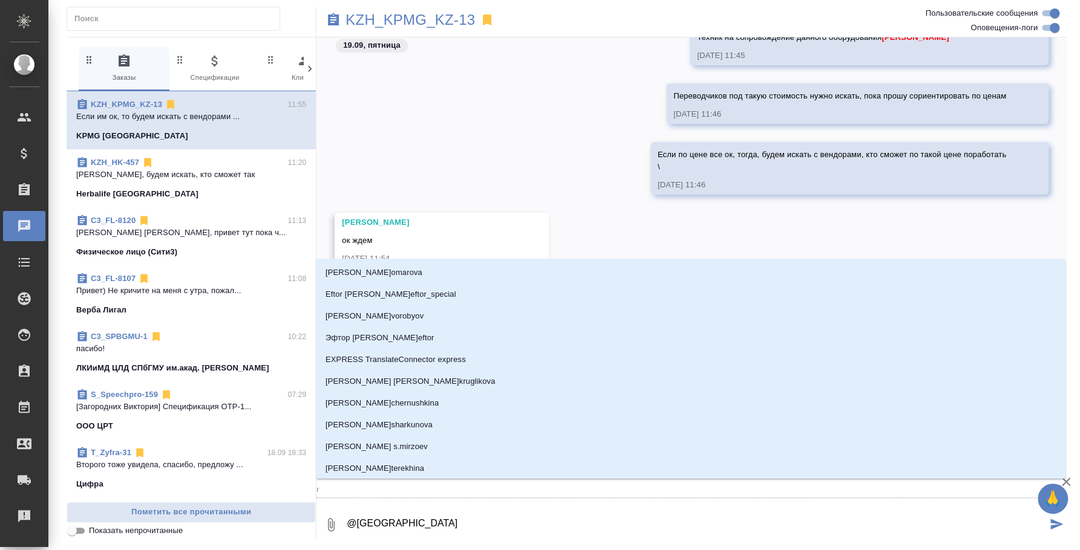
type input "rj"
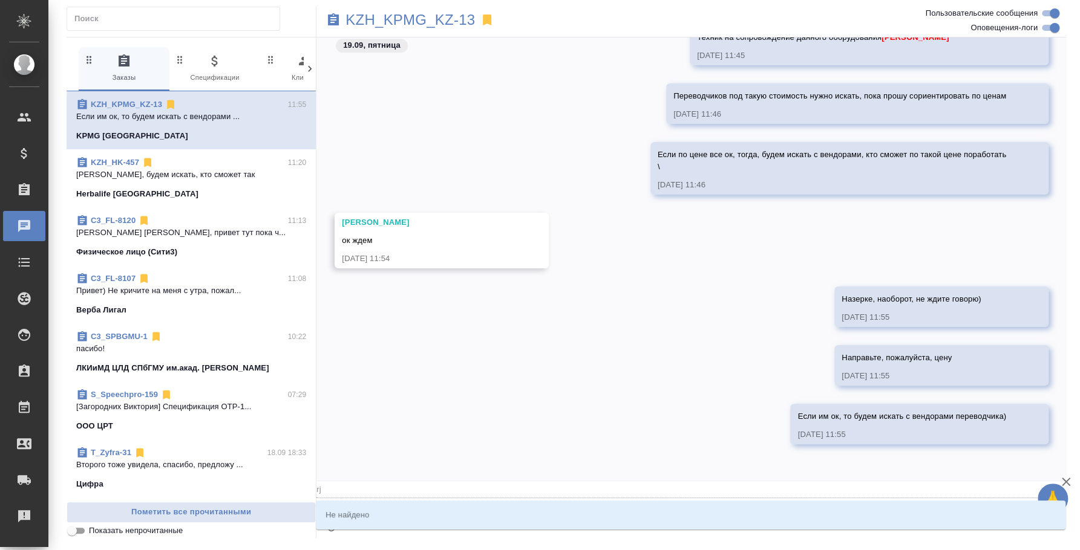
type textarea "@r"
type input "r"
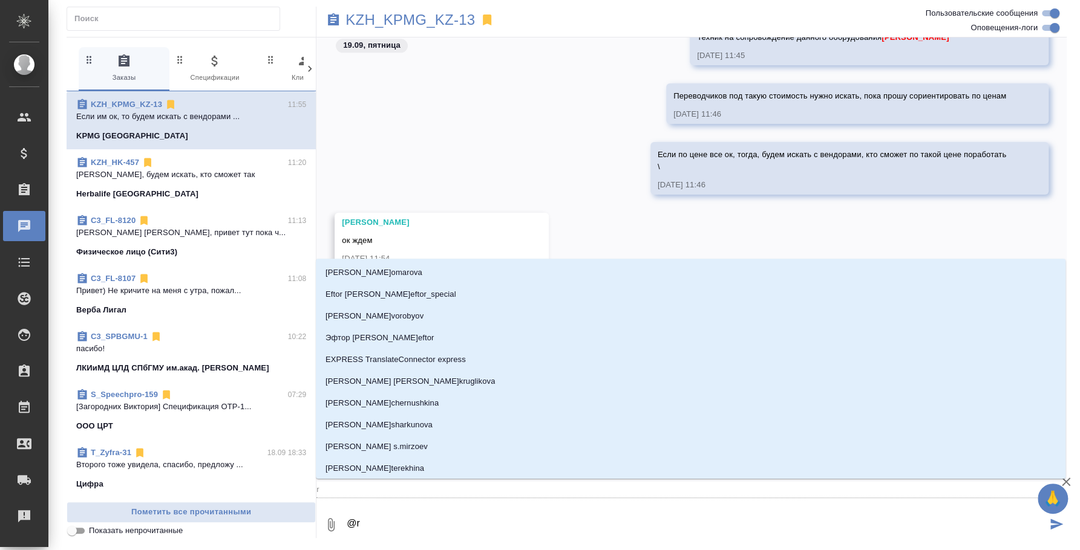
type textarea "@"
type textarea "@r'j"
type input "r'j"
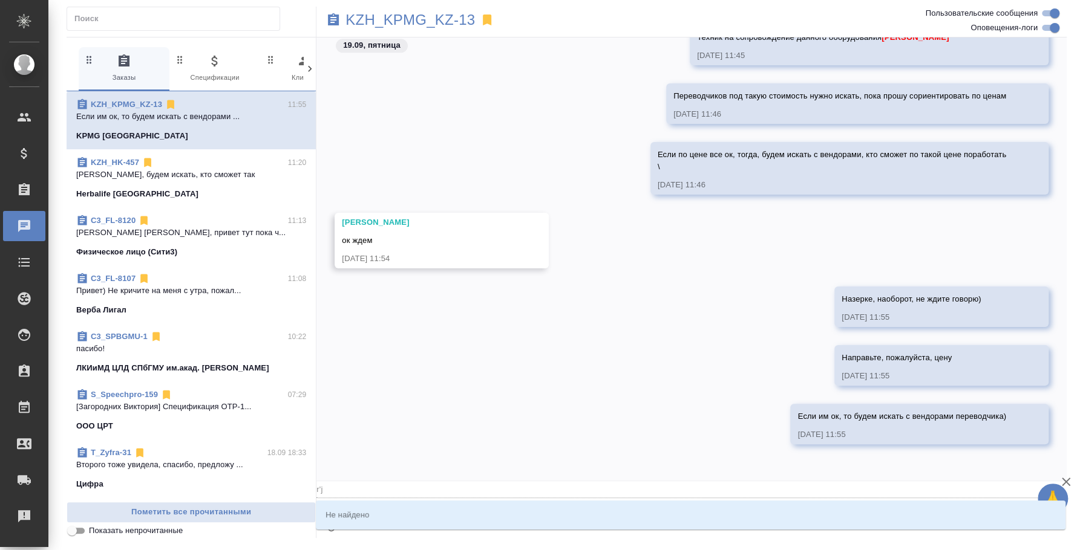
type textarea "@r'ji"
type input "r'ji"
type textarea "@r'ji't"
type input "r'ji't"
type textarea "@r'ji"
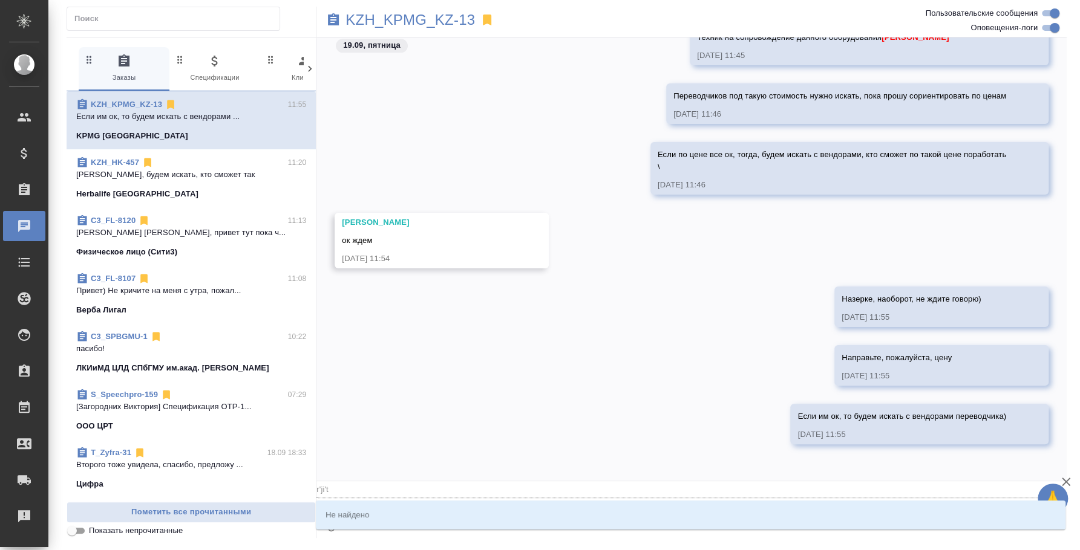
type input "r'ji"
type textarea "@r'j"
type input "r'j"
type textarea "@r"
type input "r"
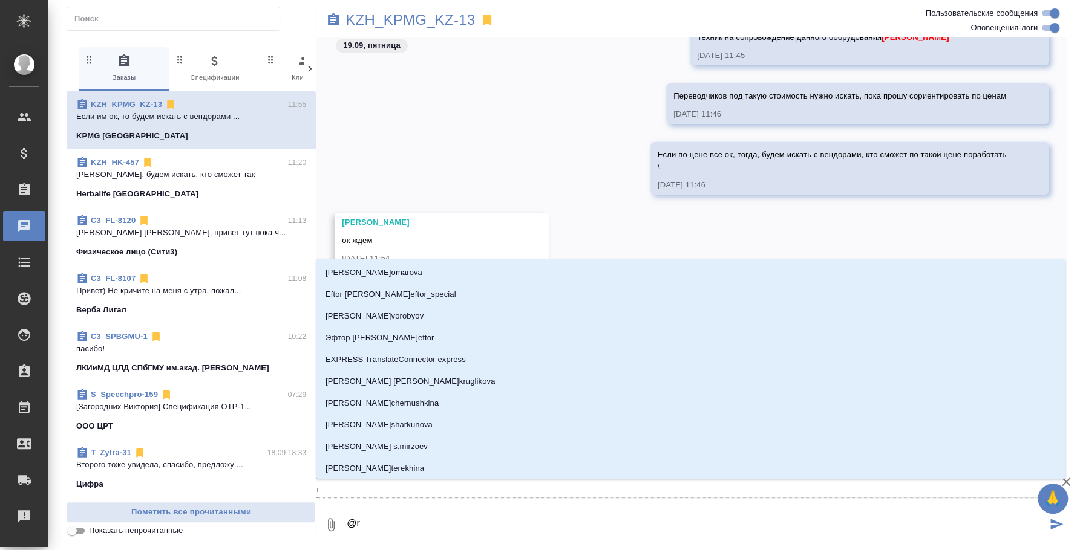
type textarea "@"
type textarea "@к"
type input "к"
type textarea "@ко"
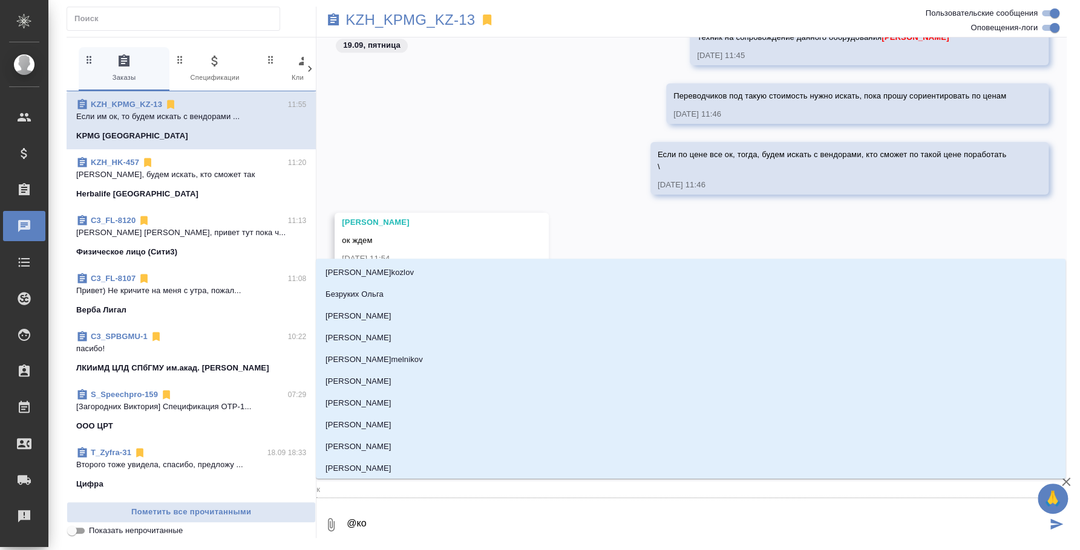
type input "ко"
type textarea "@кош"
type input "кош"
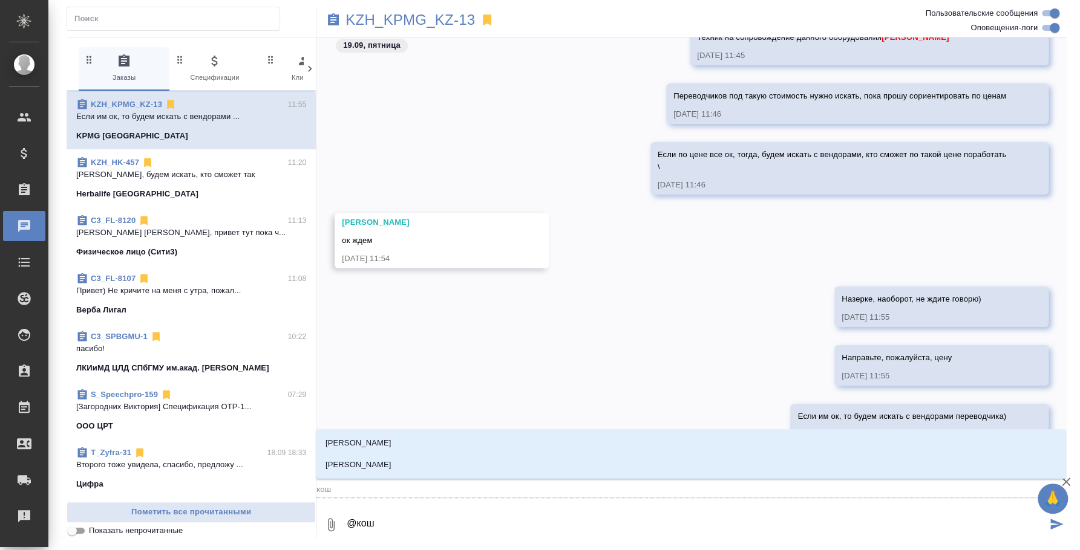
type textarea "@коше"
type input "коше"
click at [580, 471] on li "Кошербаева Назерке" at bounding box center [690, 465] width 749 height 22
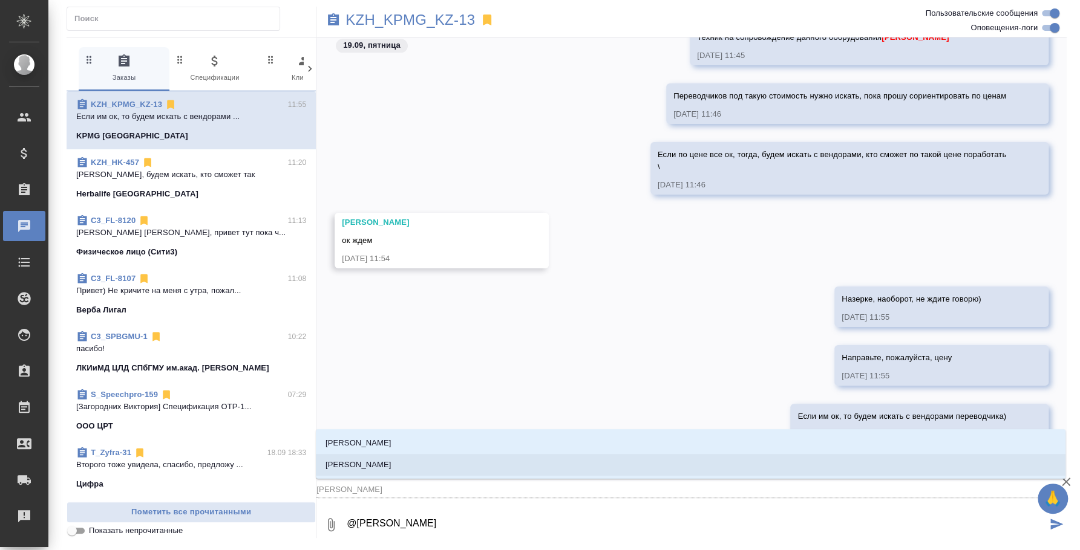
type textarea "@Кошербаева Назерке"
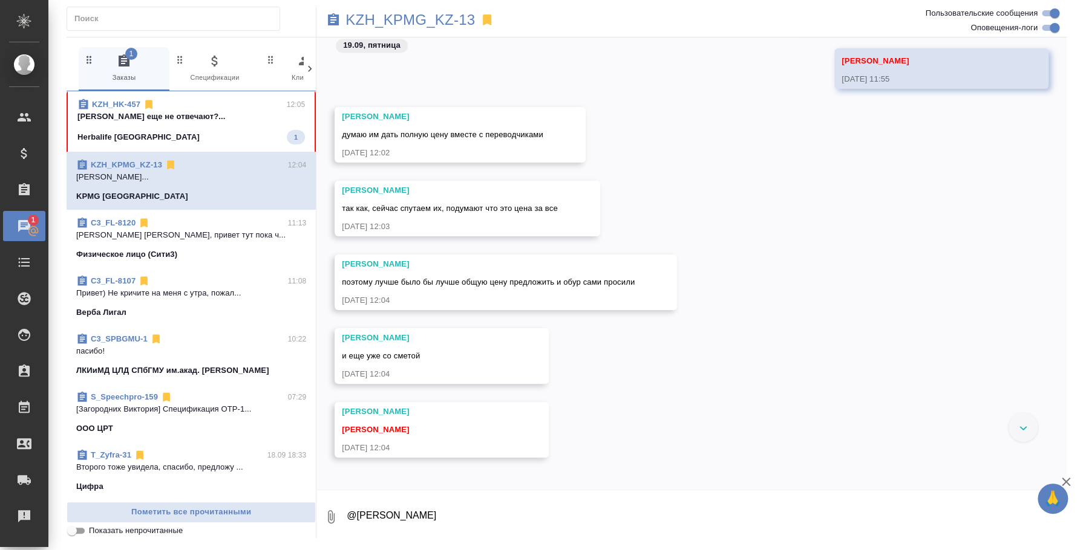
scroll to position [1324, 0]
click at [478, 535] on textarea "@Кошербаева Назерке" at bounding box center [705, 517] width 721 height 41
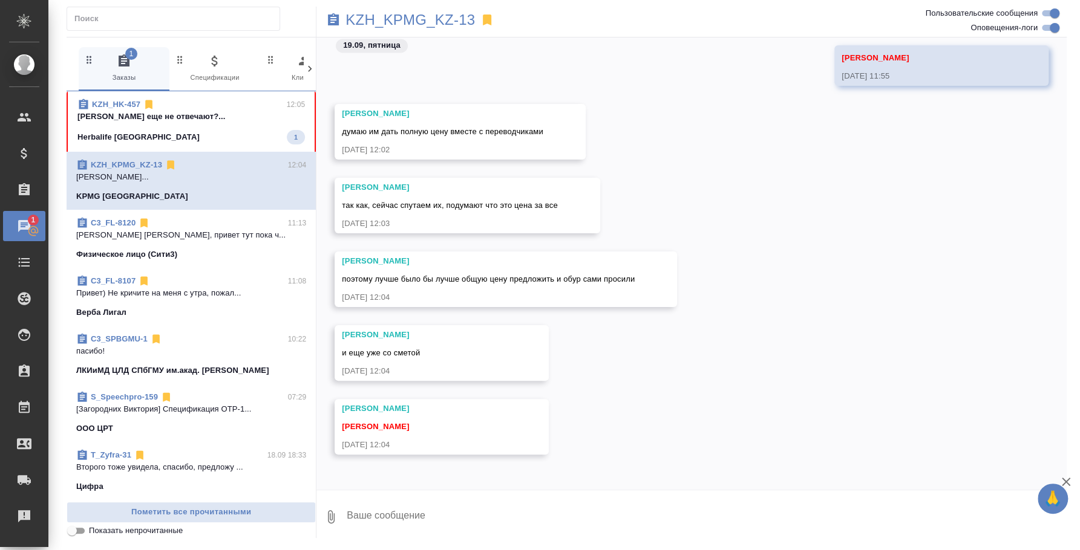
type textarea "У"
type textarea "Цена за переводчиков ты сказала у них по договору"
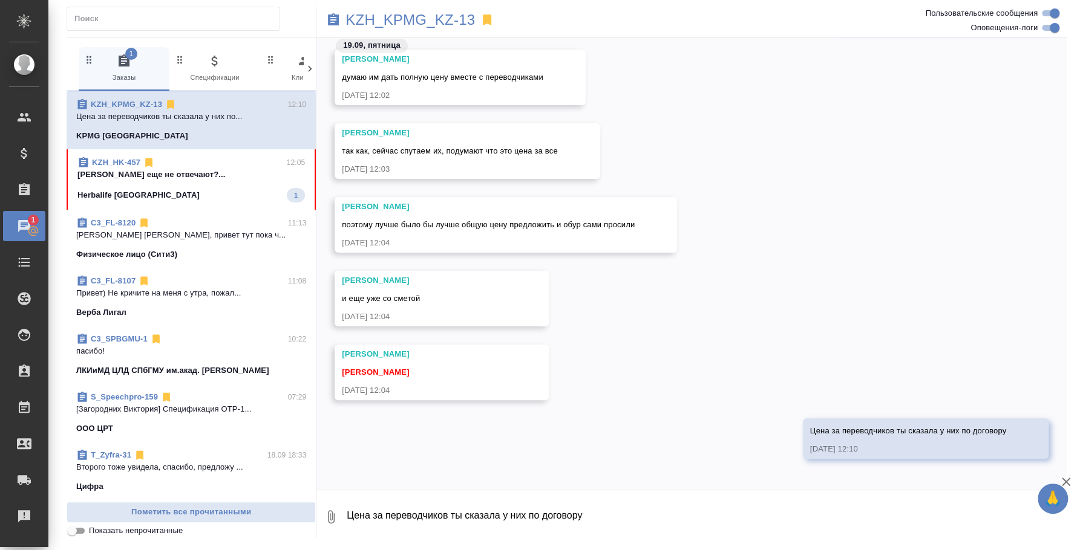
scroll to position [1383, 0]
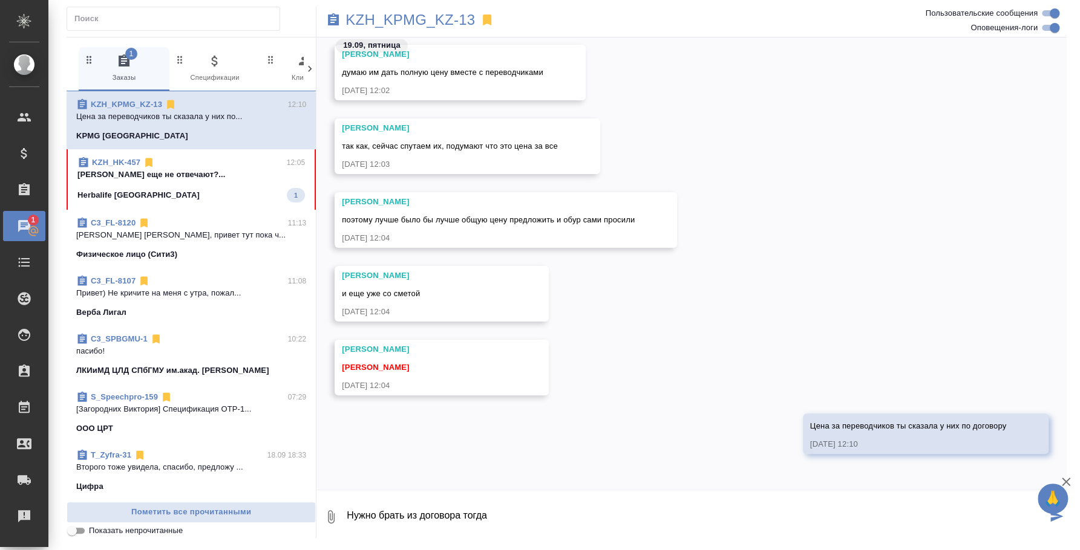
type textarea "Нужно брать из договора тогда"
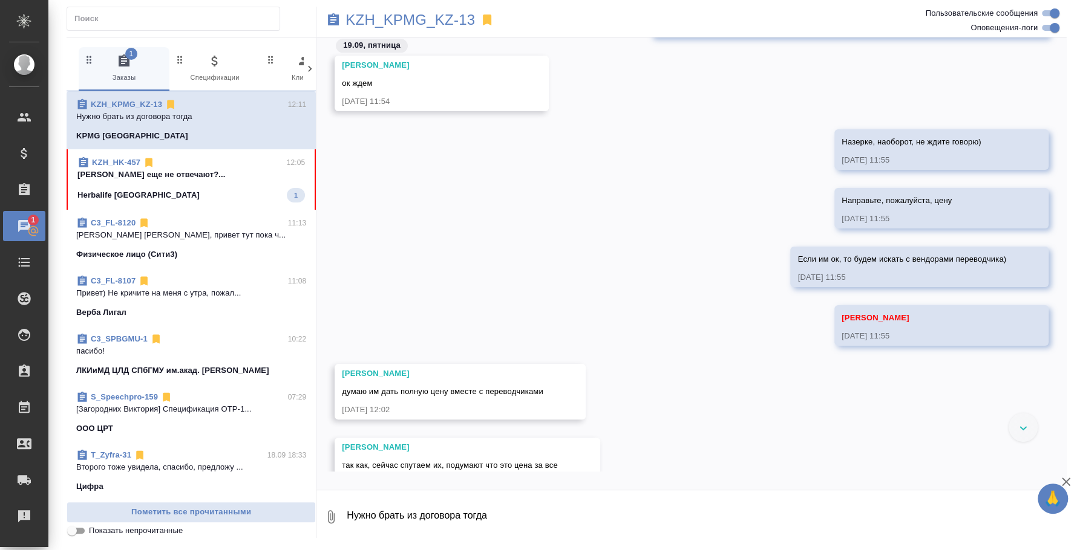
scroll to position [1442, 0]
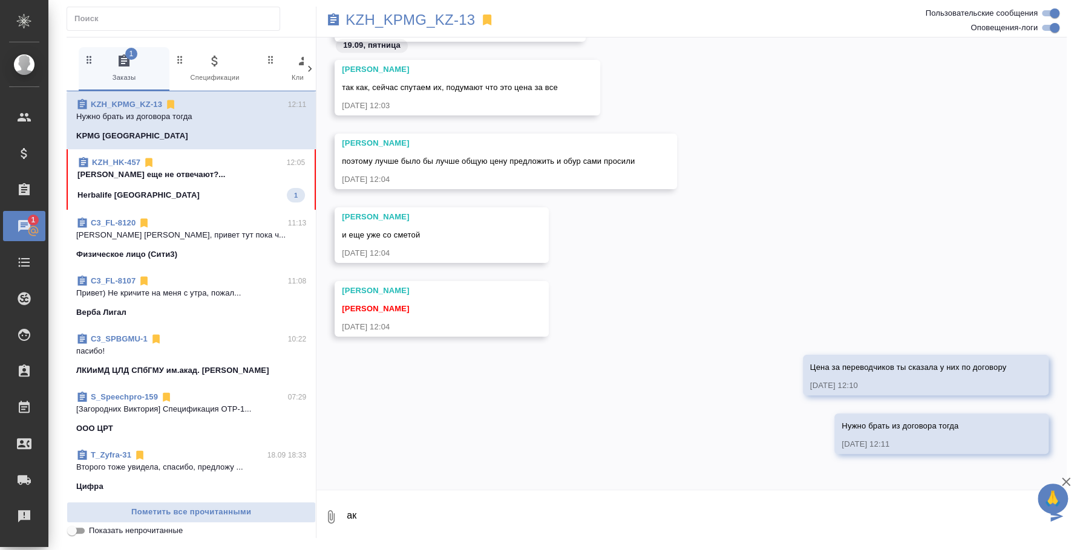
type textarea "а"
type textarea "Т"
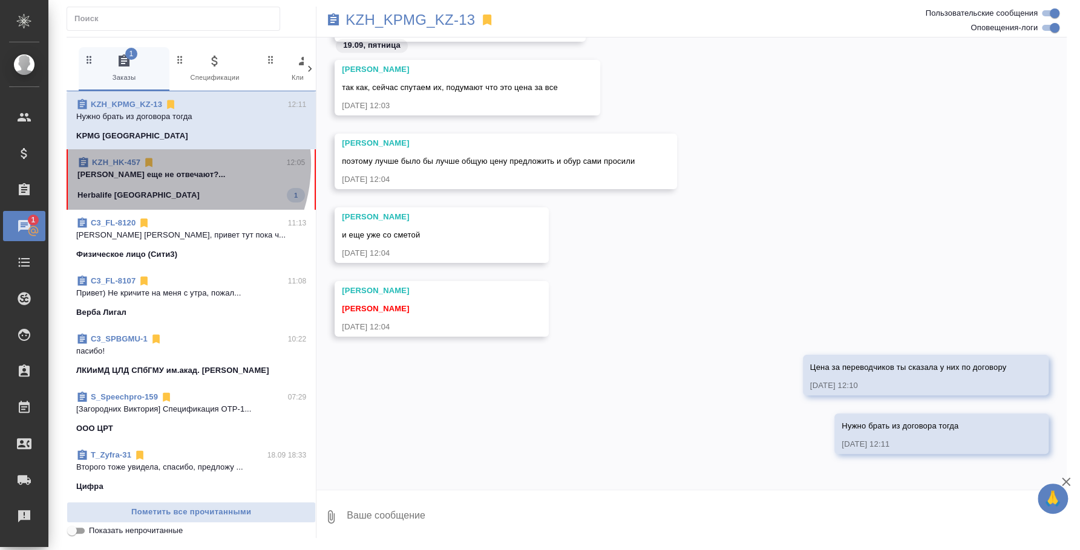
click at [156, 164] on div "KZH_HK-457 12:05" at bounding box center [190, 163] width 227 height 12
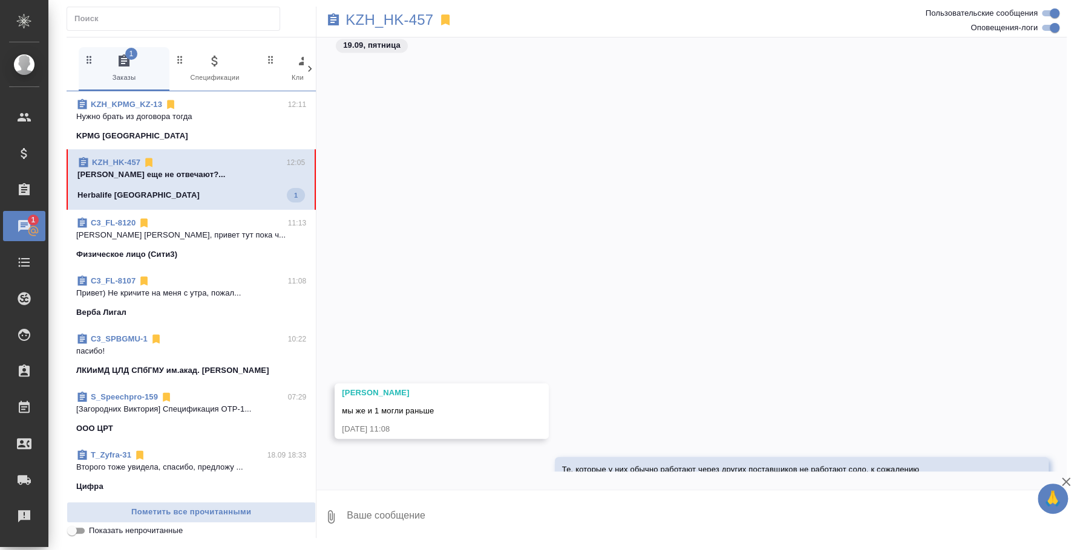
scroll to position [1790, 0]
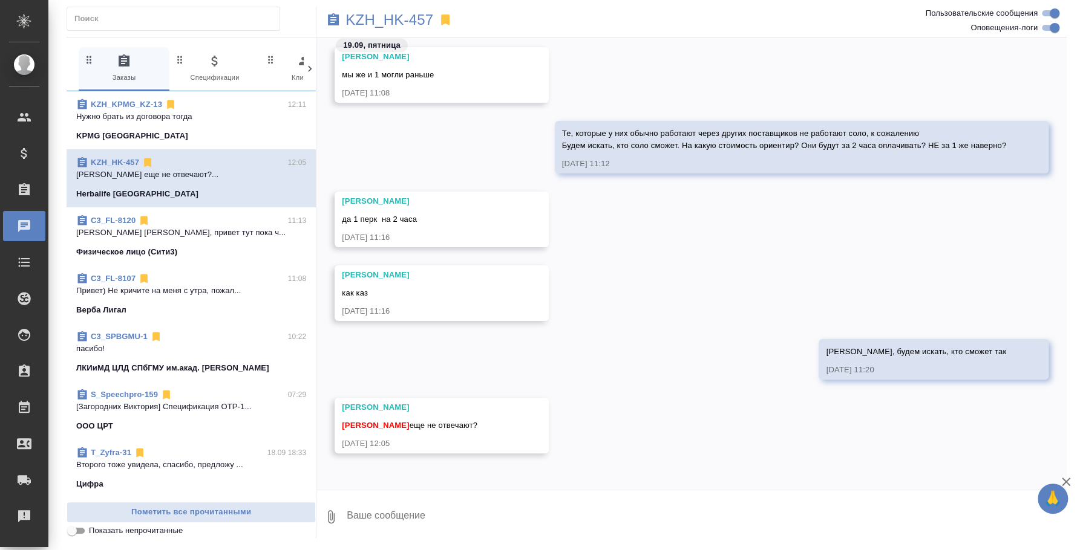
click at [540, 513] on textarea at bounding box center [705, 517] width 721 height 41
type textarea "Я"
type textarea "Мне надо новых искать, сами переводчики мне не напишут"
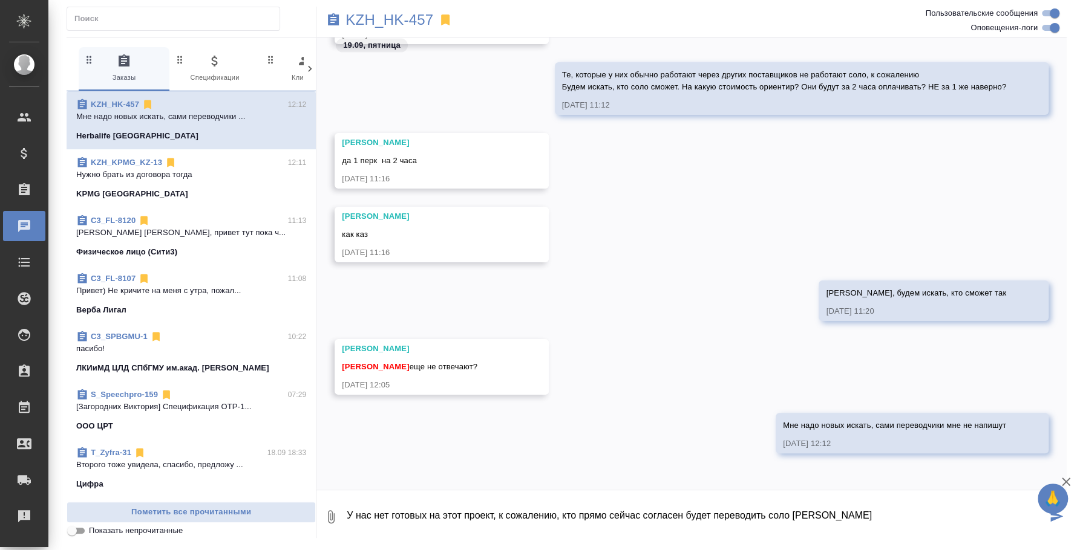
type textarea "У нас нет готовых на этот проект, к сожалению, кто прямо сейчас согласен будет …"
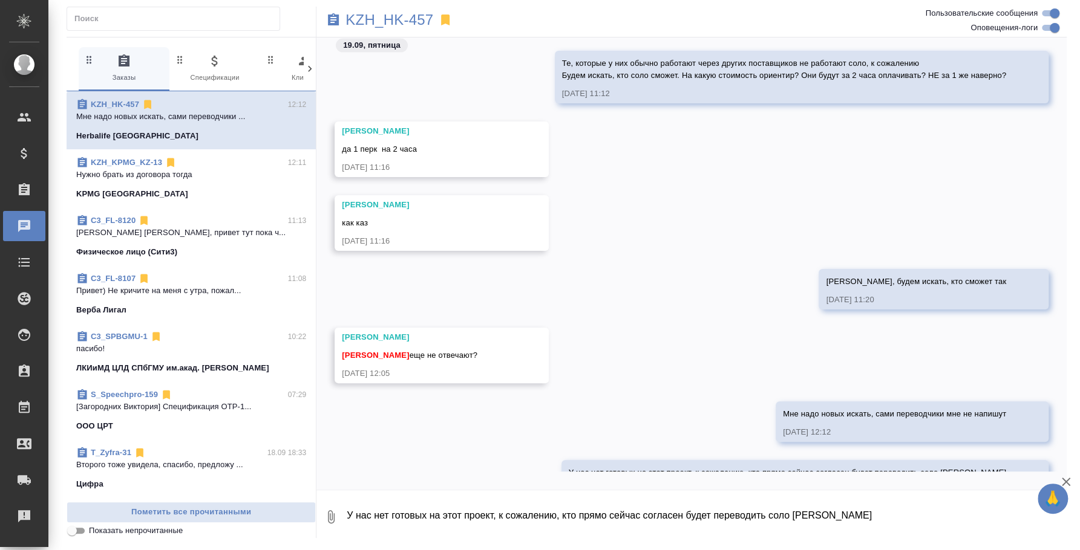
scroll to position [1919, 0]
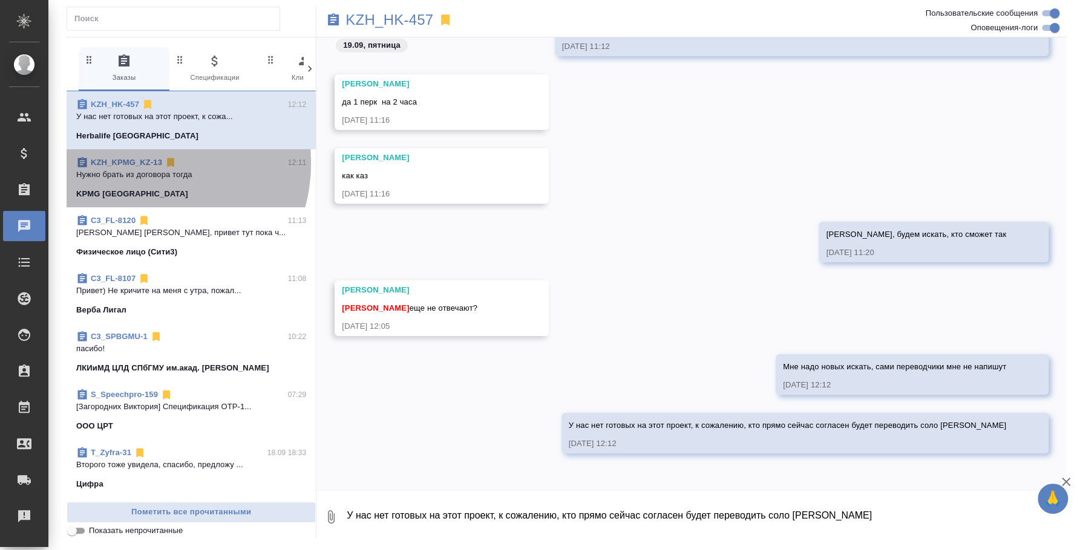
click at [142, 163] on link "KZH_KPMG_KZ-13" at bounding box center [126, 162] width 71 height 9
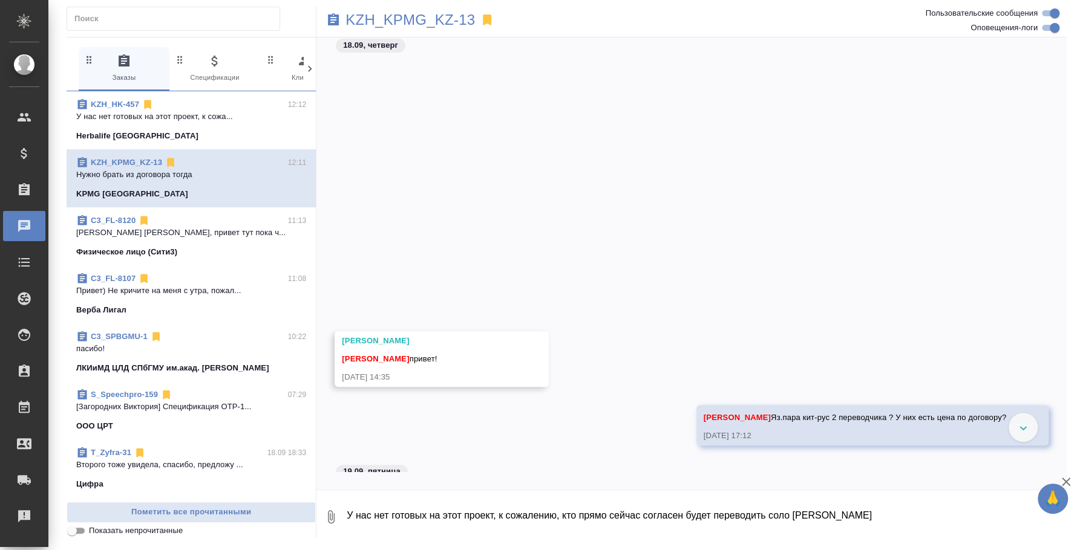
scroll to position [377, 0]
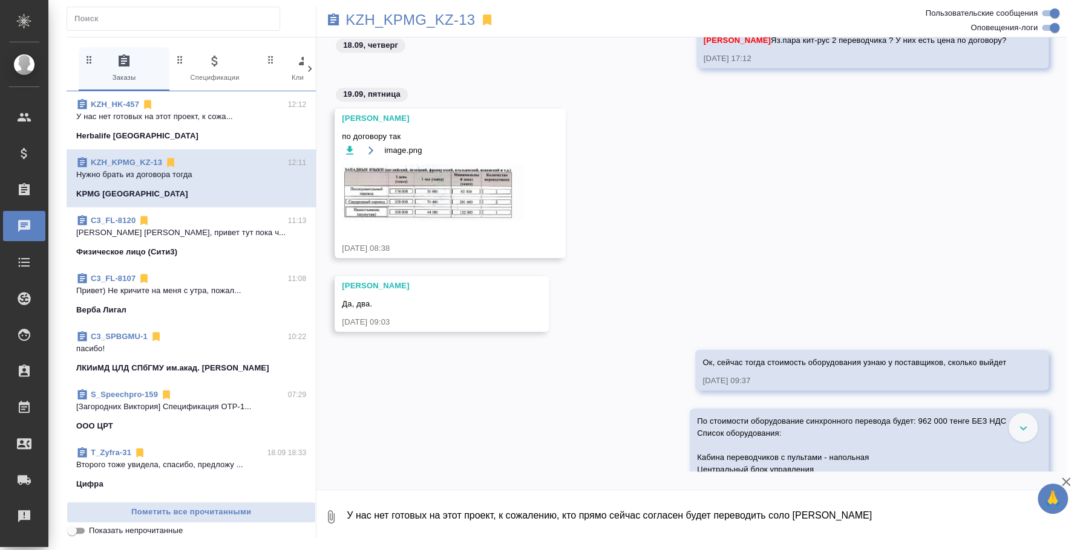
click at [486, 197] on img at bounding box center [432, 192] width 181 height 57
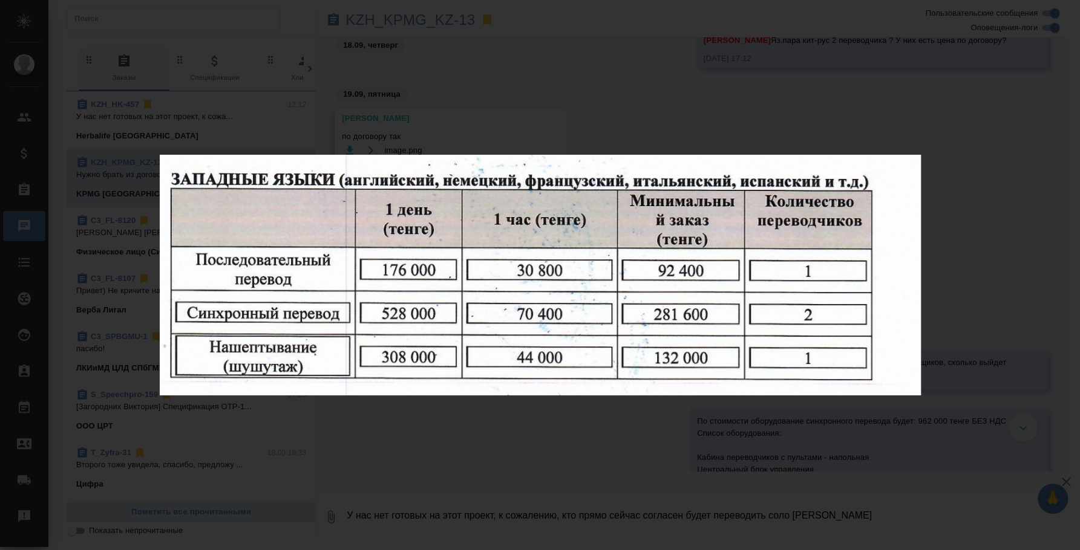
click at [606, 454] on div "image.png 1 of 1" at bounding box center [540, 275] width 1080 height 550
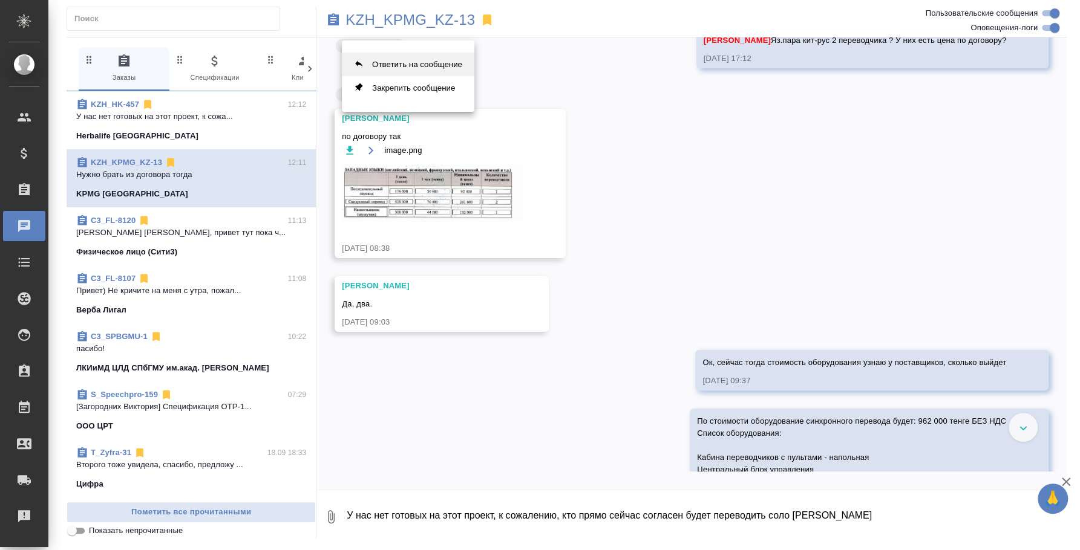
click at [422, 71] on button "Ответить на сообщение" at bounding box center [408, 65] width 132 height 24
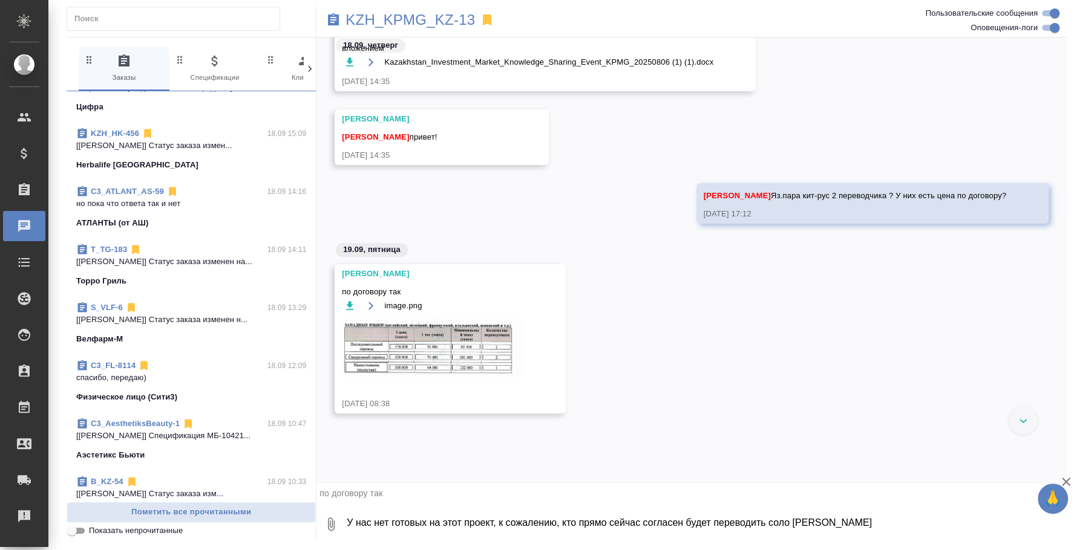
scroll to position [0, 0]
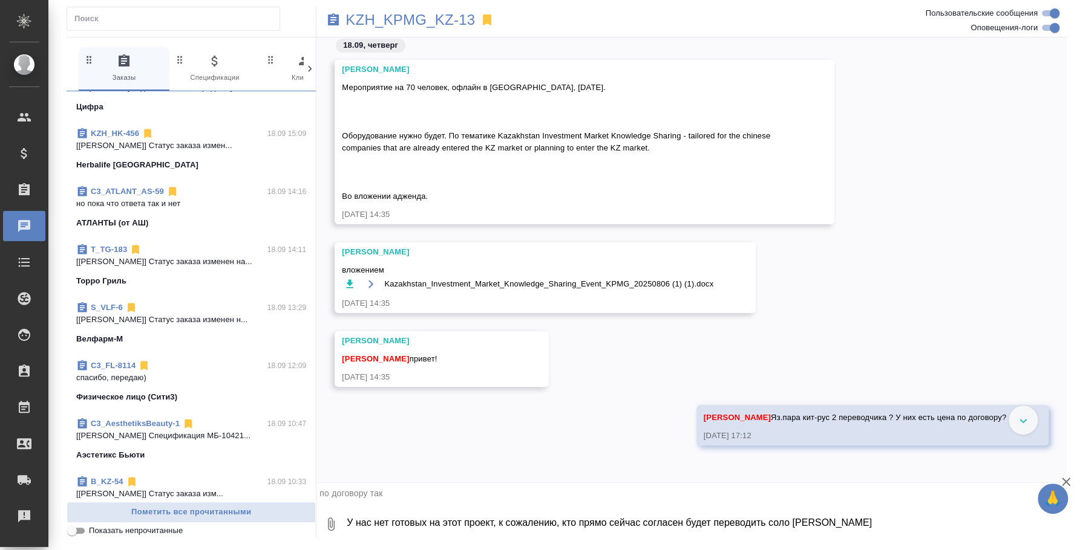
click at [505, 513] on textarea "У нас нет готовых на этот проект, к сожалению, кто прямо сейчас согласен будет …" at bounding box center [705, 524] width 721 height 41
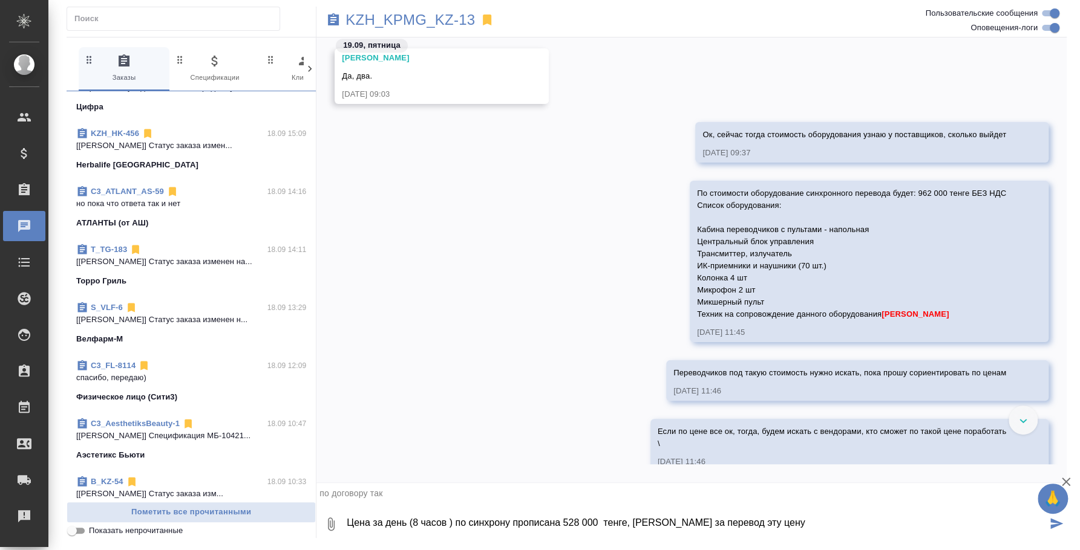
scroll to position [605, 0]
drag, startPoint x: 685, startPoint y: 192, endPoint x: 777, endPoint y: 324, distance: 160.4
click at [777, 321] on div "По стоимости оборудование синхронного перевода будет: 962 000 тенге БЕЗ НДС Спи…" at bounding box center [851, 253] width 309 height 136
copy span "По стоимости оборудование синхронного перевода будет: 962 000 тенге БЕЗ НДС Спи…"
click at [760, 519] on textarea "Цена за день (8 часов ) по синхрону прописана 528 000 тенге, берите за перевод …" at bounding box center [695, 524] width 701 height 41
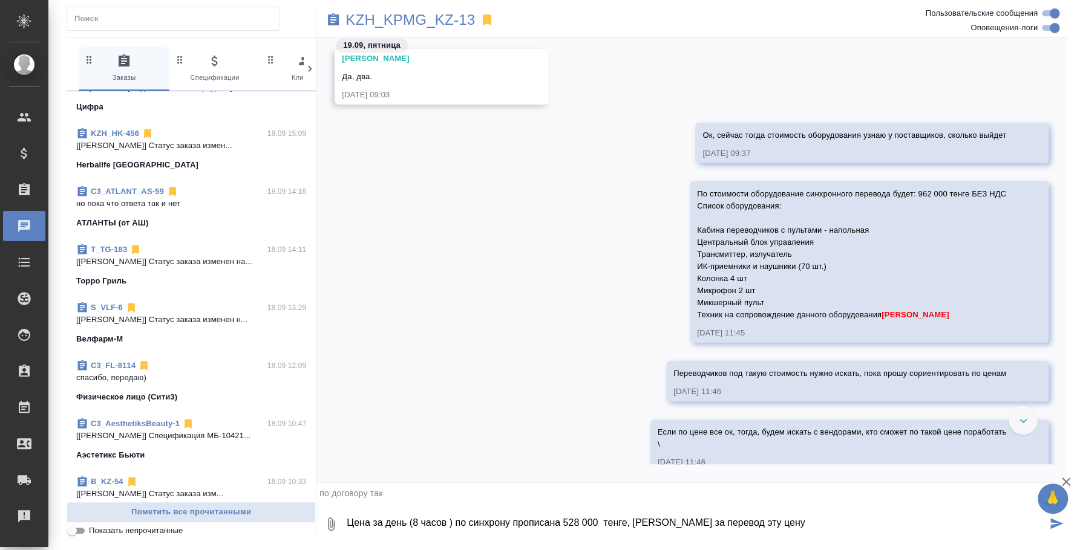
paste textarea "По стоимости оборудование синхронного перевода будет: 962 000 тенге БЕЗ НДС Спи…"
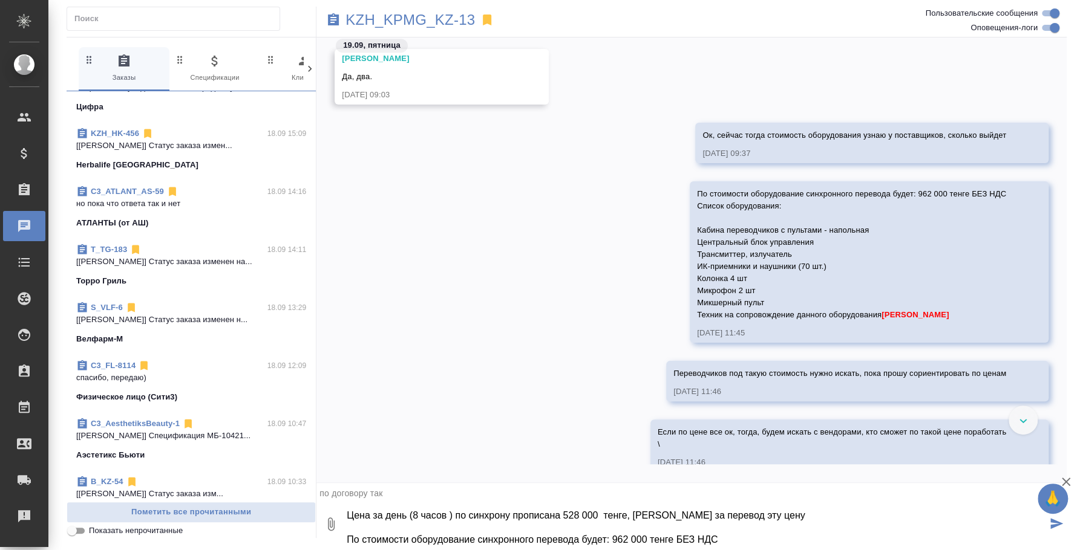
scroll to position [140, 0]
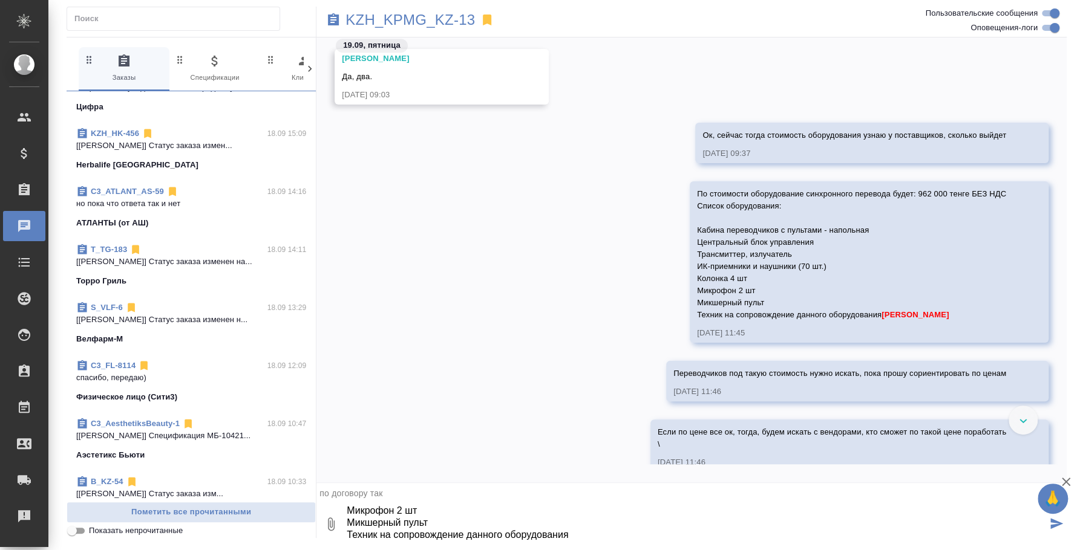
click at [761, 519] on textarea "Цена за день (8 часов ) по синхрону прописана 528 000 тенге, берите за перевод …" at bounding box center [695, 524] width 701 height 41
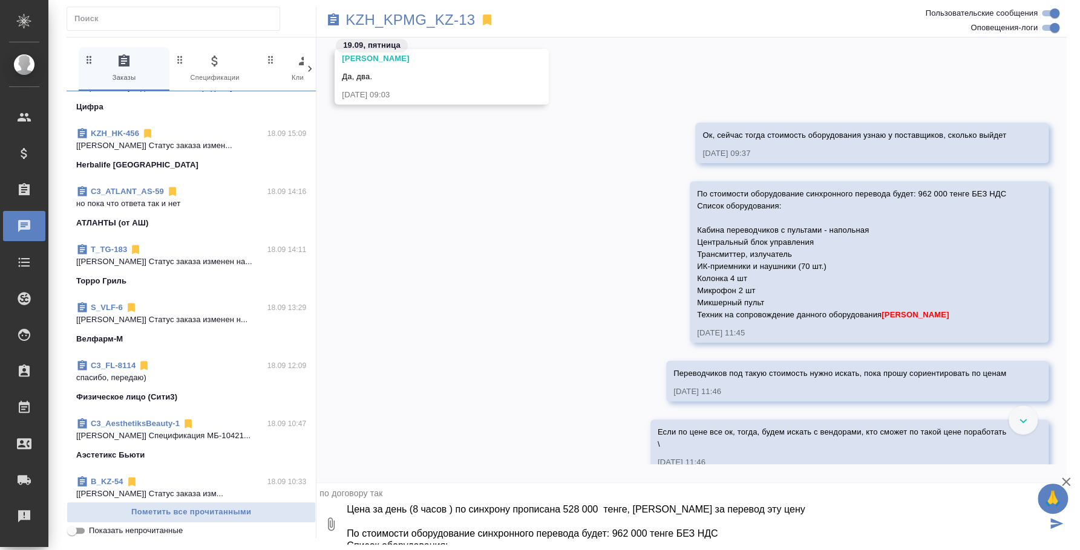
click at [601, 531] on textarea "Цена за день (8 часов ) по синхрону прописана 528 000 тенге, берите за перевод …" at bounding box center [695, 524] width 701 height 41
drag, startPoint x: 605, startPoint y: 532, endPoint x: 343, endPoint y: 533, distance: 261.9
click at [343, 533] on div "0 Цена за день (8 часов ) по синхрону прописана 528 000 тенге, берите за перево…" at bounding box center [691, 524] width 750 height 41
click at [761, 508] on textarea "Цена за день (8 часов ) по синхрону прописана 528 000 тенге, берите за перевод …" at bounding box center [695, 524] width 701 height 41
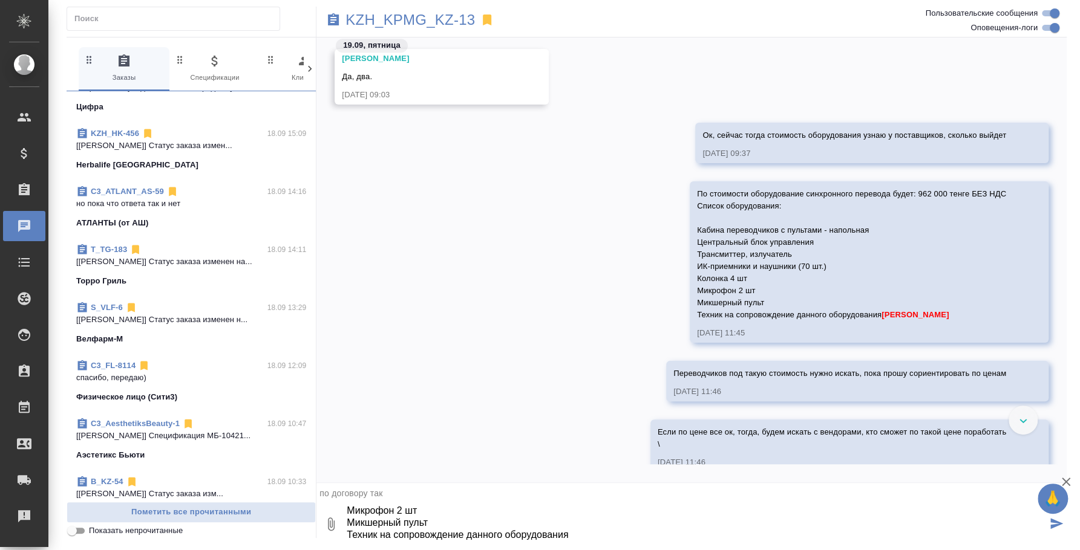
scroll to position [152, 0]
type textarea "Цена за день (8 часов ) по синхрону прописана 528 000 тенге, берите за перевод …"
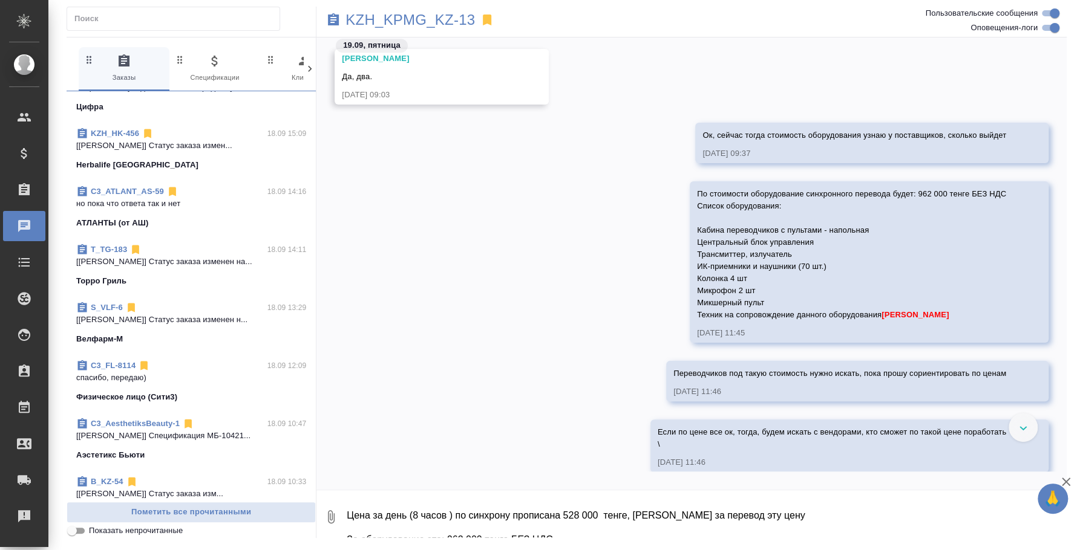
scroll to position [1670, 0]
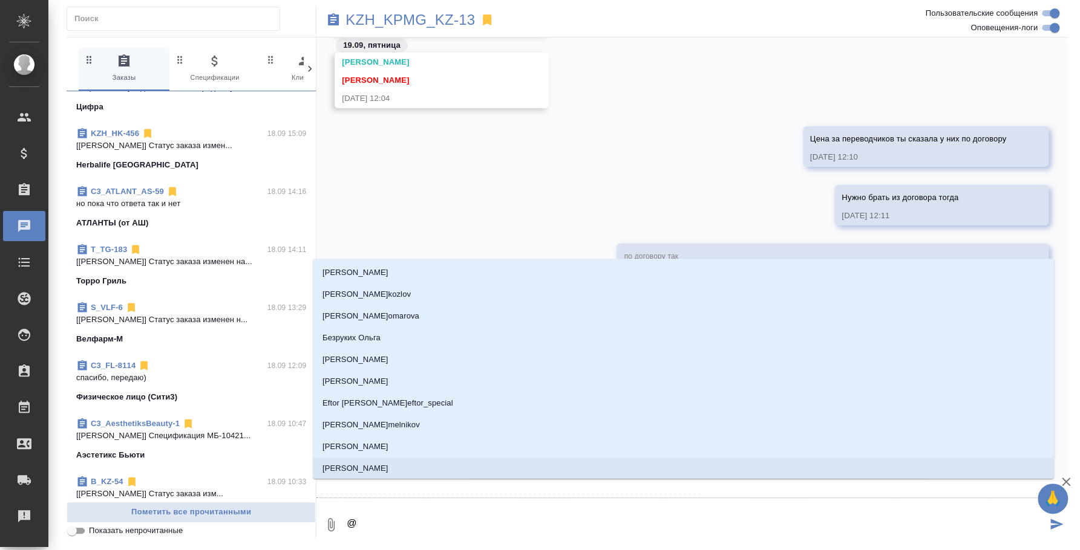
type textarea "@r"
type input "r"
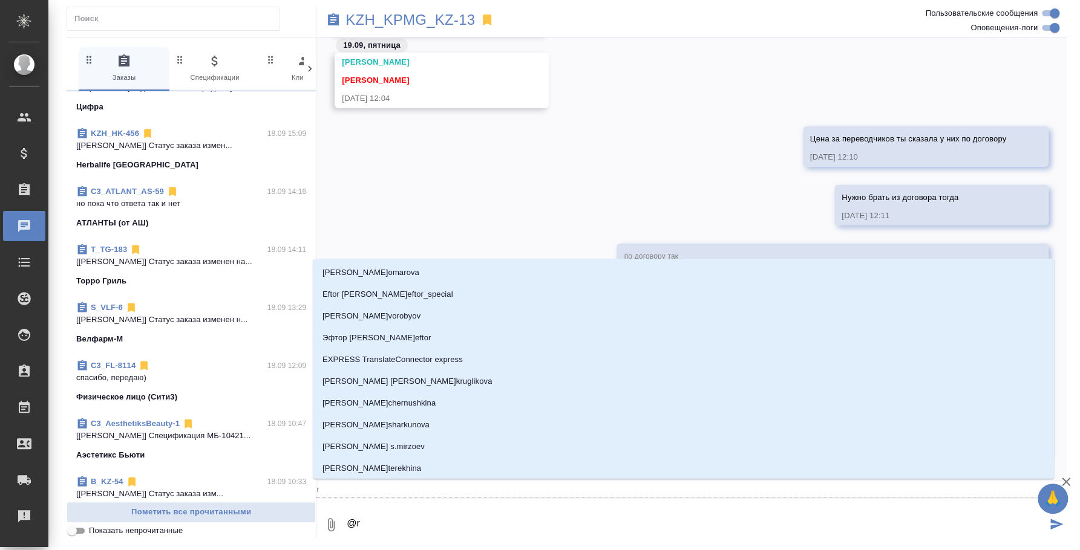
type textarea "@r'j"
type input "r'j"
type textarea "@r'ji"
type input "r'ji"
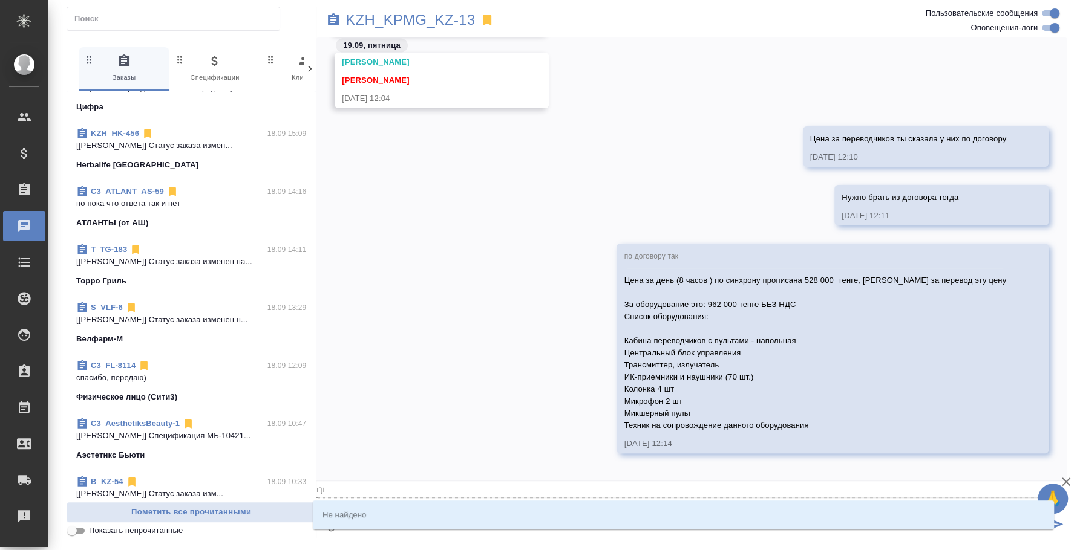
type textarea "@r'j"
type input "r'j"
type textarea "@r"
type input "r"
type textarea "@"
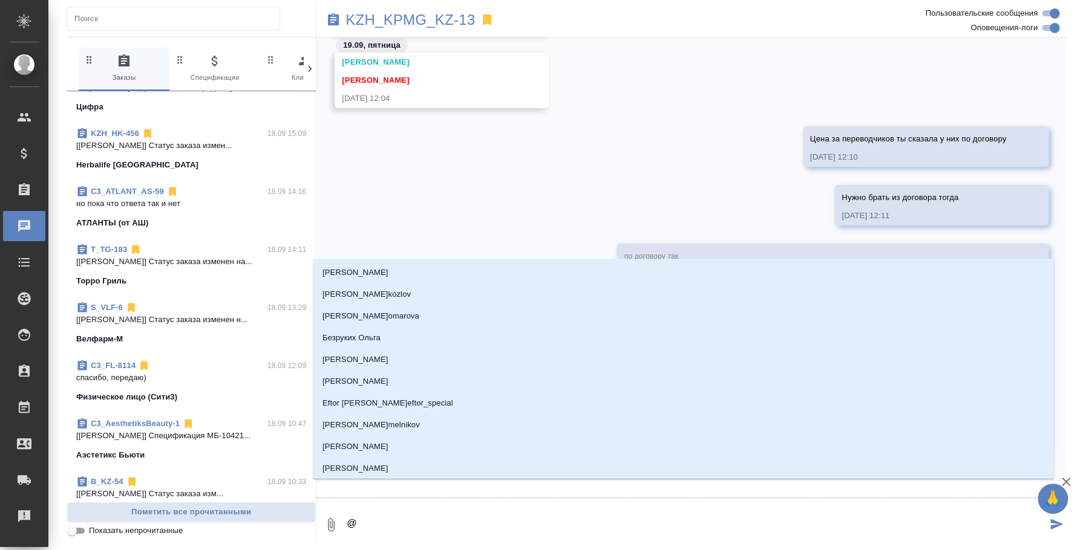
type textarea "@к"
type input "к"
type textarea "@ко"
type input "ко"
type textarea "@кош"
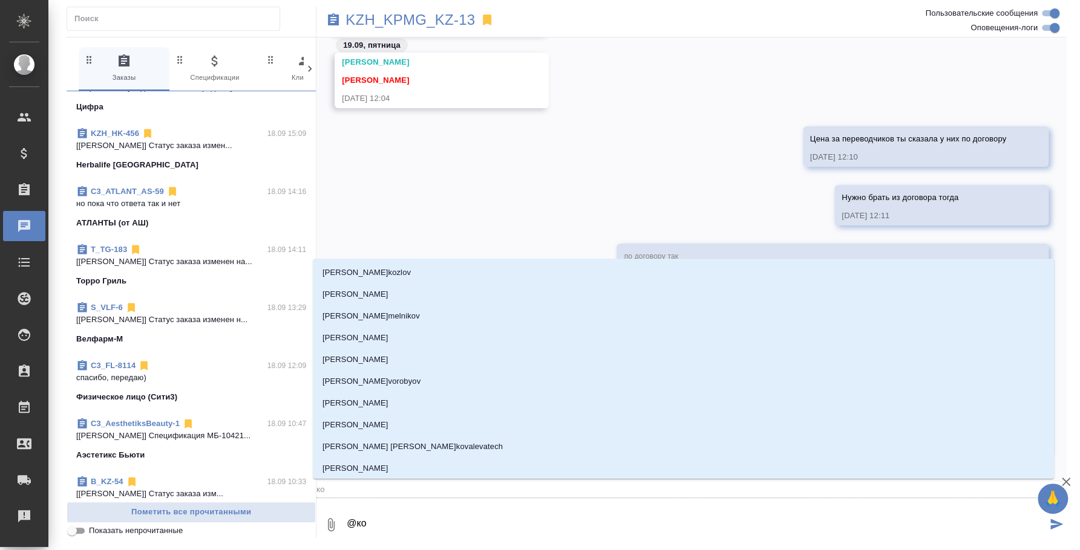
type input "кош"
type textarea "@коше"
type input "коше"
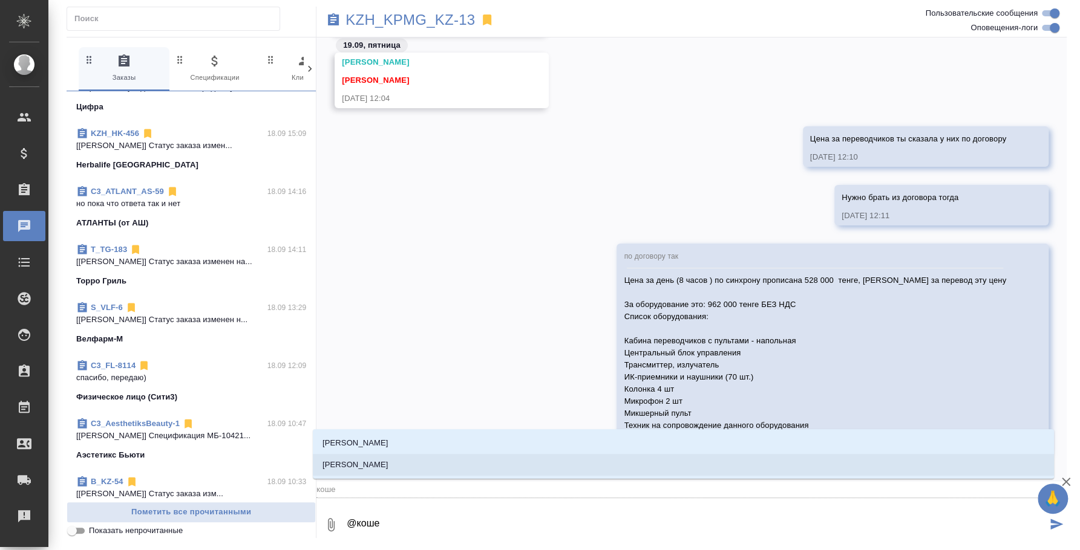
click at [675, 461] on li "Кошербаева Назерке" at bounding box center [683, 465] width 741 height 22
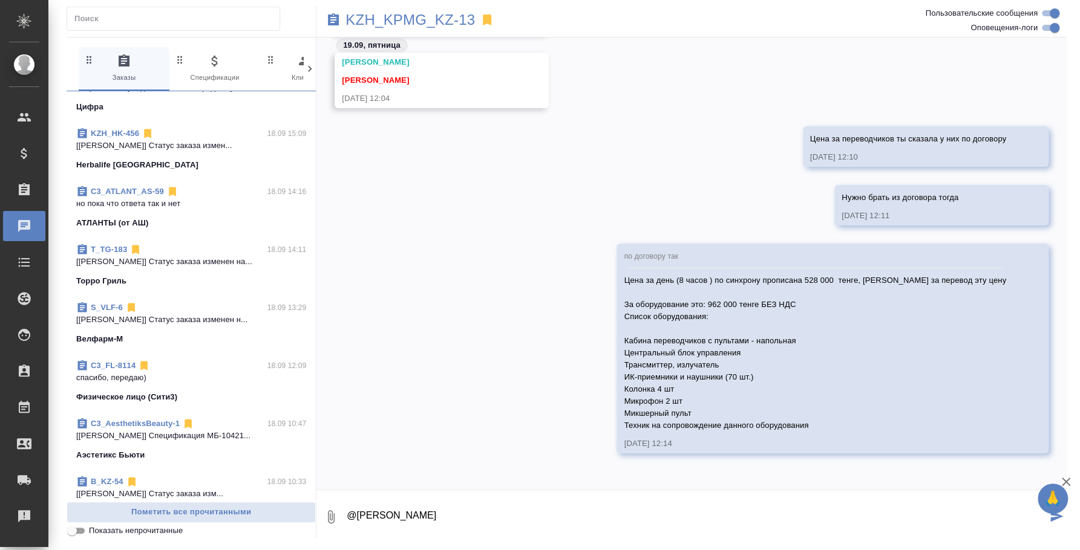
type textarea "@Кошербаева Назерке"
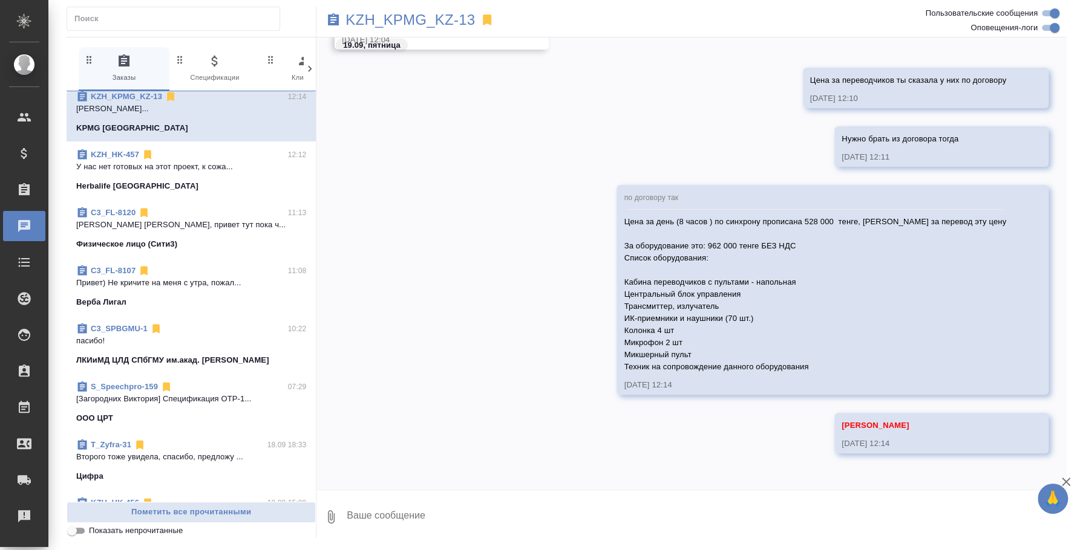
scroll to position [0, 0]
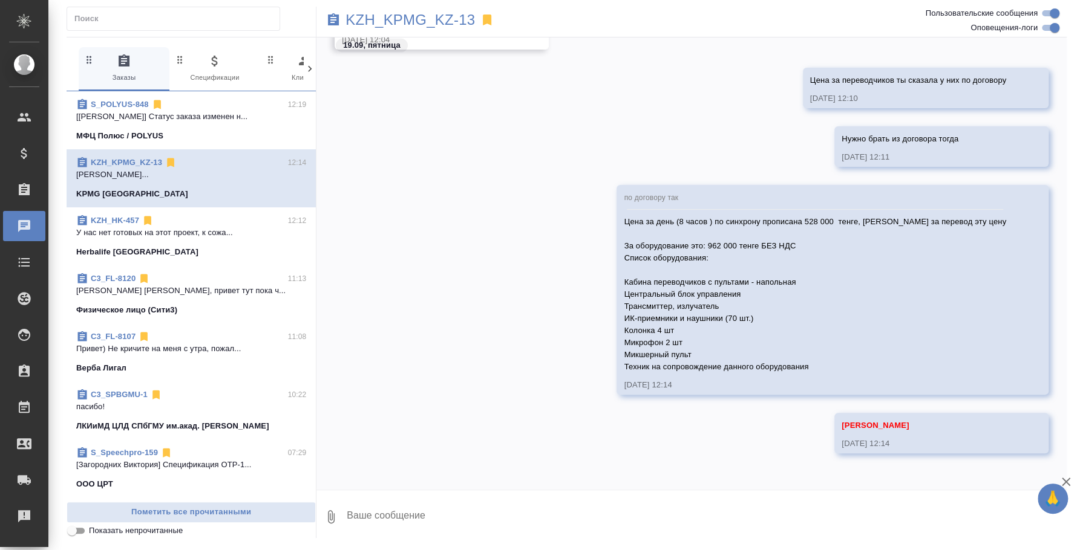
click at [135, 124] on span "S_POLYUS-848 12:19 [Фокина Наталья] Статус заказа изменен н... МФЦ Полюс / POLY…" at bounding box center [191, 121] width 230 height 44
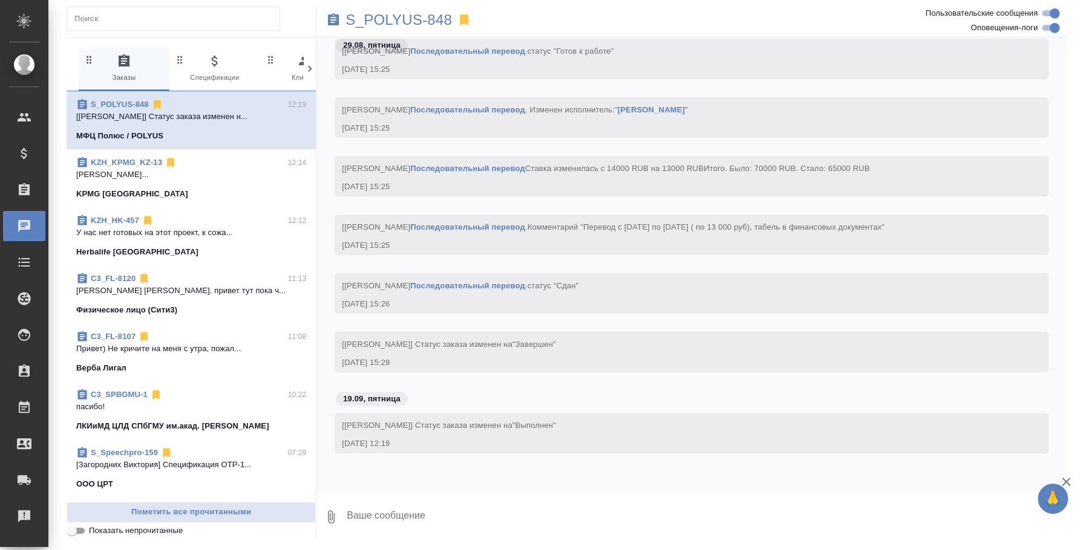
scroll to position [7375, 0]
click at [403, 22] on p "S_POLYUS-848" at bounding box center [398, 20] width 106 height 12
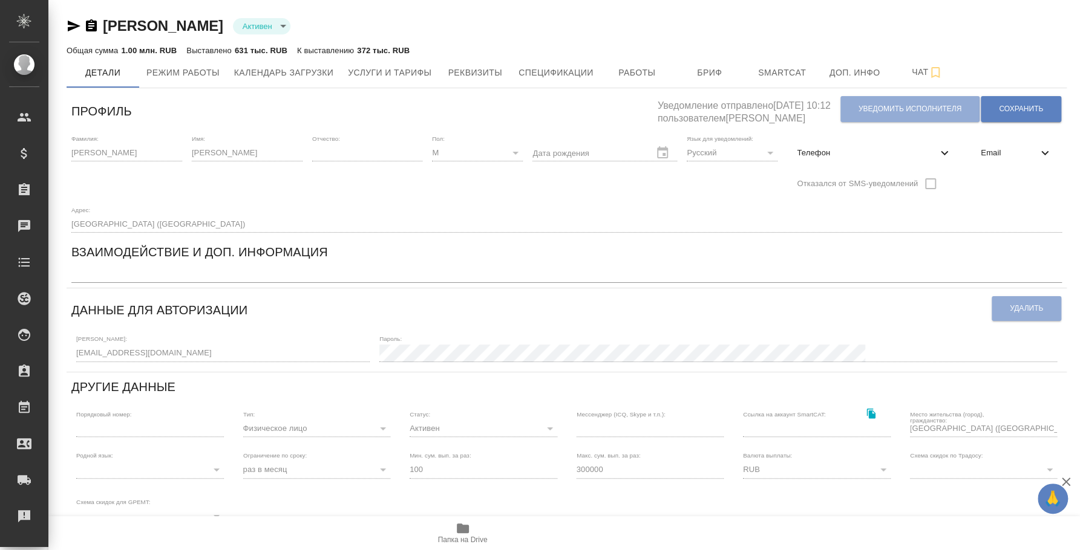
click at [73, 21] on icon "button" at bounding box center [74, 26] width 15 height 15
click at [79, 26] on icon "button" at bounding box center [74, 26] width 13 height 11
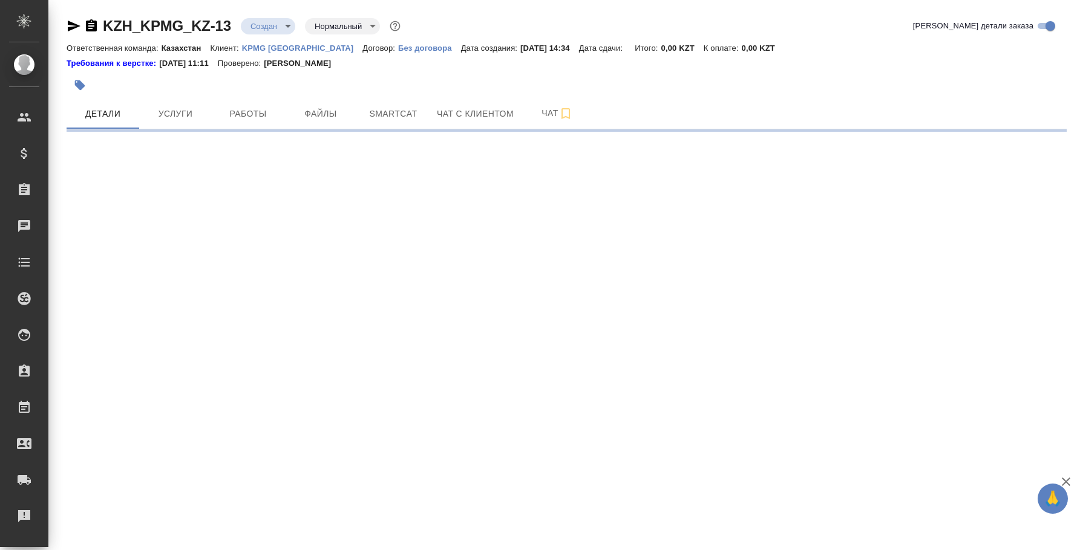
select select "RU"
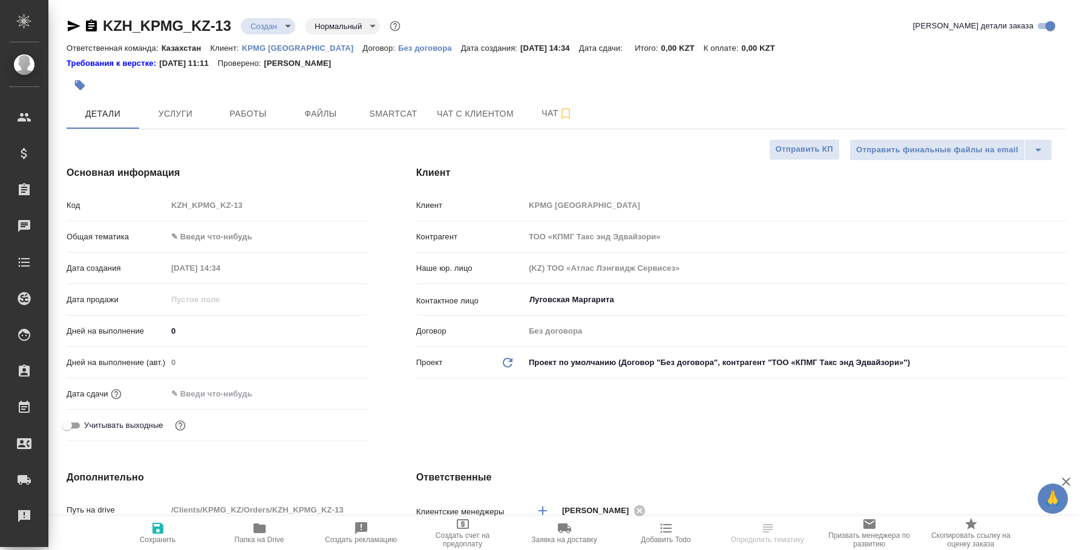
type textarea "x"
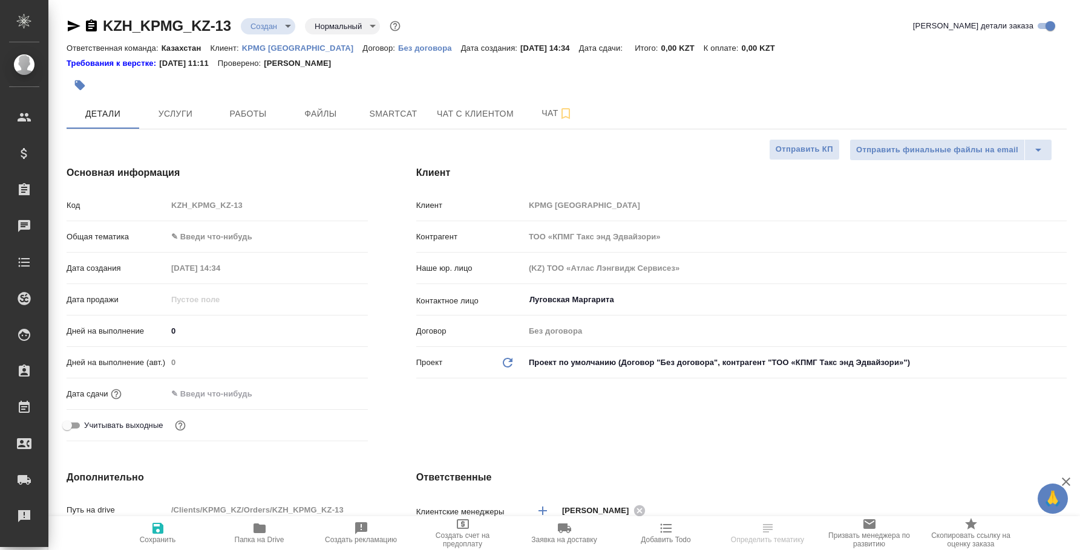
type textarea "x"
type input "[PERSON_NAME]"
select select "RU"
type textarea "x"
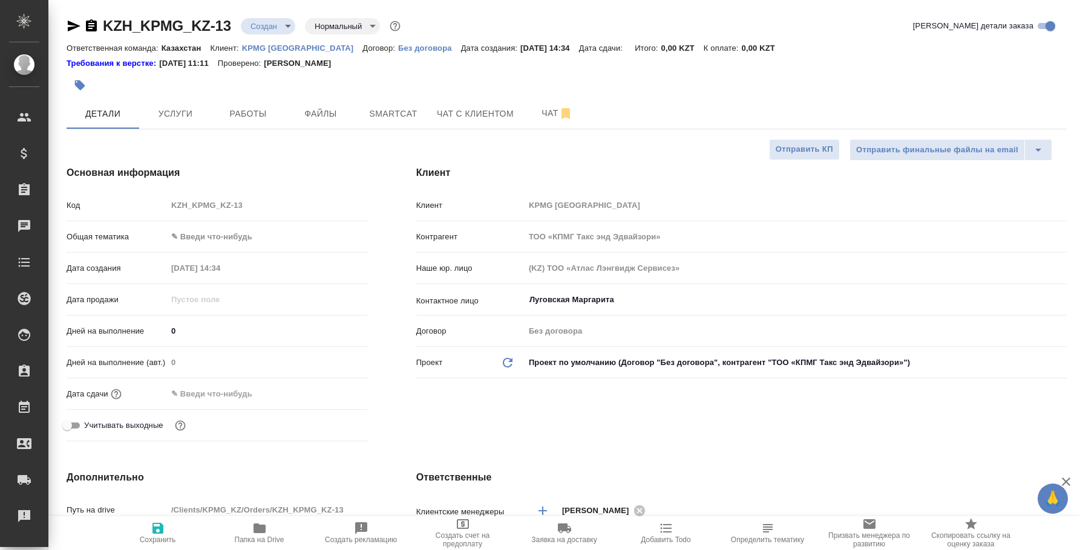
type textarea "x"
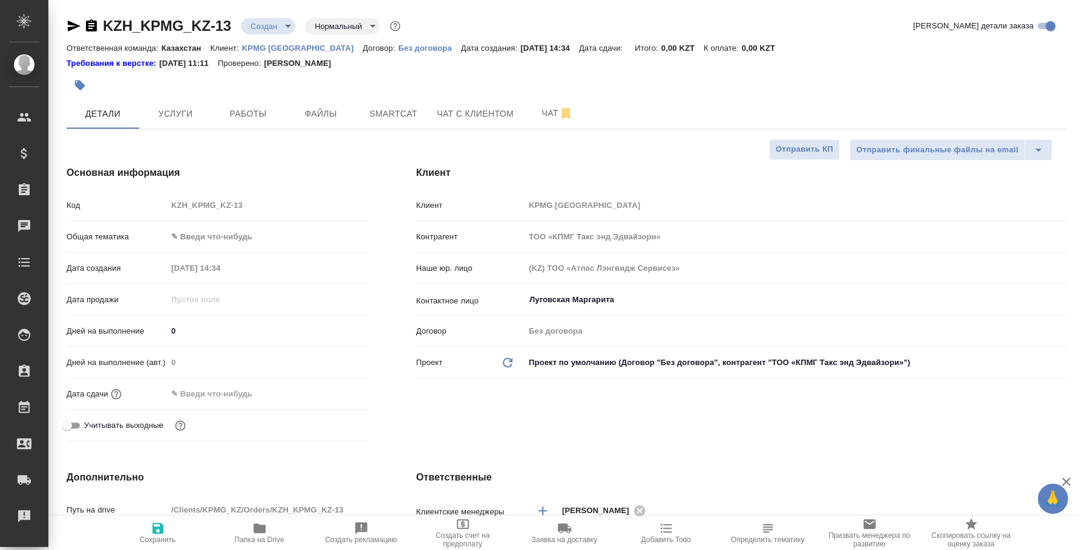
type textarea "x"
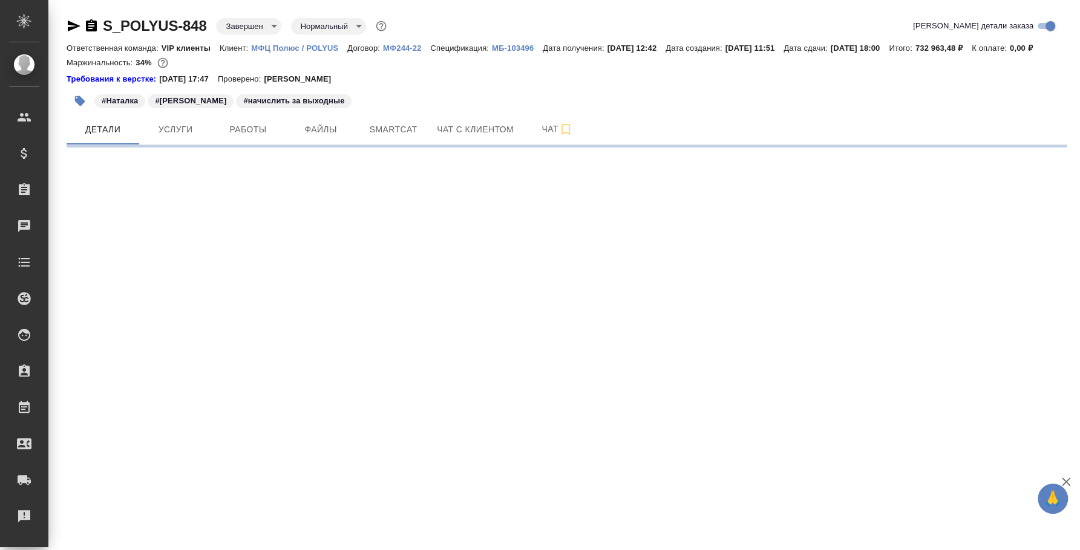
select select "RU"
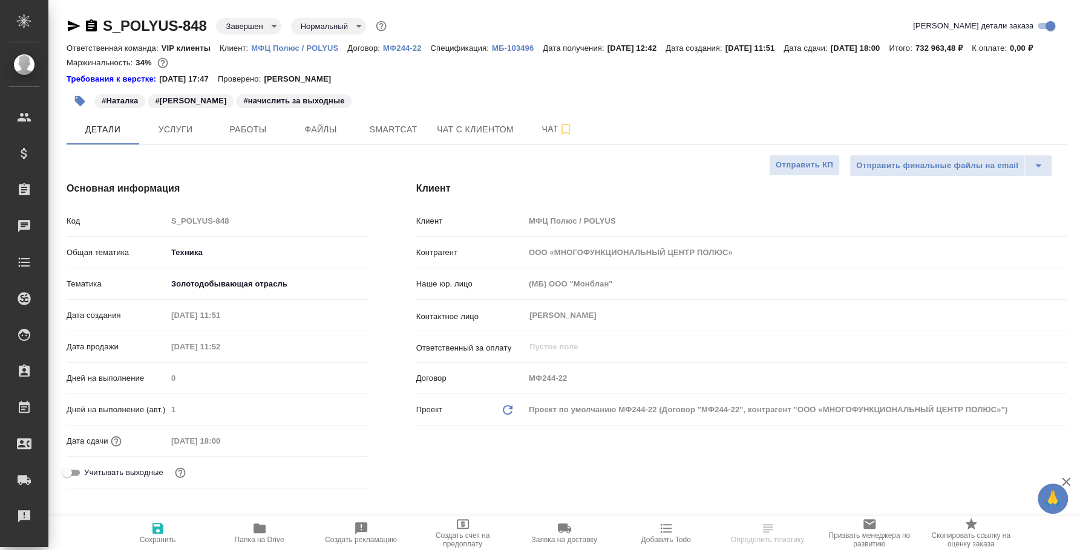
type textarea "x"
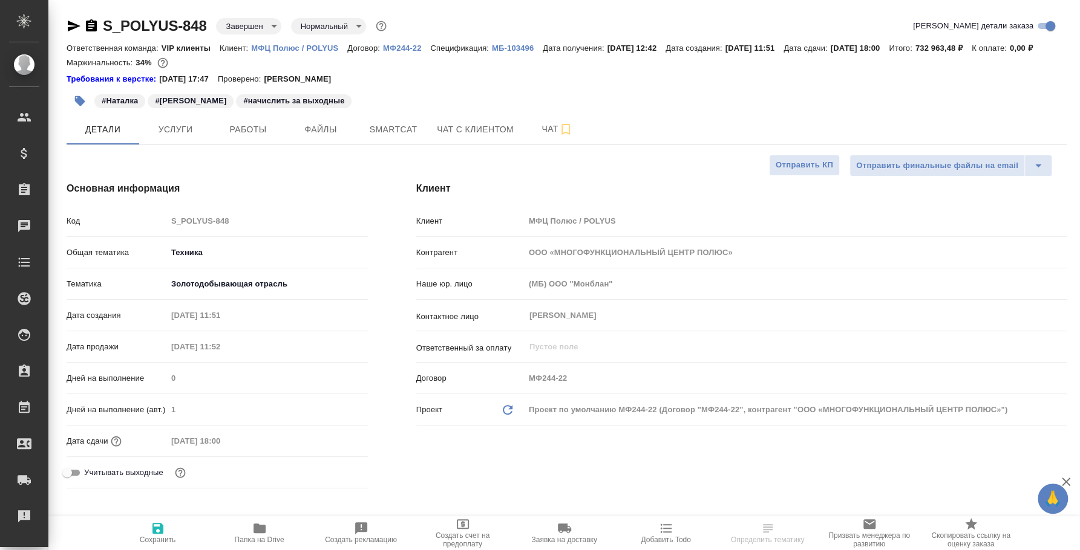
type textarea "x"
click at [77, 24] on icon "button" at bounding box center [74, 26] width 15 height 15
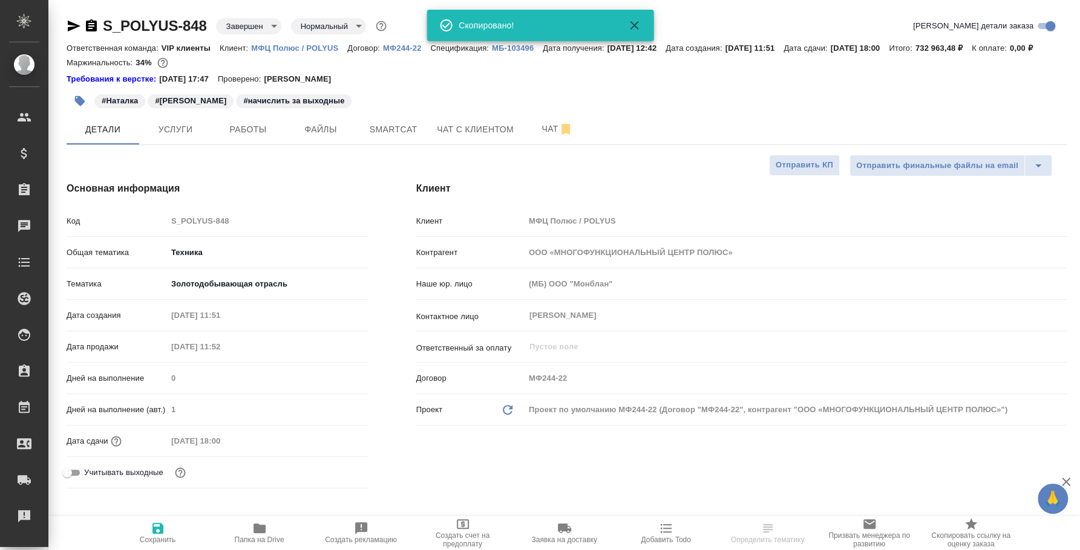
type textarea "x"
select select "RU"
type textarea "x"
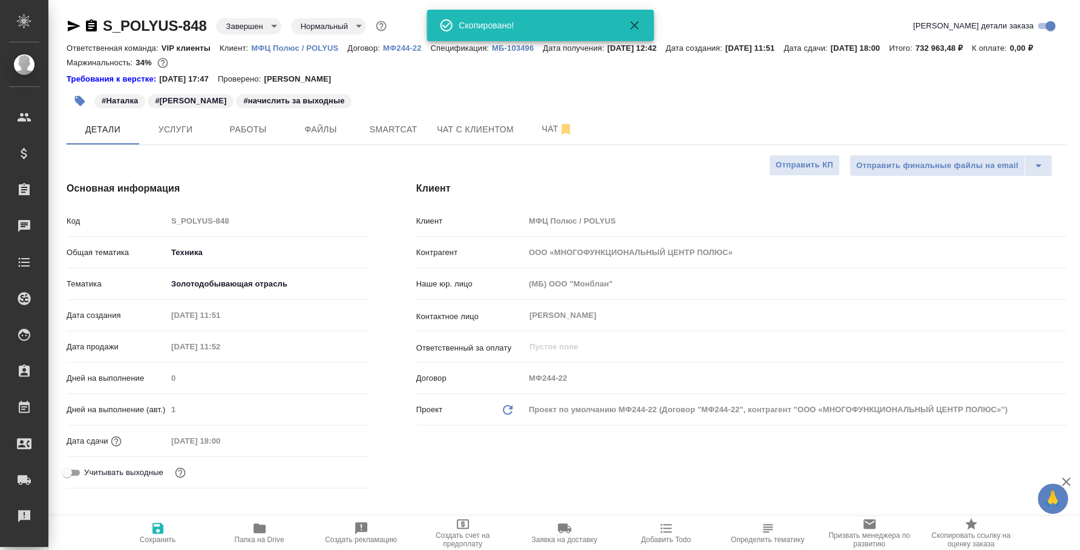
type textarea "x"
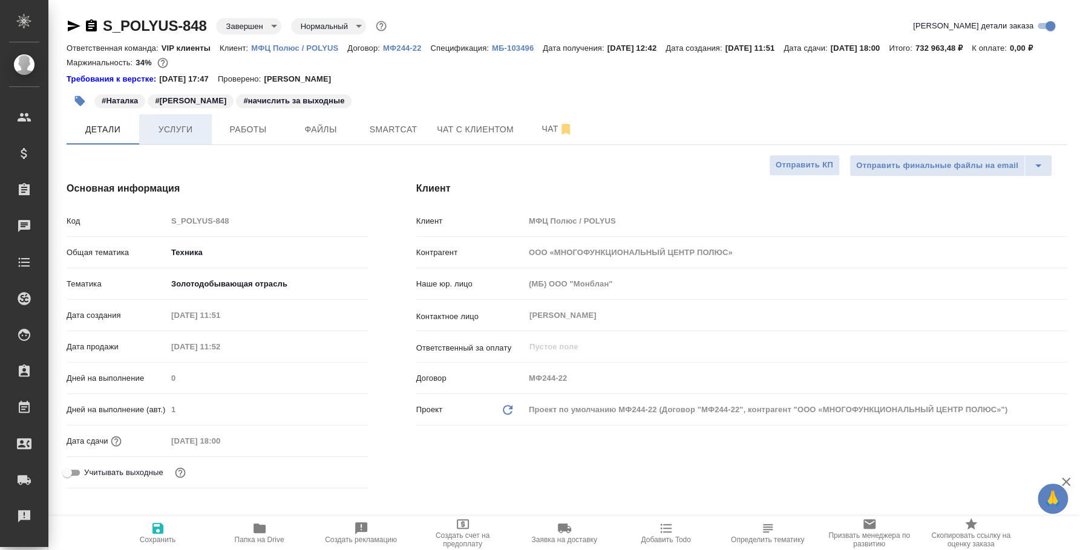
click at [180, 137] on span "Услуги" at bounding box center [175, 129] width 58 height 15
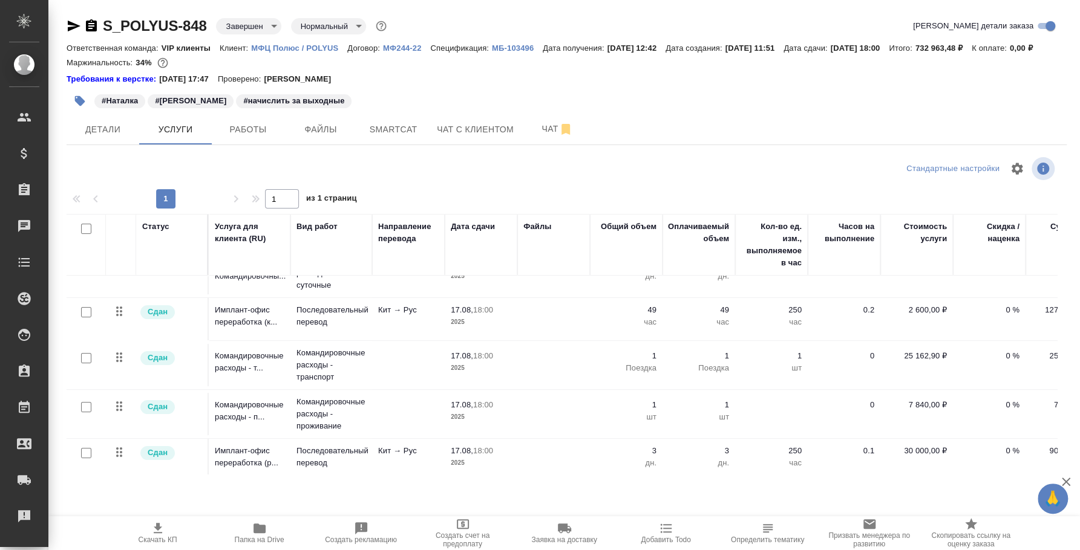
scroll to position [89, 0]
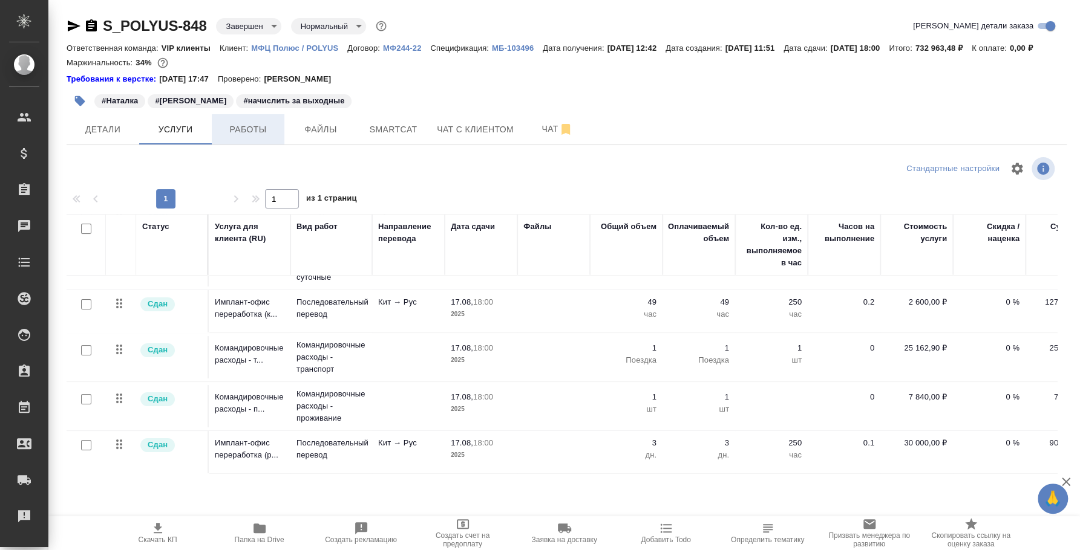
click at [260, 137] on span "Работы" at bounding box center [248, 129] width 58 height 15
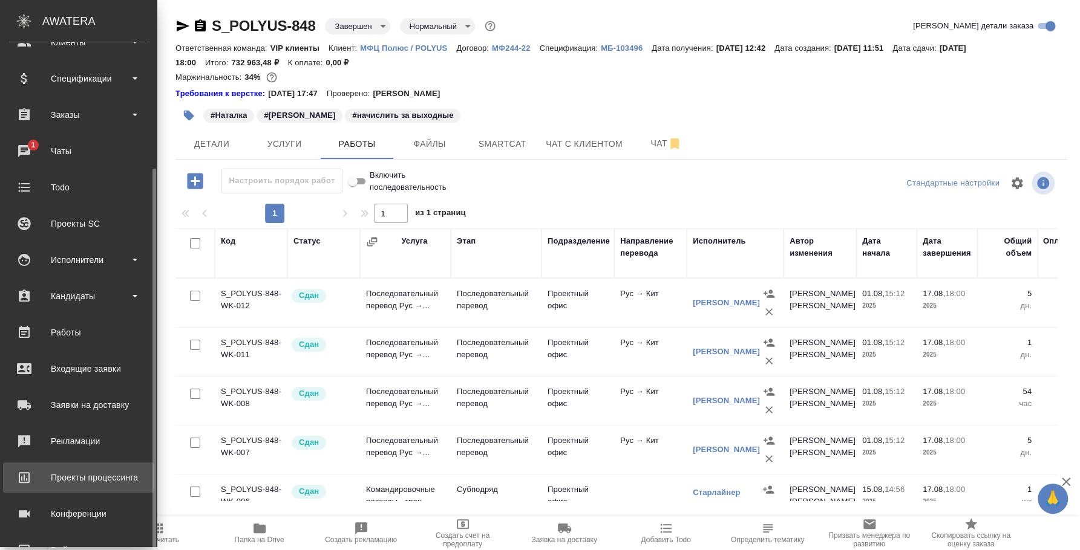
scroll to position [111, 0]
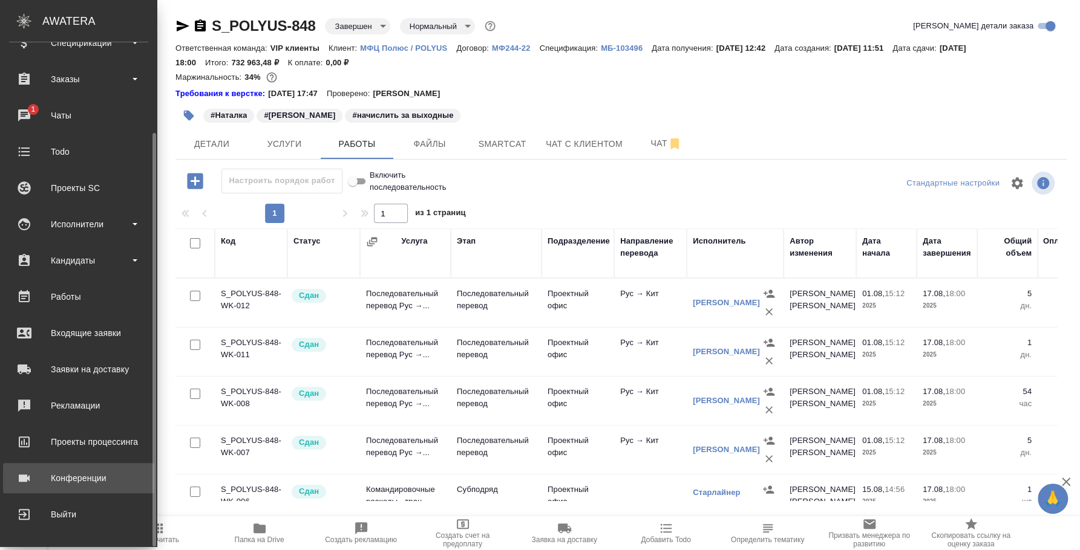
click at [96, 469] on div "Конференции" at bounding box center [78, 478] width 139 height 18
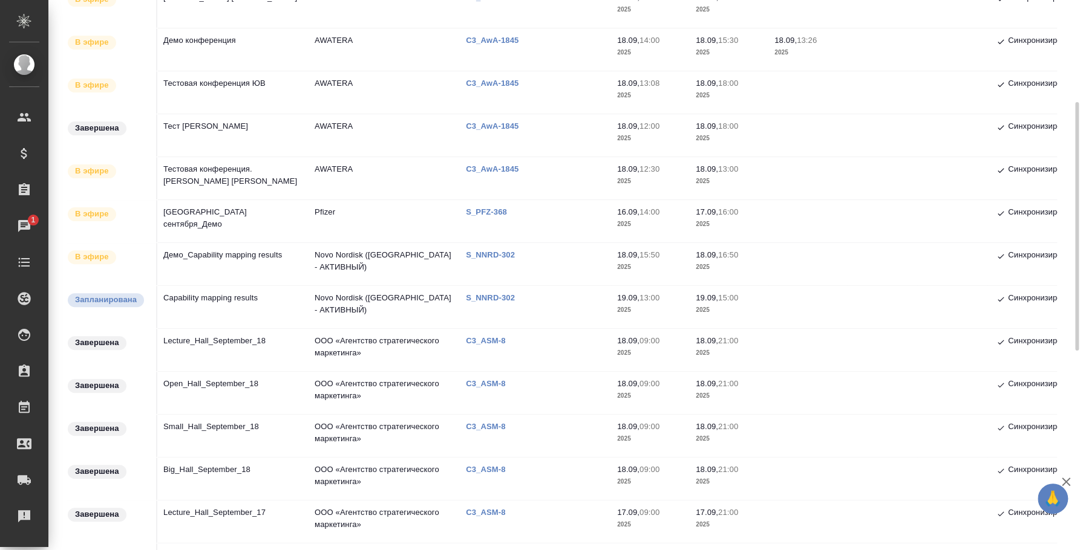
scroll to position [302, 0]
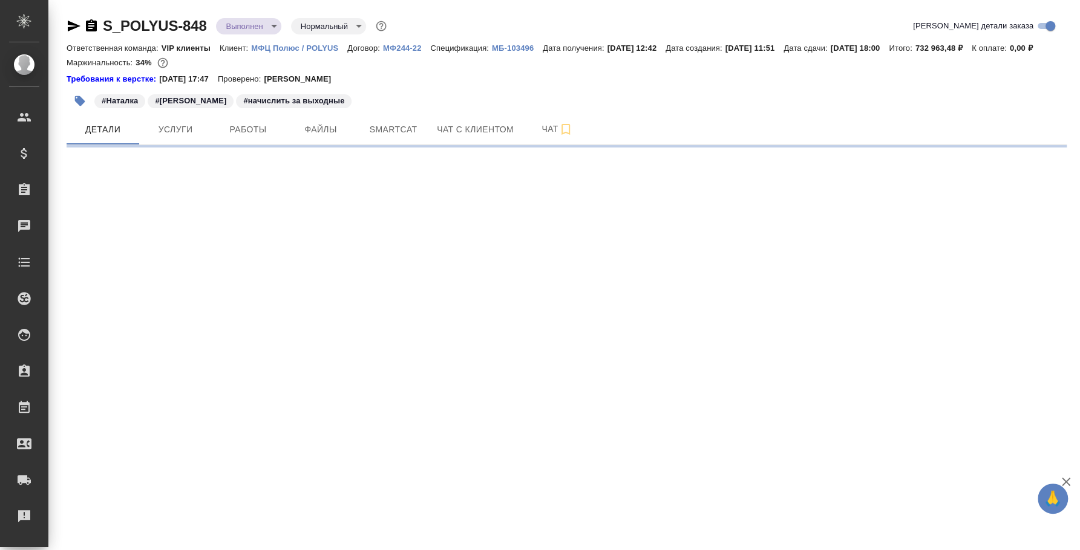
select select "RU"
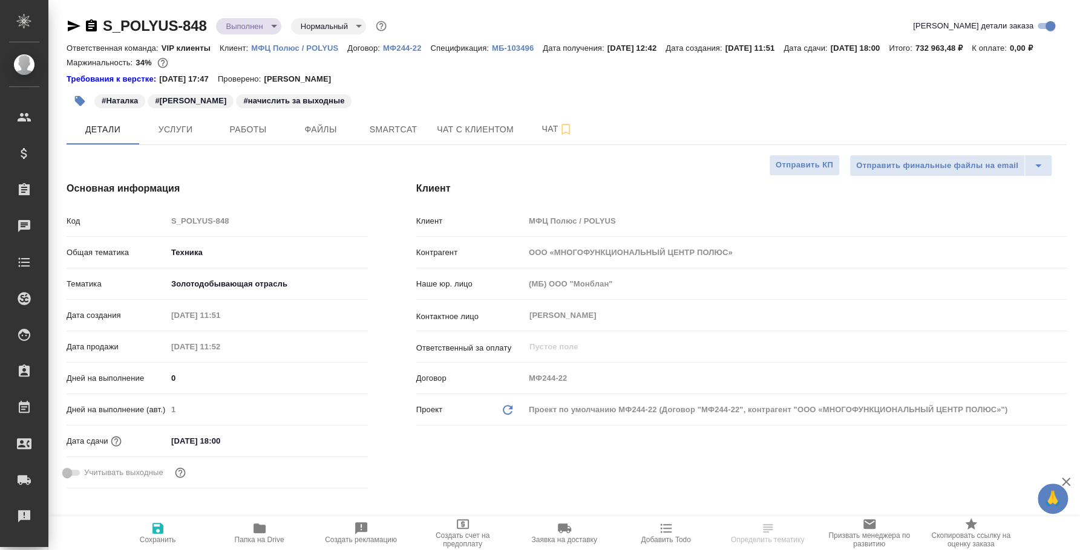
type textarea "x"
click at [240, 137] on span "Работы" at bounding box center [248, 129] width 58 height 15
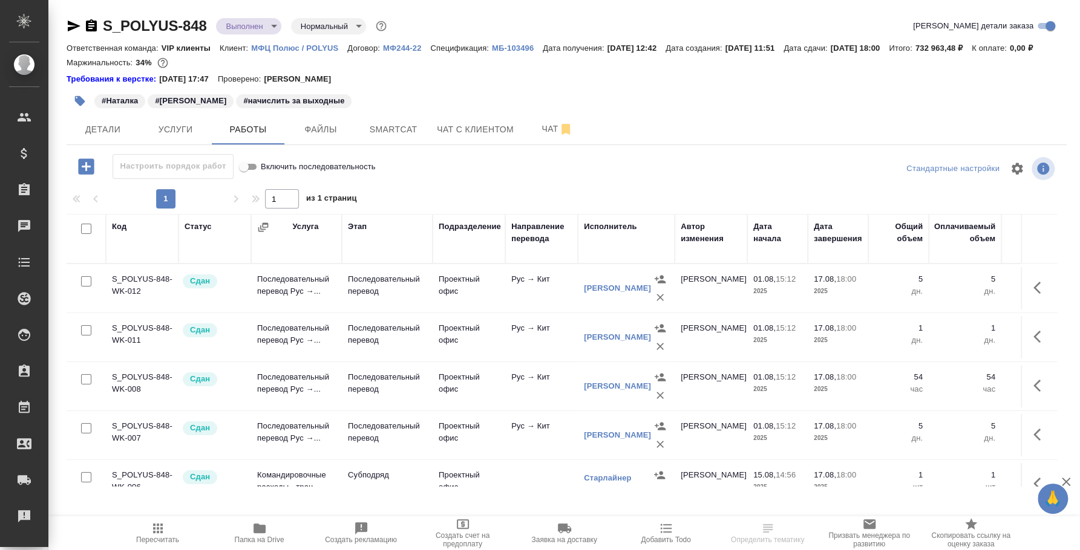
click at [88, 287] on input "checkbox" at bounding box center [86, 281] width 10 height 10
checkbox input "true"
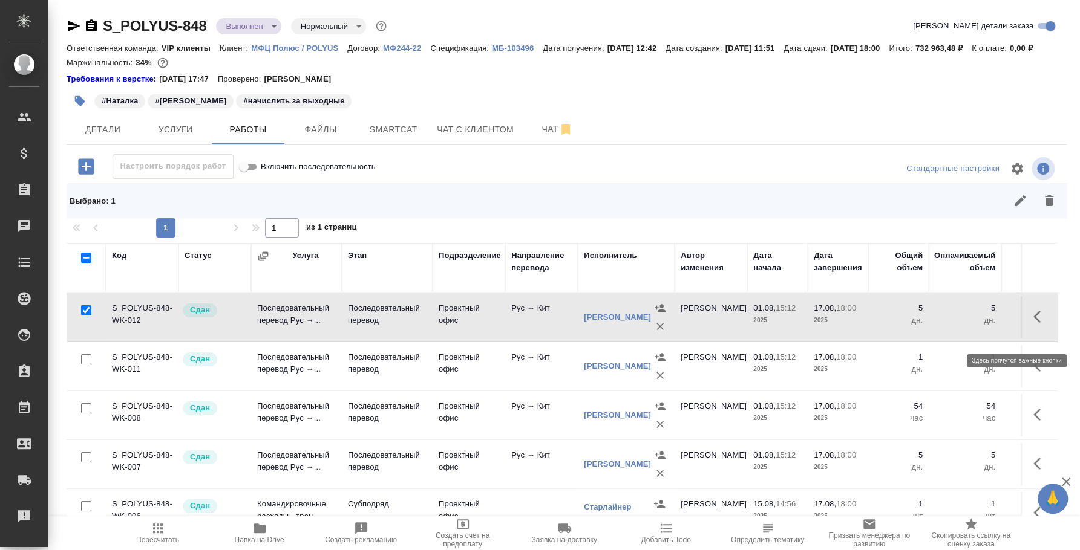
click at [1033, 324] on icon "button" at bounding box center [1040, 317] width 15 height 15
click at [962, 331] on button "button" at bounding box center [973, 316] width 23 height 29
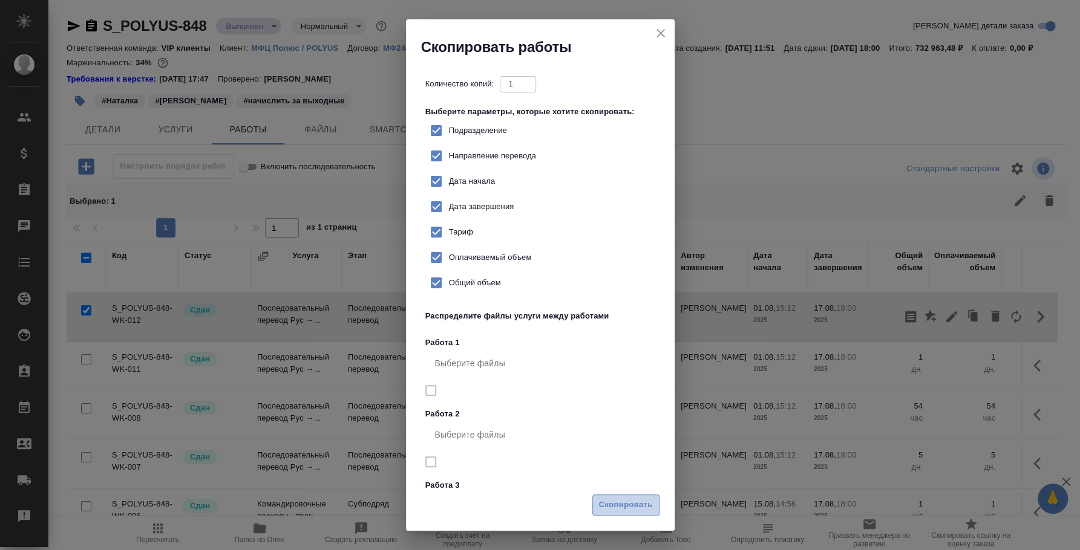
click at [643, 509] on span "Скопировать" at bounding box center [626, 505] width 54 height 14
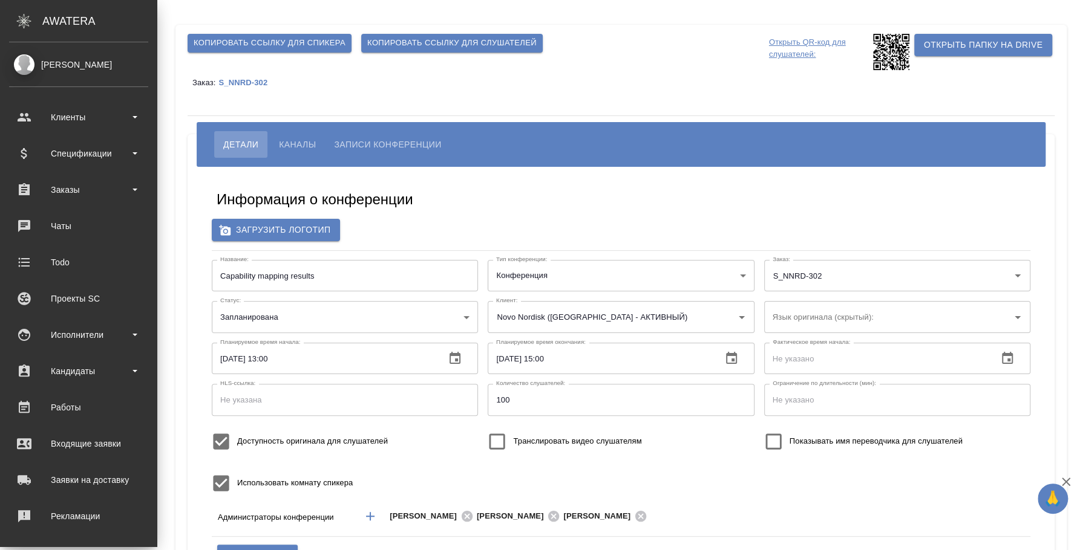
scroll to position [111, 0]
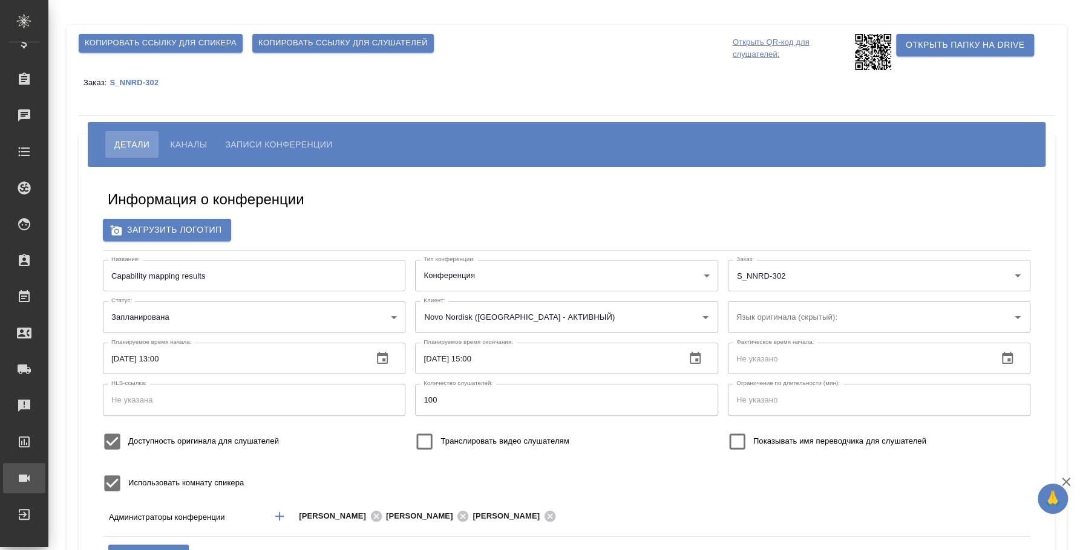
click at [24, 474] on div "Конференции" at bounding box center [9, 478] width 30 height 18
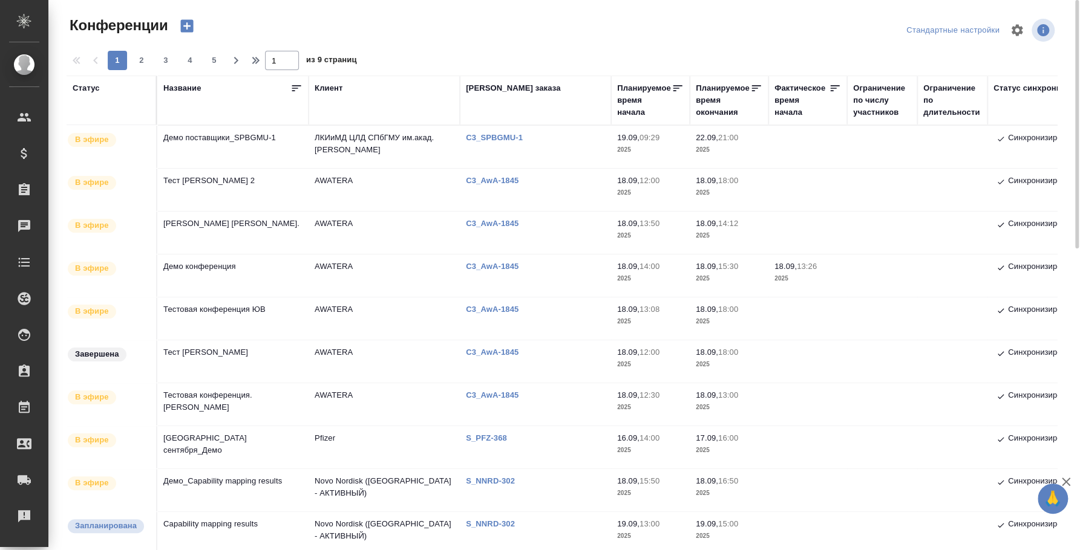
click at [203, 137] on td "Демо поставщики_SPBGMU-1" at bounding box center [232, 147] width 151 height 42
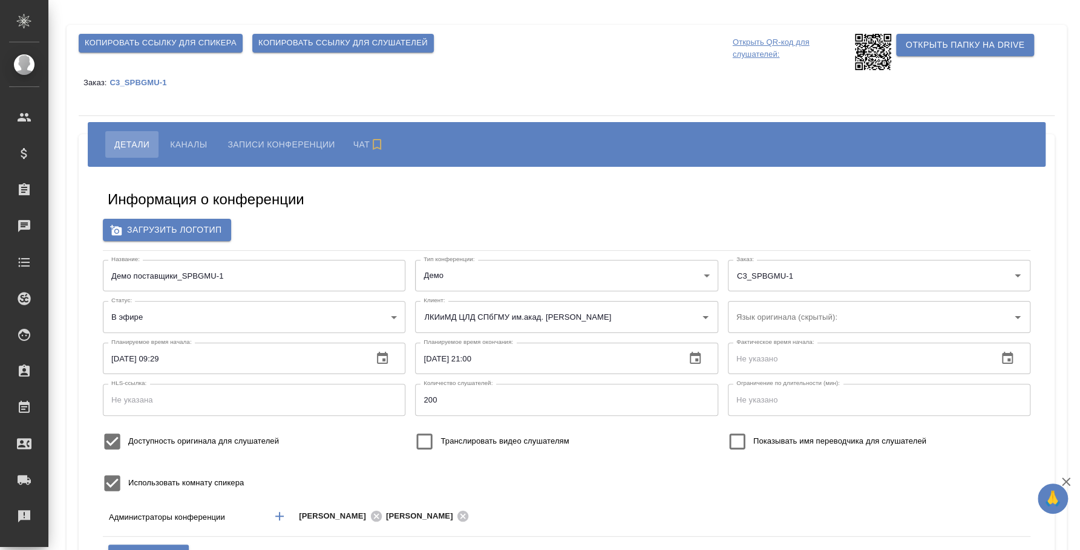
type input "ЛКИиМД ЦЛД СПбГМУ им.акад. [PERSON_NAME]"
type input "200"
click at [184, 145] on span "Каналы" at bounding box center [188, 144] width 37 height 15
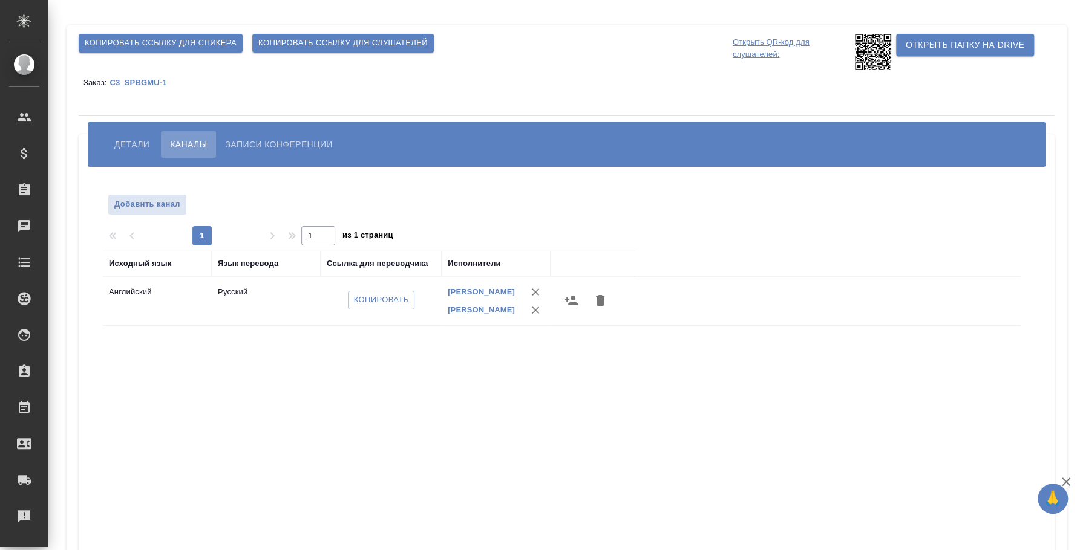
click at [549, 429] on div "Исходный язык Язык перевода Ссылка для переводчика Исполнители Английский Русск…" at bounding box center [561, 468] width 917 height 435
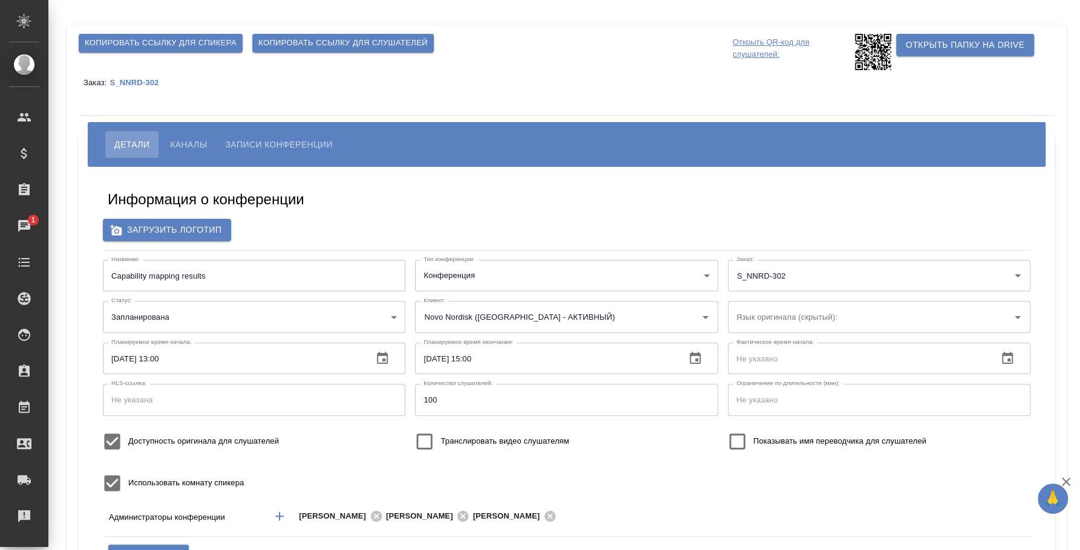
type input "200"
click at [203, 135] on button "Каналы" at bounding box center [188, 144] width 55 height 27
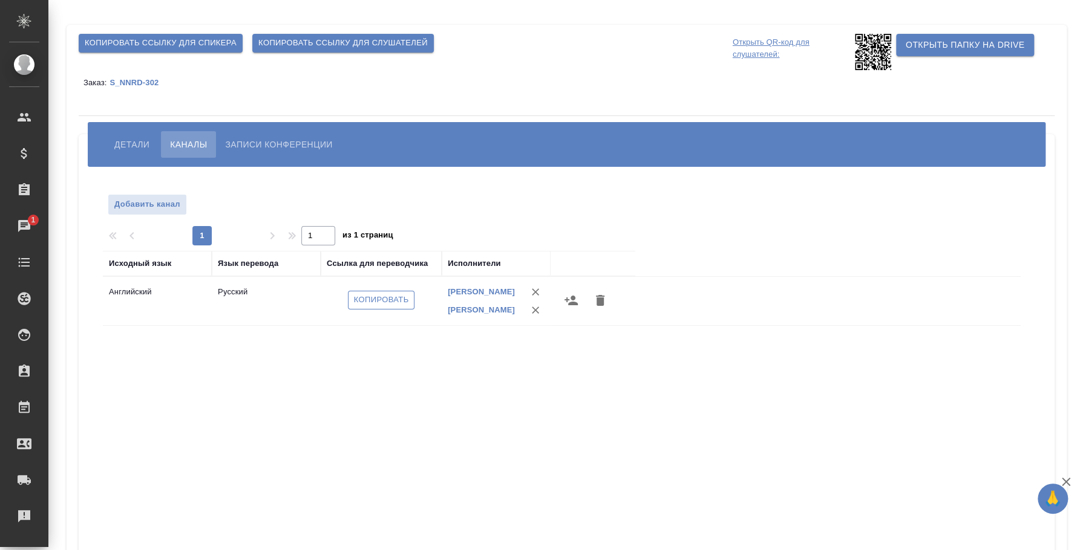
click at [399, 298] on span "Копировать" at bounding box center [381, 300] width 55 height 14
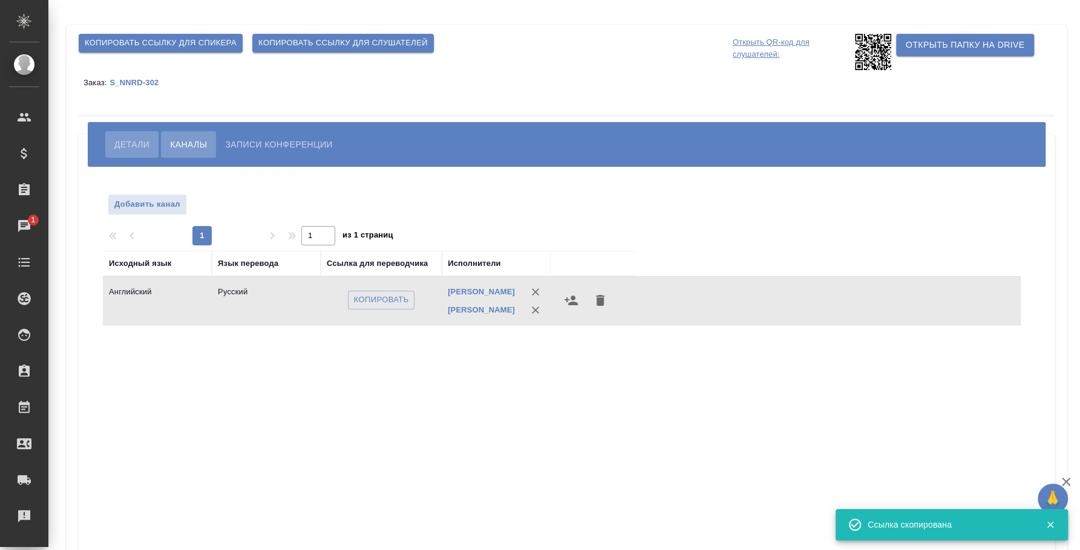
click at [139, 137] on span "Детали" at bounding box center [131, 144] width 35 height 15
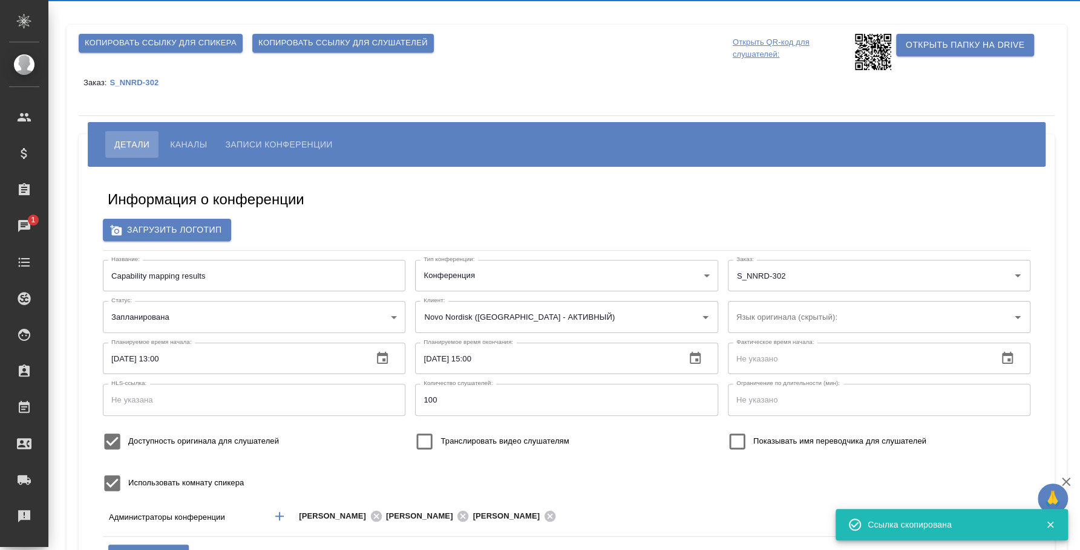
type input "200"
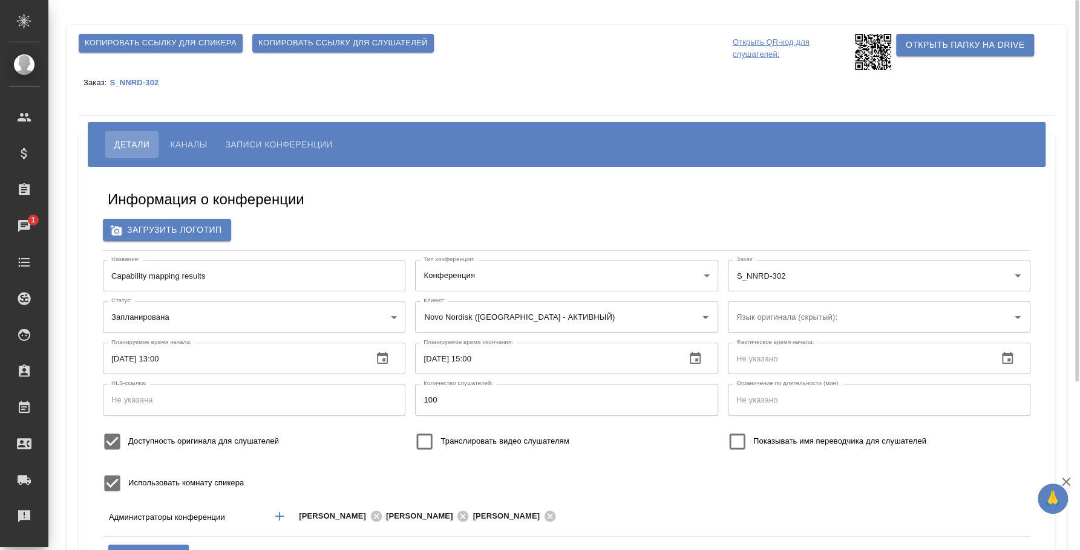
click at [181, 34] on button "Копировать ссылку для спикера" at bounding box center [161, 43] width 164 height 19
click at [172, 46] on span "Копировать ссылку для спикера" at bounding box center [161, 43] width 152 height 14
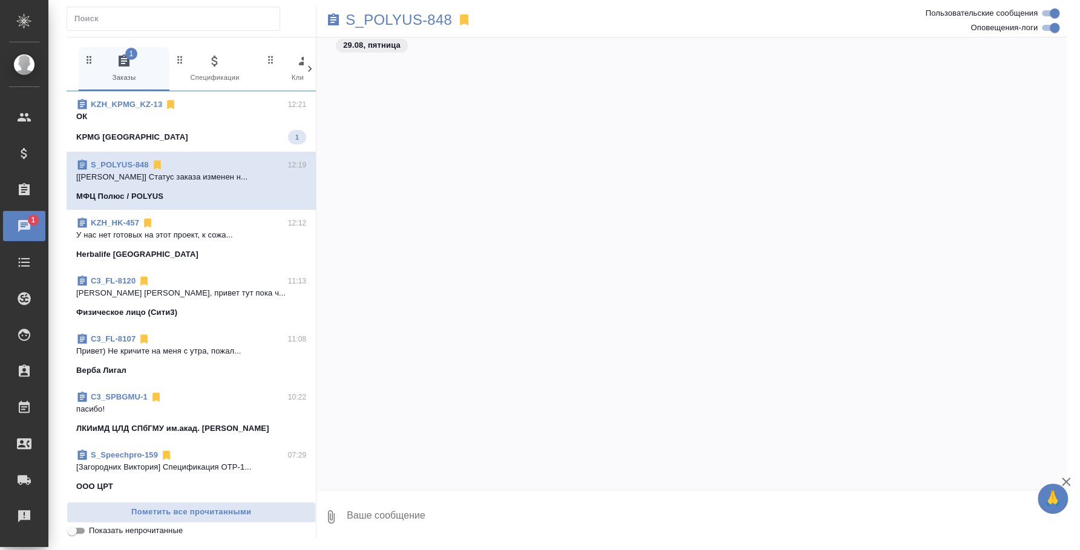
scroll to position [7375, 0]
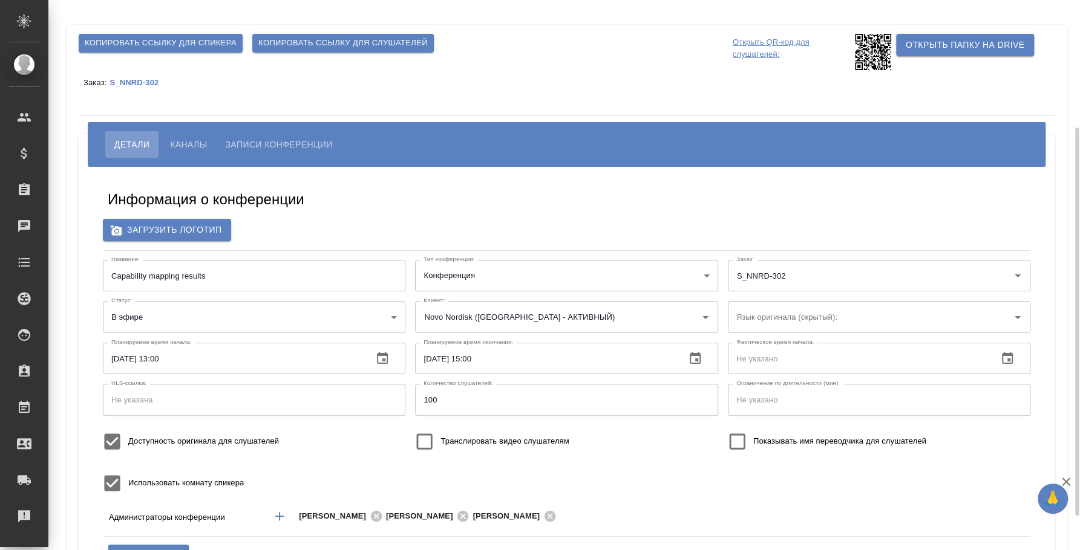
scroll to position [151, 0]
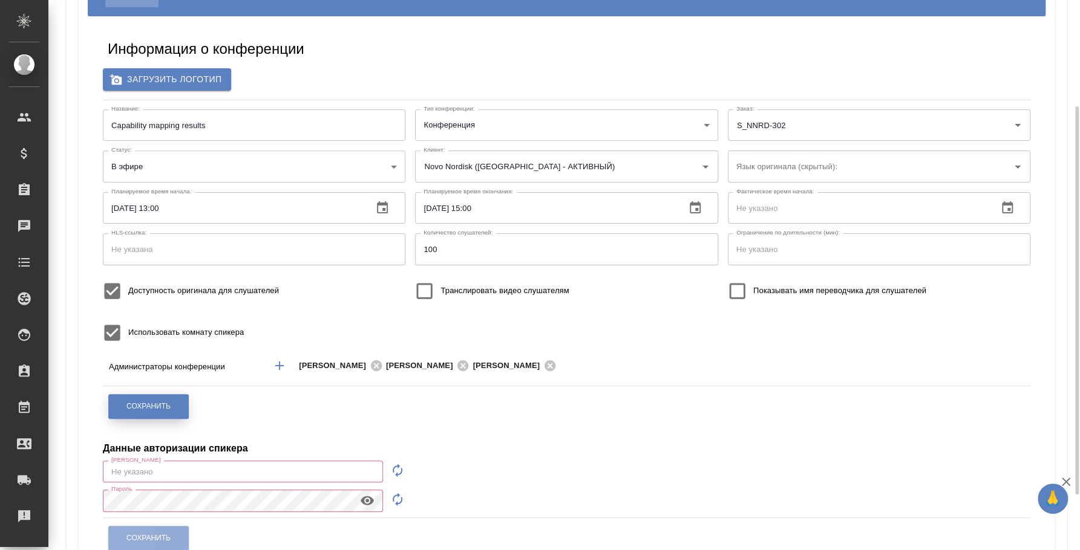
type input "200"
click at [175, 411] on button "Сохранить" at bounding box center [148, 406] width 80 height 25
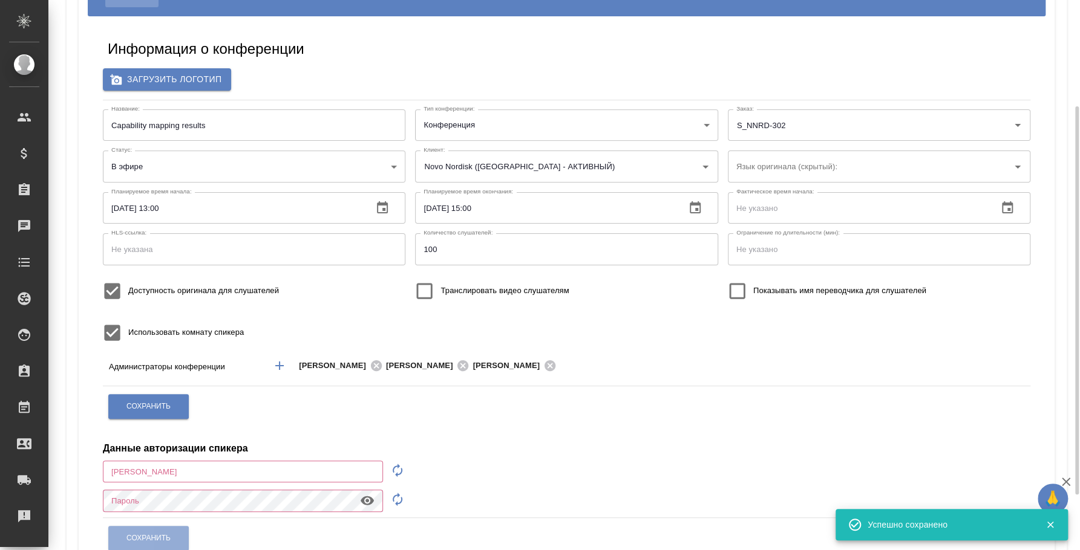
type input "200"
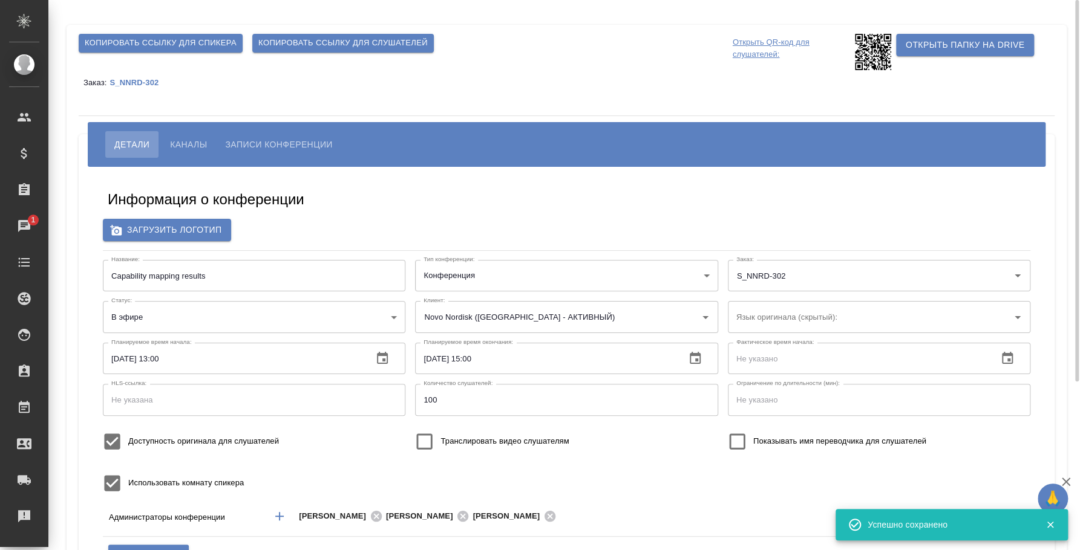
click at [209, 138] on button "Каналы" at bounding box center [188, 144] width 55 height 27
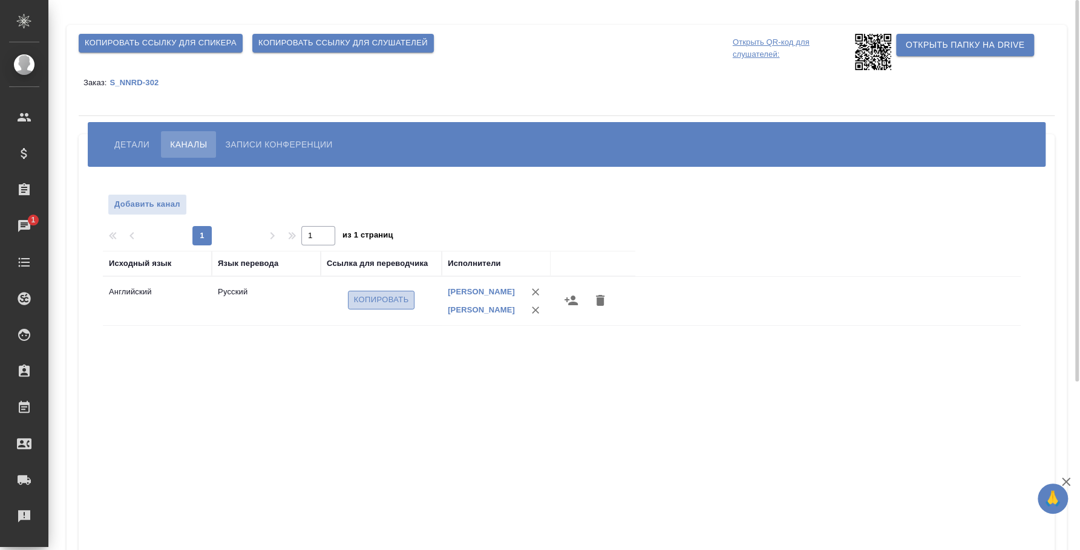
click at [359, 304] on span "Копировать" at bounding box center [381, 300] width 55 height 14
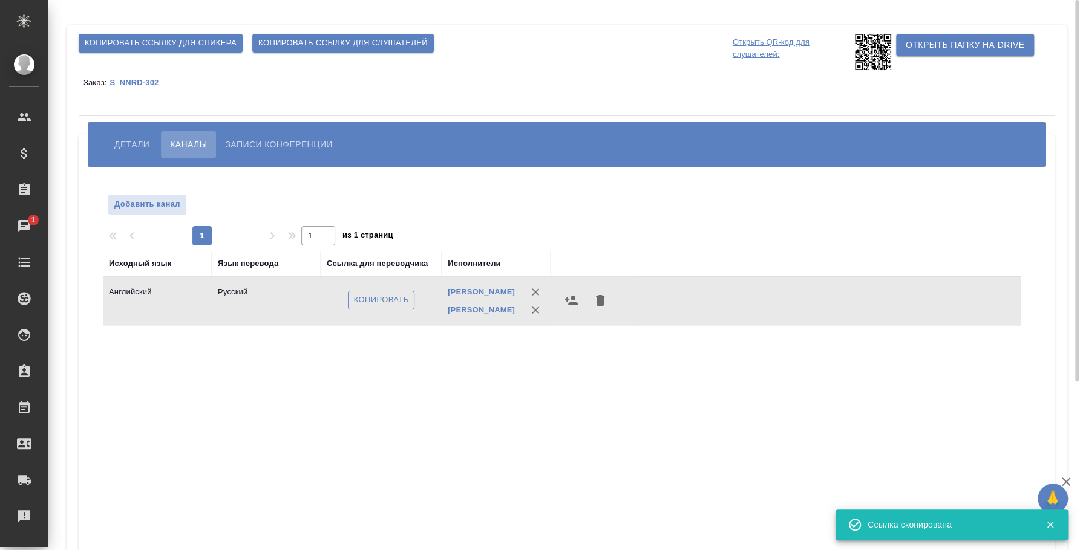
click at [384, 307] on span "Копировать" at bounding box center [381, 300] width 55 height 14
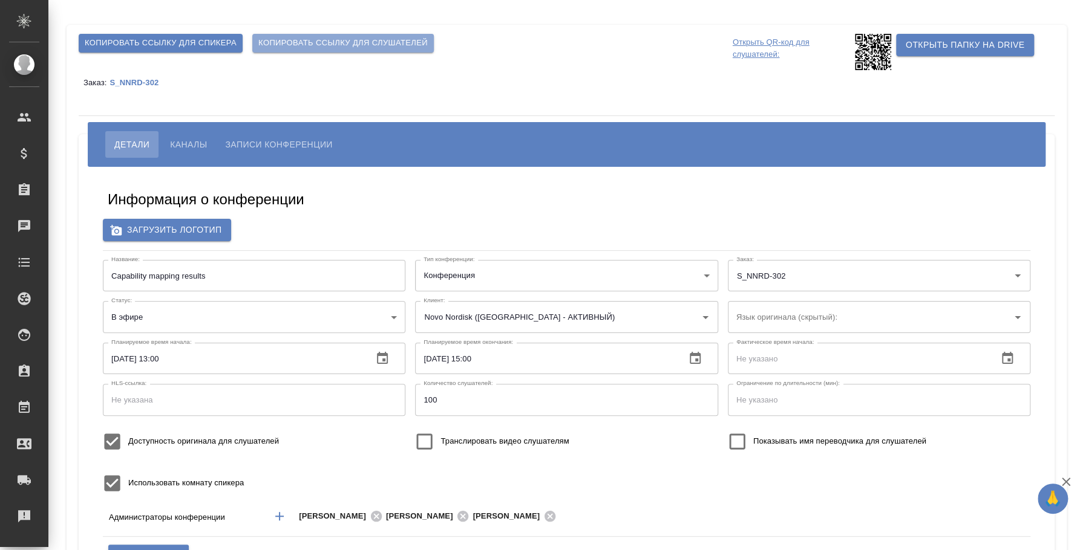
click at [354, 41] on span "Копировать ссылку для слушателей" at bounding box center [342, 43] width 169 height 14
type input "200"
